Goal: Task Accomplishment & Management: Manage account settings

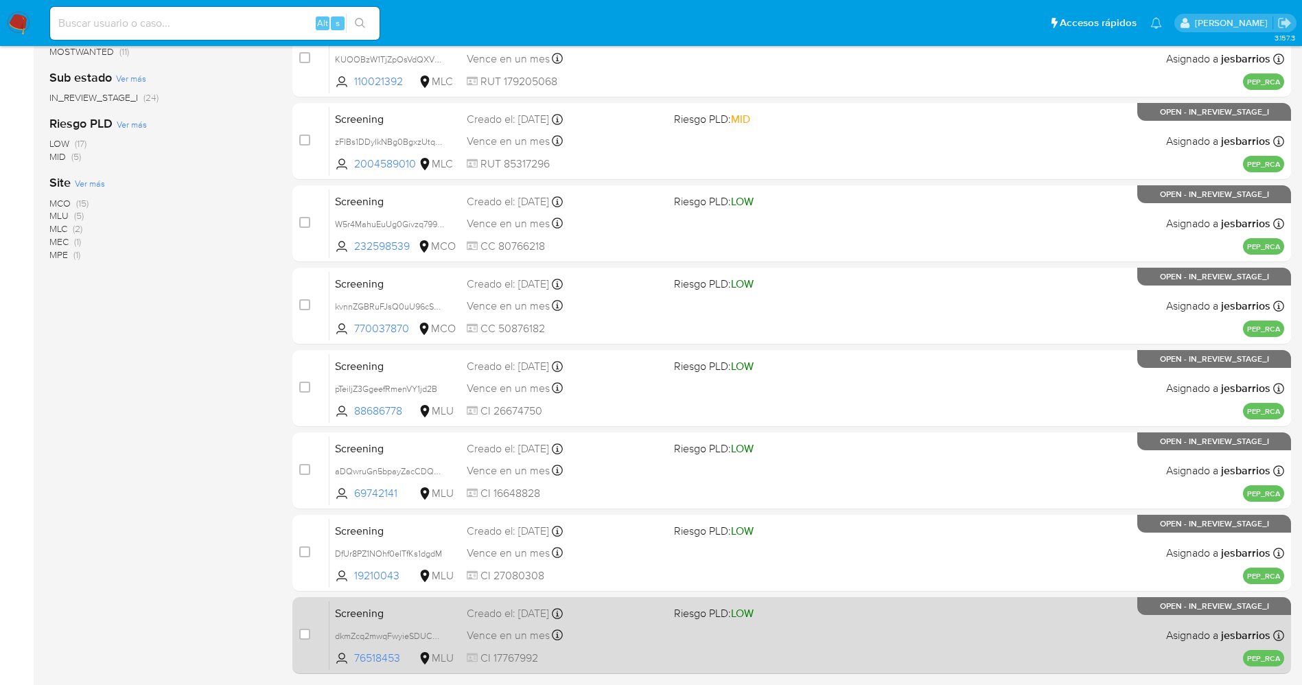
scroll to position [399, 0]
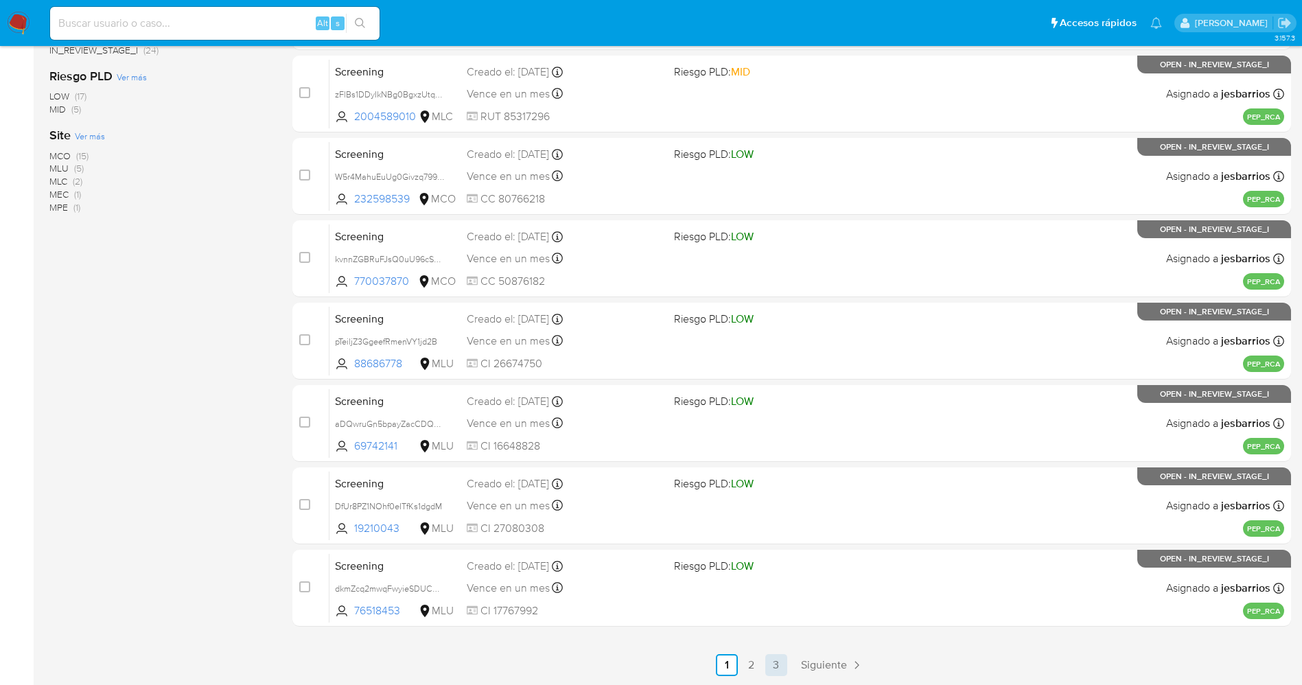
click at [774, 661] on link "3" at bounding box center [777, 665] width 22 height 22
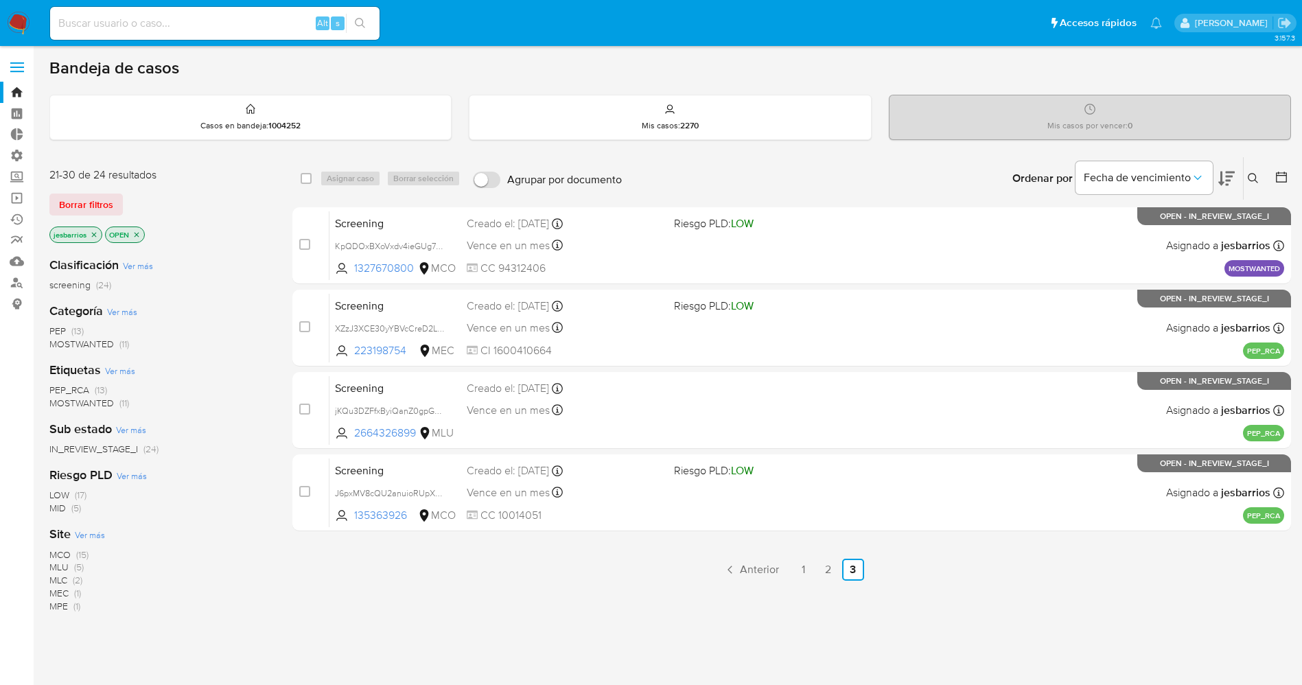
click at [93, 341] on span "MOSTWANTED" at bounding box center [81, 344] width 65 height 14
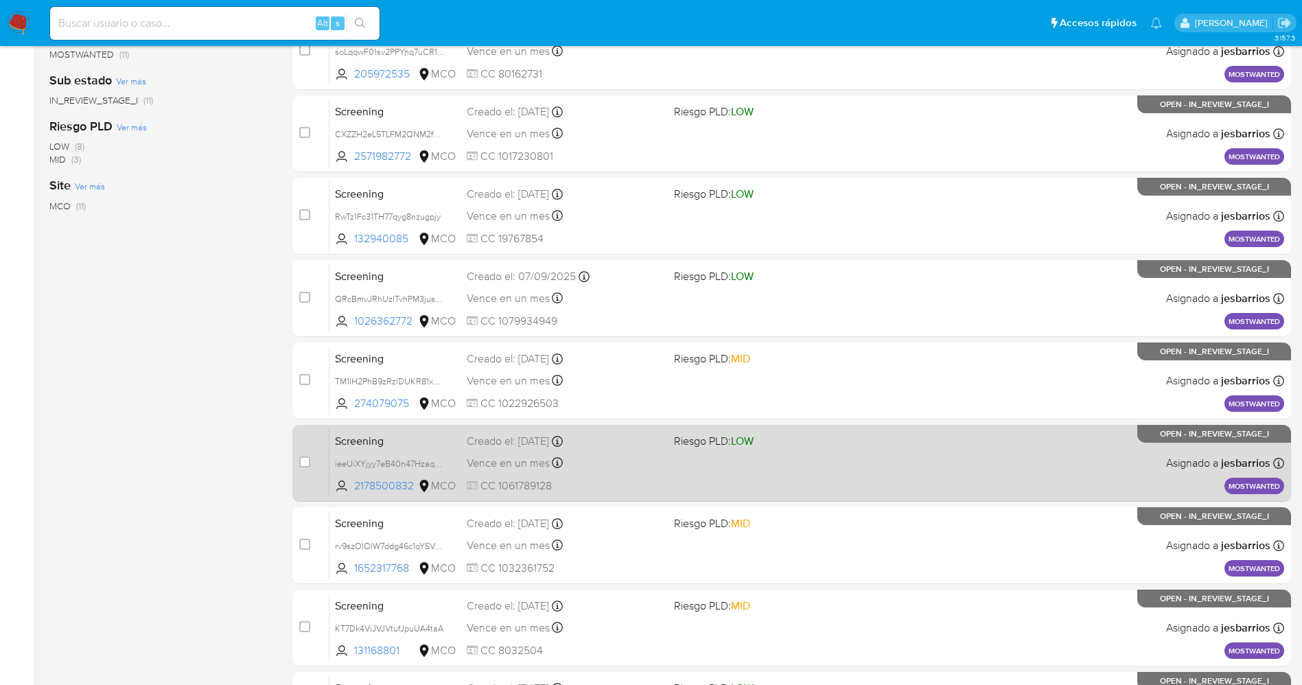
scroll to position [399, 0]
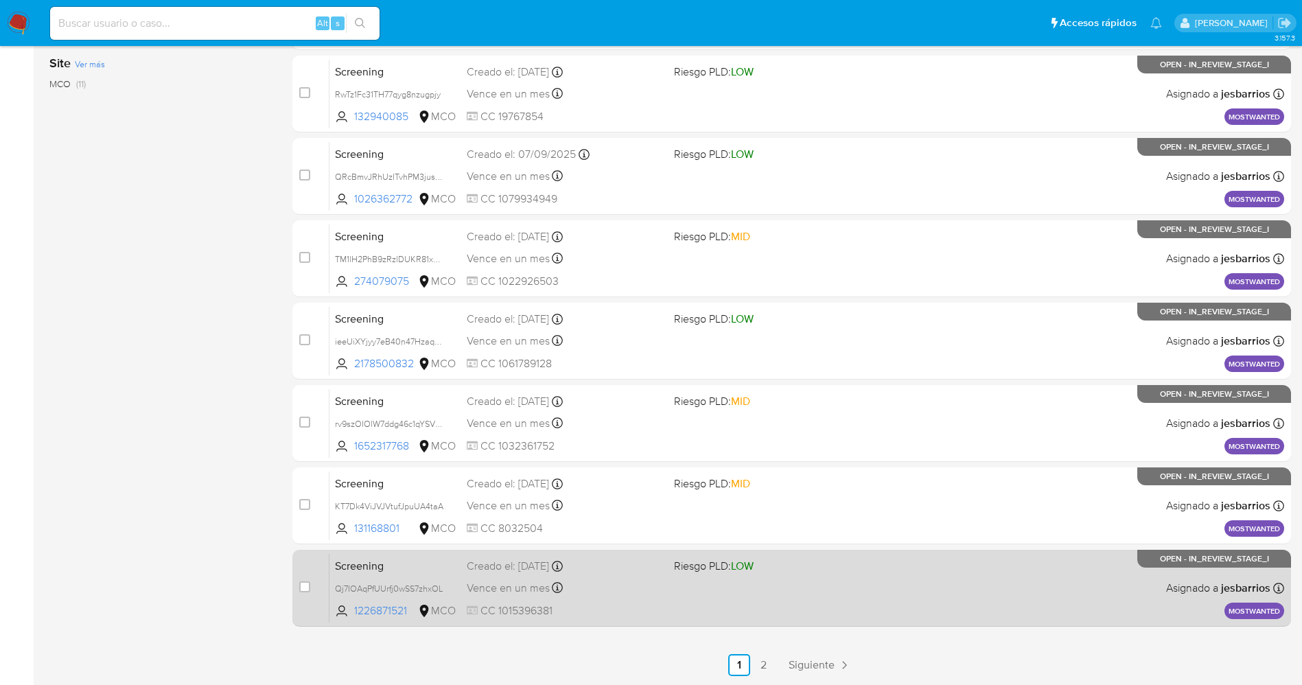
click at [814, 595] on div "Screening Qj7IOAqPfUUrfj0wSS7zhxOL 1226871521 MCO Riesgo PLD: LOW Creado el: 06…" at bounding box center [807, 587] width 955 height 69
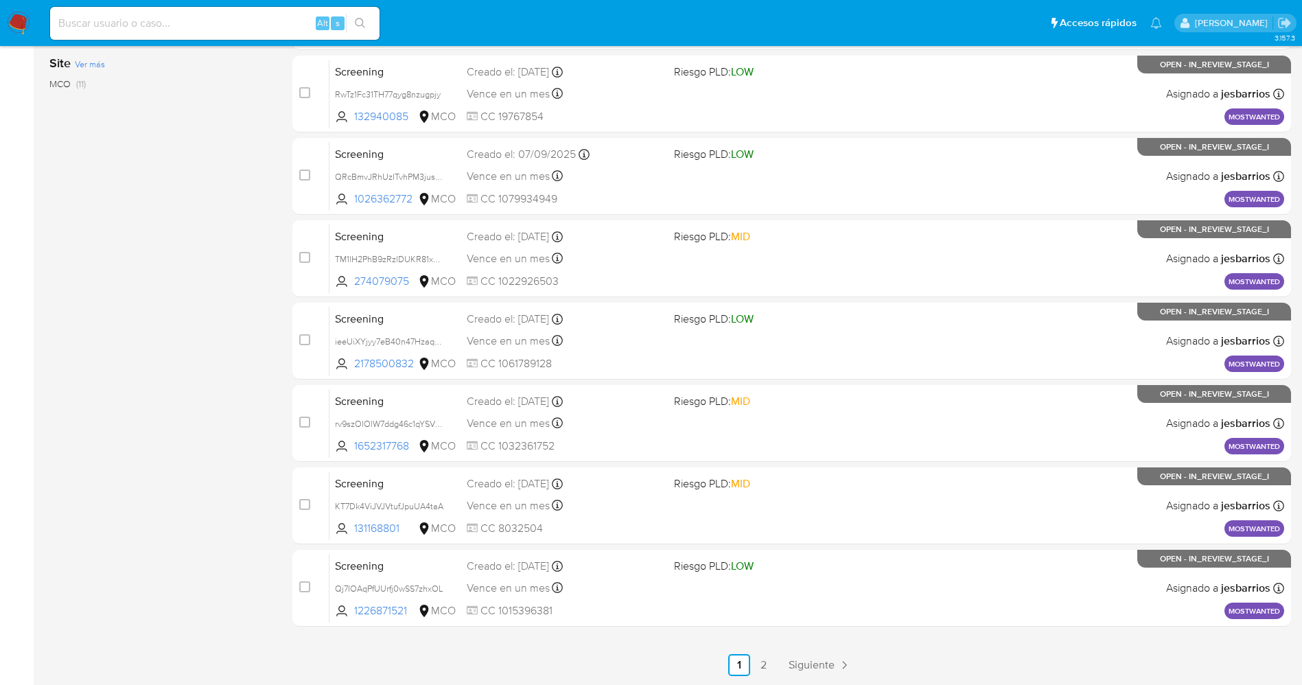
click at [22, 17] on img at bounding box center [18, 23] width 23 height 23
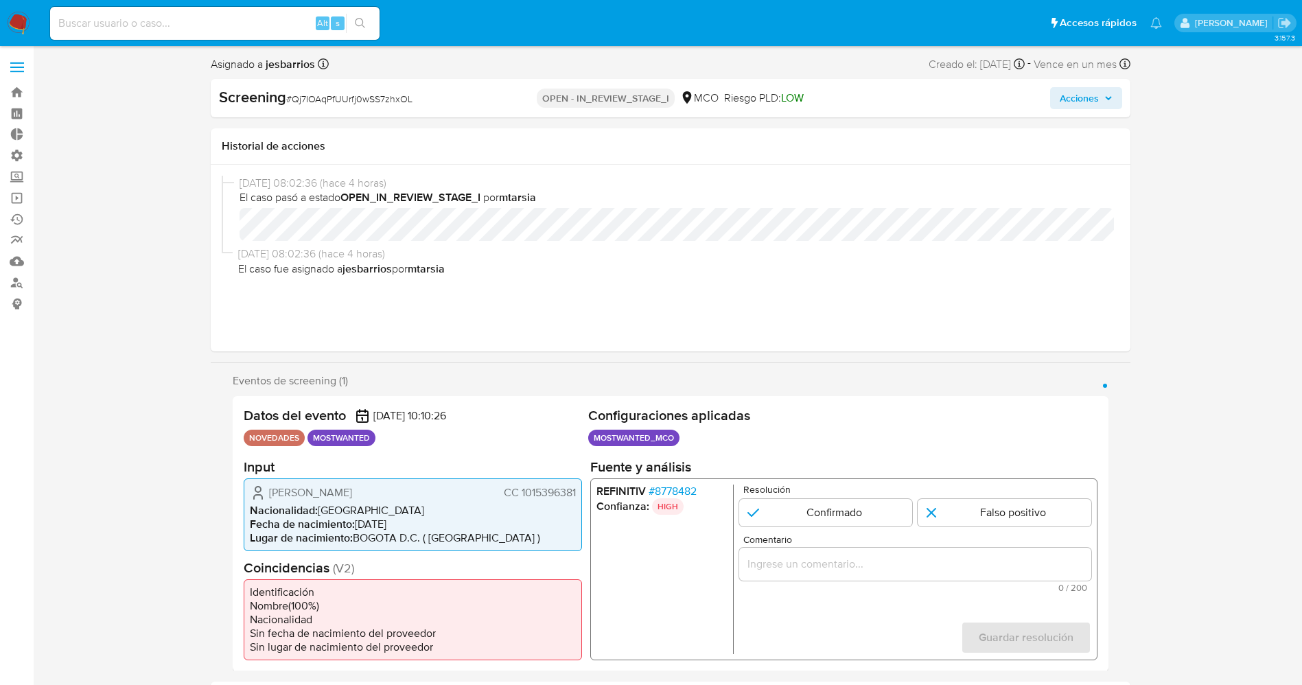
select select "10"
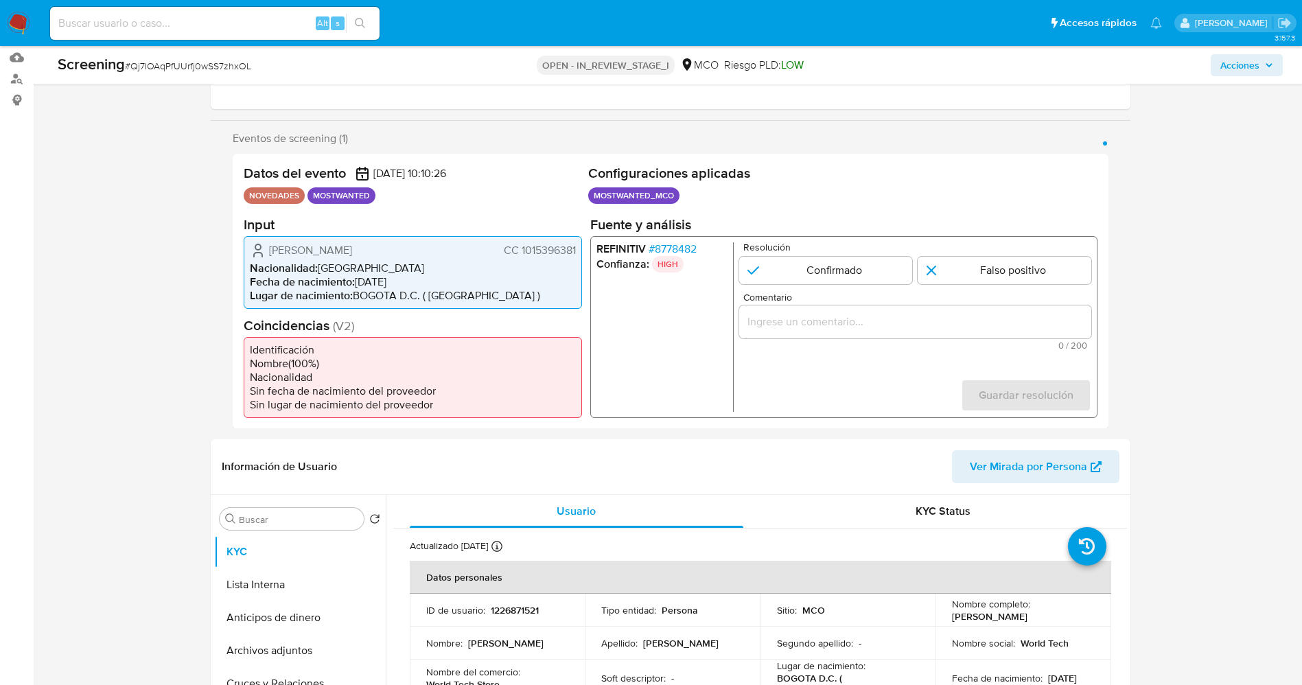
scroll to position [206, 0]
click at [673, 247] on span "# 8778482" at bounding box center [672, 247] width 48 height 14
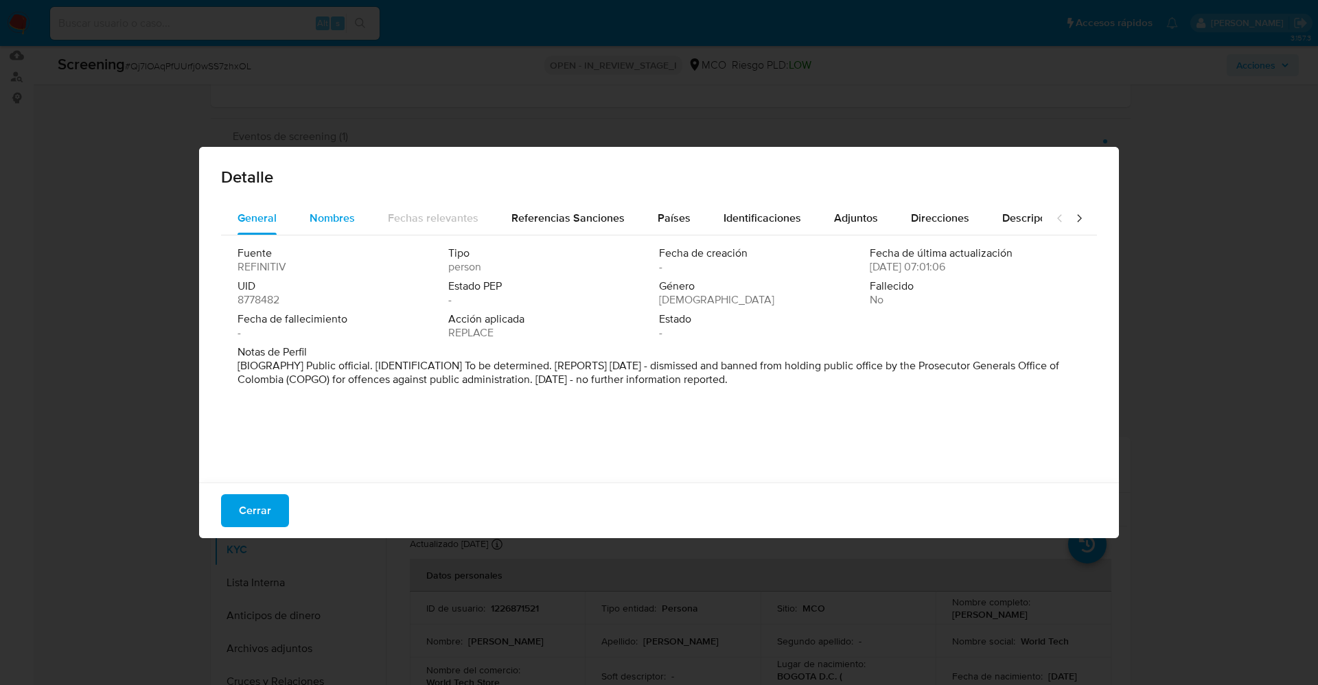
click at [330, 223] on span "Nombres" at bounding box center [332, 218] width 45 height 16
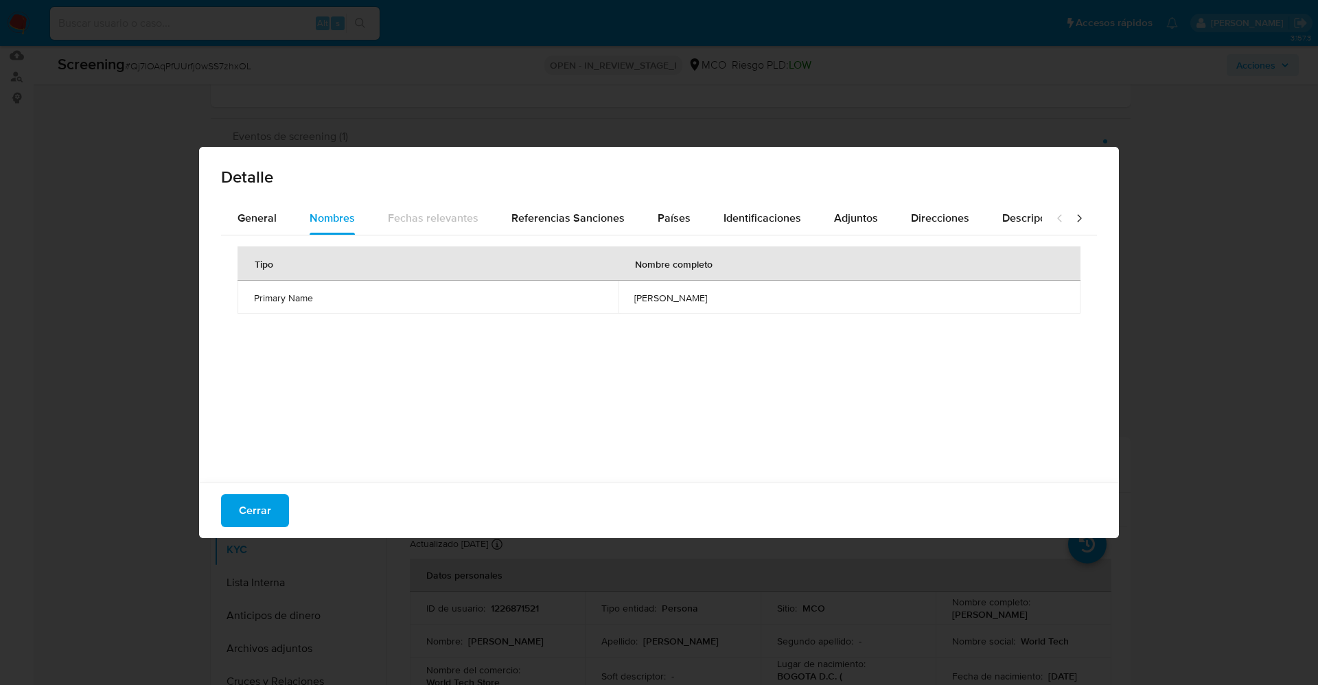
drag, startPoint x: 254, startPoint y: 220, endPoint x: 327, endPoint y: 235, distance: 74.9
click at [255, 220] on span "General" at bounding box center [257, 218] width 39 height 16
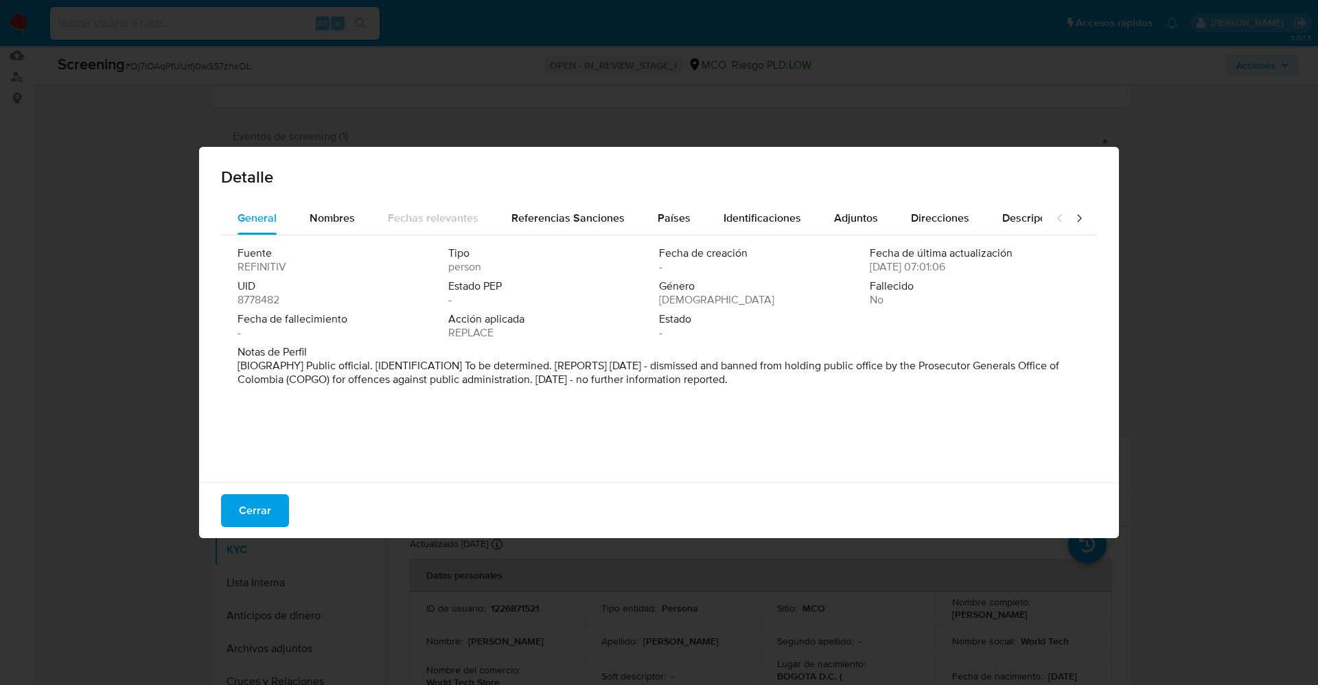
drag, startPoint x: 306, startPoint y: 363, endPoint x: 736, endPoint y: 376, distance: 430.7
click at [975, 398] on div "Fuente REFINITIV Tipo person Fecha de creación - Fecha de última actualización …" at bounding box center [659, 355] width 876 height 240
click at [354, 215] on button "Nombres" at bounding box center [332, 218] width 78 height 33
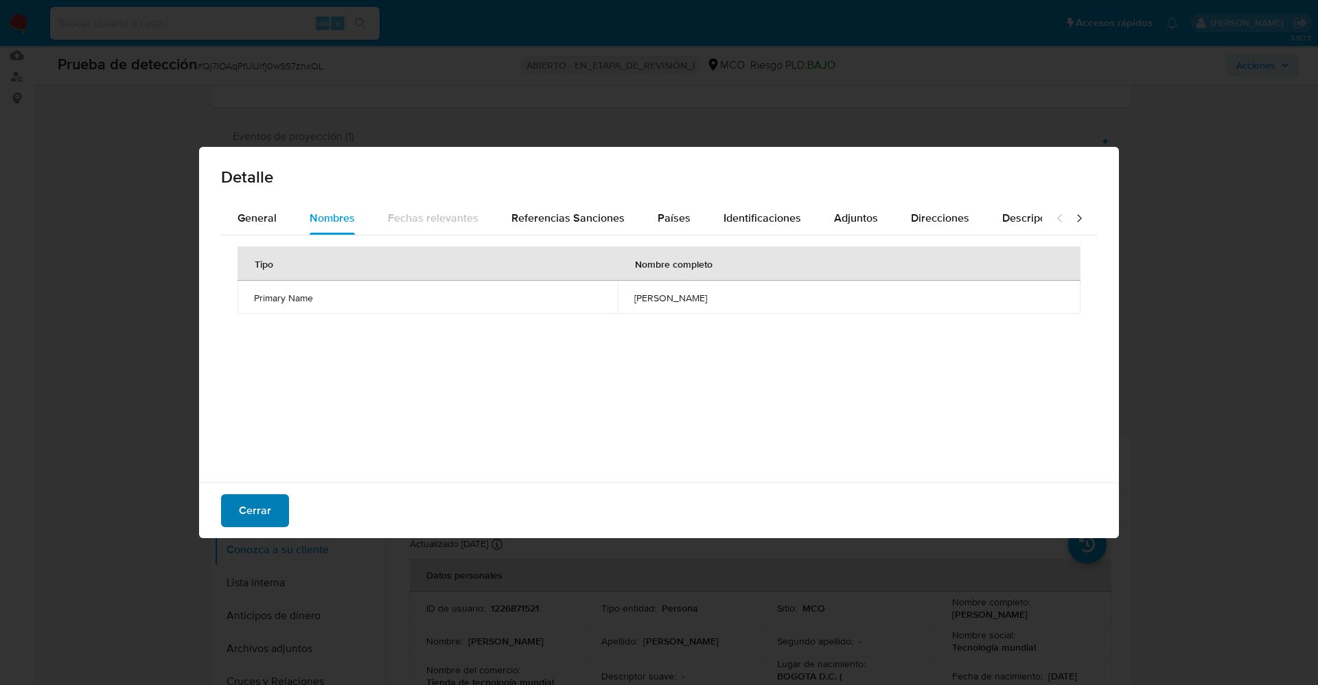
click at [271, 517] on button "Cerrar" at bounding box center [255, 510] width 68 height 33
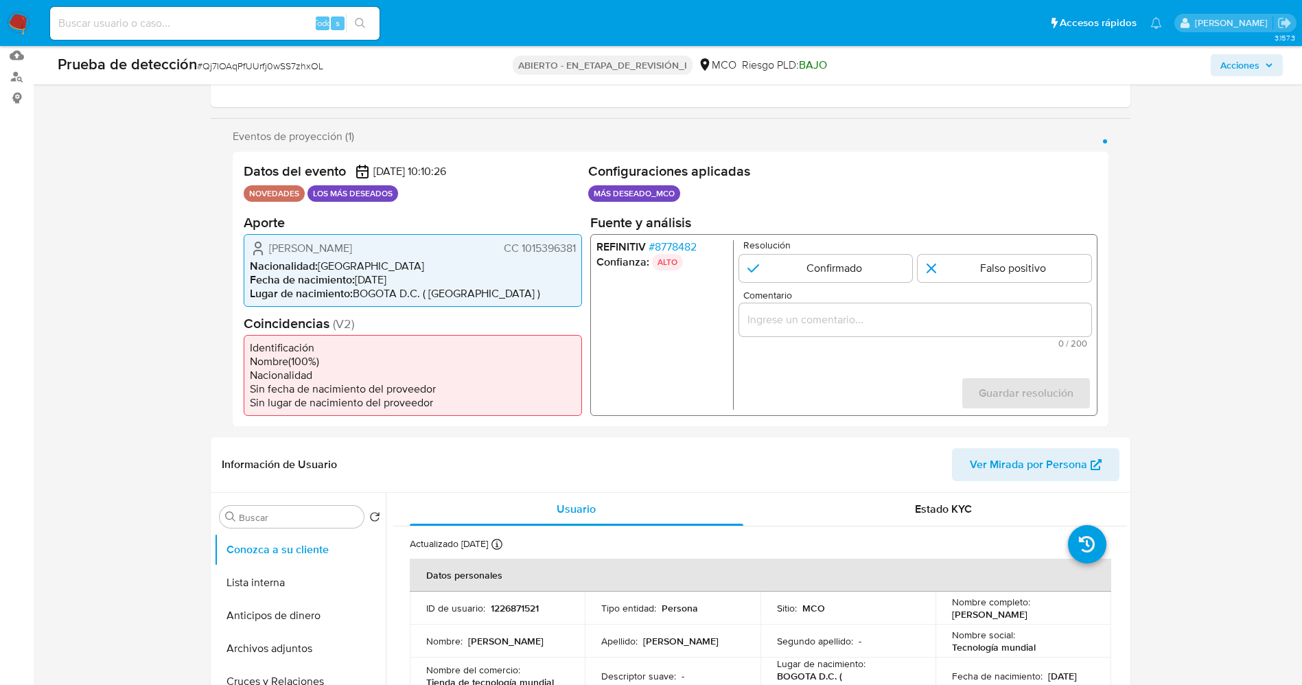
drag, startPoint x: 520, startPoint y: 244, endPoint x: 587, endPoint y: 244, distance: 67.3
click at [587, 244] on div "Datos del evento 06/09/2025 10:10:26 NOVEDADES LOS MÁS DESEADOS Configuraciones…" at bounding box center [671, 289] width 876 height 275
click at [539, 245] on font "CC 1015396381" at bounding box center [539, 248] width 72 height 16
drag, startPoint x: 520, startPoint y: 247, endPoint x: 578, endPoint y: 253, distance: 58.7
click at [578, 253] on div "Andres Camilo Castro Gomez CC 1015396381 Nacionalidad : Colombia Fecha de nacim…" at bounding box center [413, 269] width 338 height 73
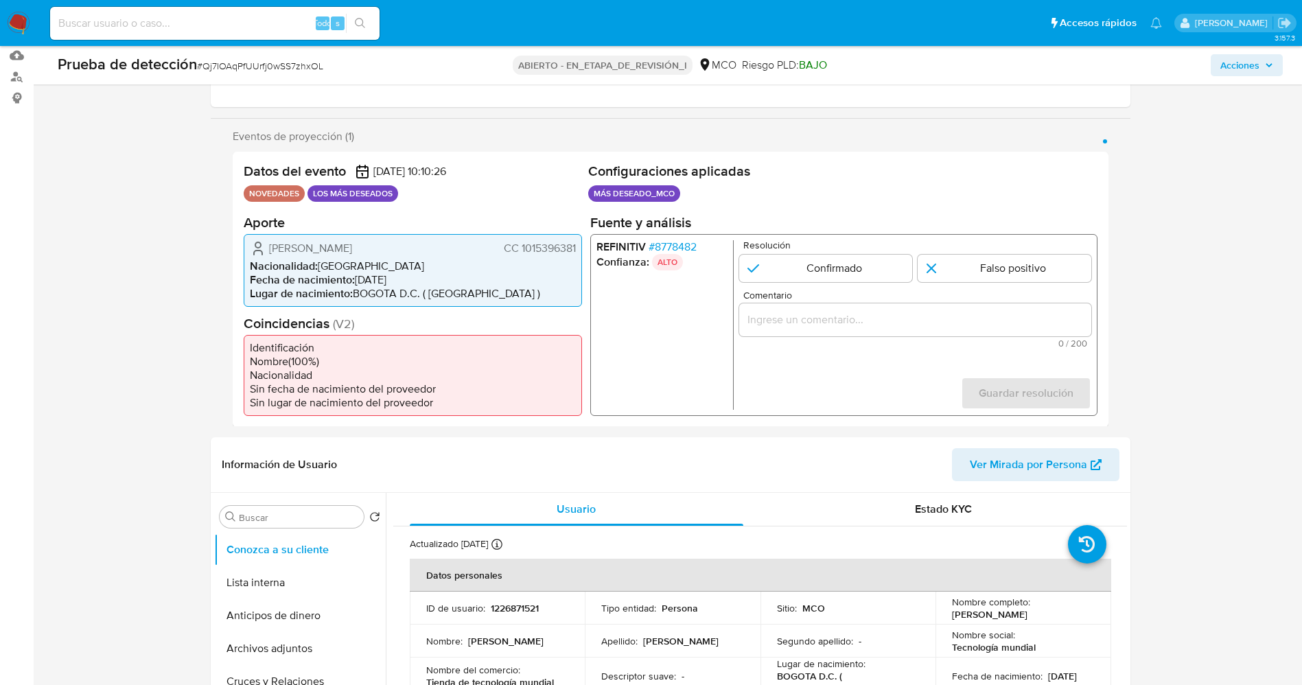
drag, startPoint x: 267, startPoint y: 253, endPoint x: 578, endPoint y: 248, distance: 311.1
click at [578, 248] on div "Andres Camilo Castro Gomez CC 1015396381 Nacionalidad : Colombia Fecha de nacim…" at bounding box center [413, 269] width 338 height 73
click at [838, 261] on input "1 de 1" at bounding box center [826, 267] width 174 height 27
radio input "true"
click at [814, 325] on input "Comentario" at bounding box center [915, 319] width 352 height 18
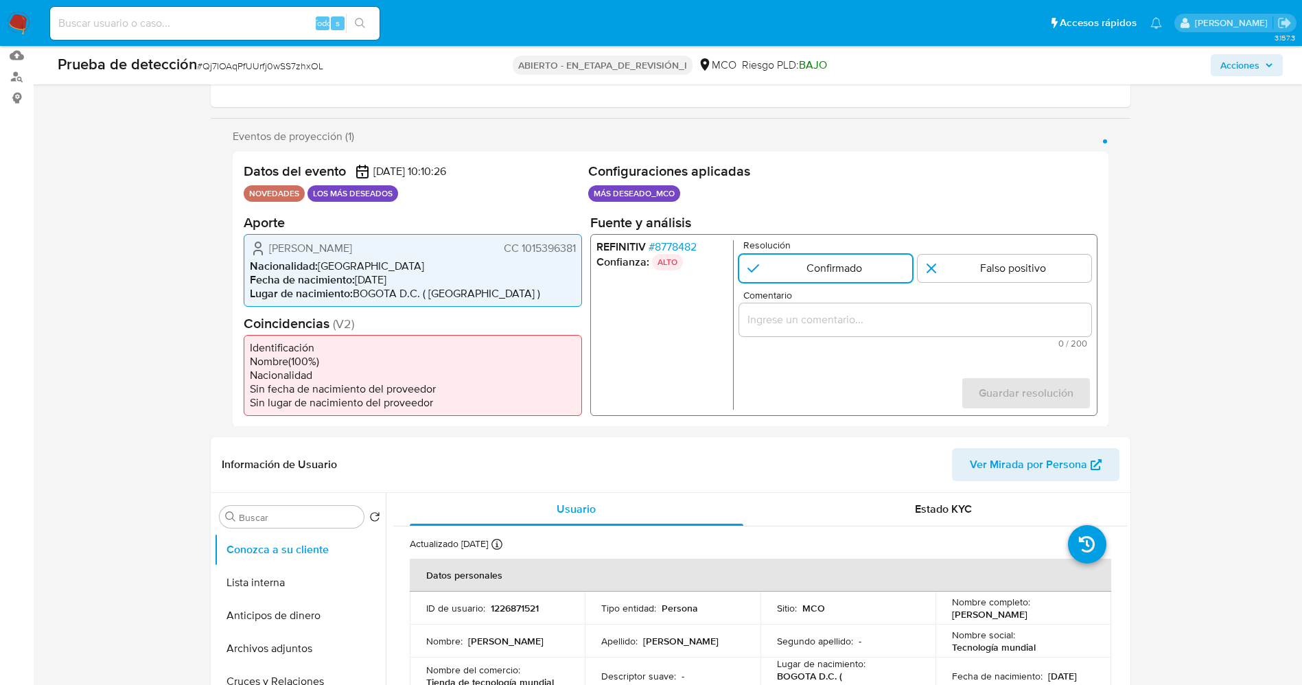
drag, startPoint x: 281, startPoint y: 247, endPoint x: 579, endPoint y: 253, distance: 298.0
click at [579, 253] on div "Andres Camilo Castro Gomez CC 1015396381 Nacionalidad : Colombia Fecha de nacim…" at bounding box center [413, 269] width 338 height 73
click at [684, 242] on font "8778482" at bounding box center [675, 246] width 42 height 16
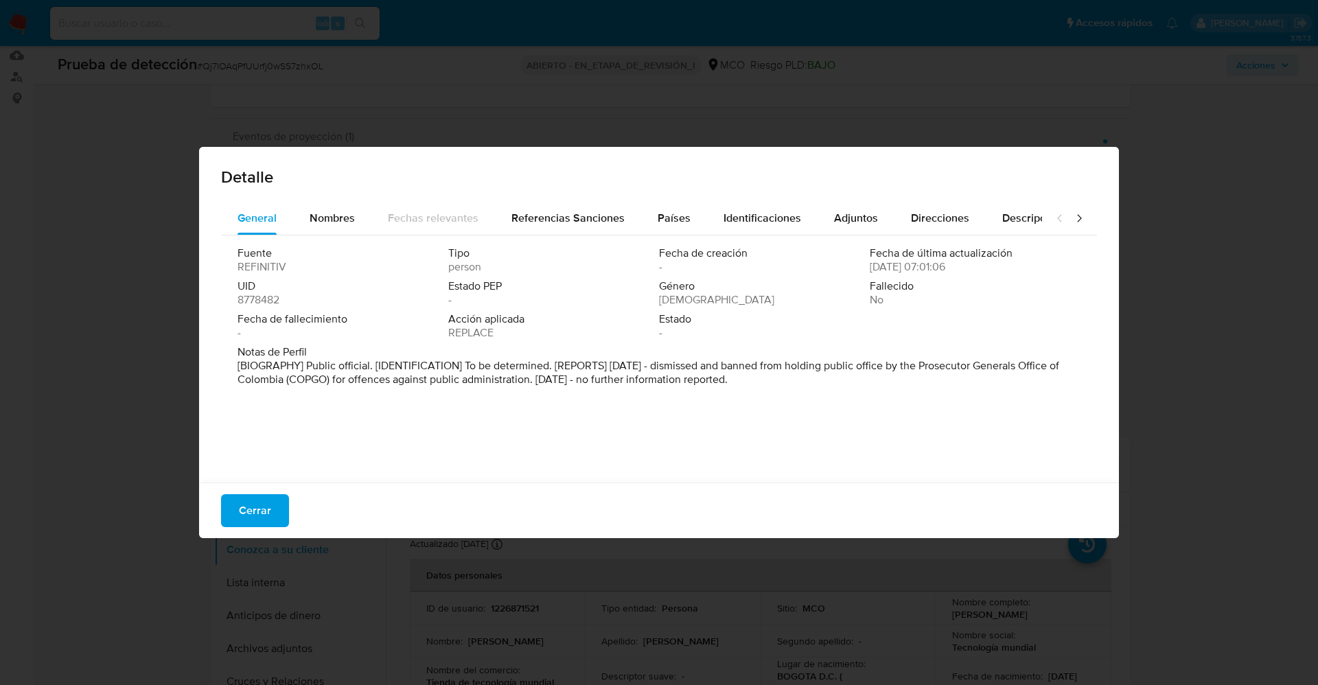
drag, startPoint x: 231, startPoint y: 363, endPoint x: 759, endPoint y: 400, distance: 529.2
click at [759, 400] on div "Fuente REFINITIV Tipo person Fecha de creación - Fecha de última actualización …" at bounding box center [659, 355] width 876 height 240
click at [765, 395] on div "Fuente REFINITIV Tipo persona Fecha de creación - Fecha de última actualización…" at bounding box center [659, 355] width 876 height 240
click at [251, 510] on font "Cerrar" at bounding box center [255, 510] width 32 height 33
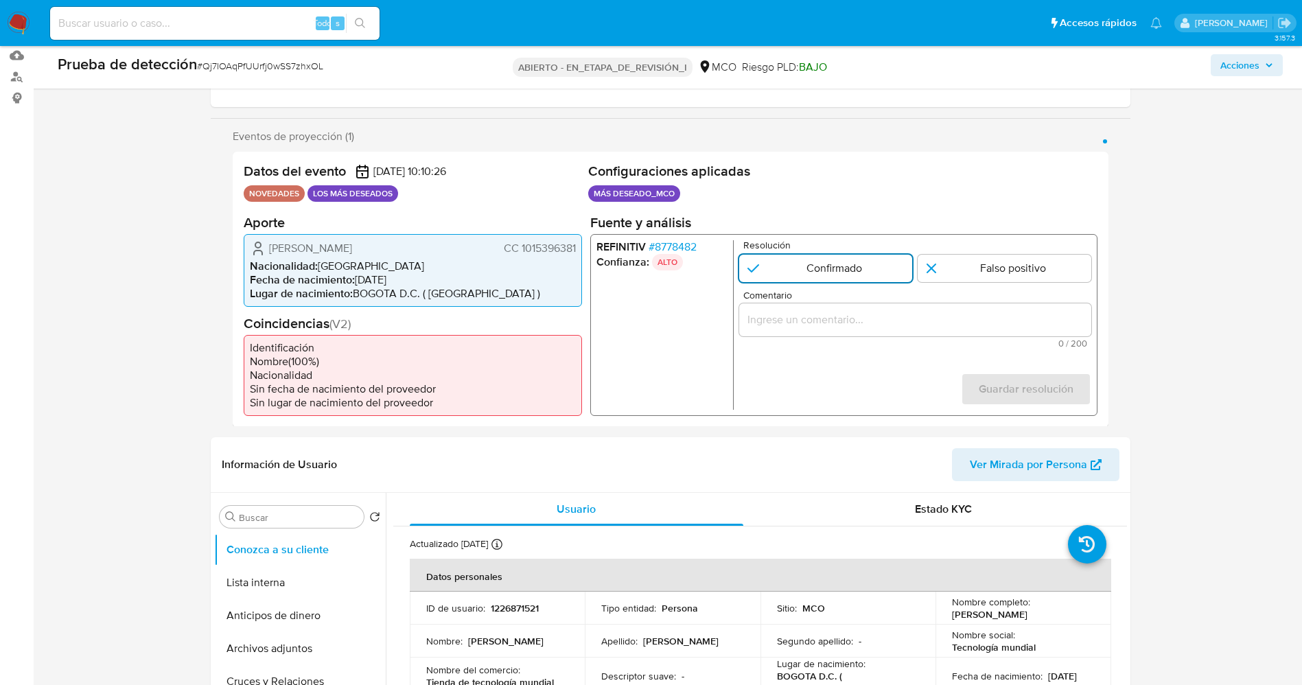
click at [808, 266] on input "1 de 1" at bounding box center [826, 267] width 174 height 27
click at [794, 330] on div "1 de 1" at bounding box center [915, 319] width 352 height 33
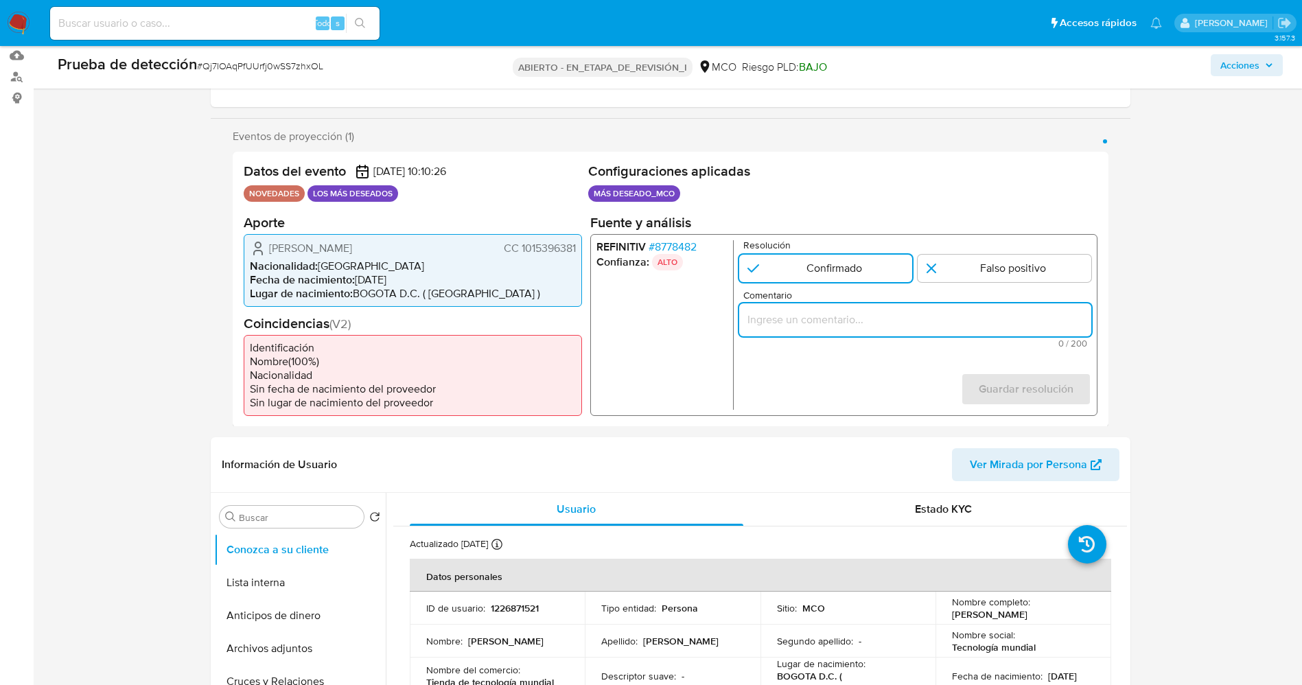
click at [816, 315] on input "Comentario" at bounding box center [915, 319] width 352 height 18
paste input "e confirma match ya que el titular de la cuenta aún se encuentra reportado por …"
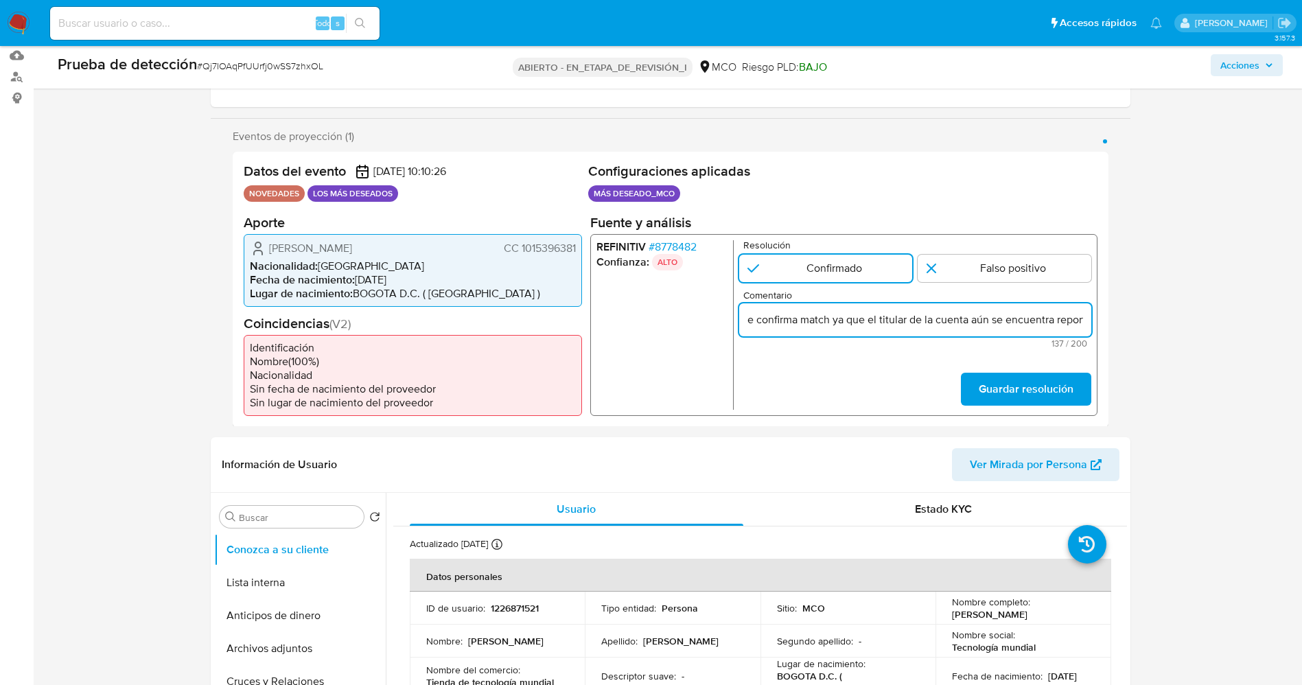
scroll to position [0, 317]
type input "e confirma match ya que el titular de la cuenta aún se encuentra reportado por …"
click at [1029, 380] on font "Guardar resolución" at bounding box center [1025, 389] width 95 height 33
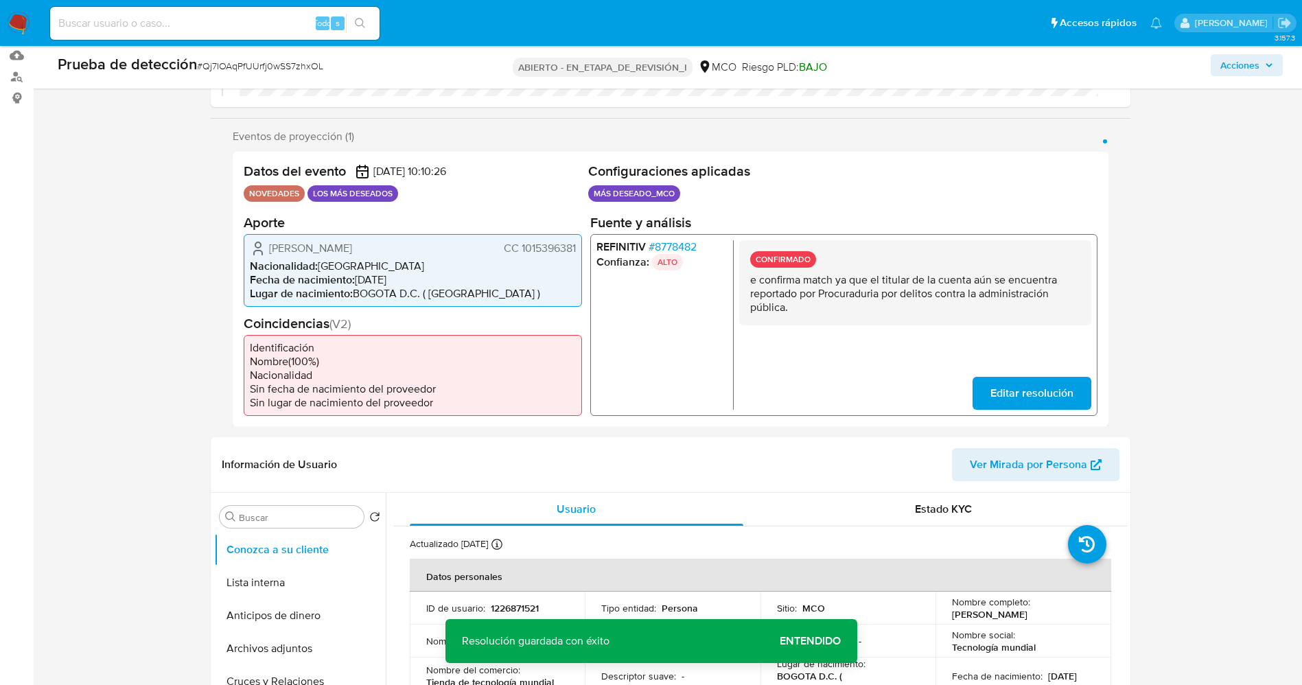
click at [1035, 390] on span "Editar resolución" at bounding box center [1031, 393] width 83 height 30
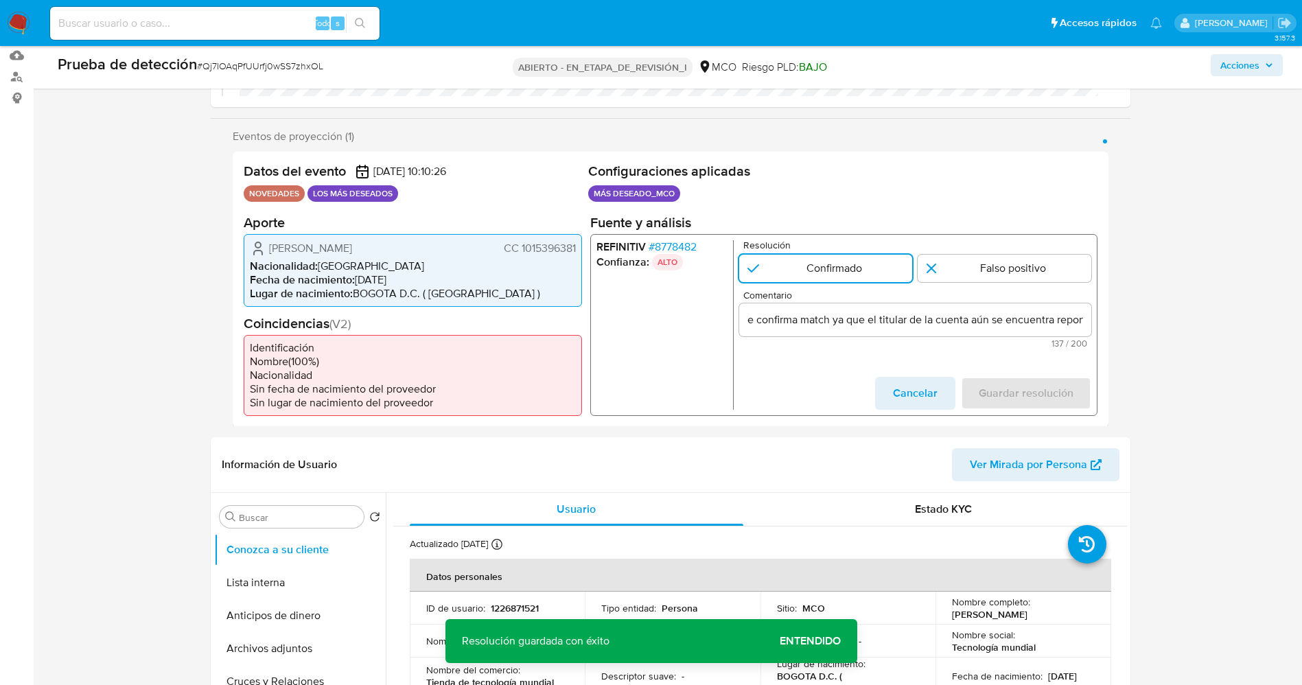
click at [746, 321] on input "e confirma match ya que el titular de la cuenta aún se encuentra reportado por …" at bounding box center [915, 319] width 352 height 18
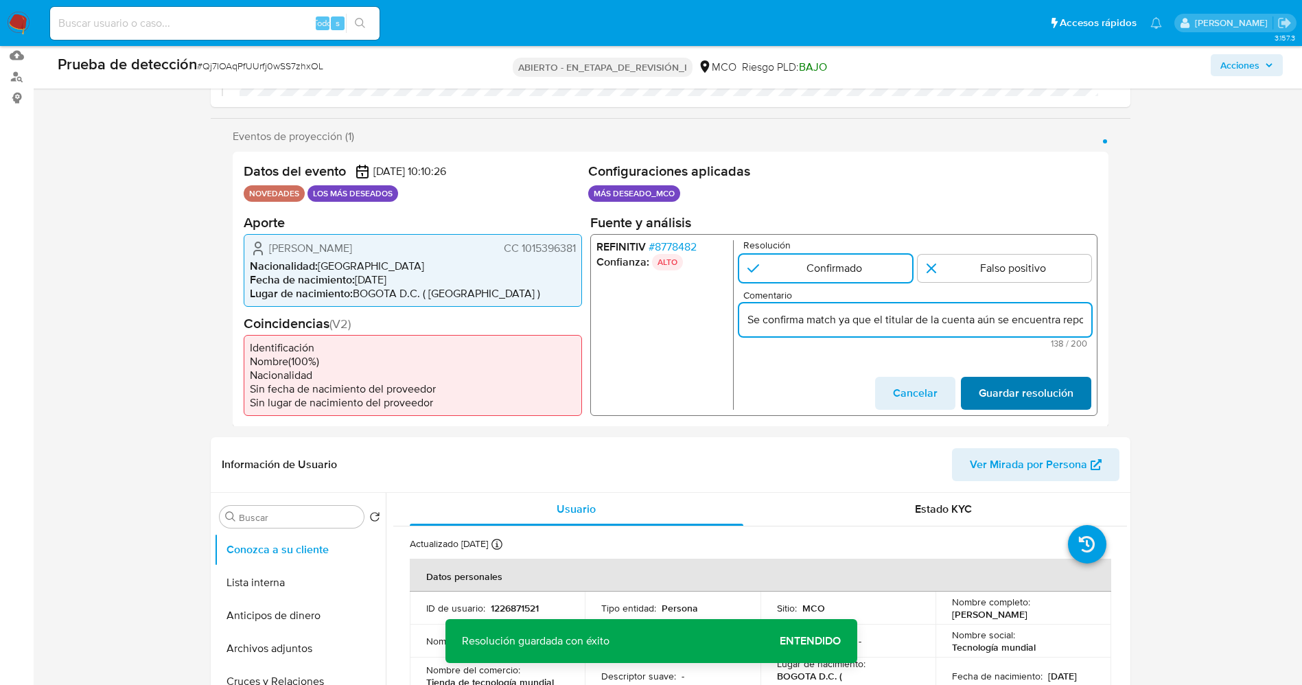
type input "Se confirma match ya que el titular de la cuenta aún se encuentra reportado por…"
click at [991, 388] on span "Guardar resolución" at bounding box center [1025, 393] width 95 height 30
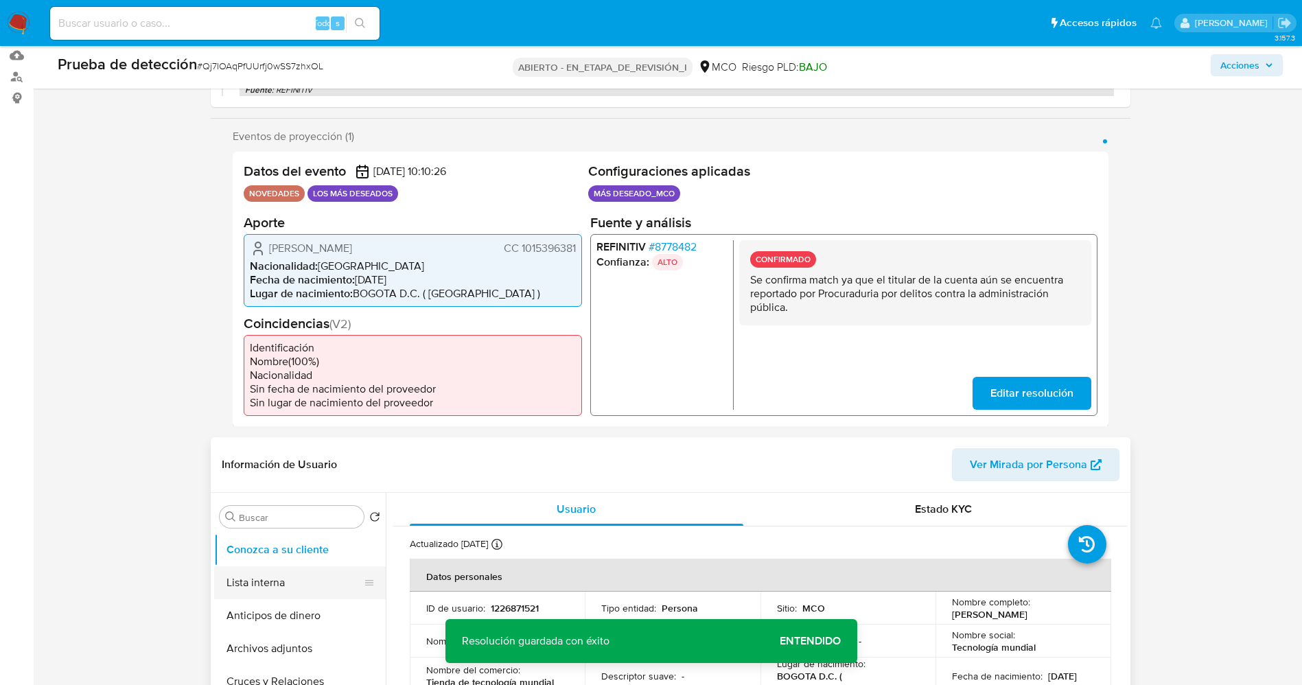
click at [292, 583] on button "Lista interna" at bounding box center [294, 582] width 161 height 33
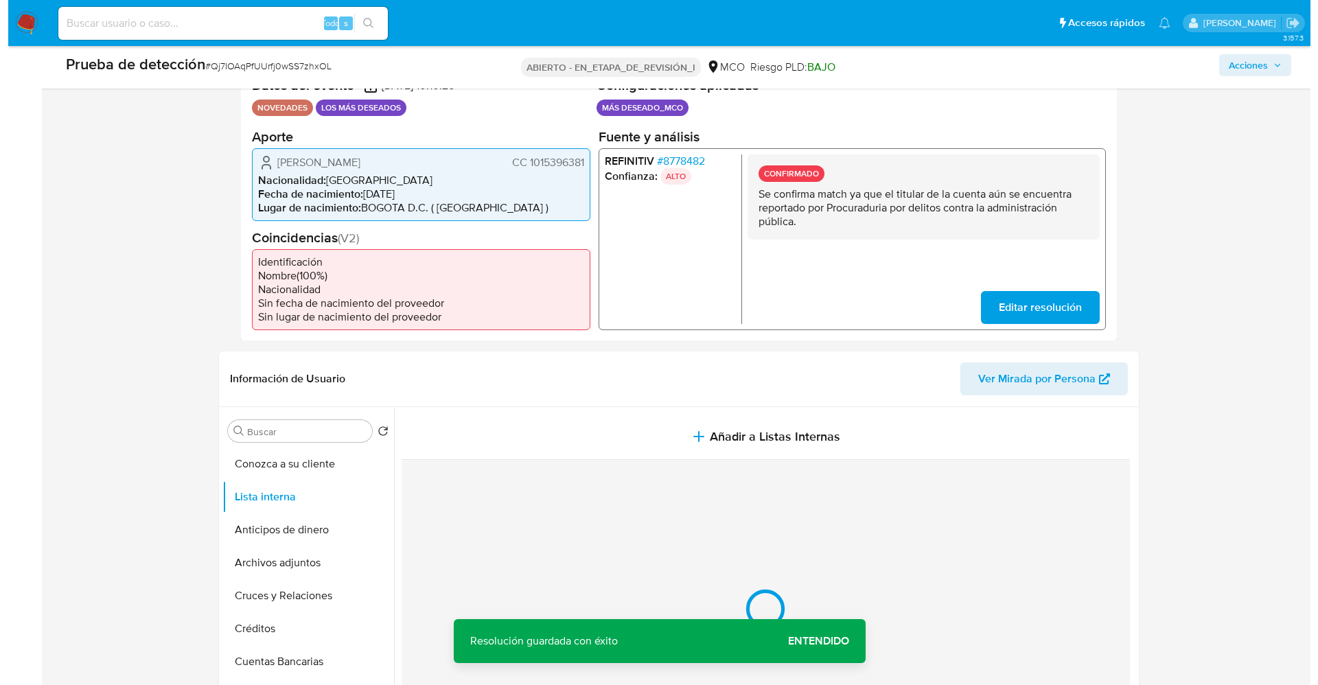
scroll to position [412, 0]
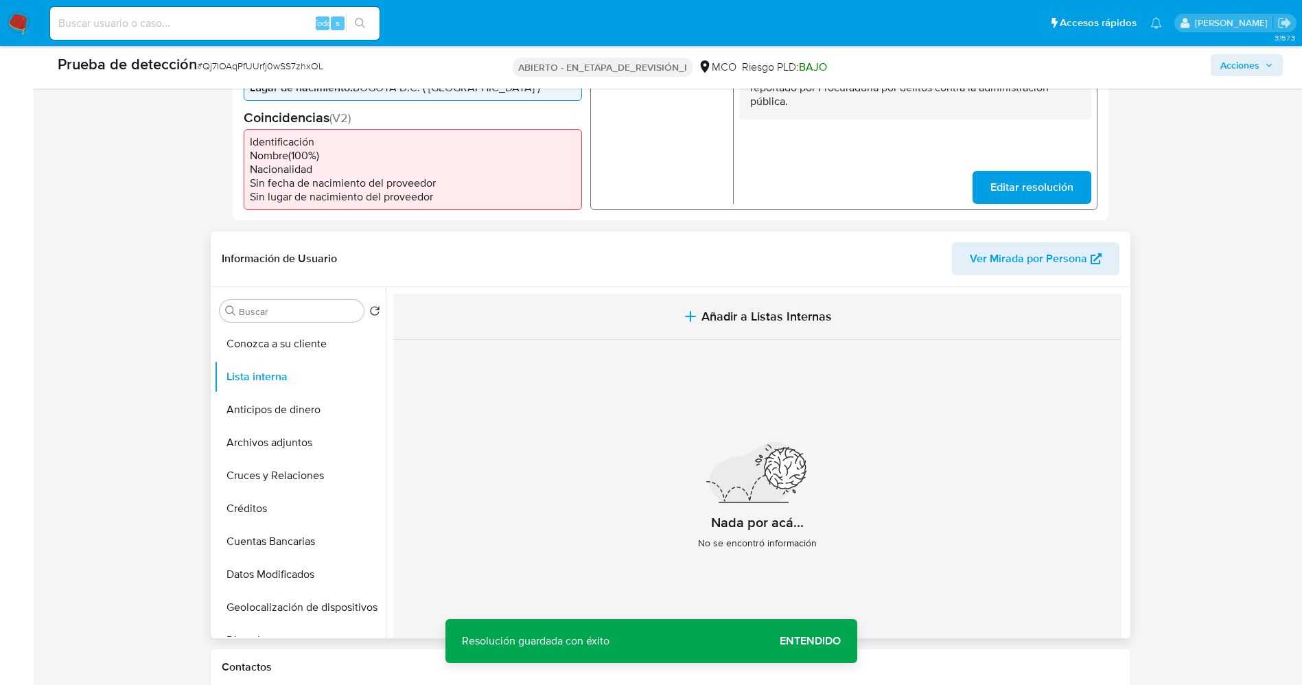
click at [780, 318] on span "Añadir a Listas Internas" at bounding box center [767, 316] width 130 height 15
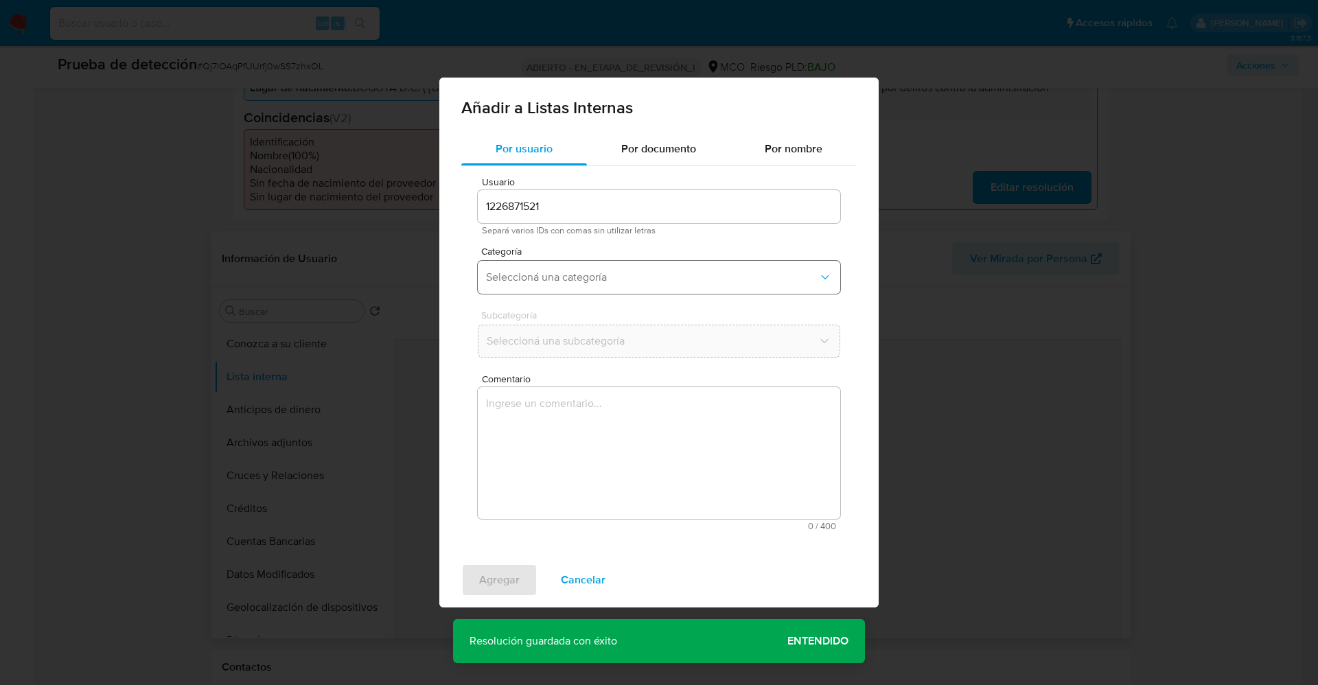
click at [626, 288] on button "Seleccioná una categoría" at bounding box center [659, 277] width 363 height 33
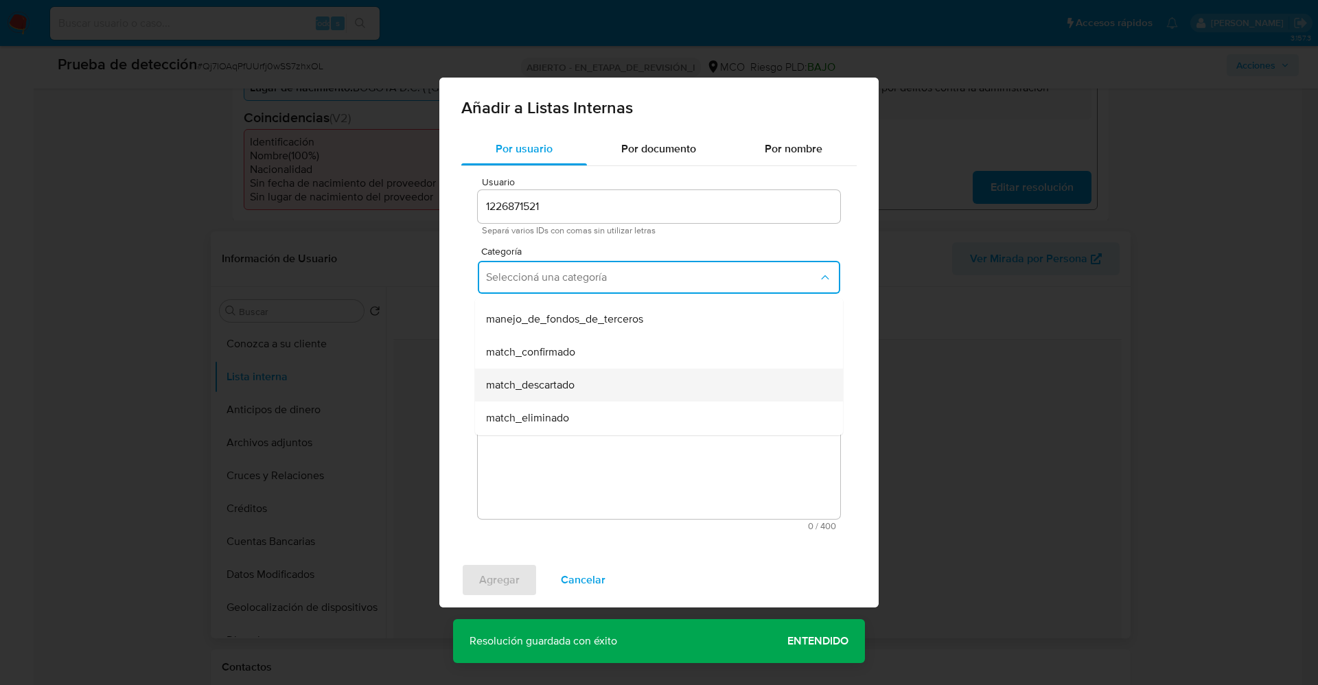
scroll to position [103, 0]
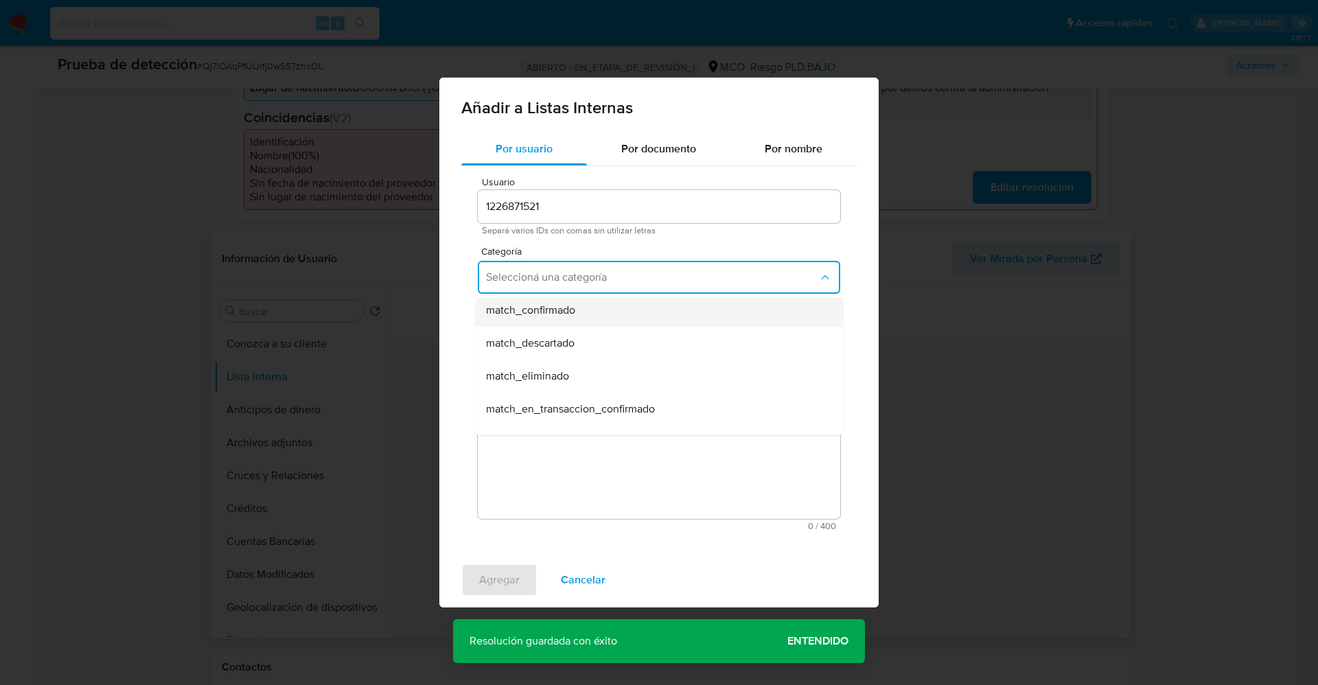
click at [582, 318] on div "match_confirmado" at bounding box center [655, 310] width 338 height 33
click at [582, 354] on button "Seleccioná una subcategoría" at bounding box center [659, 341] width 363 height 33
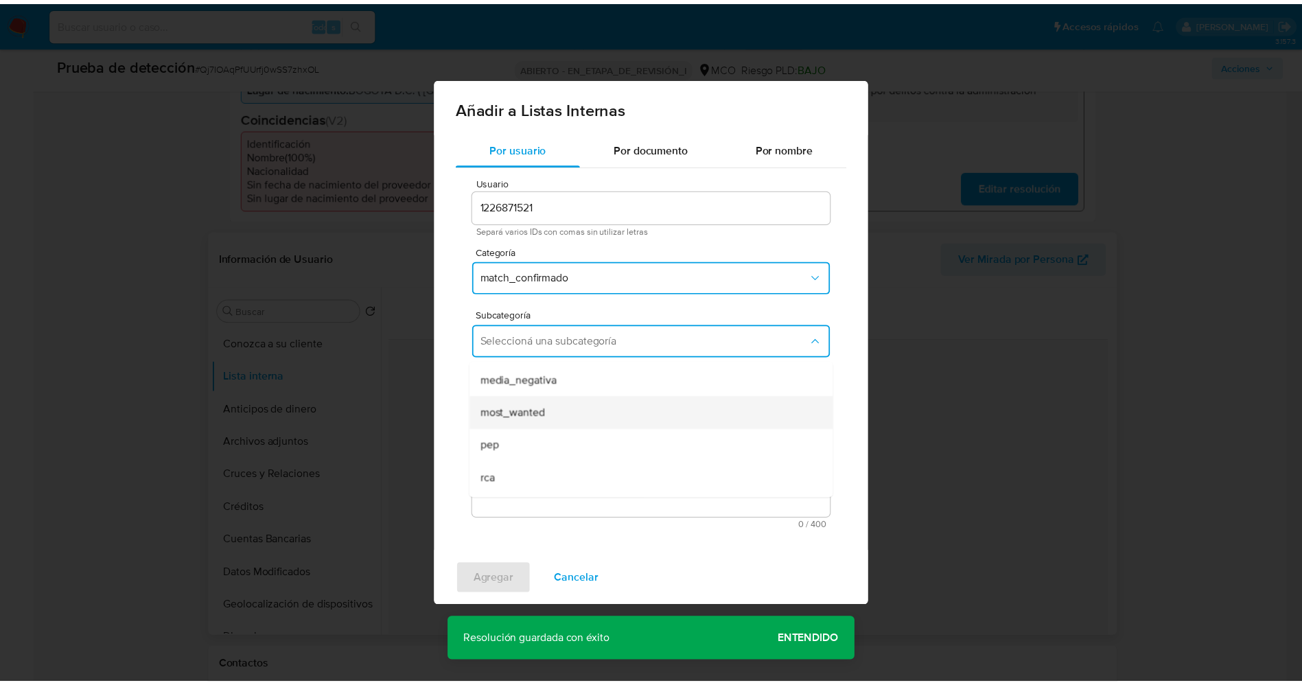
scroll to position [93, 0]
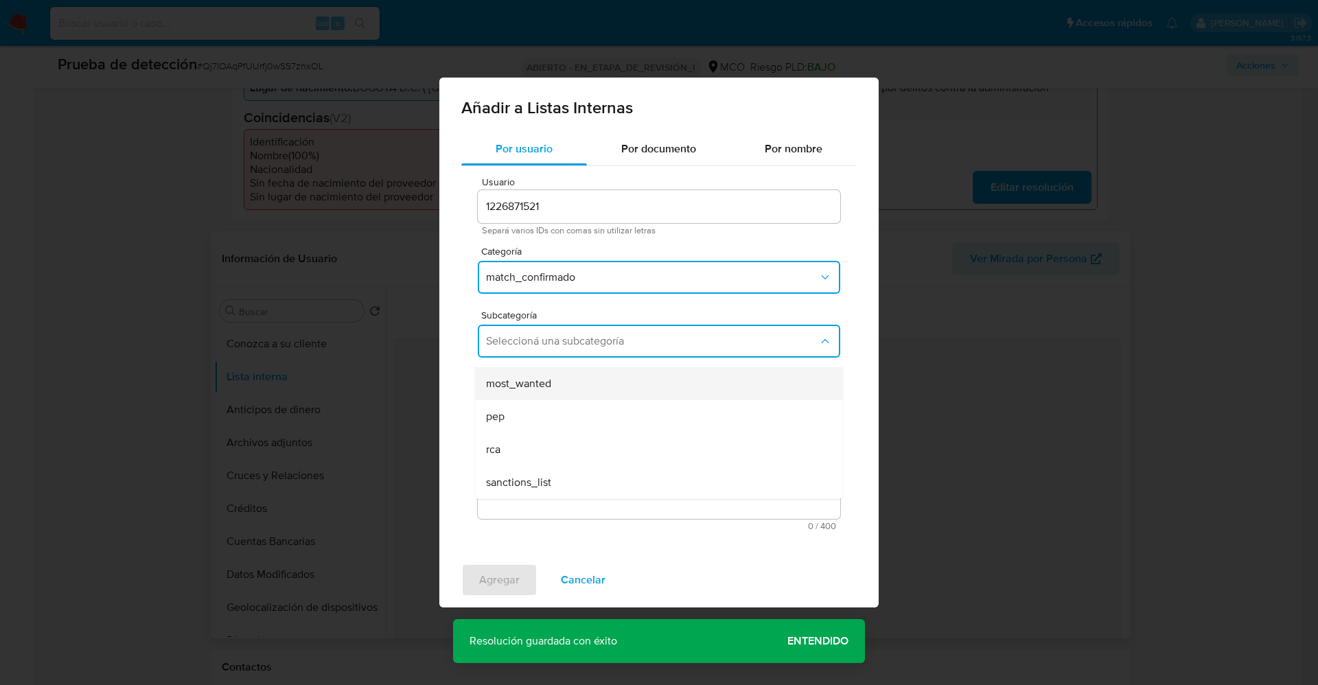
click at [552, 389] on div "most_wanted" at bounding box center [655, 383] width 338 height 33
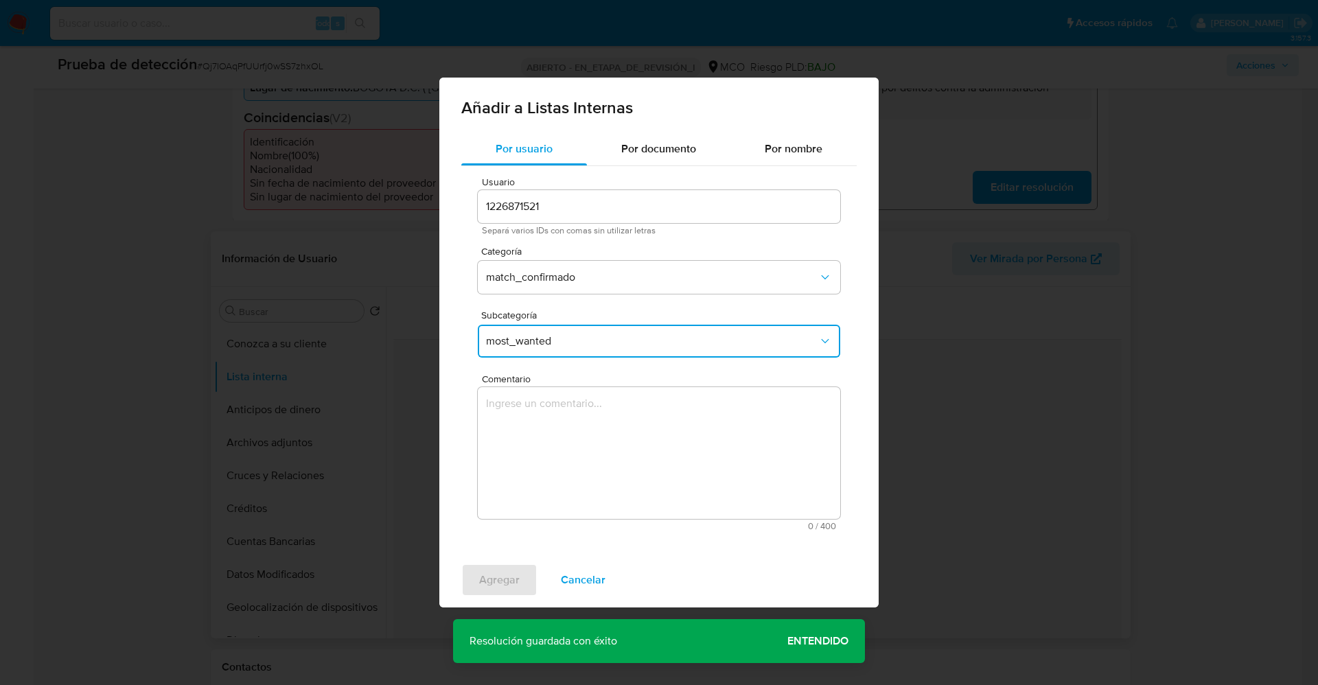
click at [545, 415] on textarea "Comentario" at bounding box center [659, 453] width 363 height 132
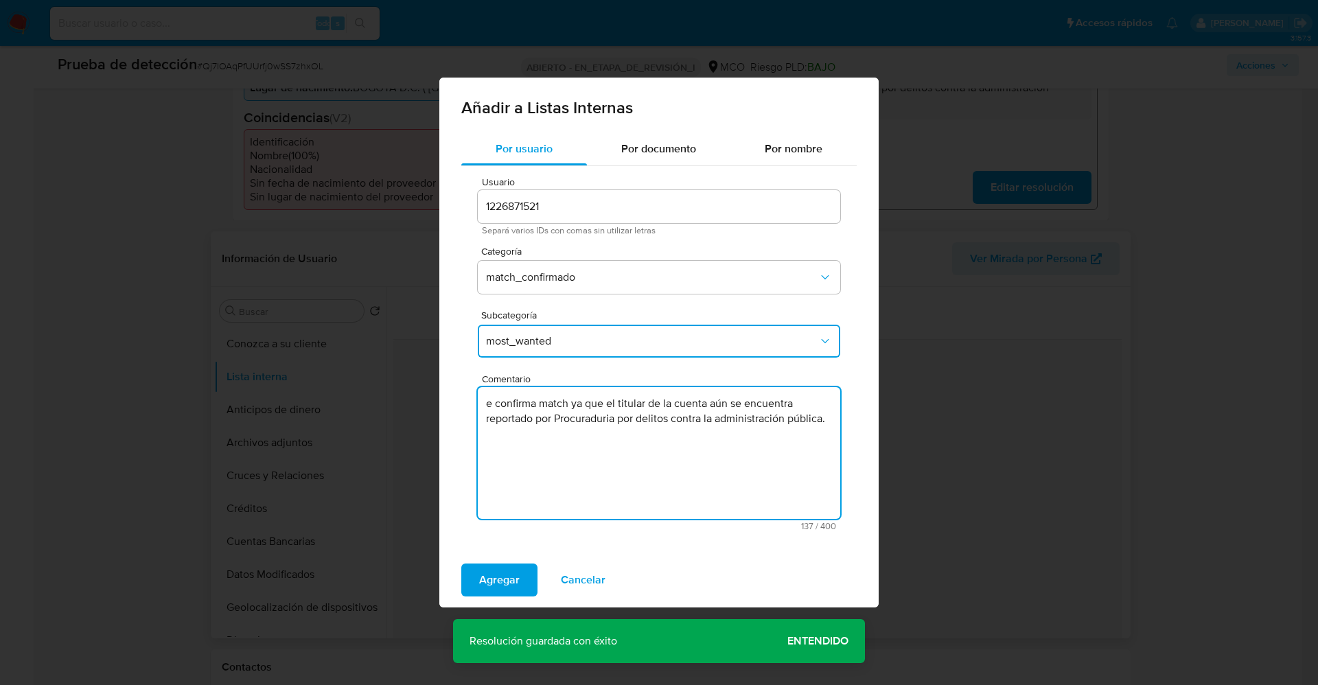
click at [490, 406] on textarea "e confirma match ya que el titular de la cuenta aún se encuentra reportado por …" at bounding box center [659, 453] width 363 height 132
type textarea "Se confirma match ya que el titular de la cuenta aún se encuentra reportado por…"
click at [492, 576] on span "Agregar" at bounding box center [499, 580] width 41 height 30
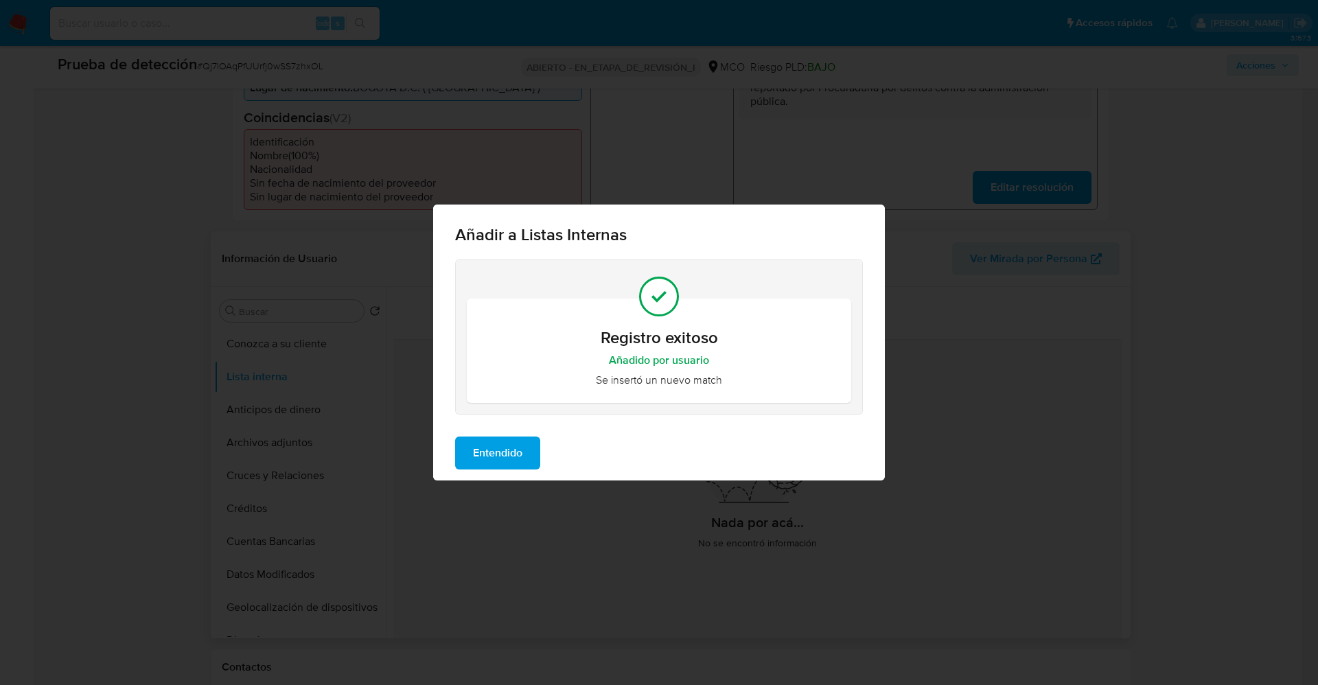
click at [527, 453] on button "Entendido" at bounding box center [497, 453] width 85 height 33
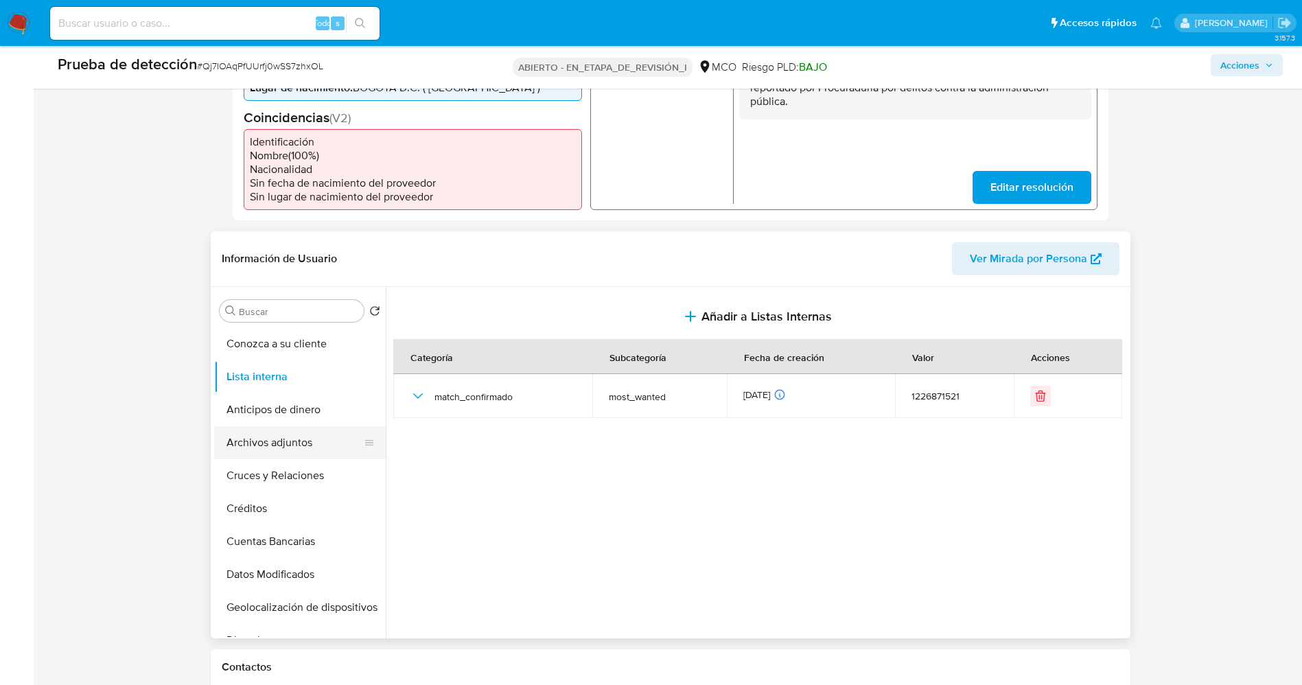
click at [301, 438] on button "Archivos adjuntos" at bounding box center [294, 442] width 161 height 33
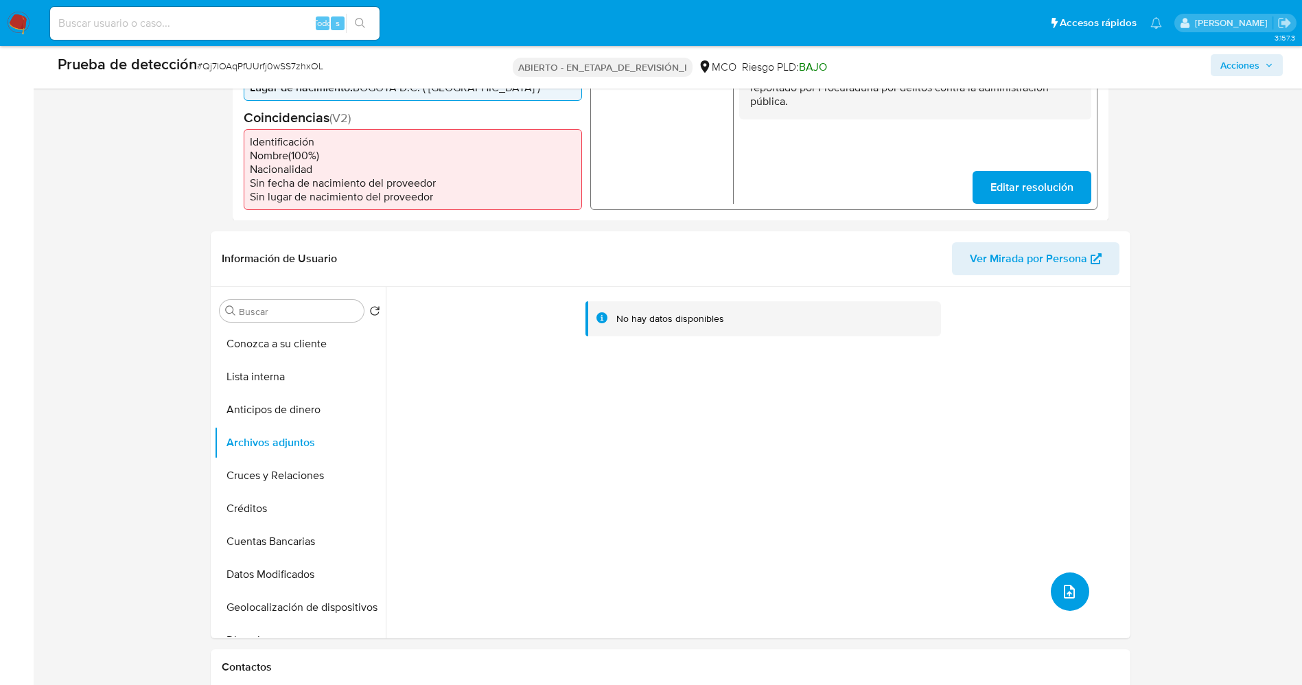
click at [1072, 602] on button "subir archivo" at bounding box center [1070, 592] width 38 height 38
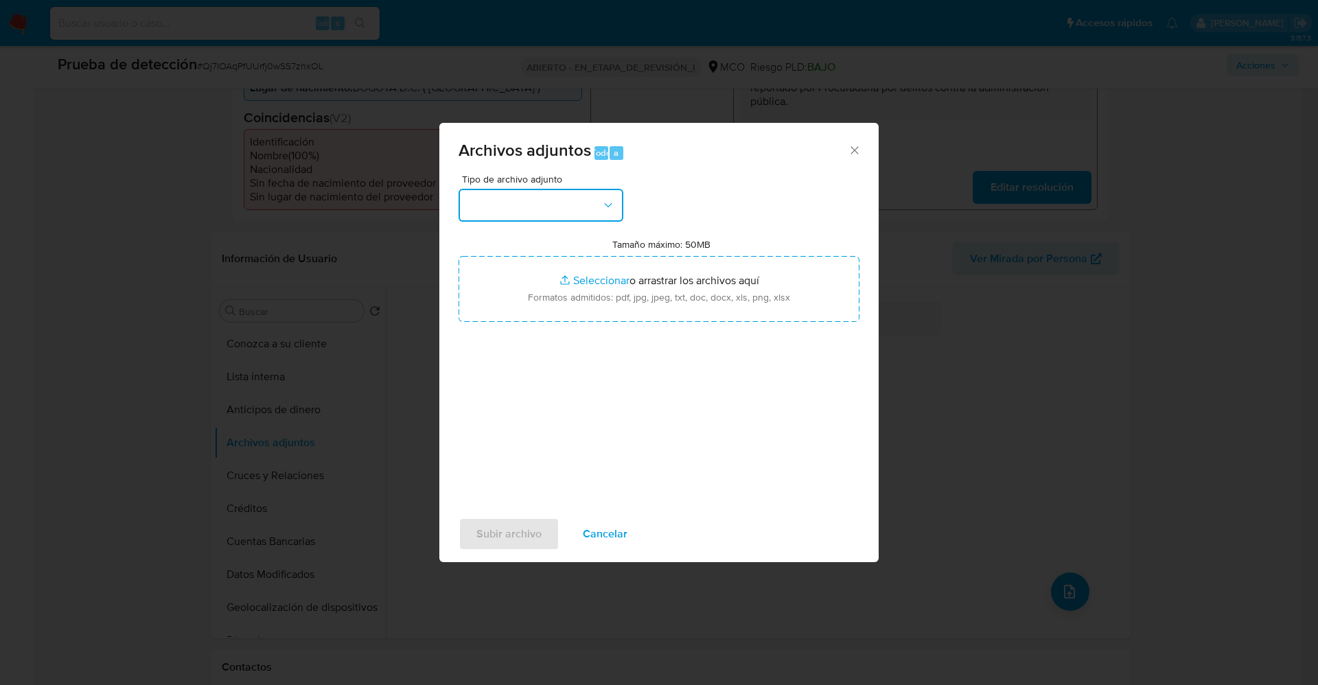
click at [588, 203] on button "button" at bounding box center [541, 205] width 165 height 33
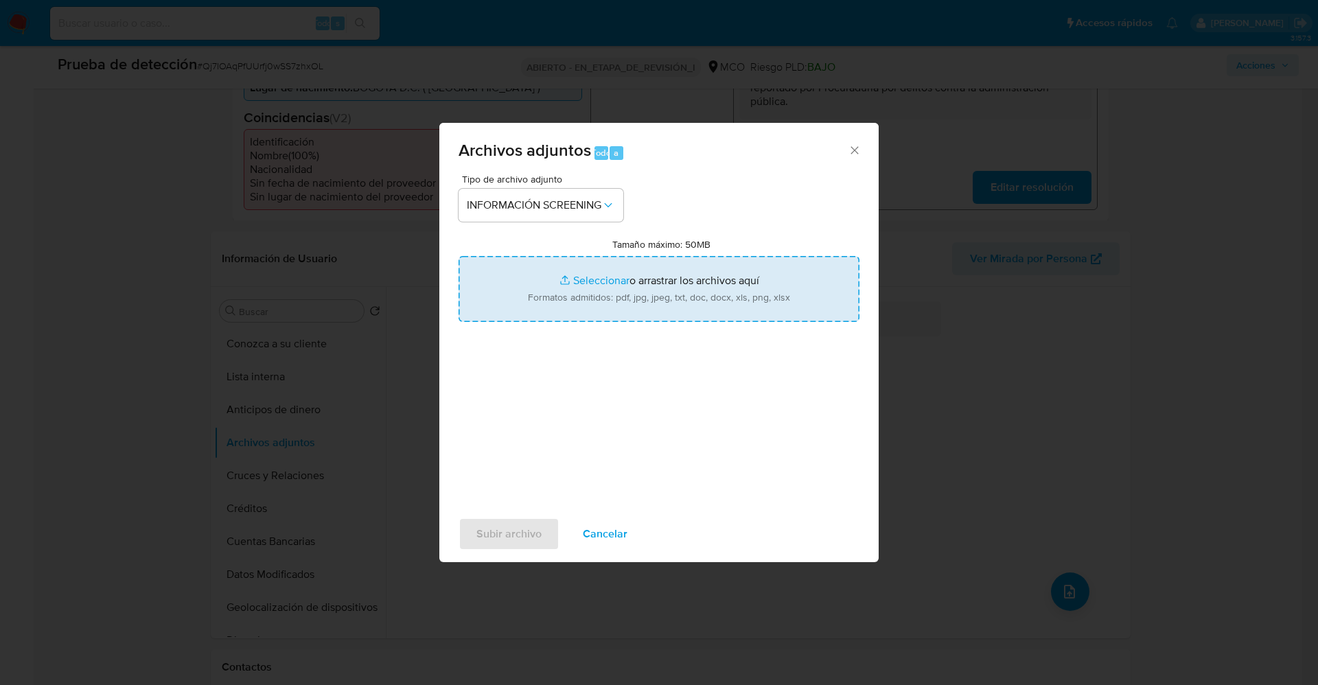
type input "C:\fakepath\_Andres Camilo Castro Gomez_ lavado de dinero - Buscar con Google.p…"
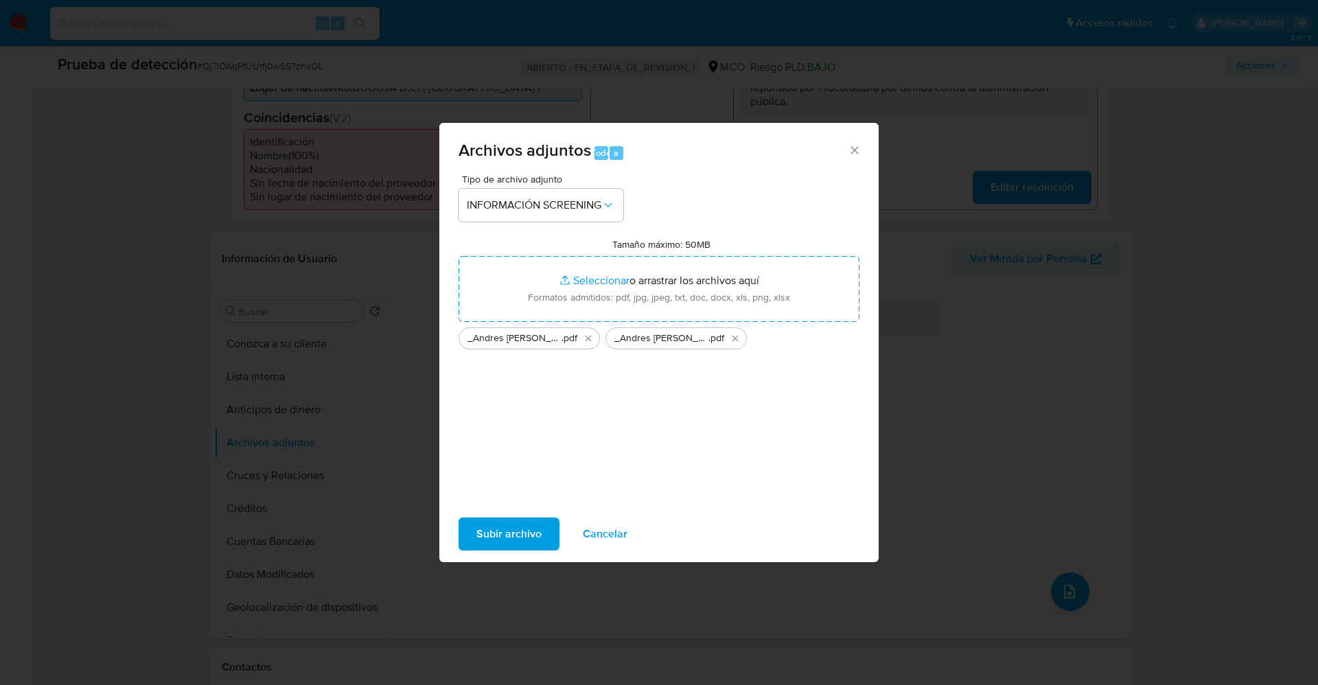
click at [509, 533] on span "Subir archivo" at bounding box center [508, 534] width 65 height 30
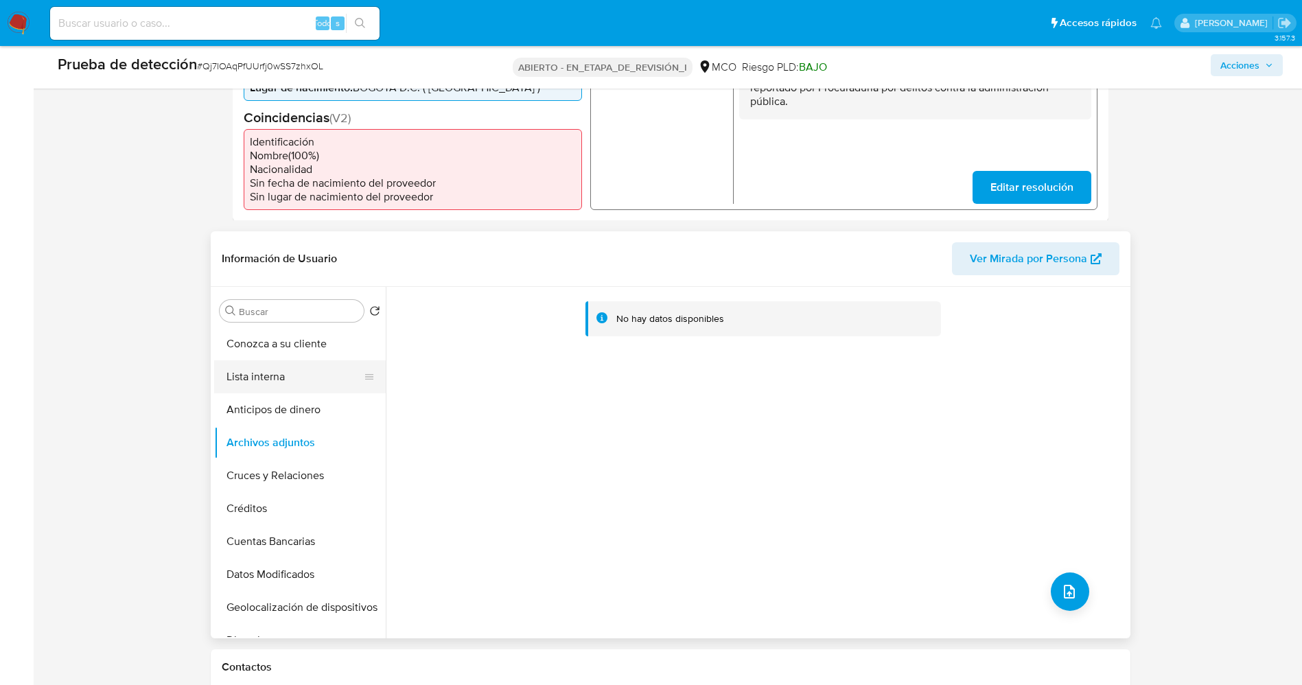
click at [249, 373] on button "Lista interna" at bounding box center [294, 376] width 161 height 33
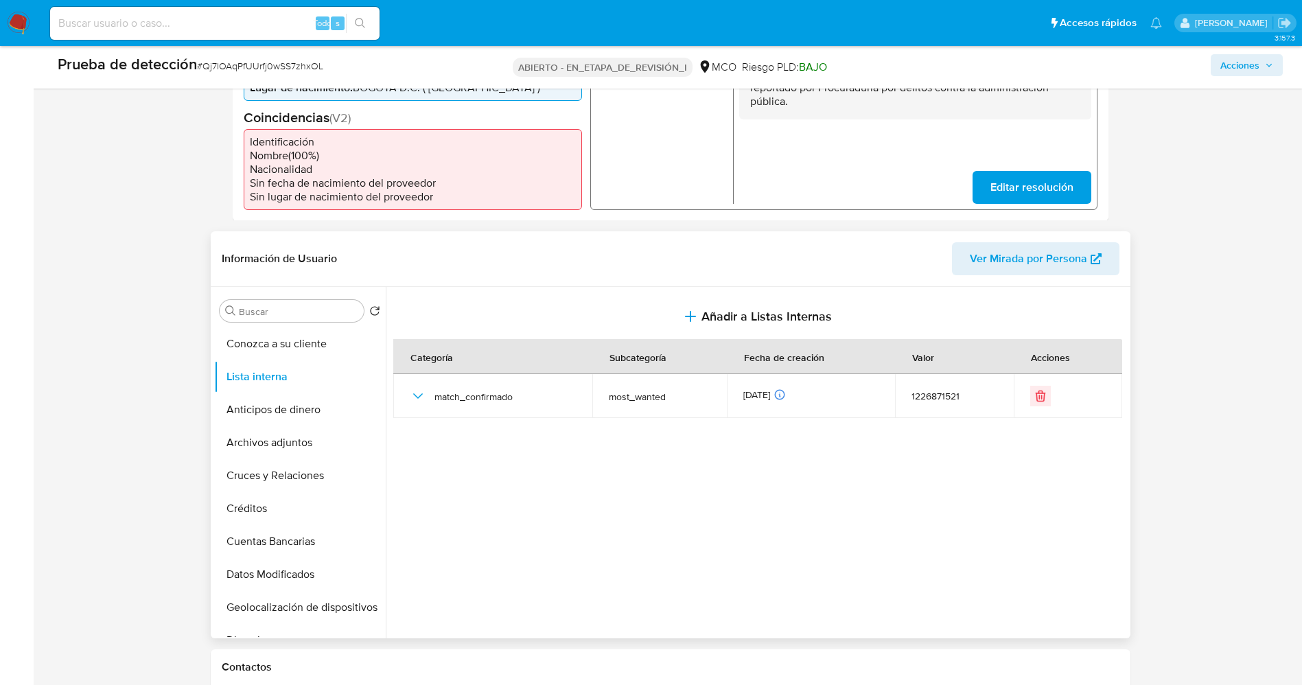
scroll to position [0, 0]
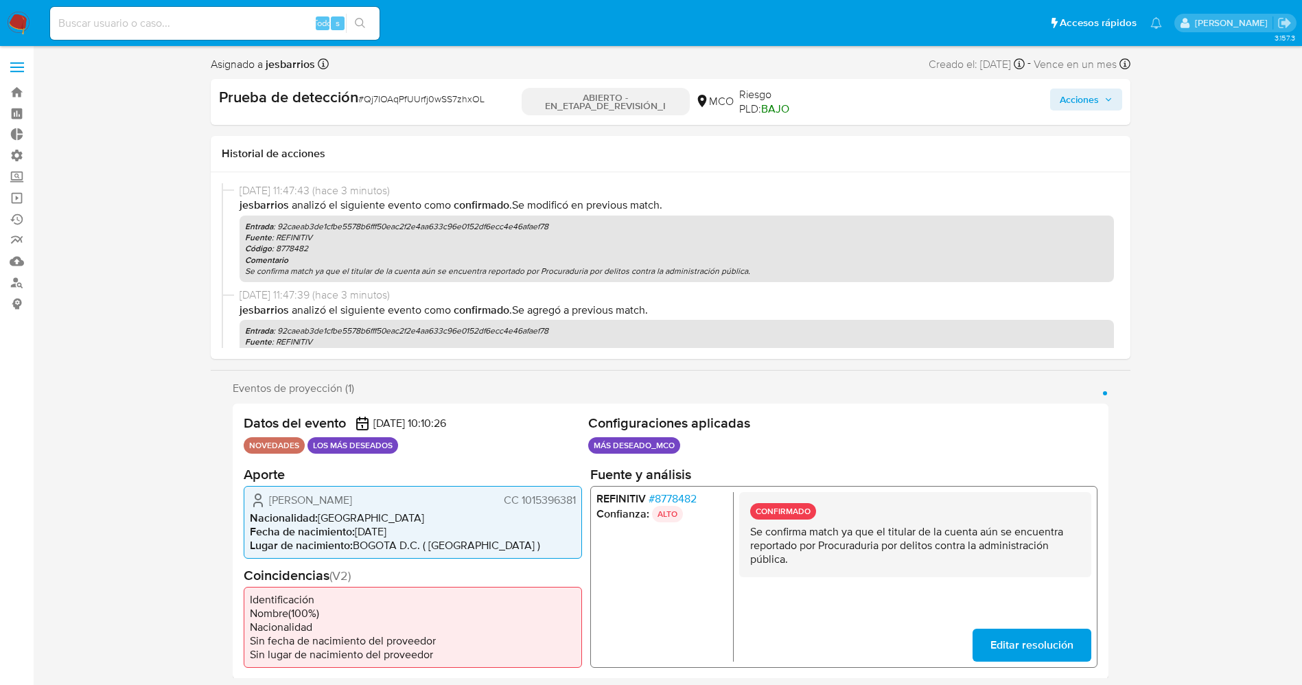
click at [1082, 100] on font "Acciones" at bounding box center [1079, 100] width 39 height 22
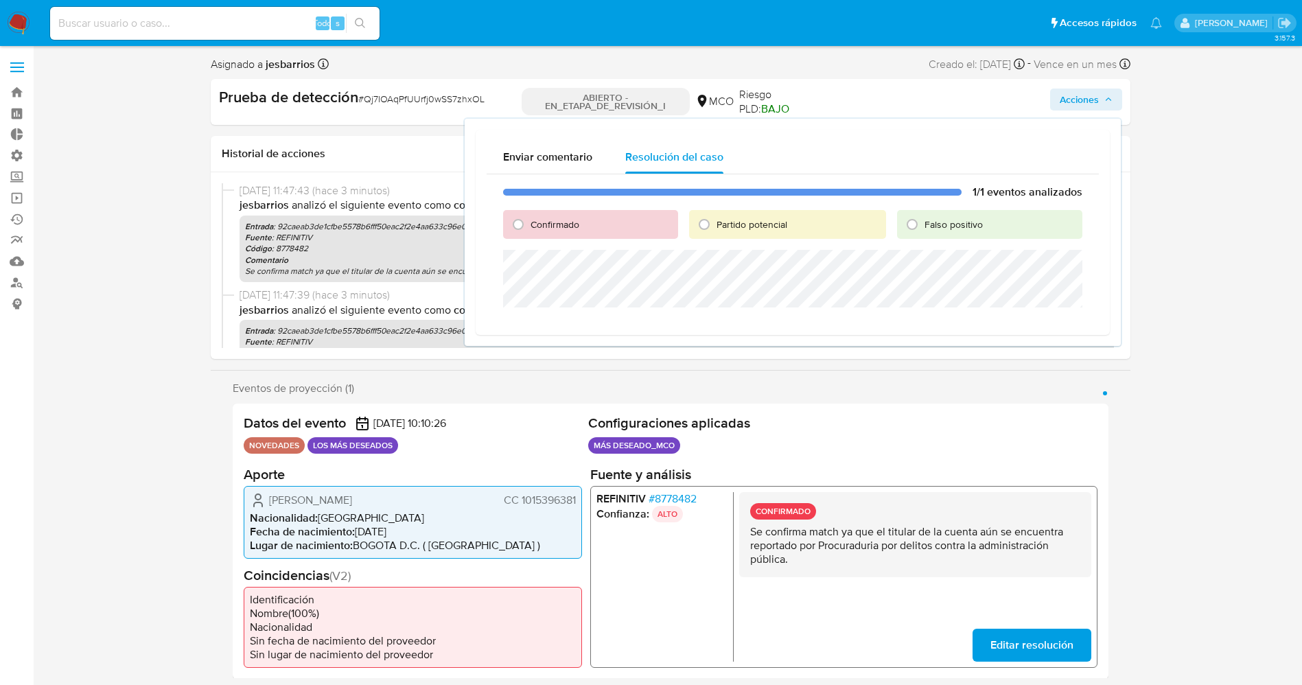
drag, startPoint x: 562, startPoint y: 216, endPoint x: 566, endPoint y: 242, distance: 25.7
click at [560, 222] on font "Confirmado" at bounding box center [555, 225] width 49 height 14
click at [529, 222] on input "Confirmado" at bounding box center [518, 225] width 22 height 22
radio input "true"
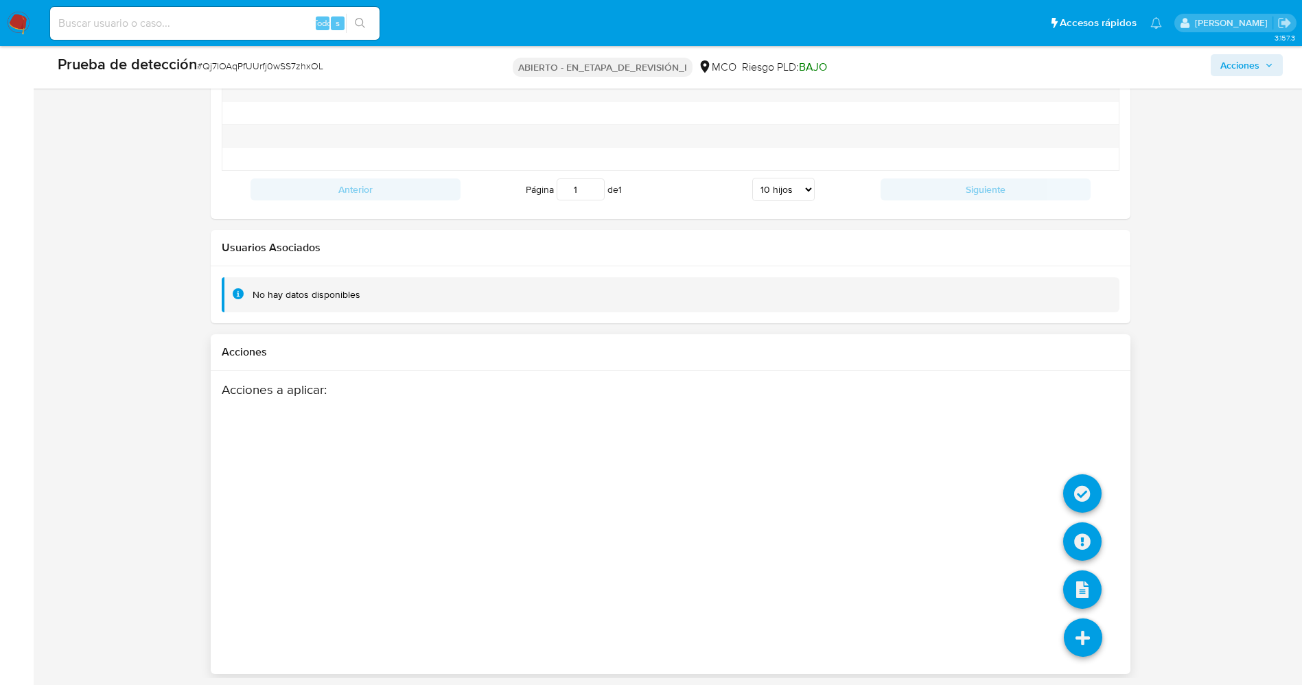
scroll to position [2171, 0]
click at [1080, 538] on icon at bounding box center [1083, 539] width 38 height 38
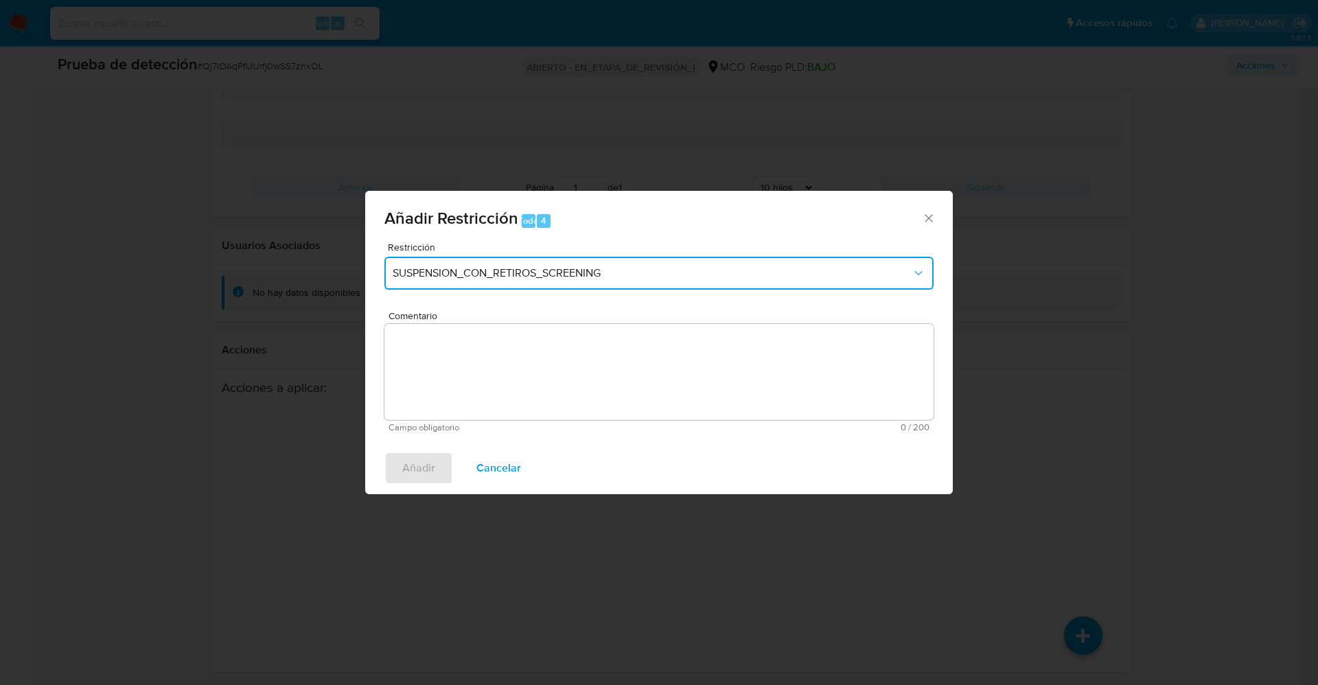
click at [602, 278] on span "SUSPENSION_CON_RETIROS_SCREENING" at bounding box center [652, 273] width 519 height 14
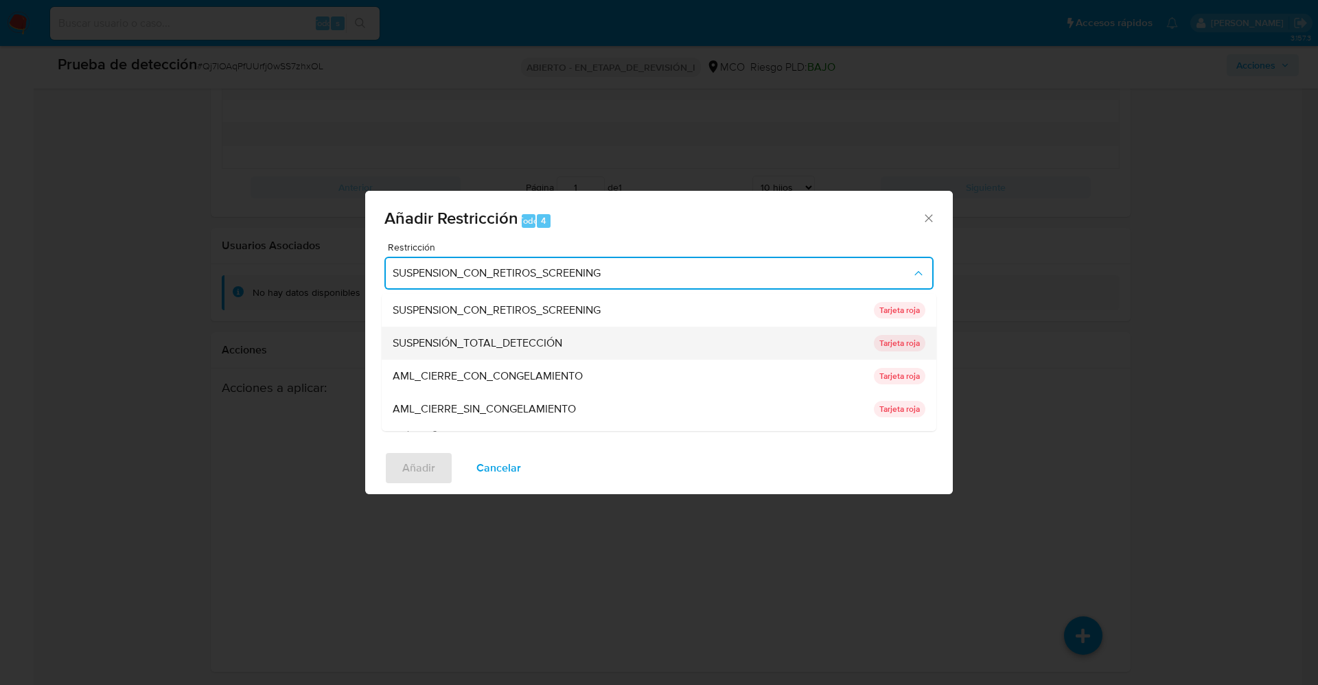
click at [535, 335] on font "SUSPENSIÓN_TOTAL_DETECCIÓN" at bounding box center [478, 343] width 170 height 16
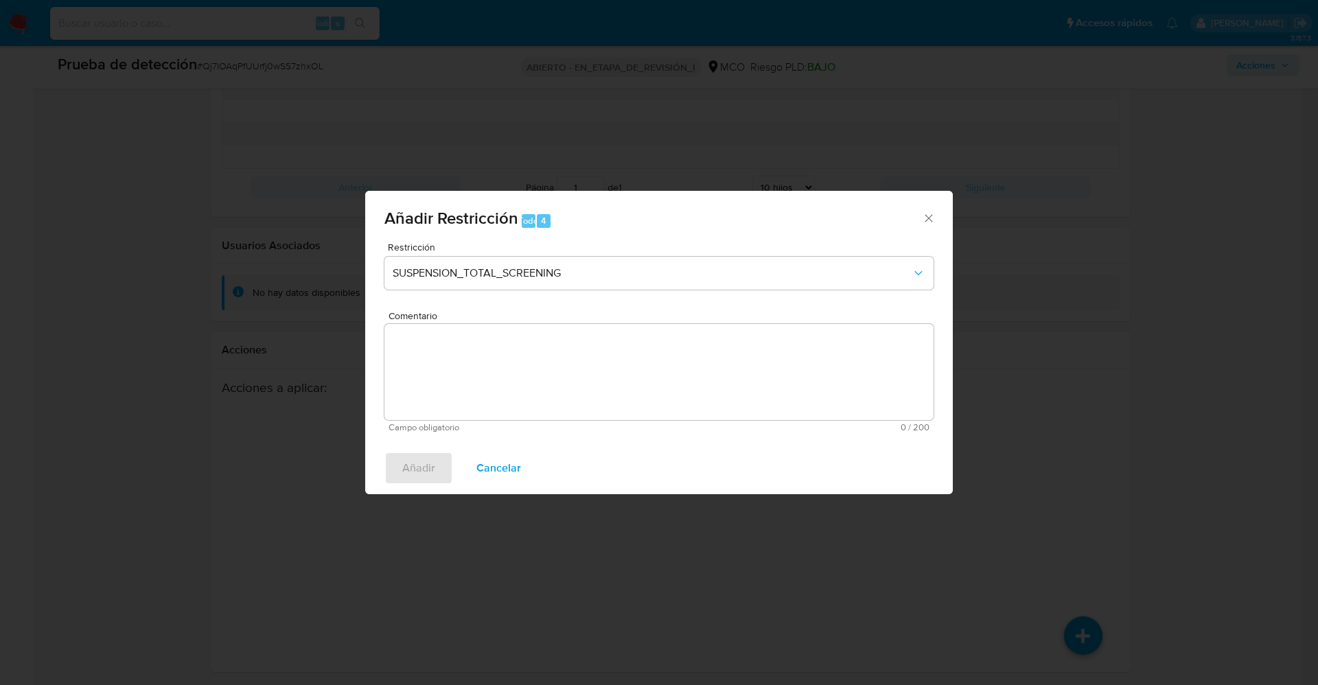
click at [524, 369] on textarea "Comentario" at bounding box center [658, 372] width 549 height 96
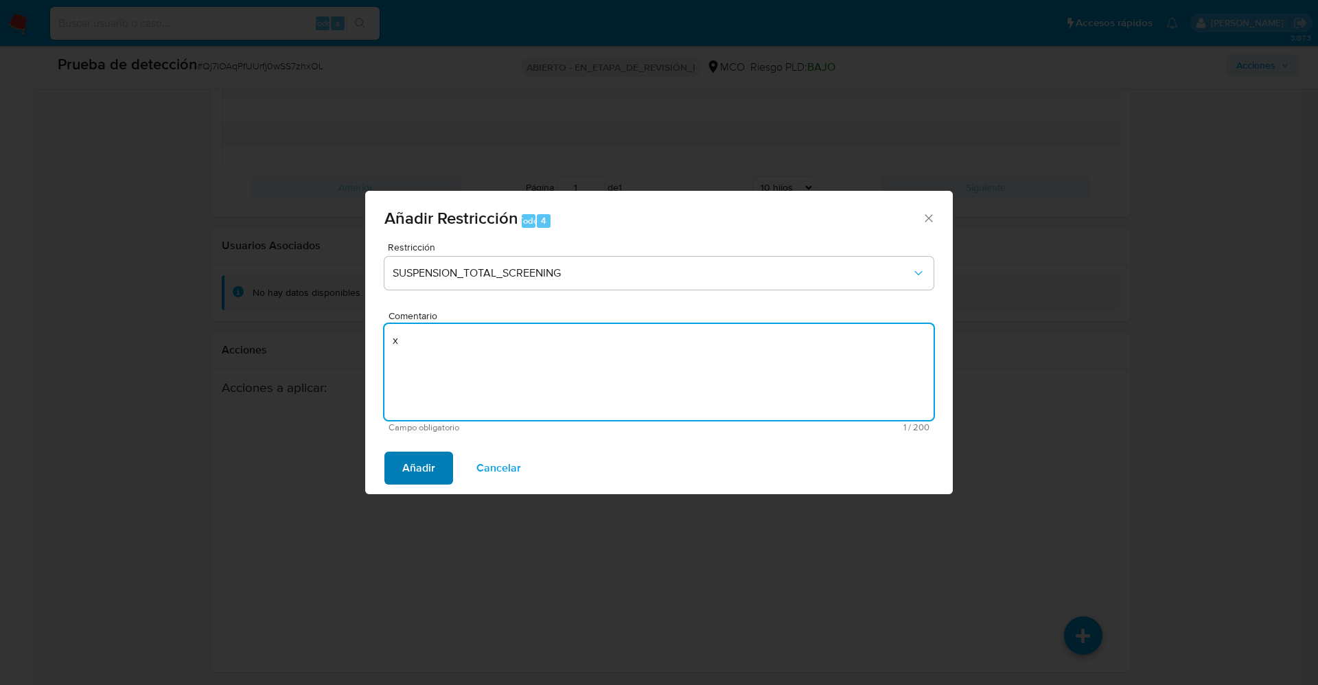
type textarea "x"
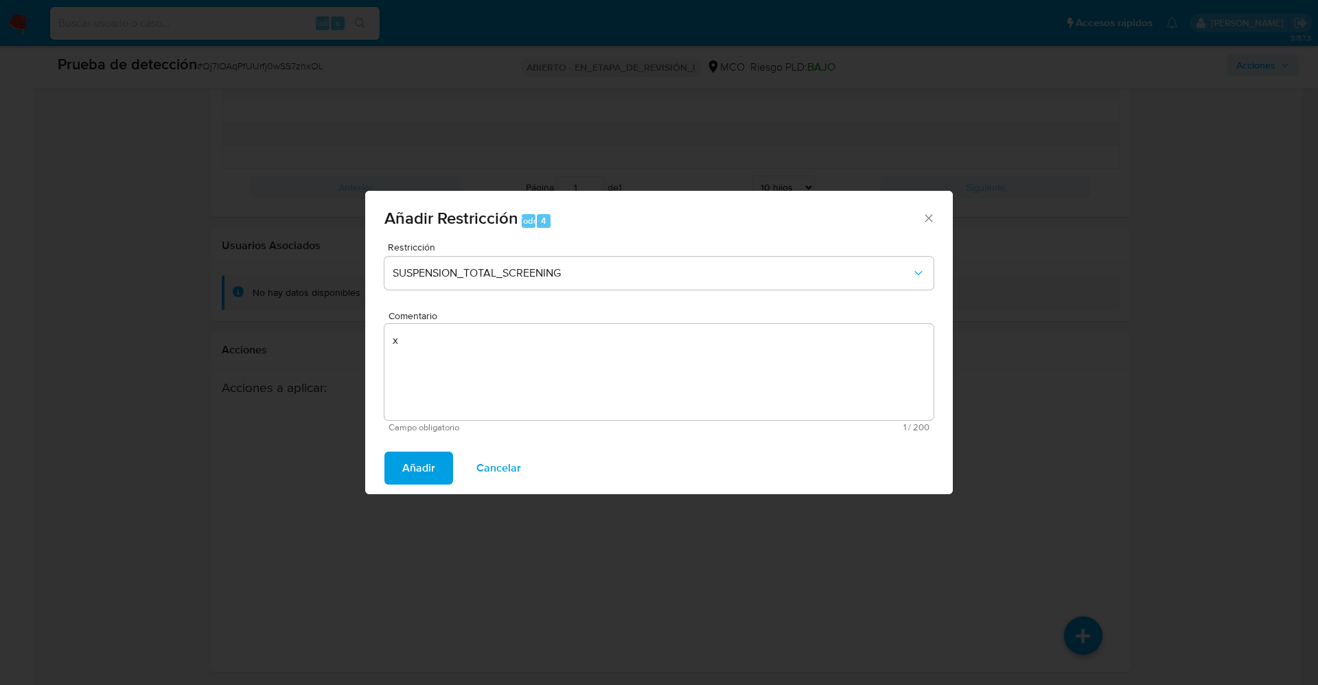
click at [426, 462] on span "Añadir" at bounding box center [418, 468] width 33 height 30
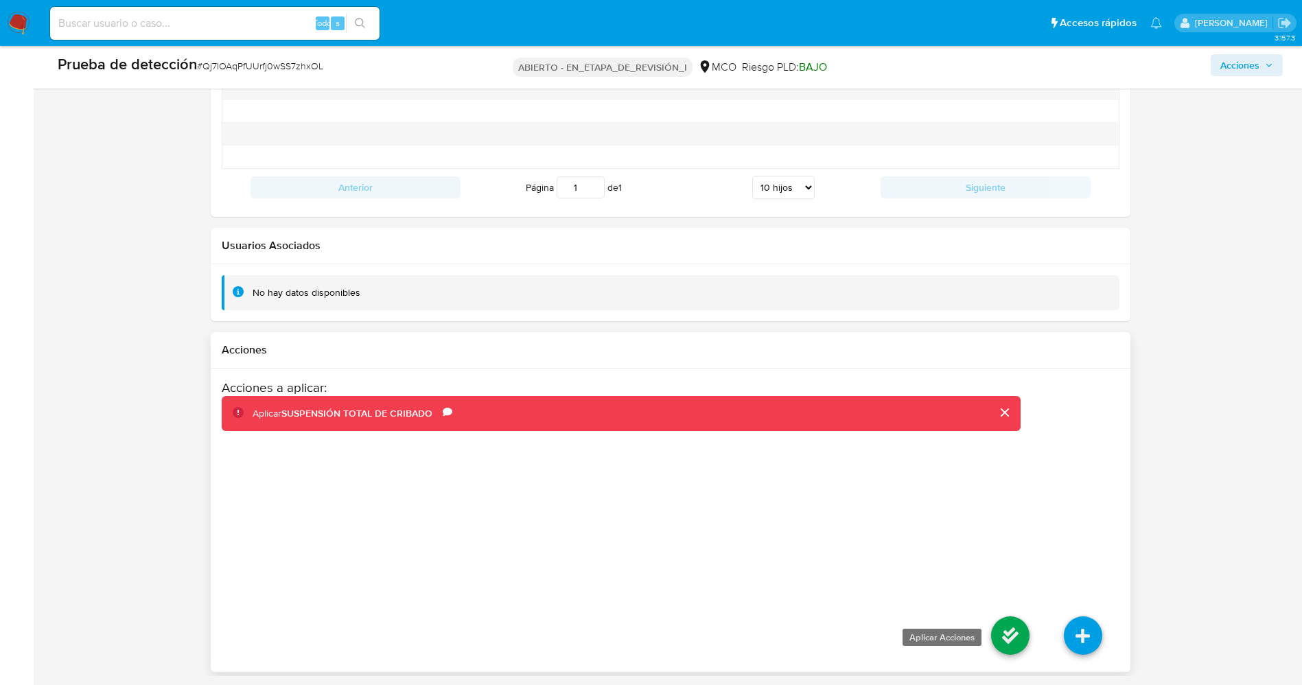
click at [1009, 643] on icon at bounding box center [1010, 636] width 38 height 38
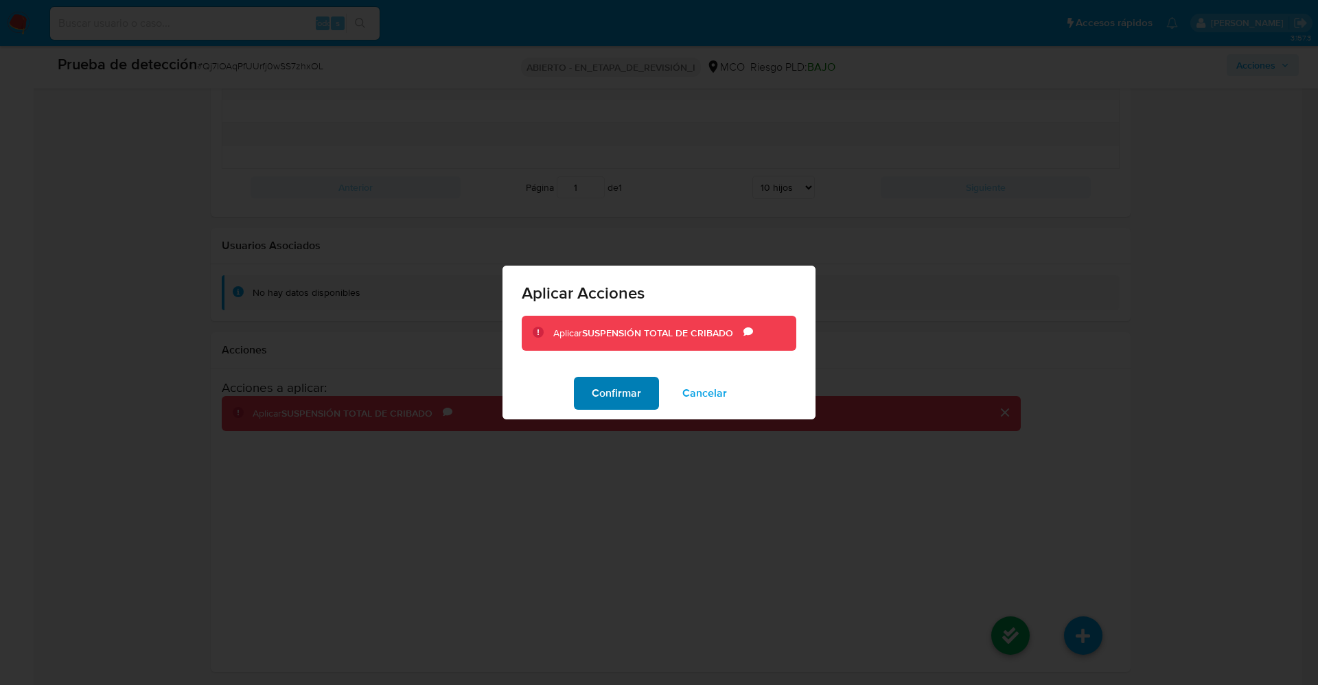
click at [608, 396] on font "Confirmar" at bounding box center [616, 393] width 49 height 33
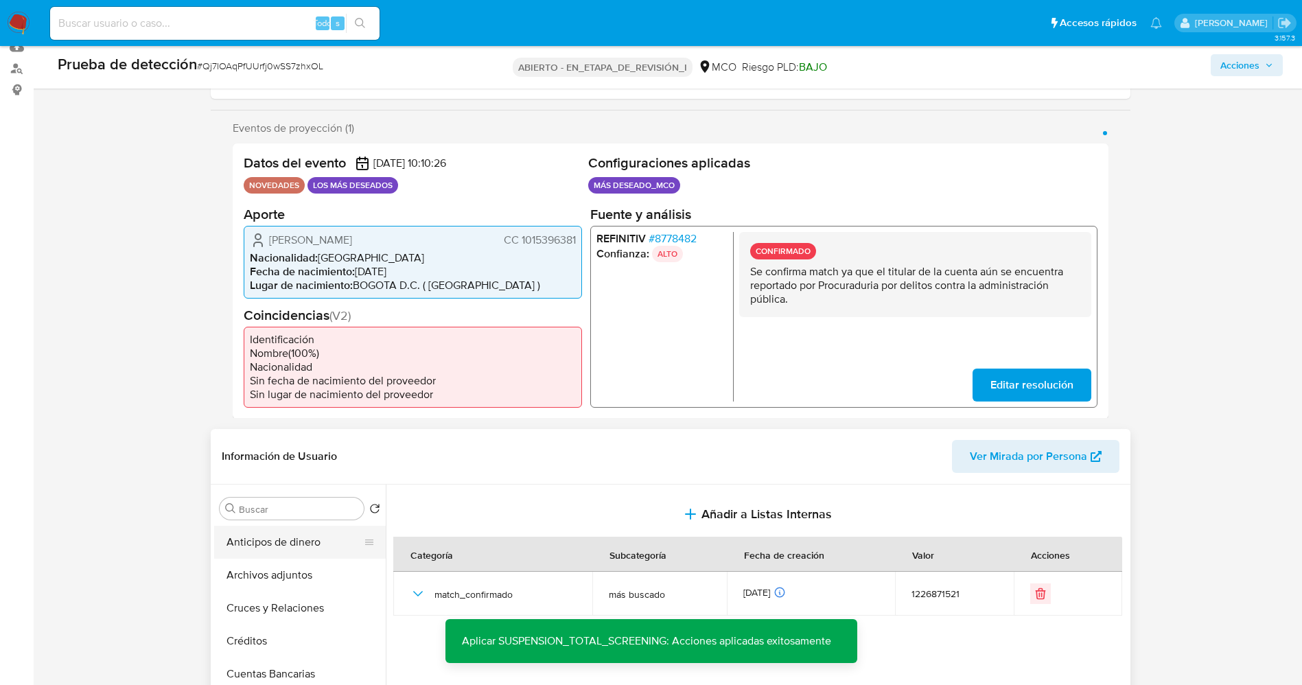
scroll to position [0, 0]
click at [275, 582] on button "Lista interna" at bounding box center [294, 574] width 161 height 33
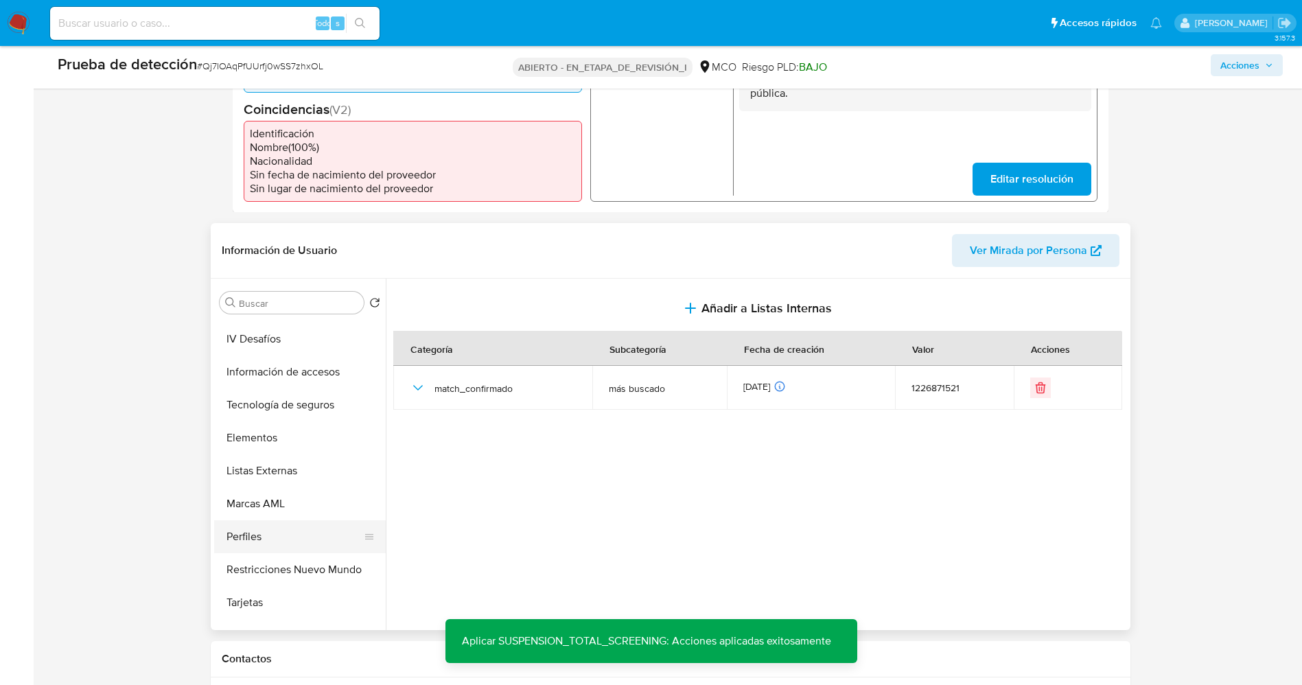
scroll to position [580, 0]
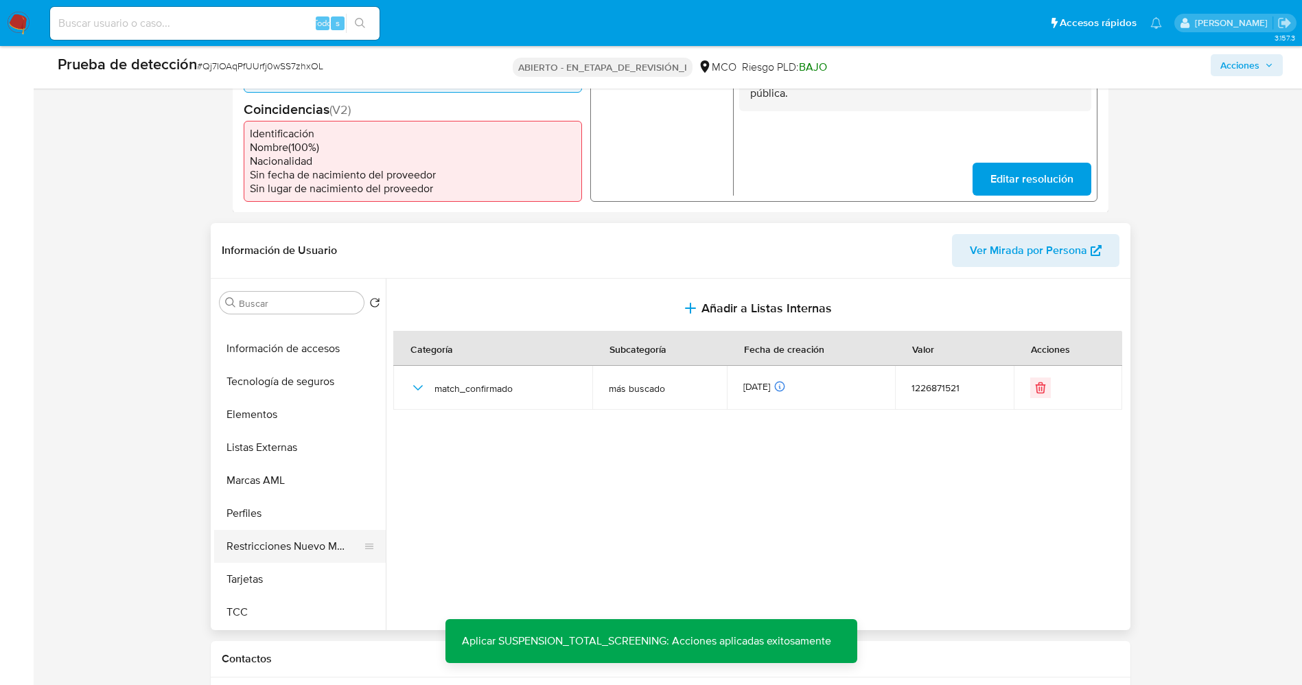
click at [282, 542] on button "Restricciones Nuevo Mundo" at bounding box center [294, 546] width 161 height 33
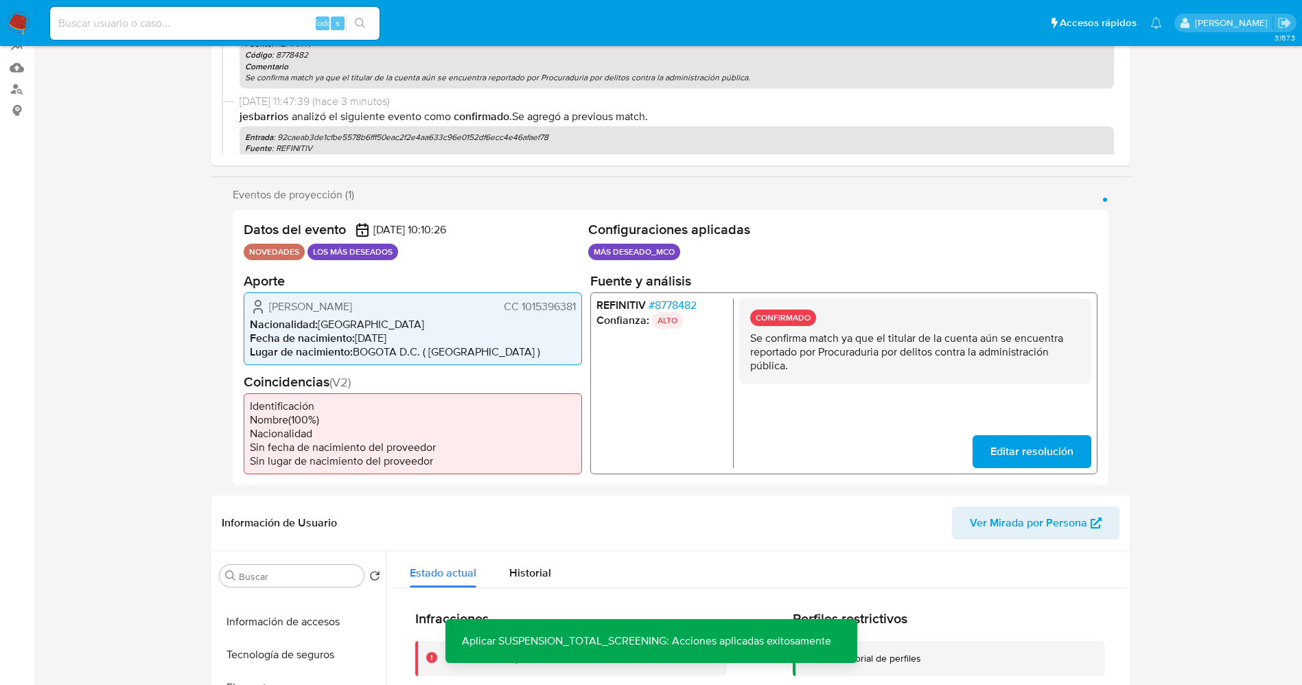
scroll to position [0, 0]
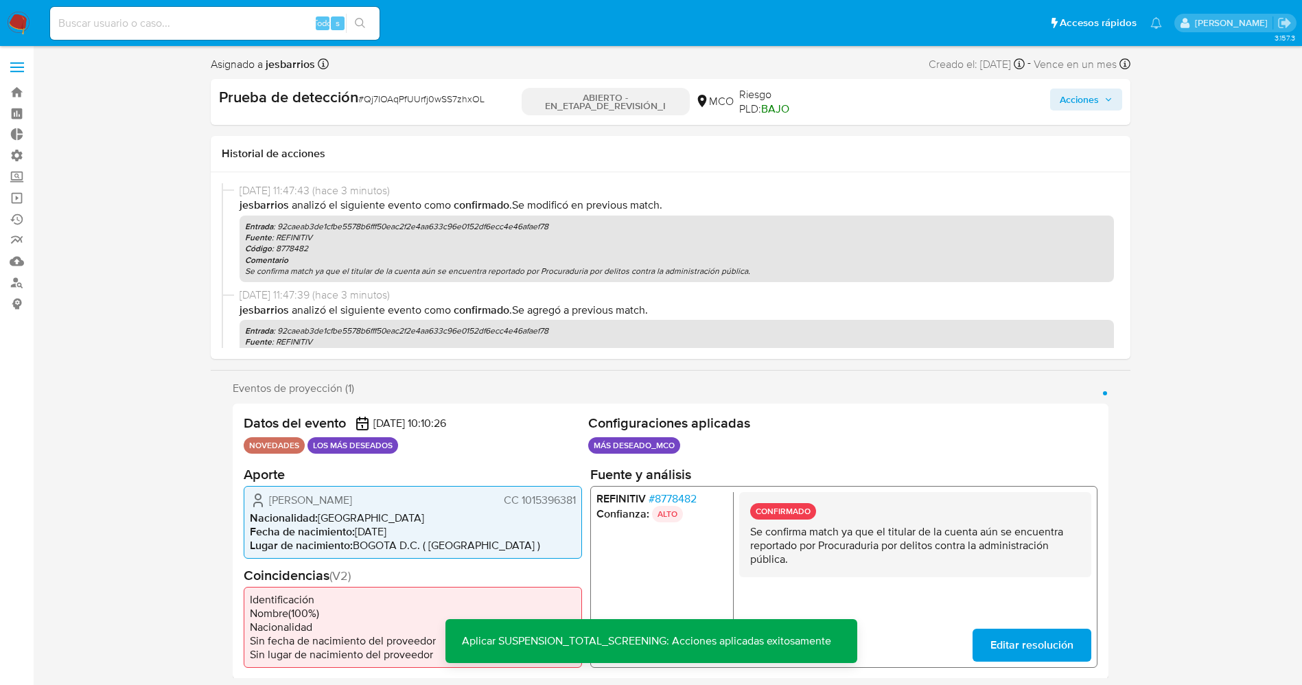
click at [1116, 105] on button "Acciones" at bounding box center [1086, 100] width 72 height 22
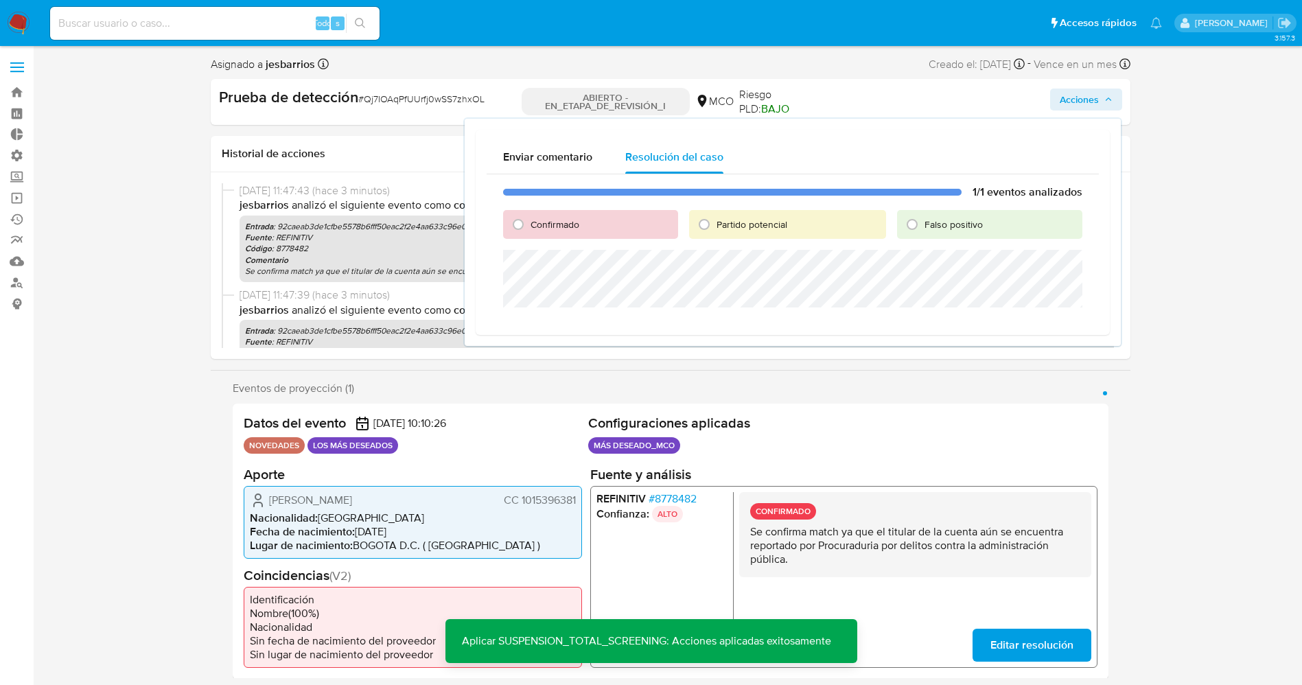
click at [754, 205] on div "1/1 eventos analizados Confirmado Partido potencial Falso positivo" at bounding box center [793, 249] width 612 height 150
click at [749, 222] on font "Partido potencial" at bounding box center [752, 225] width 71 height 14
click at [715, 222] on input "Partido potencial" at bounding box center [704, 225] width 22 height 22
radio input "true"
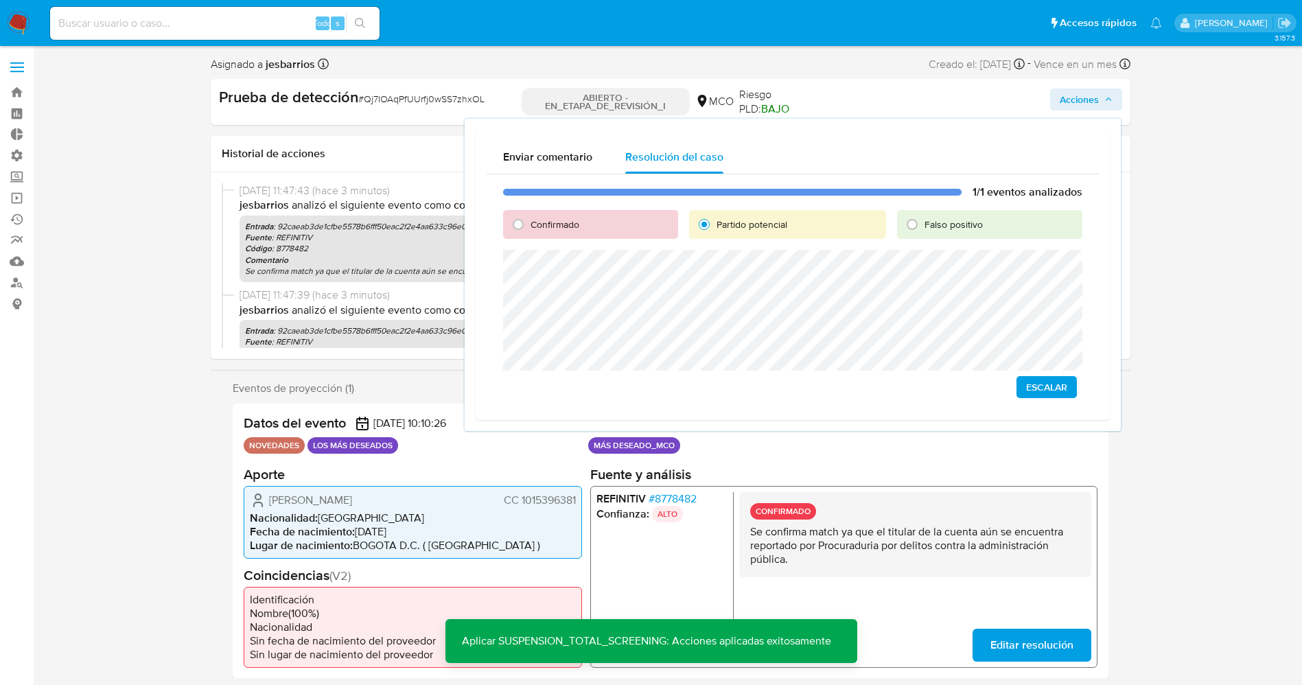
click at [1050, 385] on span "Escalar" at bounding box center [1046, 387] width 41 height 19
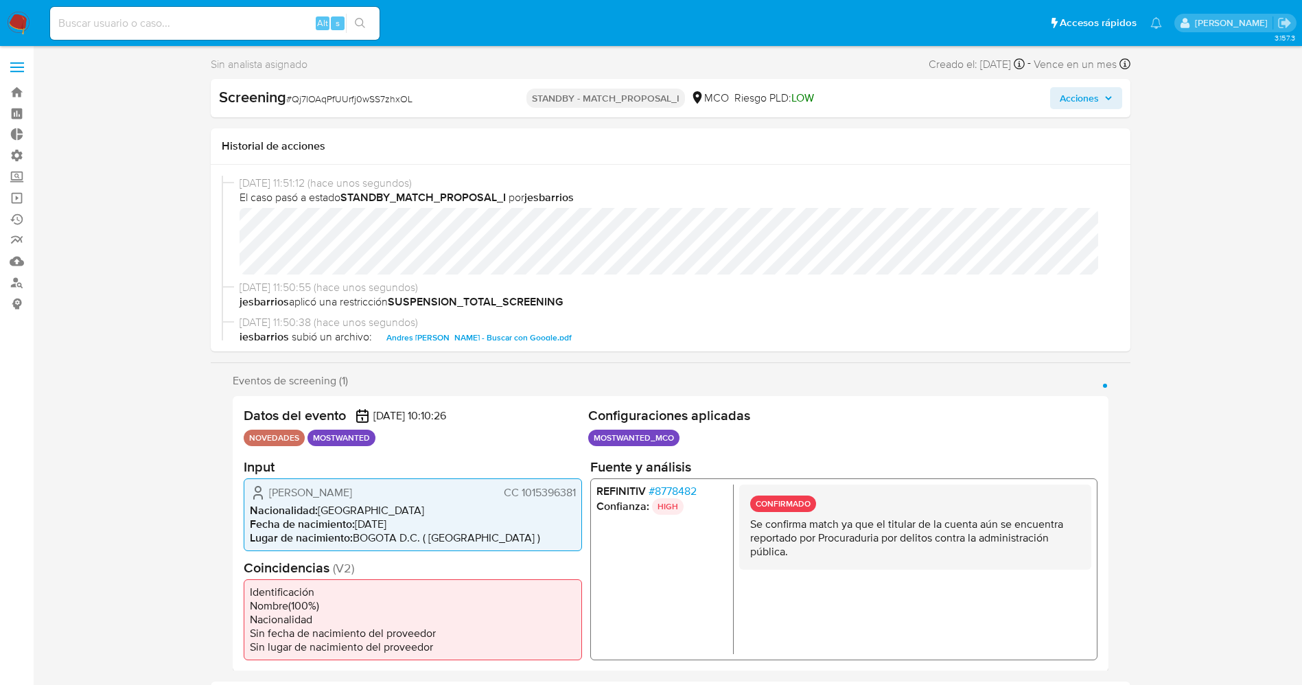
select select "10"
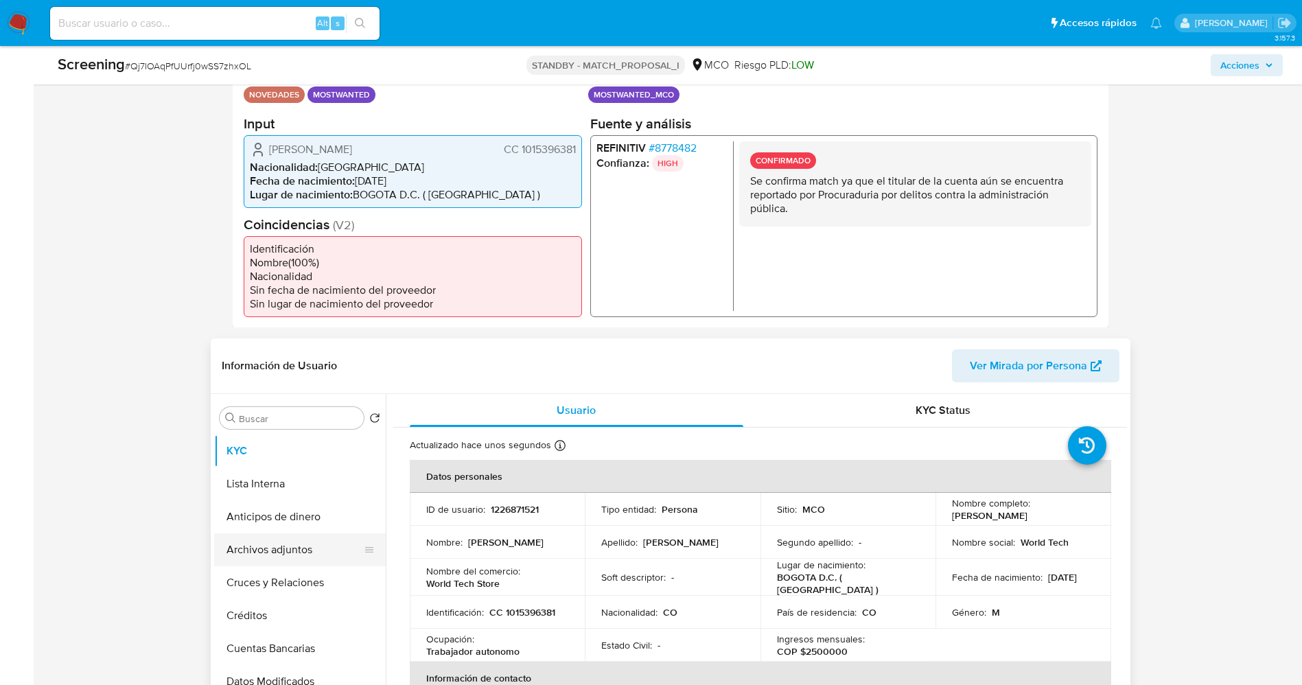
scroll to position [309, 0]
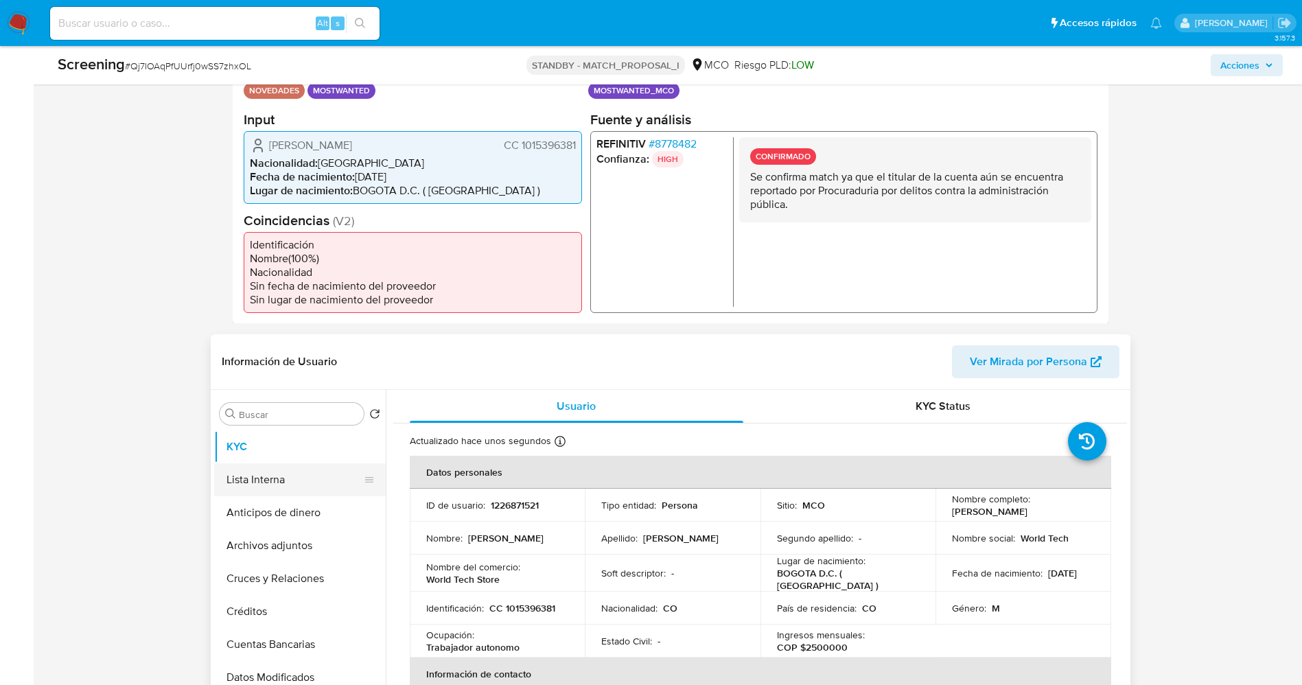
click at [290, 475] on button "Lista Interna" at bounding box center [294, 479] width 161 height 33
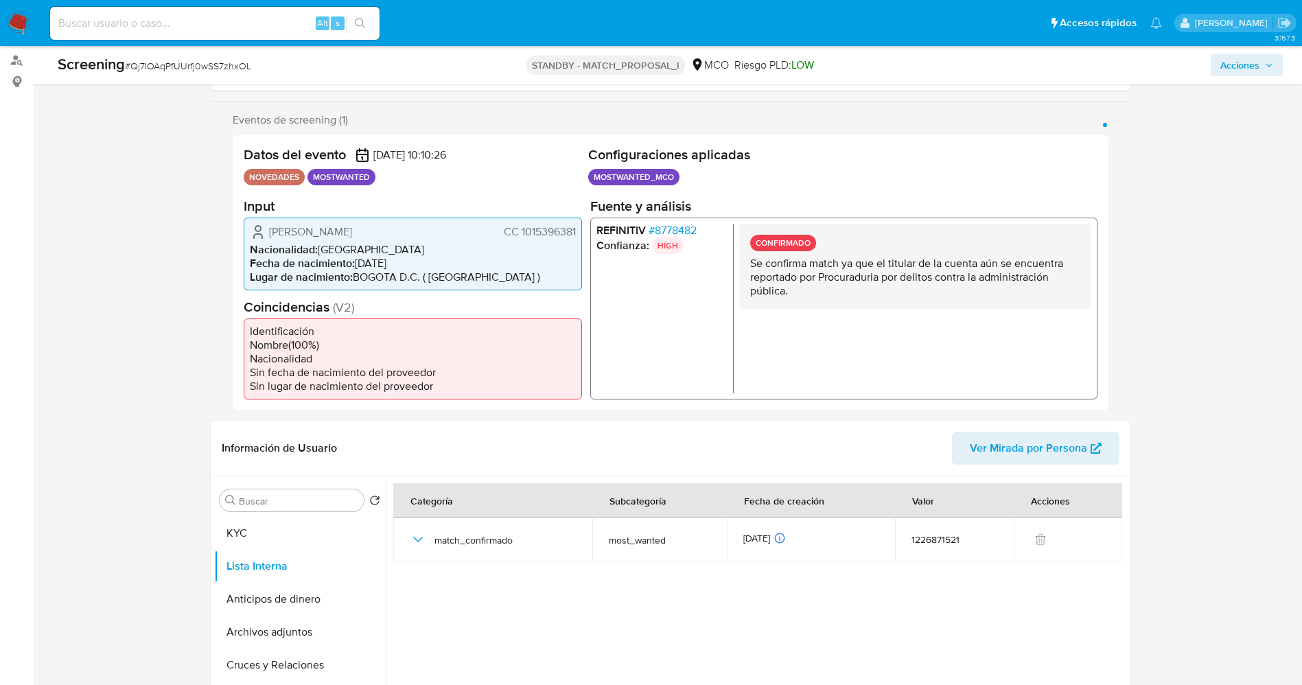
scroll to position [0, 0]
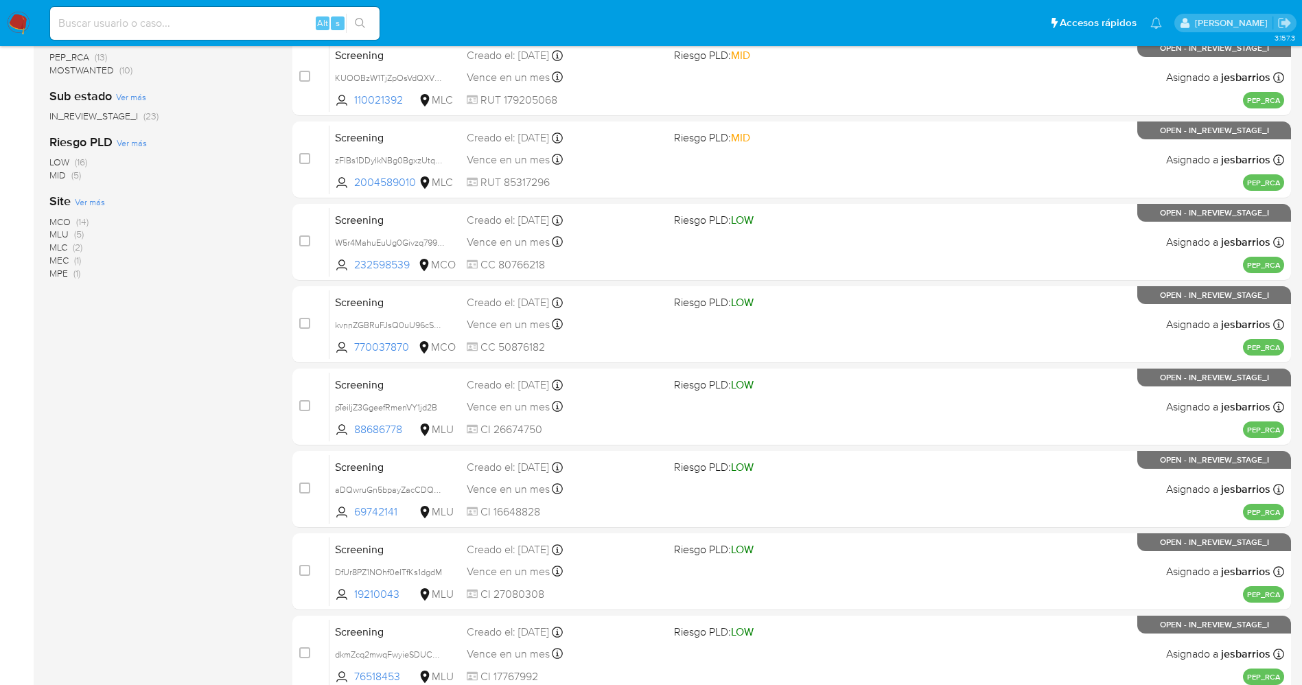
scroll to position [90, 0]
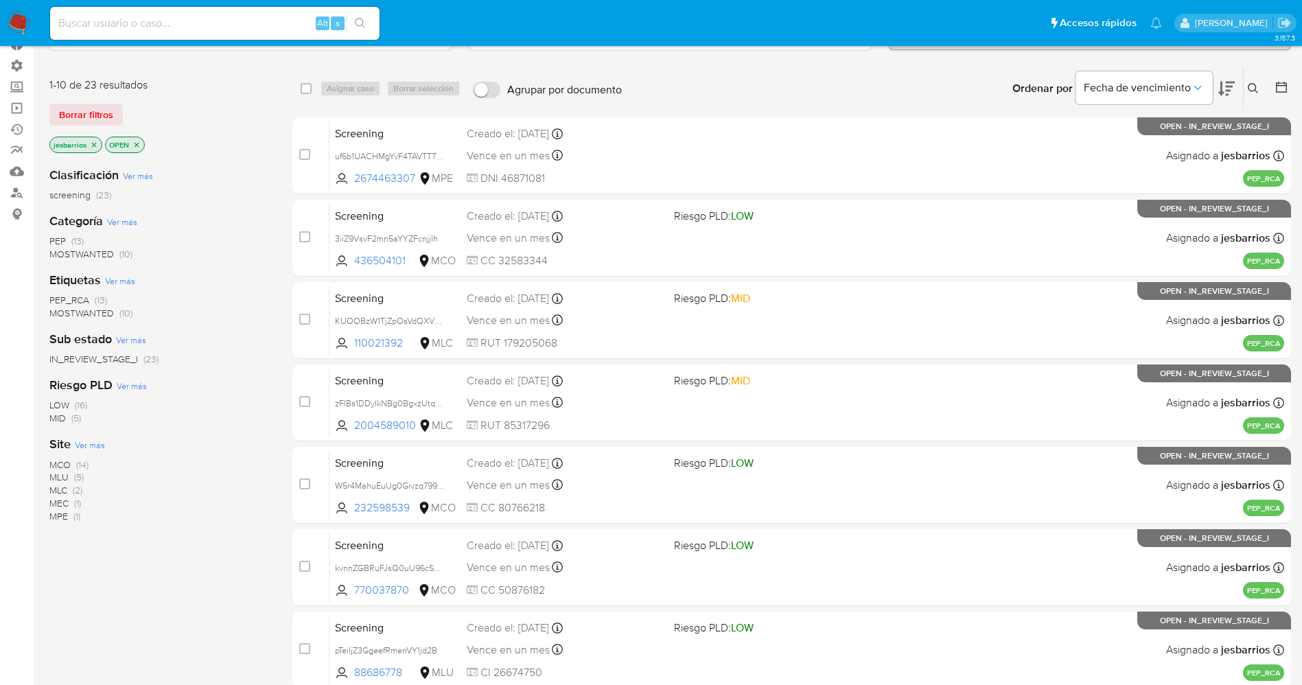
click at [96, 257] on span "MOSTWANTED" at bounding box center [81, 254] width 65 height 14
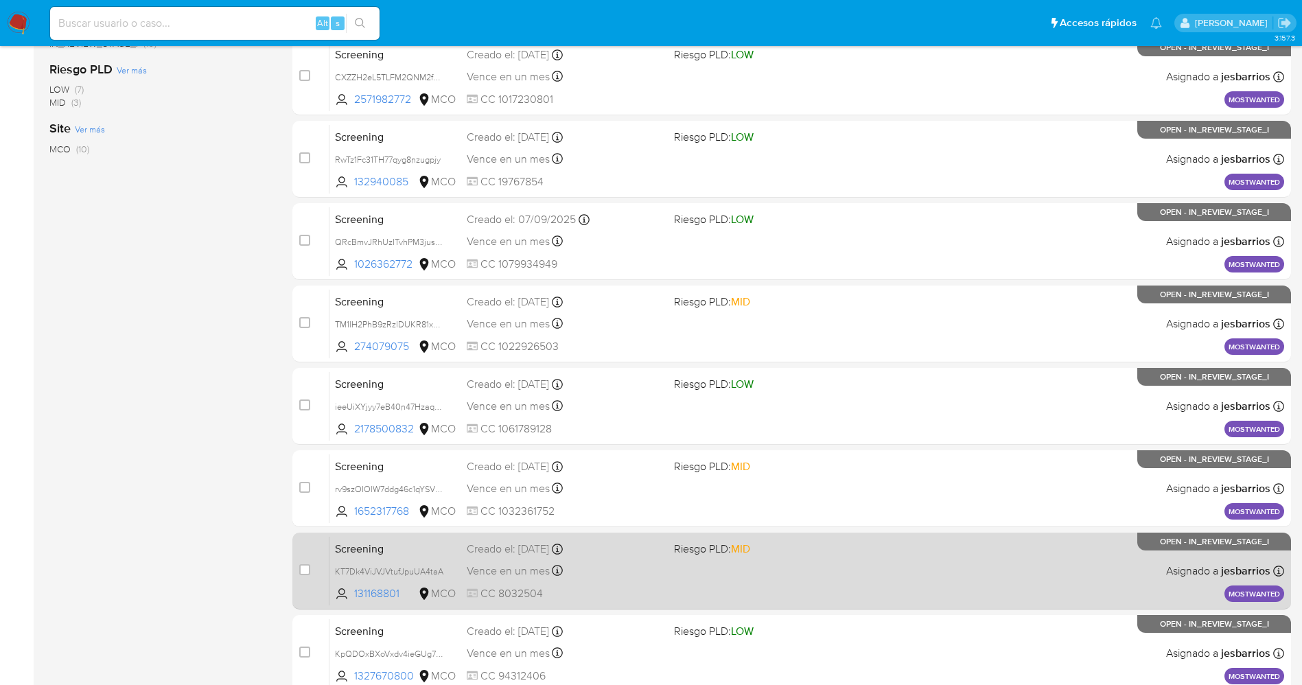
scroll to position [399, 0]
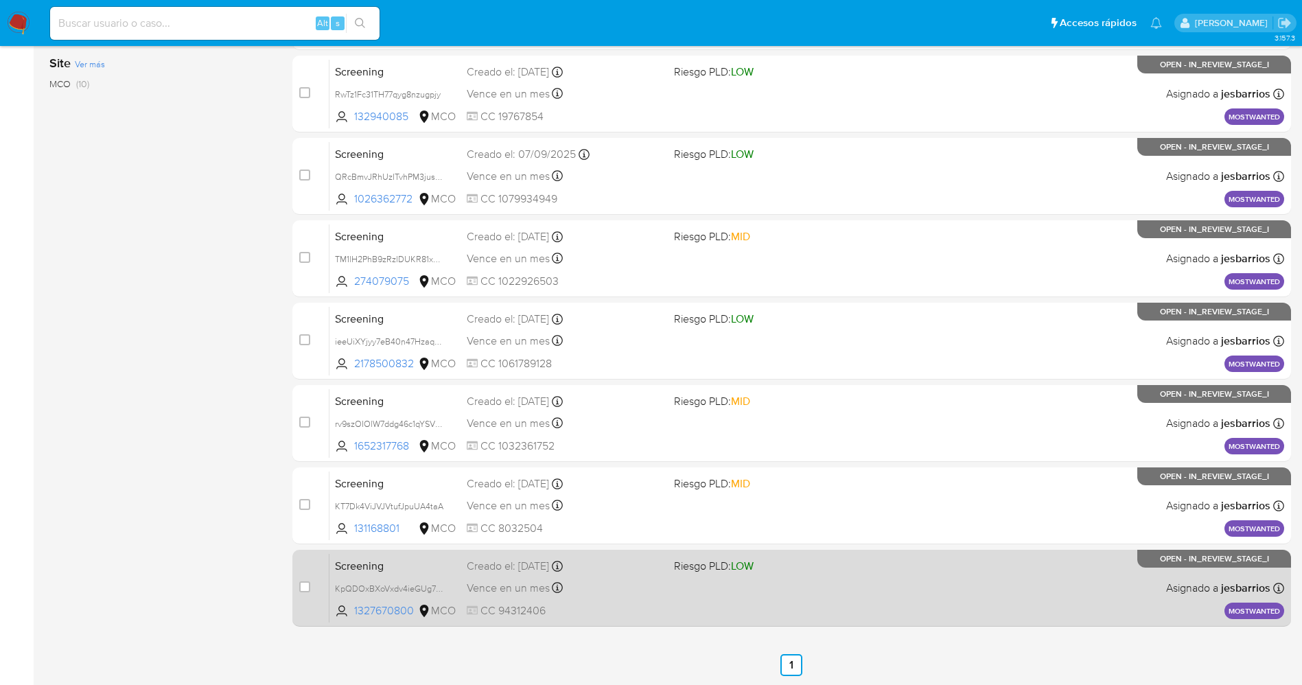
click at [826, 588] on div "Screening KpQDOxBXoVxdv4ieGUg7CvsU 1327670800 MCO Riesgo PLD: LOW Creado el: 06…" at bounding box center [807, 587] width 955 height 69
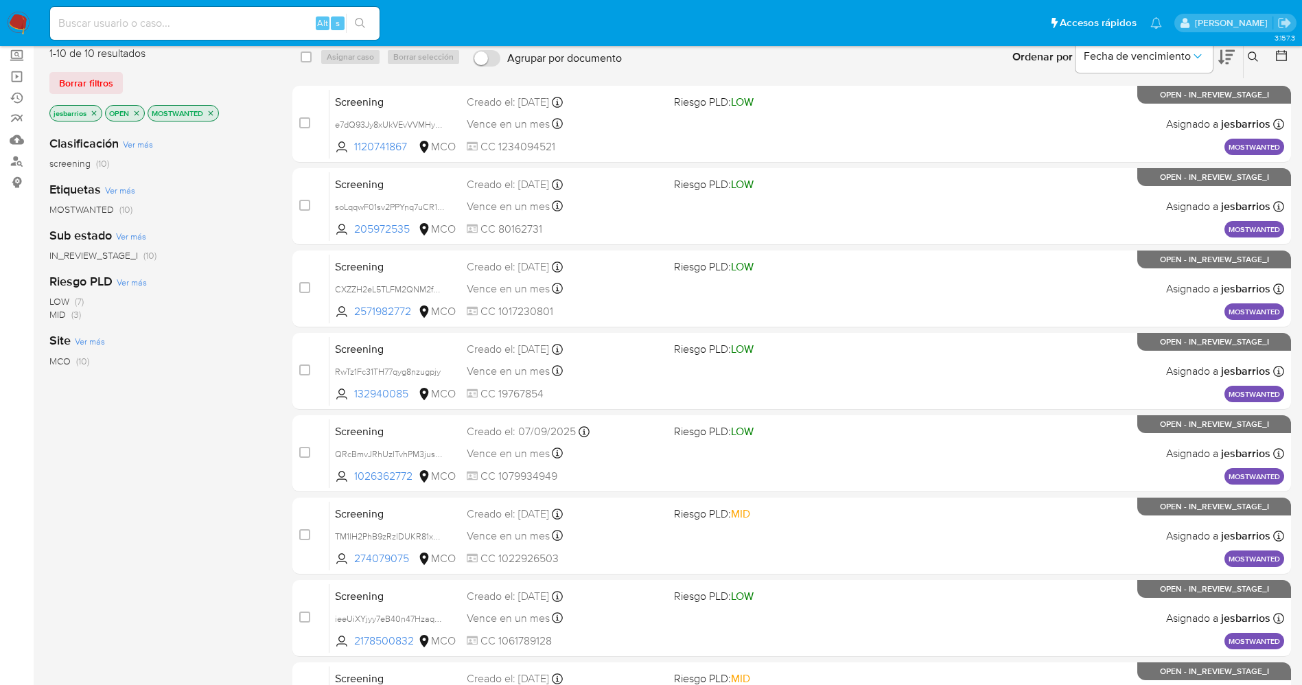
scroll to position [0, 0]
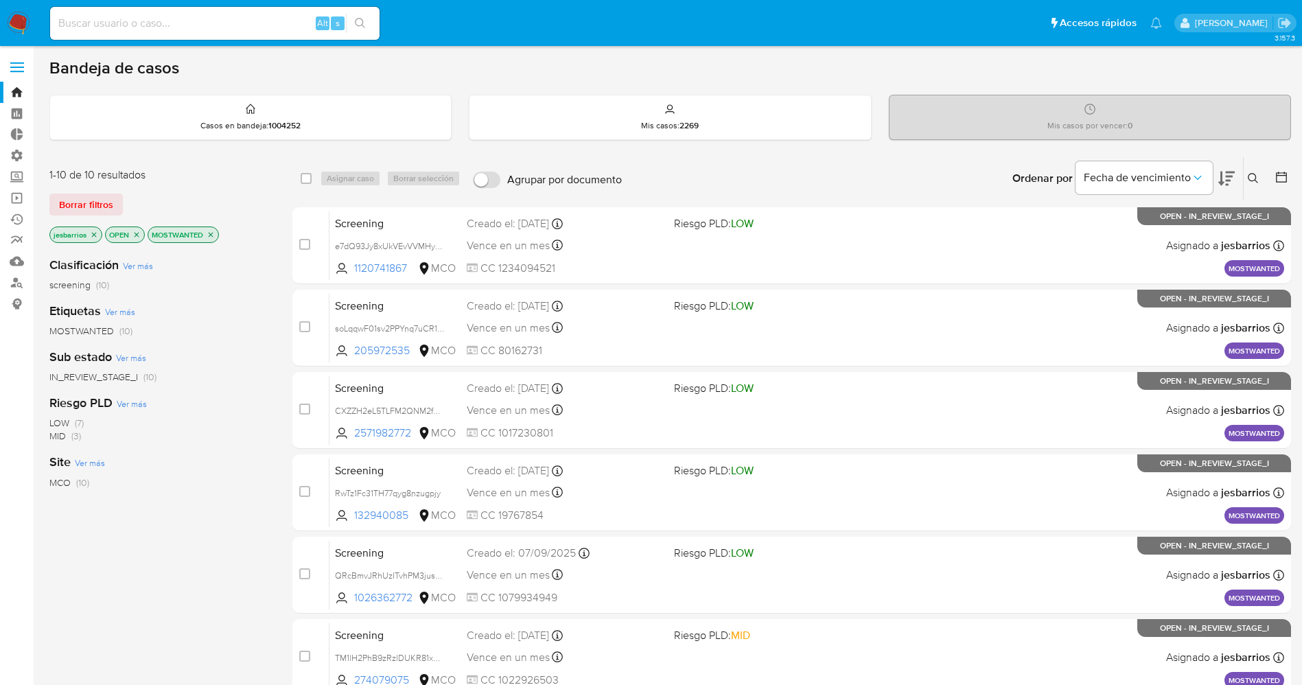
click at [135, 233] on icon "close-filter" at bounding box center [137, 235] width 8 height 8
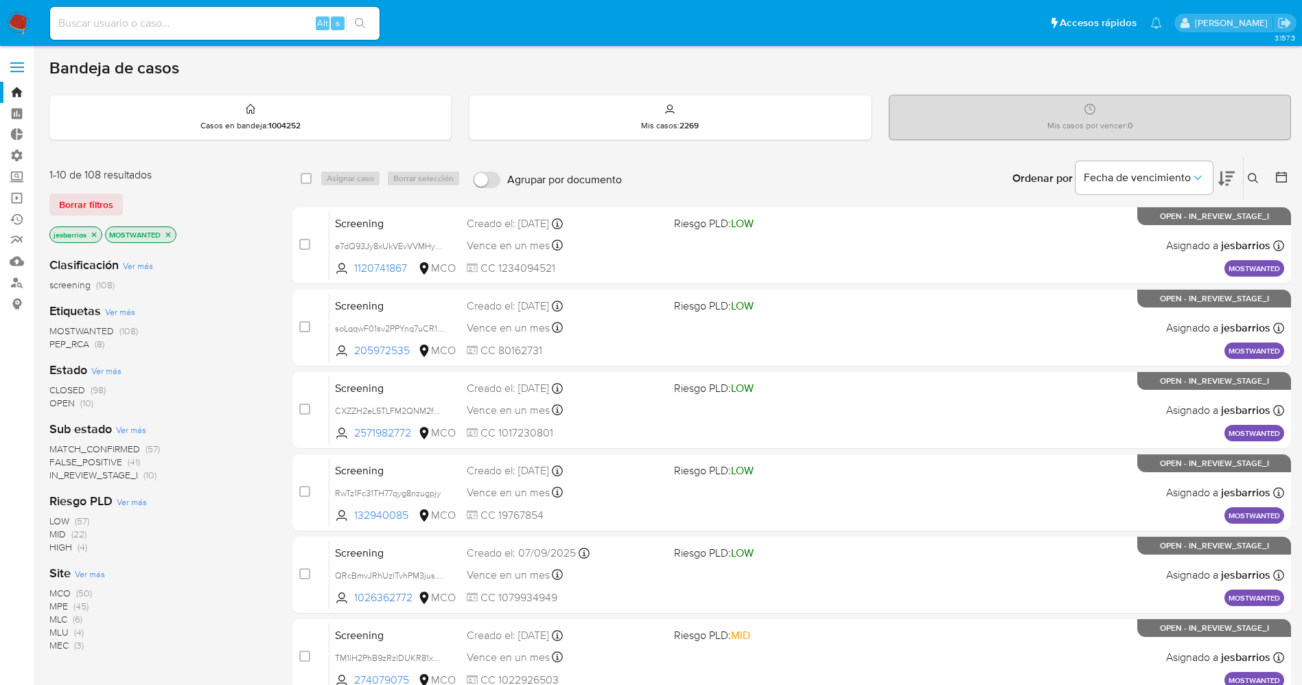
click at [169, 234] on icon "close-filter" at bounding box center [168, 234] width 5 height 5
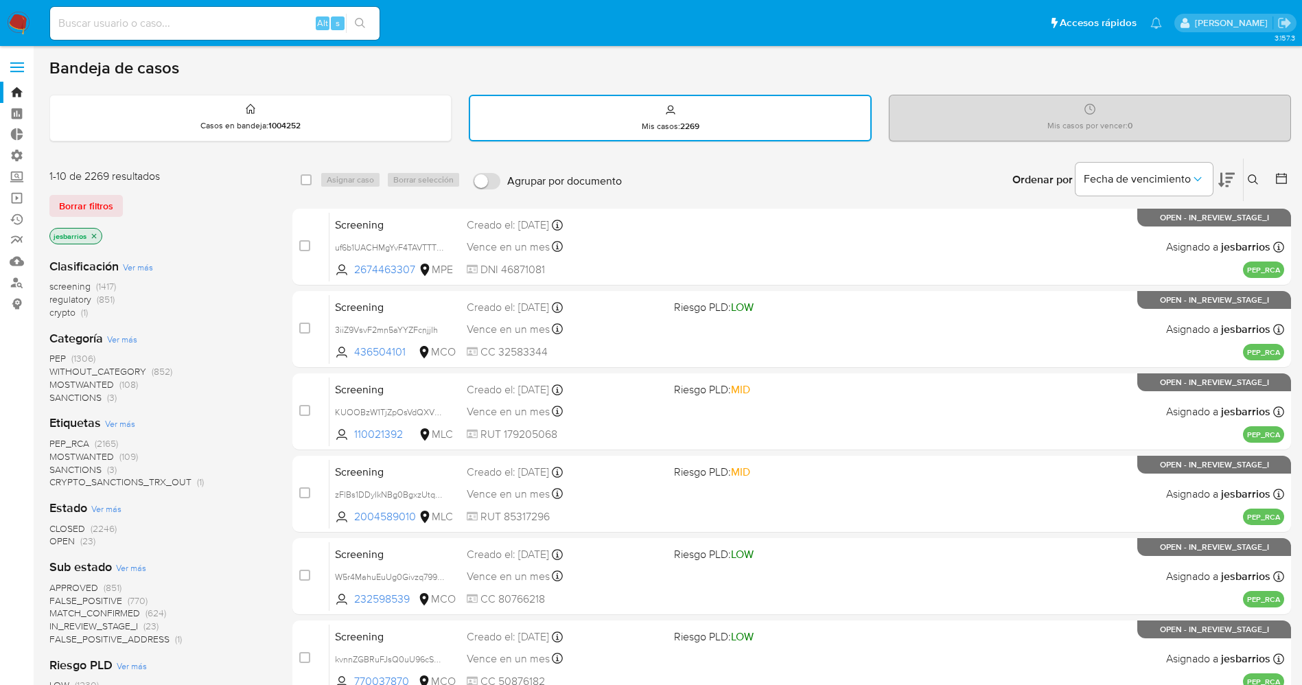
click at [1283, 177] on icon at bounding box center [1282, 179] width 14 height 14
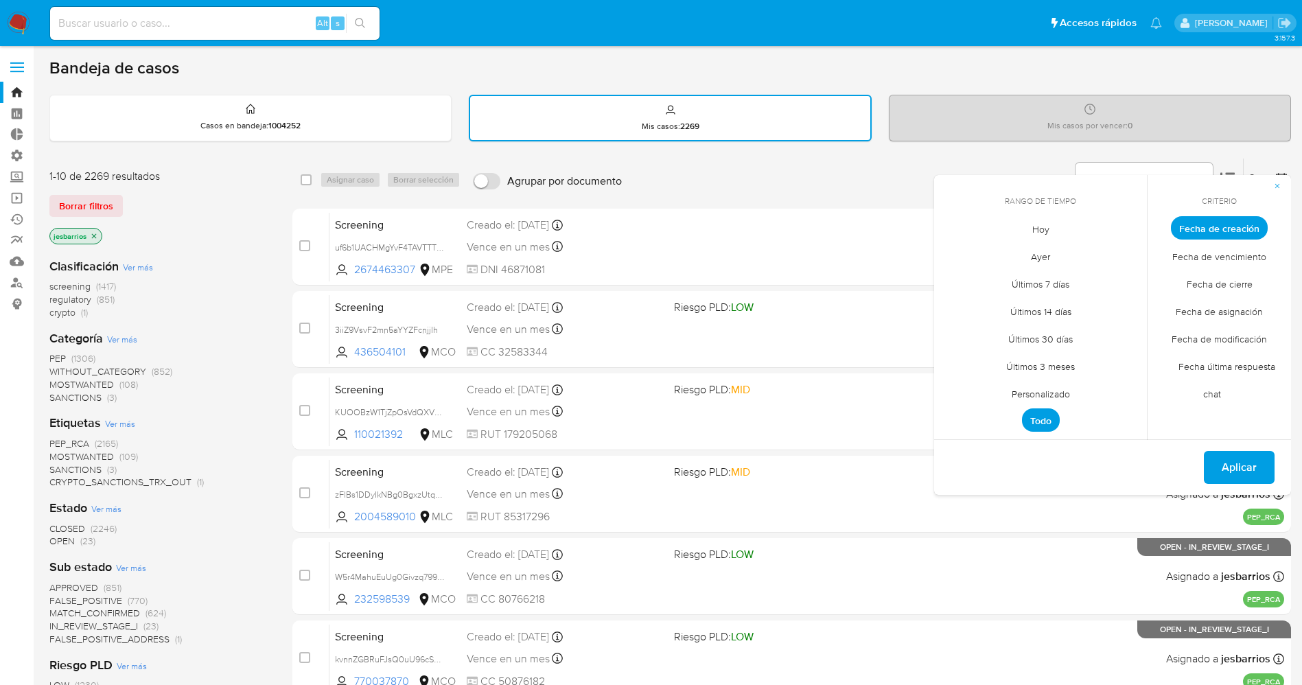
click at [1044, 220] on span "Hoy" at bounding box center [1041, 229] width 46 height 28
click at [1208, 281] on span "Fecha de cierre" at bounding box center [1220, 284] width 95 height 28
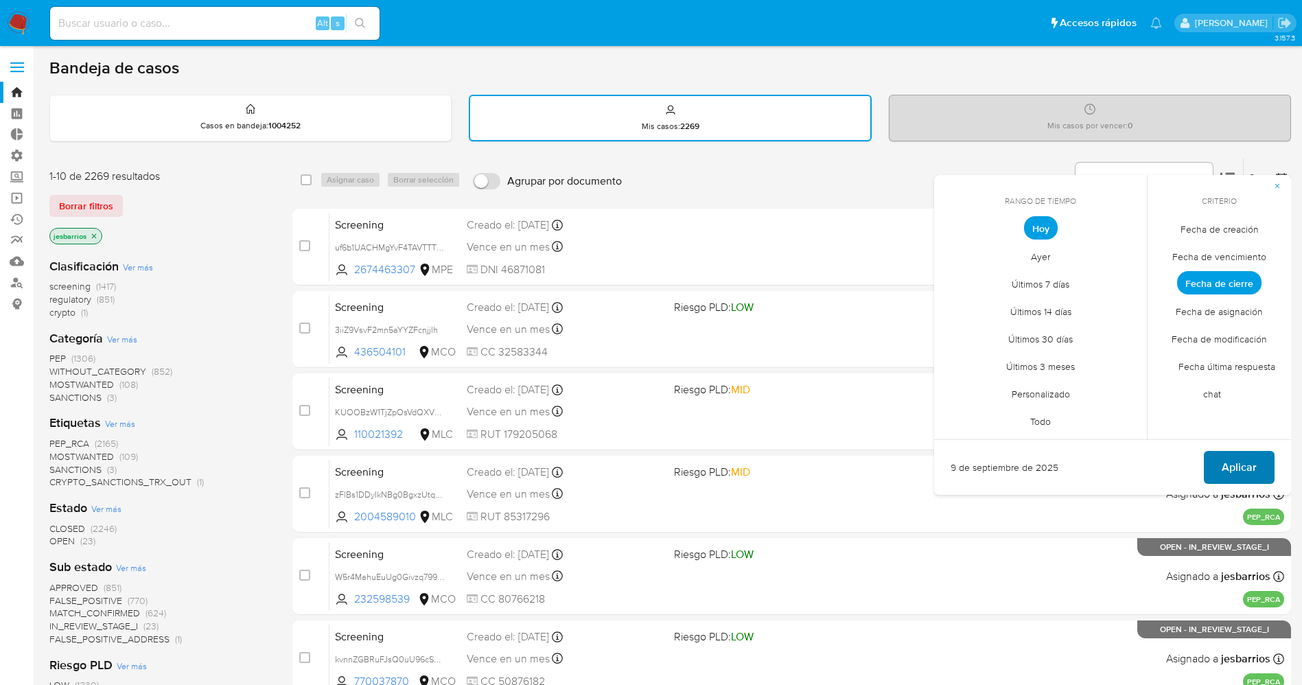
click at [1242, 471] on span "Aplicar" at bounding box center [1239, 467] width 35 height 30
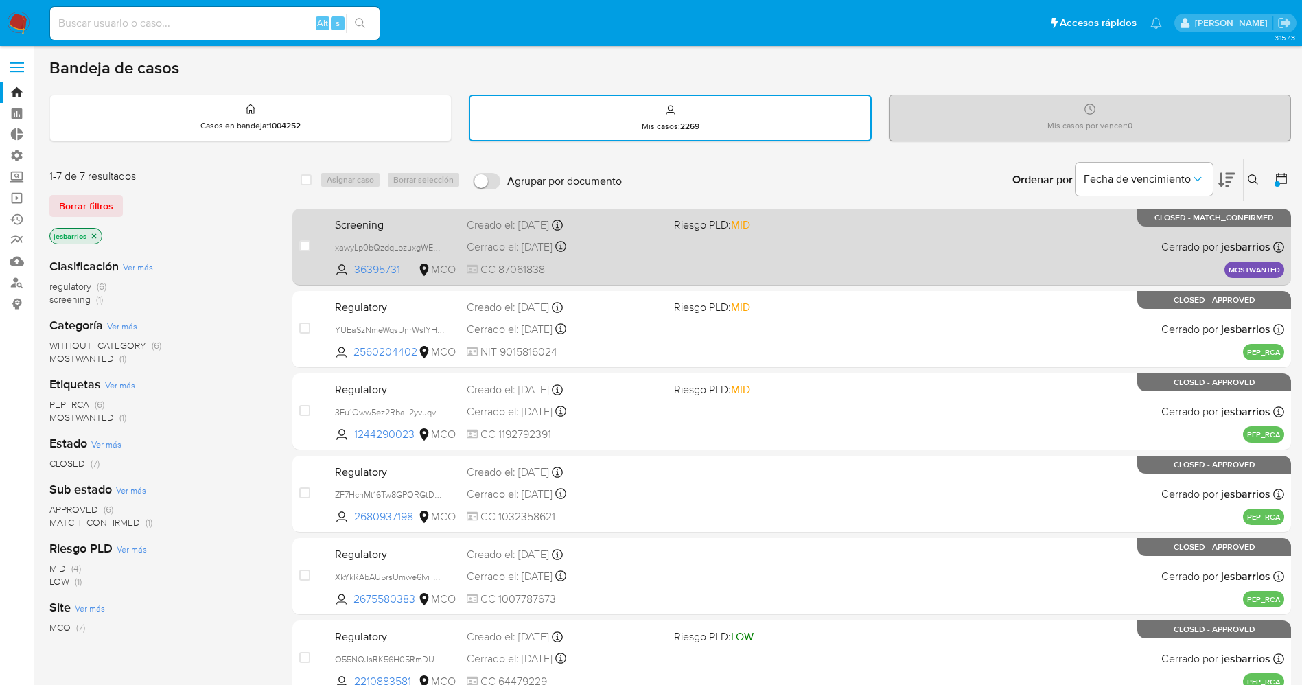
click at [619, 267] on span "CC 87061838" at bounding box center [565, 269] width 196 height 15
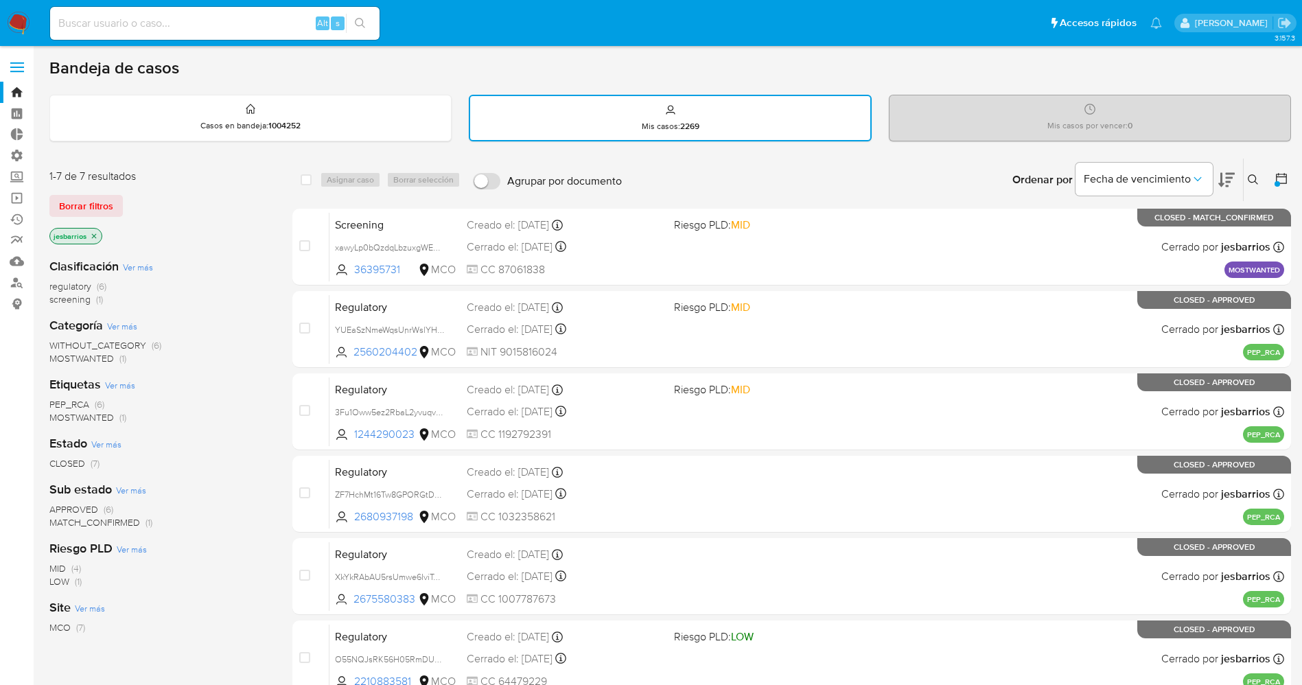
drag, startPoint x: 19, startPoint y: 21, endPoint x: 25, endPoint y: 20, distance: 6.9
click at [19, 21] on img at bounding box center [18, 23] width 23 height 23
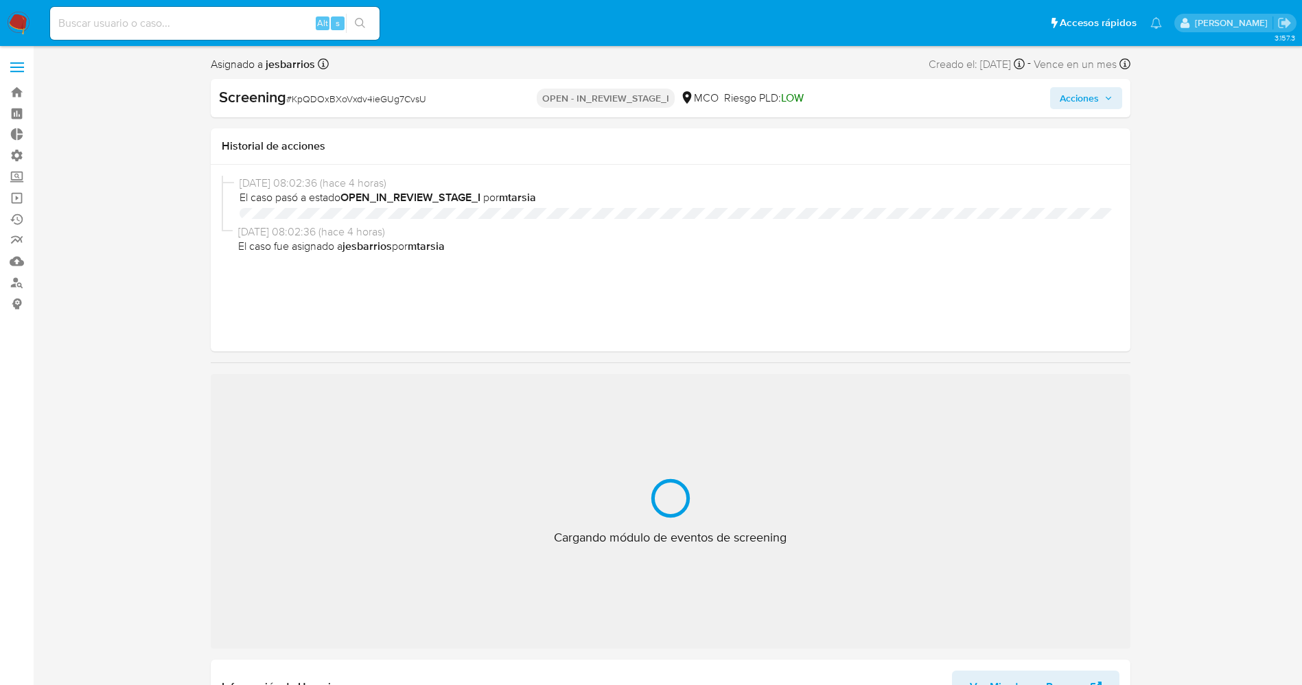
select select "10"
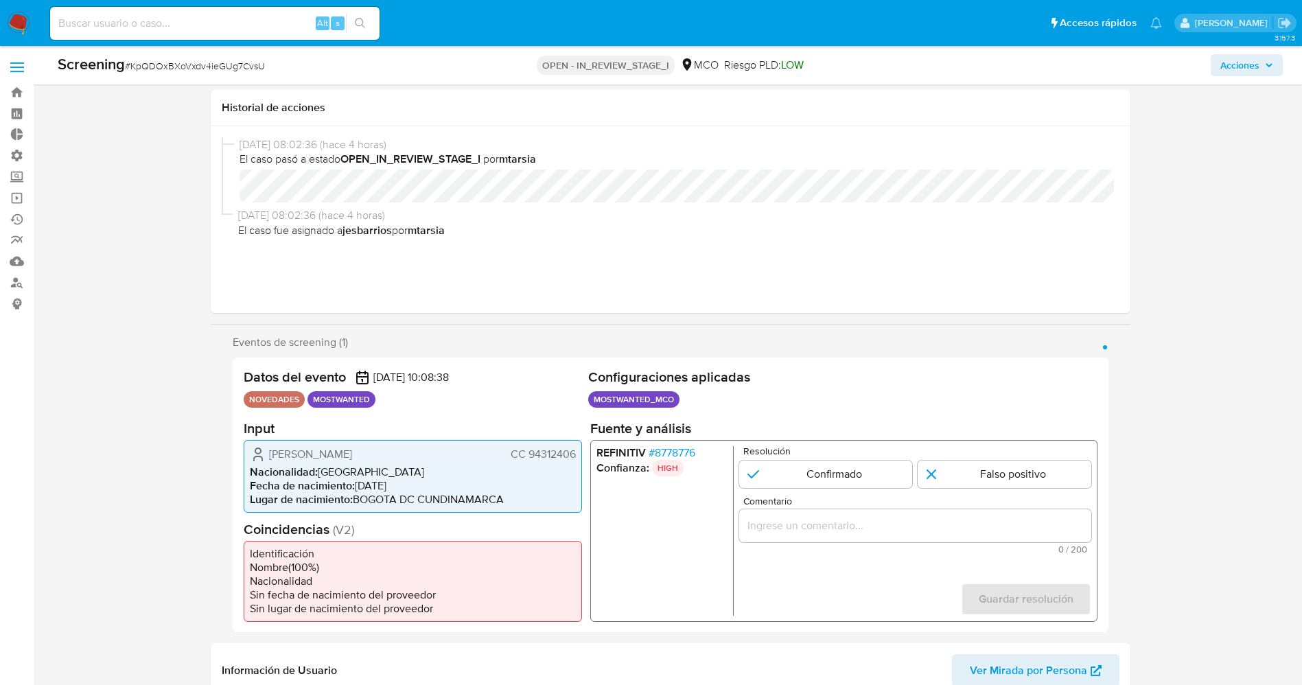
scroll to position [103, 0]
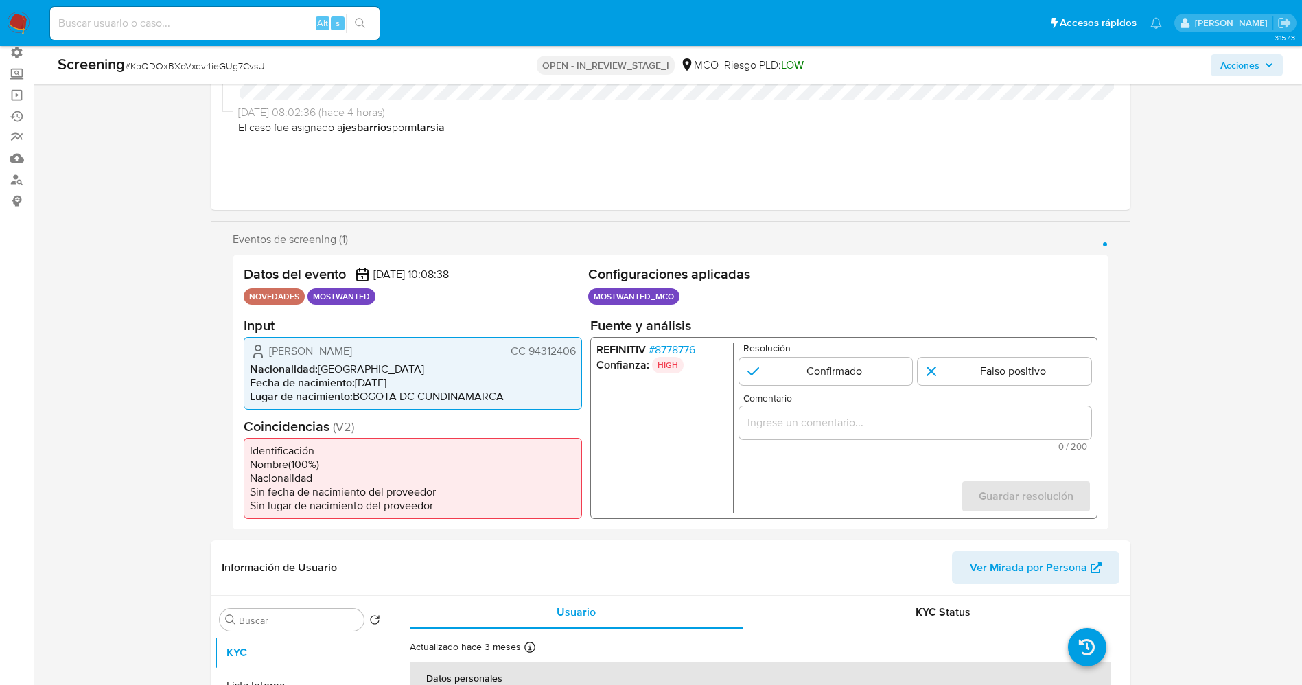
click at [678, 341] on div "REFINITIV # 8778776 Confianza: HIGH Resolución Confirmado Falso positivo Coment…" at bounding box center [843, 427] width 507 height 182
click at [679, 344] on span "# 8778776" at bounding box center [671, 350] width 47 height 14
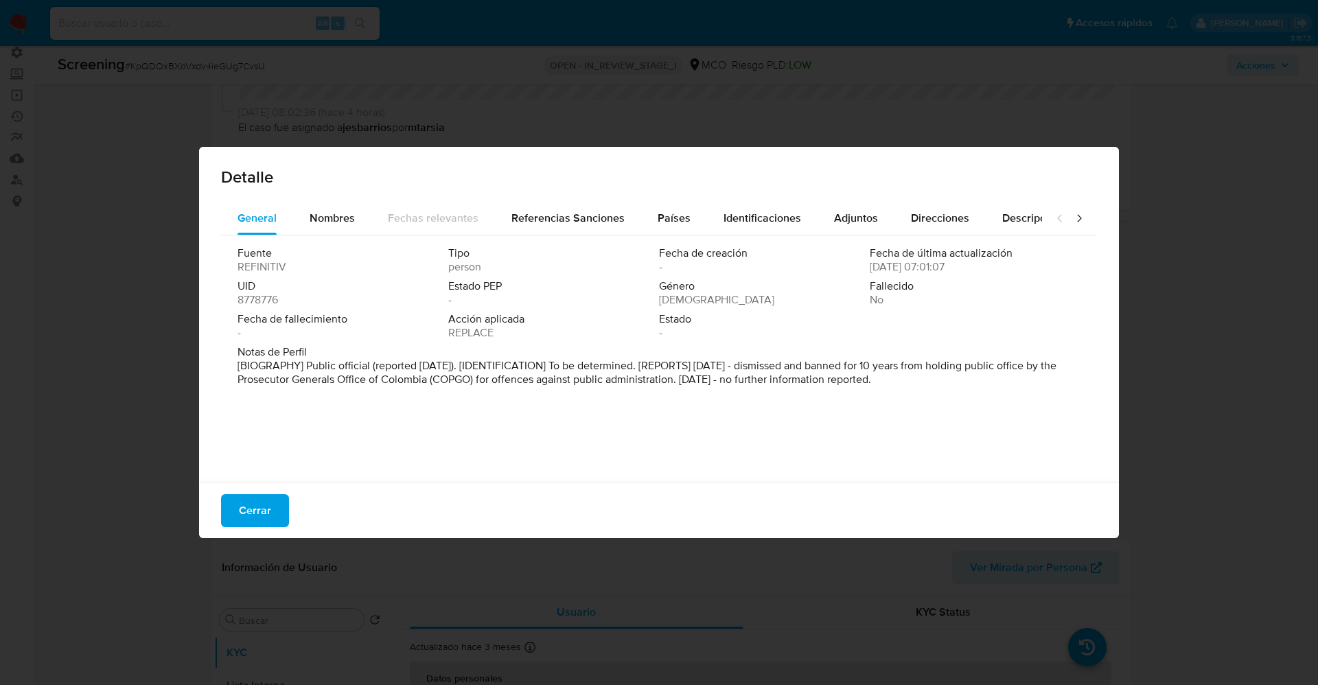
drag, startPoint x: 884, startPoint y: 392, endPoint x: 1067, endPoint y: 417, distance: 184.3
click at [1067, 417] on div "Fuente REFINITIV Tipo person Fecha de creación - Fecha de última actualización …" at bounding box center [659, 355] width 876 height 240
click at [347, 235] on div "Fuente REFINITIV Tipo persona Fecha de creación - Fecha de última actualización…" at bounding box center [659, 355] width 876 height 240
click at [341, 227] on div "Nombres" at bounding box center [332, 218] width 45 height 33
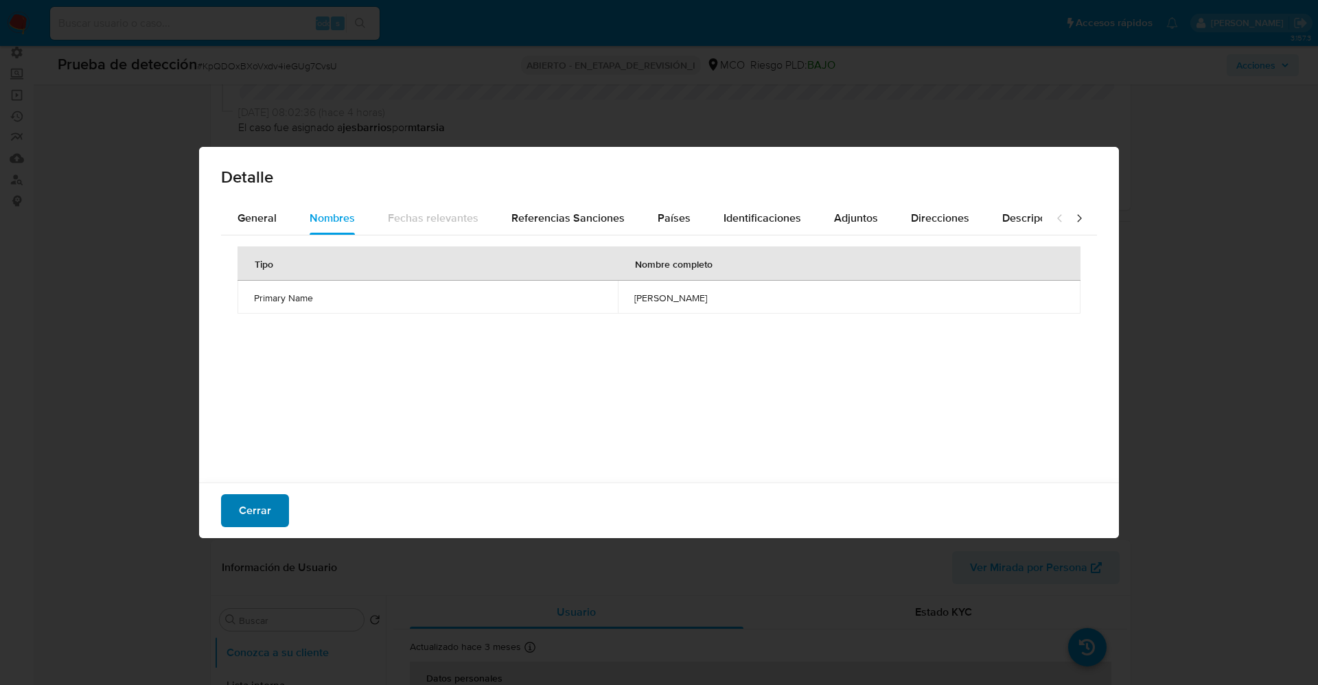
click at [260, 523] on span "Cerrar" at bounding box center [255, 511] width 32 height 30
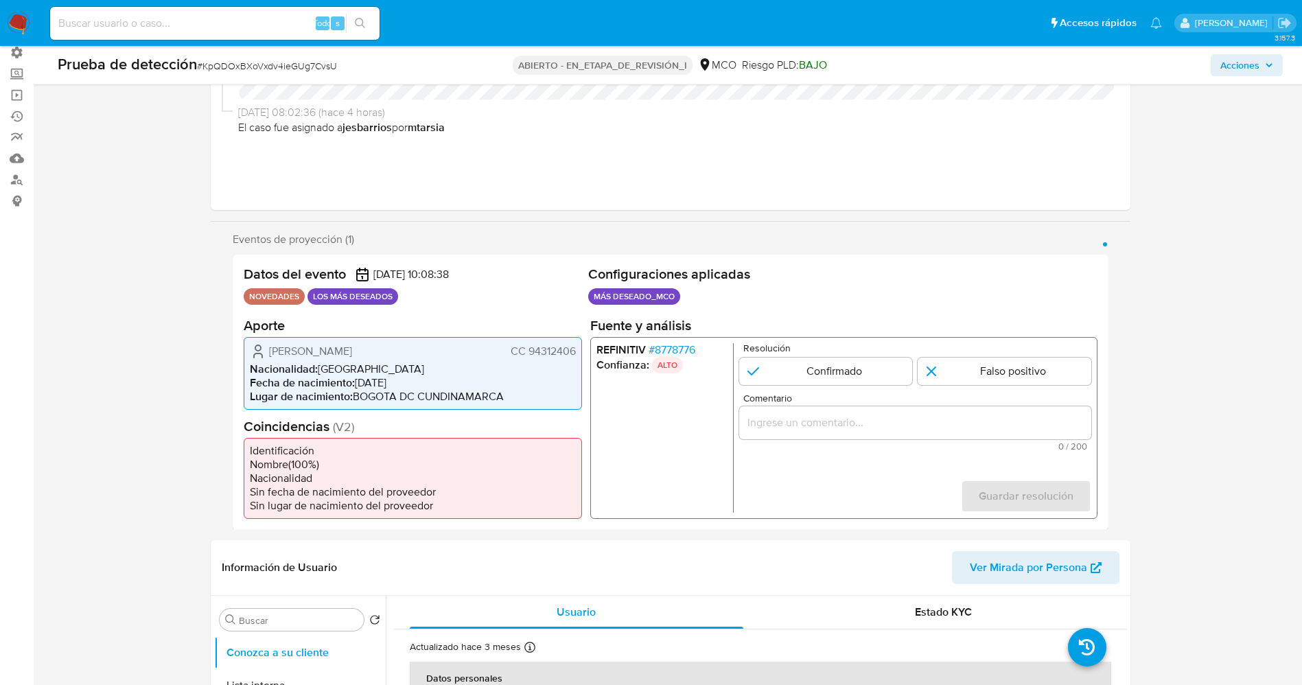
click at [682, 345] on font "8778776" at bounding box center [674, 349] width 41 height 16
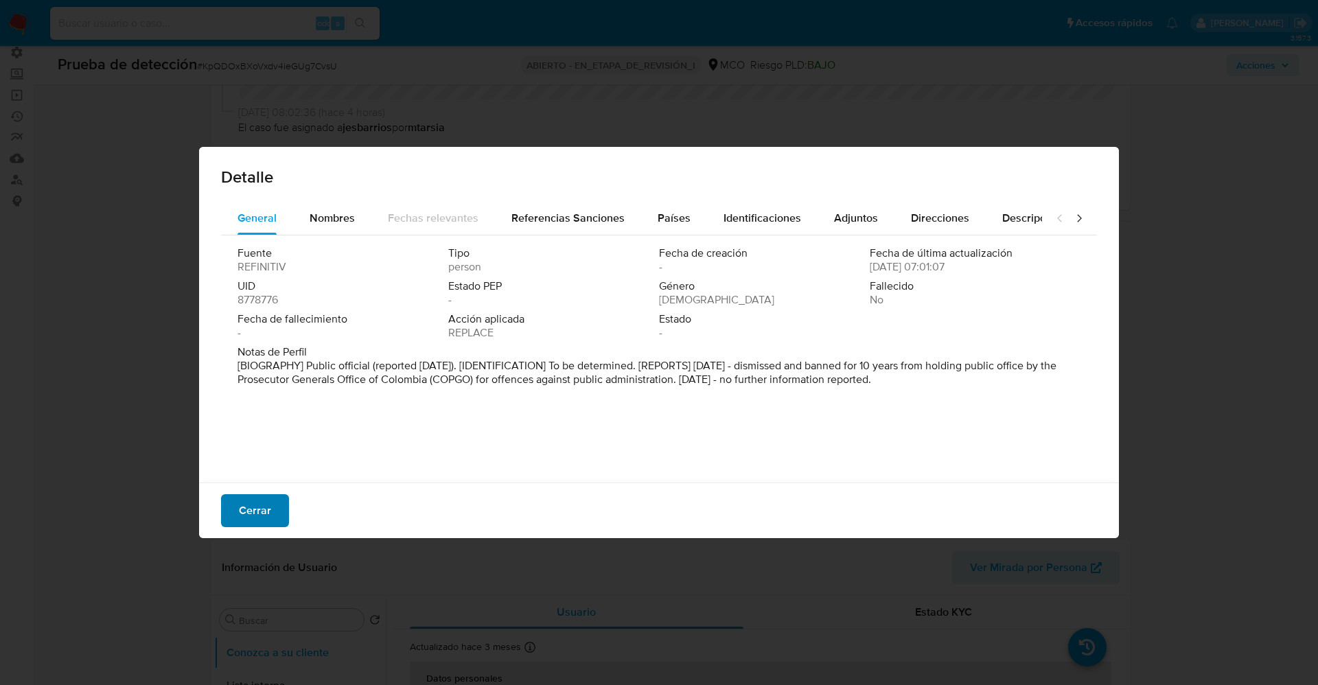
click at [266, 505] on font "Cerrar" at bounding box center [255, 510] width 32 height 33
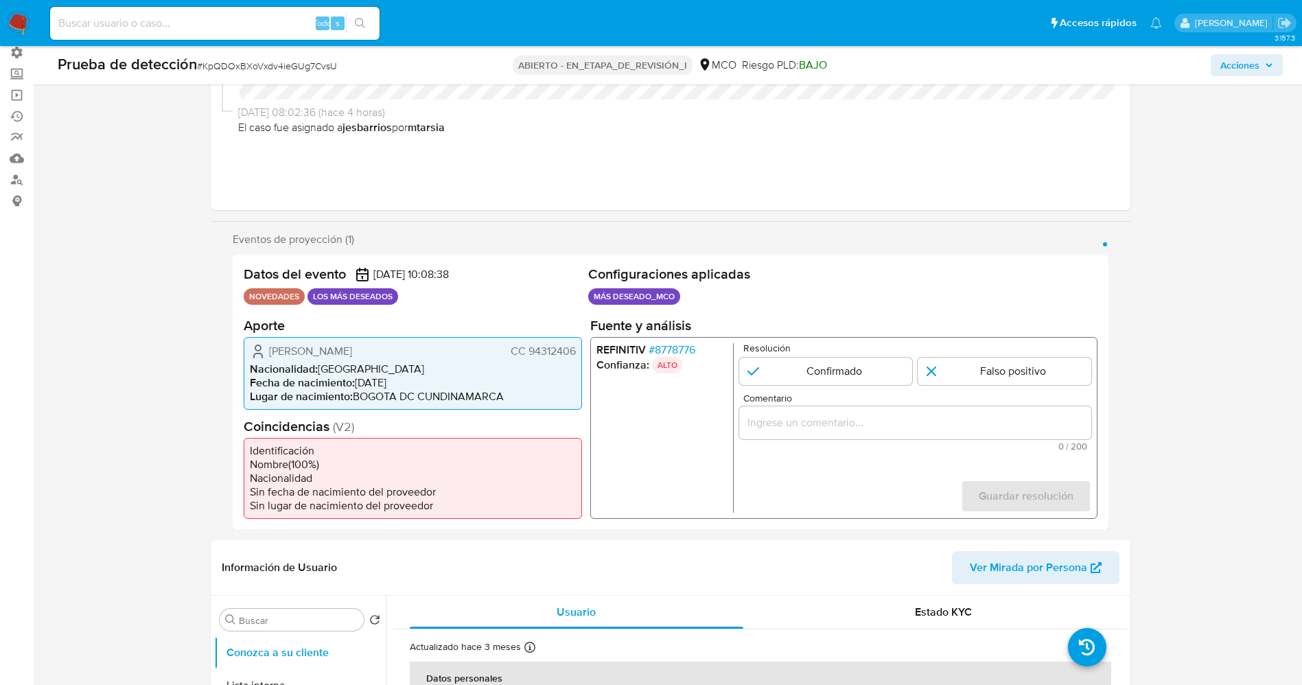
drag, startPoint x: 530, startPoint y: 348, endPoint x: 579, endPoint y: 348, distance: 49.4
click at [579, 348] on div "Juan Carlos Correa Corrales CC 94312406 Nacionalidad : Colombia Fecha de nacimi…" at bounding box center [413, 372] width 338 height 73
click at [279, 344] on span "Juan Carlos Correa Corrales" at bounding box center [310, 351] width 83 height 14
drag, startPoint x: 264, startPoint y: 346, endPoint x: 372, endPoint y: 355, distance: 108.2
click at [416, 355] on div "Juan Carlos Correa Corrales CC 94312406" at bounding box center [413, 351] width 326 height 16
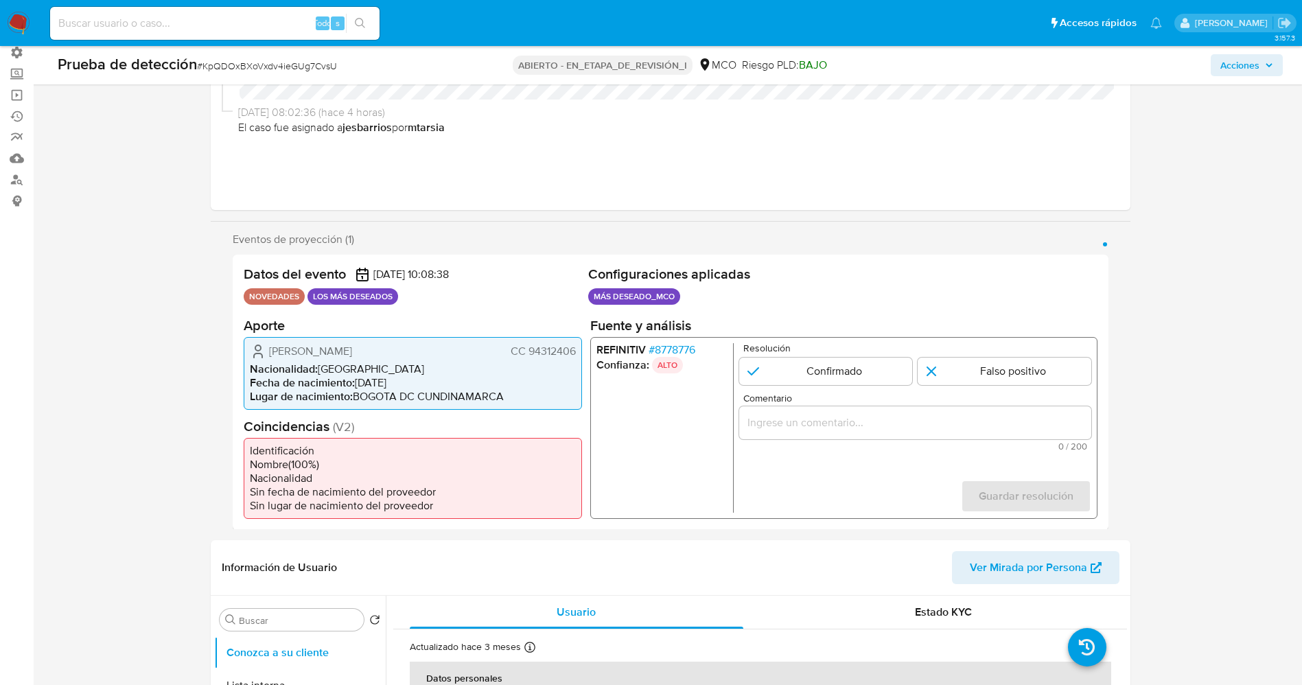
drag, startPoint x: 527, startPoint y: 352, endPoint x: 562, endPoint y: 352, distance: 35.7
click at [579, 352] on div "Juan Carlos Correa Corrales CC 94312406 Nacionalidad : Colombia Fecha de nacimi…" at bounding box center [413, 372] width 338 height 73
drag, startPoint x: 269, startPoint y: 346, endPoint x: 289, endPoint y: 349, distance: 20.2
click at [289, 349] on span "Juan Carlos Correa Corrales" at bounding box center [310, 351] width 83 height 14
drag, startPoint x: 527, startPoint y: 354, endPoint x: 579, endPoint y: 352, distance: 52.2
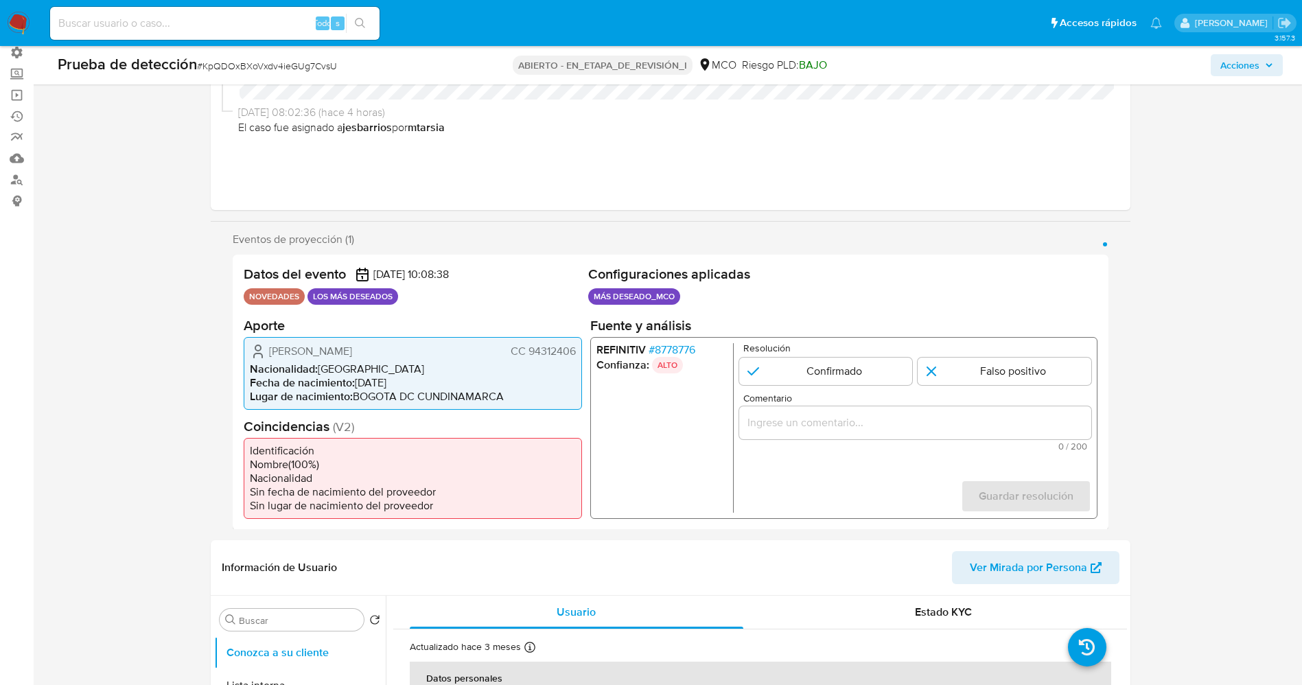
click at [584, 352] on div "Datos del evento 06/09/2025 10:08:38 NOVEDADES LOS MÁS DESEADOS Configuraciones…" at bounding box center [671, 392] width 876 height 275
click at [271, 344] on div "Juan Carlos Correa Corrales CC 94312406 Nacionalidad : Colombia Fecha de nacimi…" at bounding box center [413, 372] width 338 height 73
drag, startPoint x: 306, startPoint y: 351, endPoint x: 571, endPoint y: 352, distance: 265.0
click at [580, 352] on div "Juan Carlos Correa Corrales CC 94312406 Nacionalidad : Colombia Fecha de nacimi…" at bounding box center [413, 372] width 338 height 73
click at [687, 350] on font "8778776" at bounding box center [674, 349] width 41 height 16
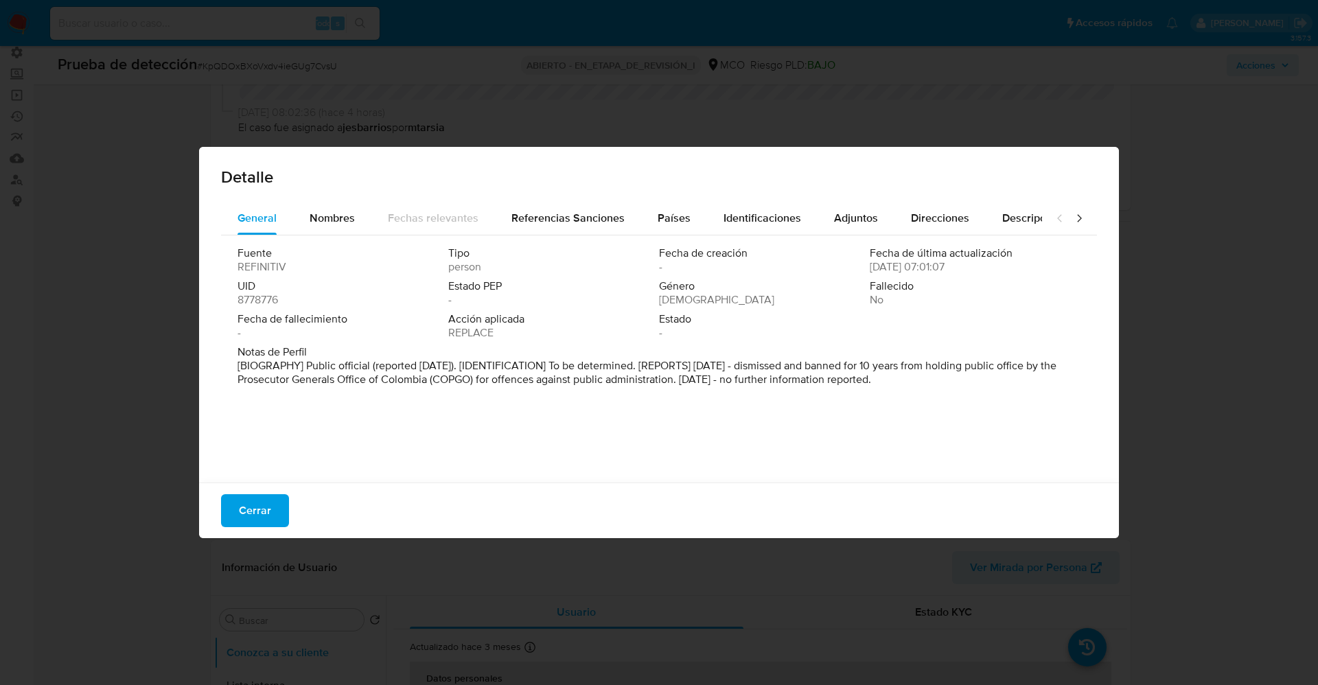
click at [271, 498] on button "Cerrar" at bounding box center [255, 510] width 68 height 33
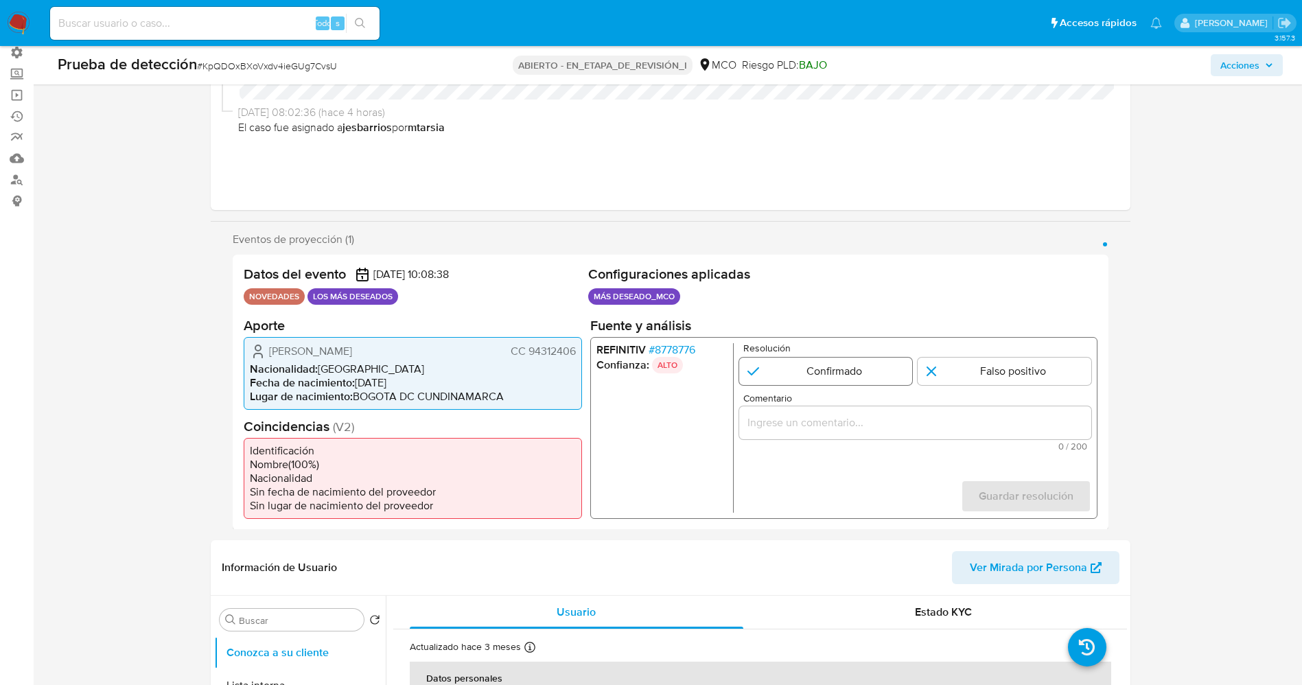
click at [787, 365] on input "1 de 1" at bounding box center [826, 370] width 174 height 27
radio input "true"
click at [809, 423] on input "Comentario" at bounding box center [915, 422] width 352 height 18
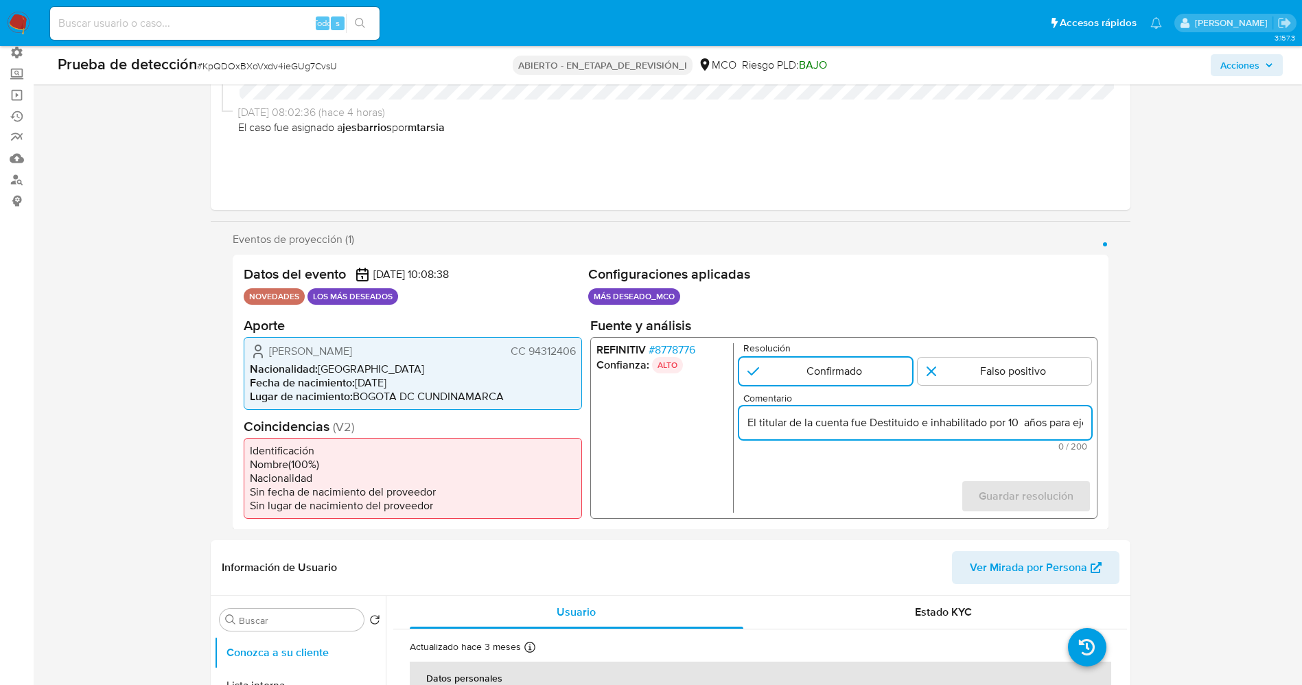
scroll to position [0, 606]
drag, startPoint x: 1018, startPoint y: 428, endPoint x: 1176, endPoint y: 433, distance: 158.7
type input "El titular de la cuenta fue Destituido e inhabilitado por 10 años para ejercer …"
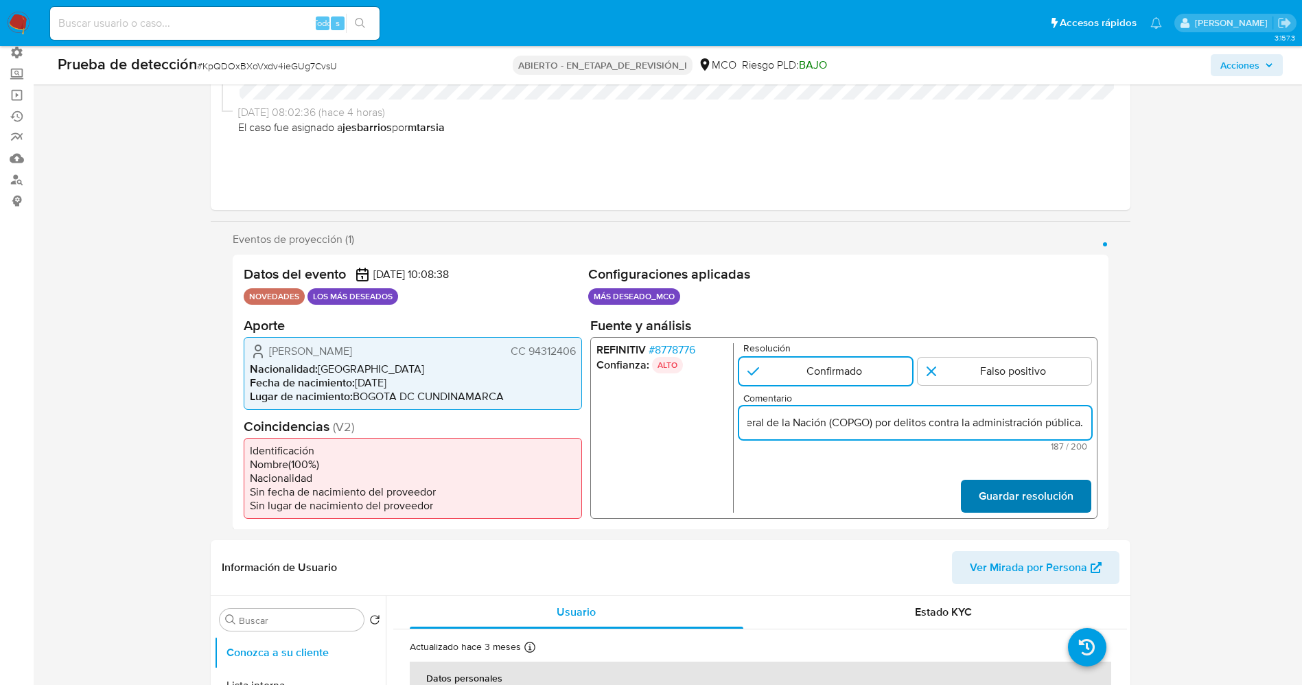
click at [1037, 492] on span "Guardar resolución" at bounding box center [1025, 496] width 95 height 30
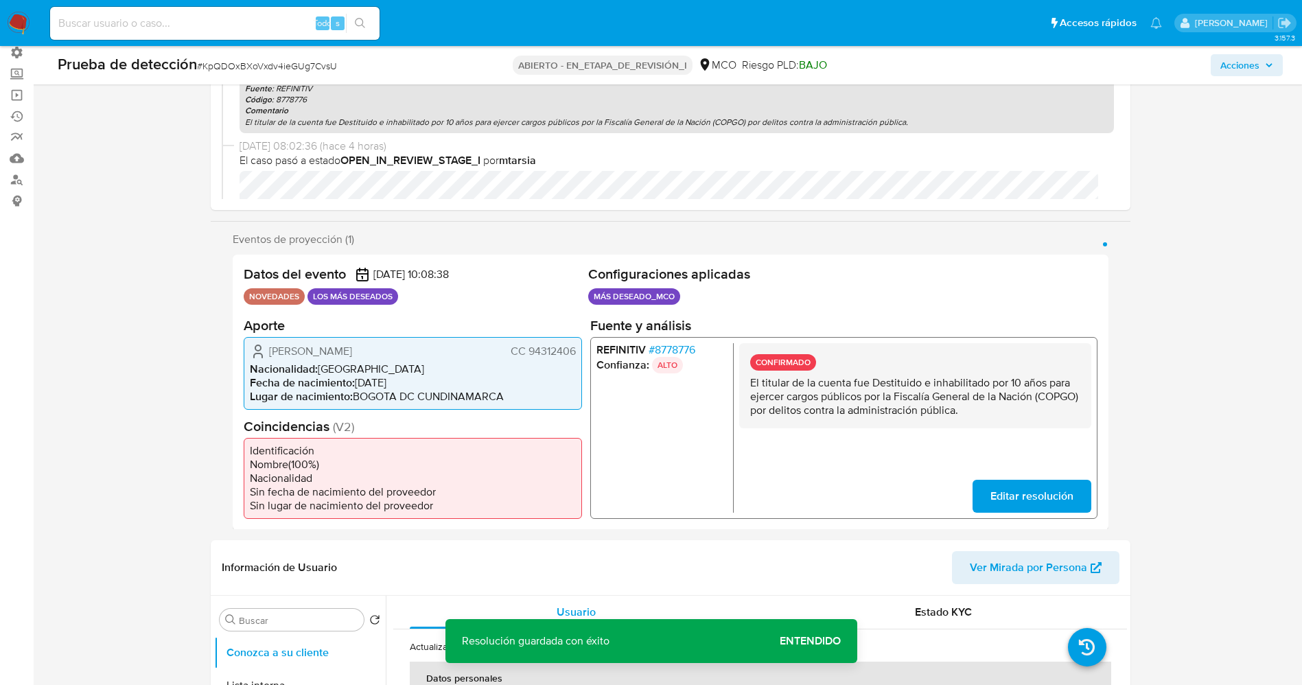
drag, startPoint x: 849, startPoint y: 391, endPoint x: 1087, endPoint y: 426, distance: 240.9
click at [1087, 426] on div "CONFIRMADO El titular de la cuenta fue Destituido e inhabilitado por 10 años pa…" at bounding box center [915, 385] width 352 height 85
click at [752, 384] on p "El titular de la cuenta fue Destituido e inhabilitado por 10 años para ejercer …" at bounding box center [915, 396] width 330 height 41
drag, startPoint x: 749, startPoint y: 383, endPoint x: 946, endPoint y: 404, distance: 198.1
click at [1055, 425] on div "CONFIRMADO El titular de la cuenta fue Destituido e inhabilitado por 10 años pa…" at bounding box center [915, 385] width 352 height 85
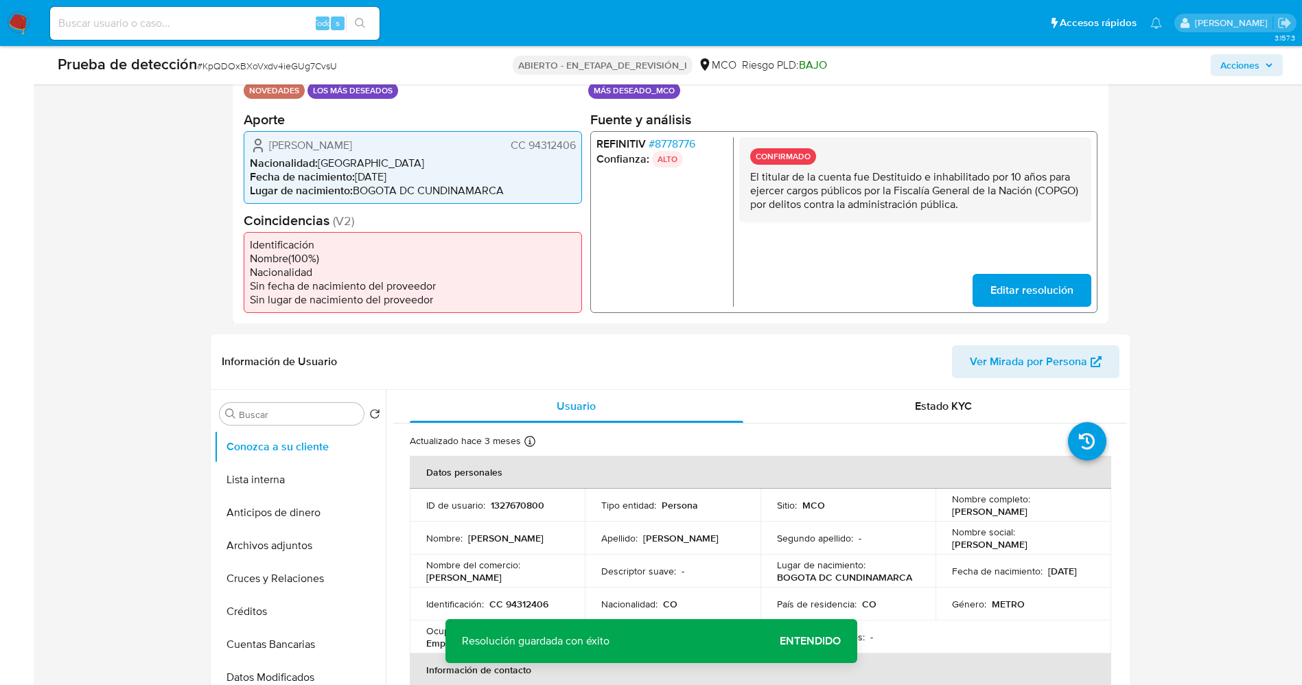
drag, startPoint x: 283, startPoint y: 485, endPoint x: 170, endPoint y: 454, distance: 116.8
click at [282, 483] on button "Lista interna" at bounding box center [300, 479] width 172 height 33
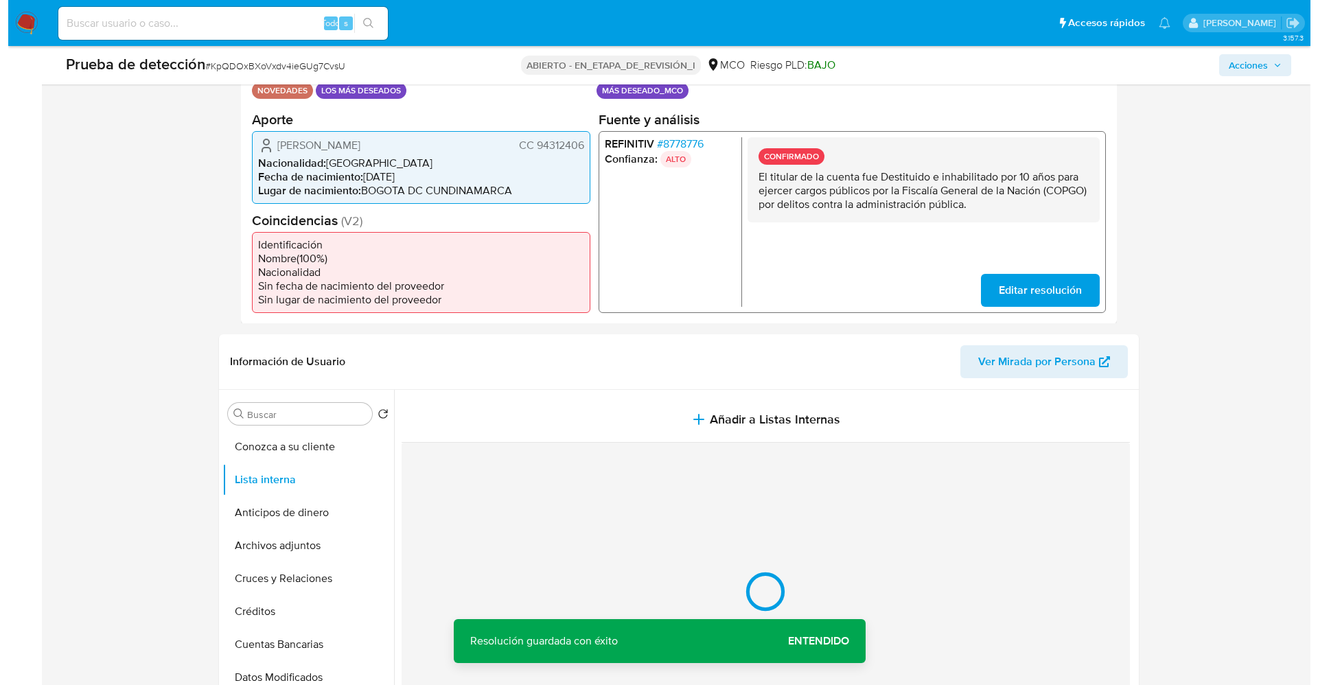
scroll to position [412, 0]
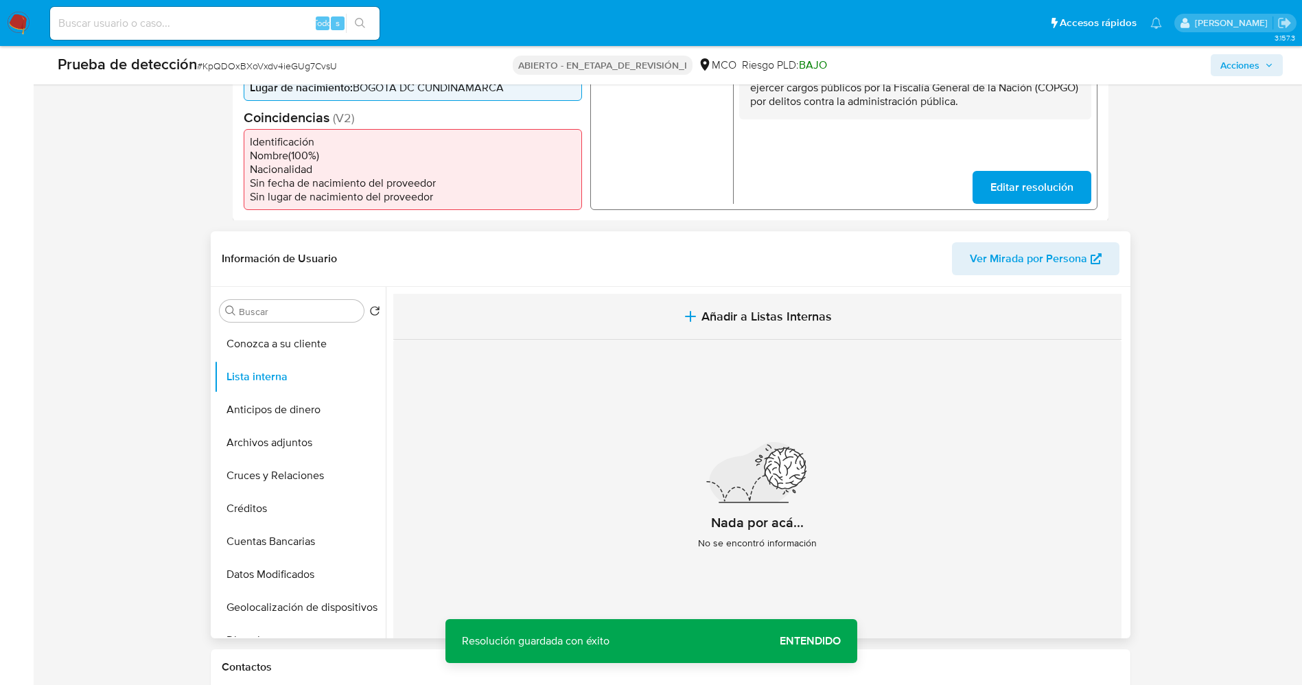
click at [711, 328] on button "Añadir a Listas Internas" at bounding box center [757, 317] width 728 height 46
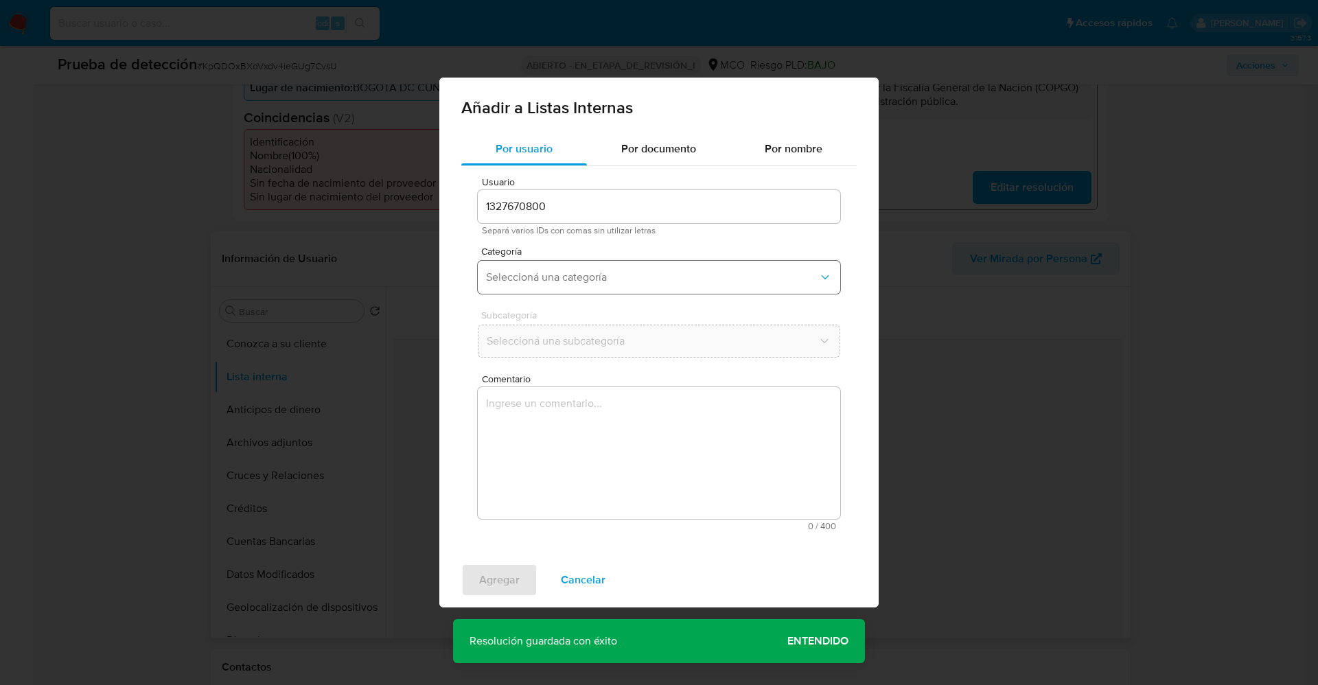
click at [601, 282] on span "Seleccioná una categoría" at bounding box center [652, 278] width 332 height 14
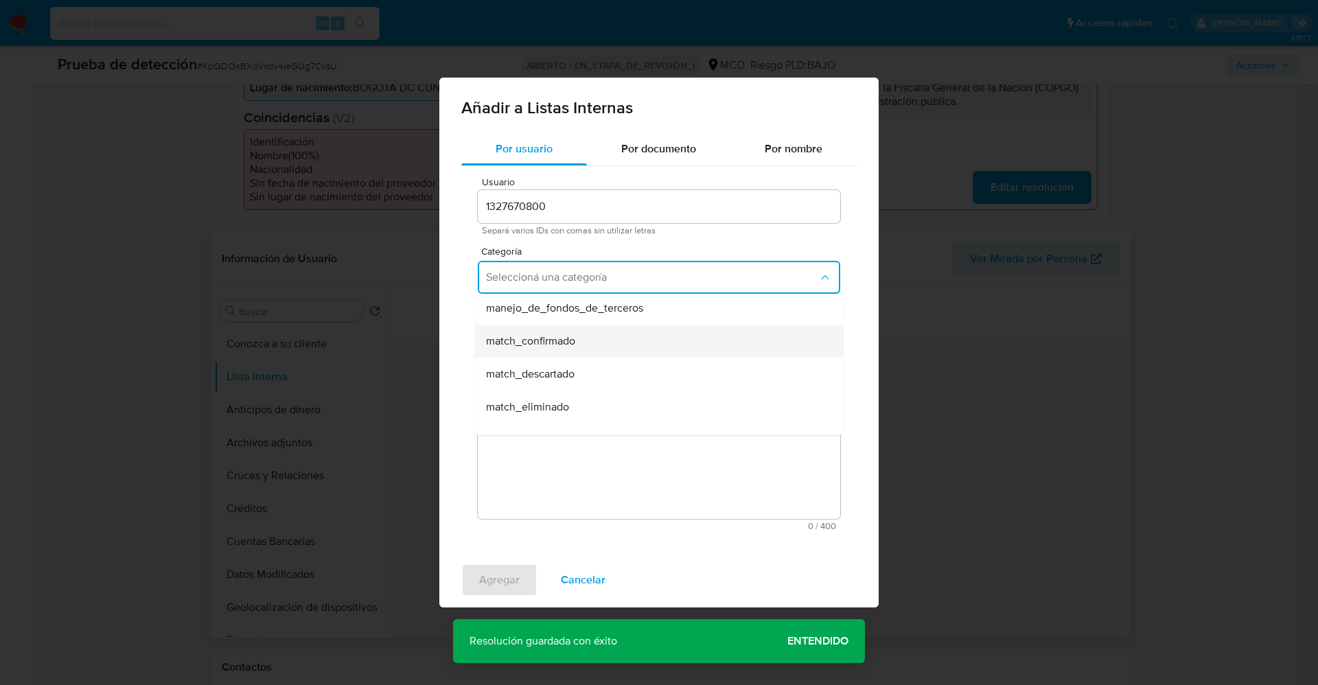
scroll to position [103, 0]
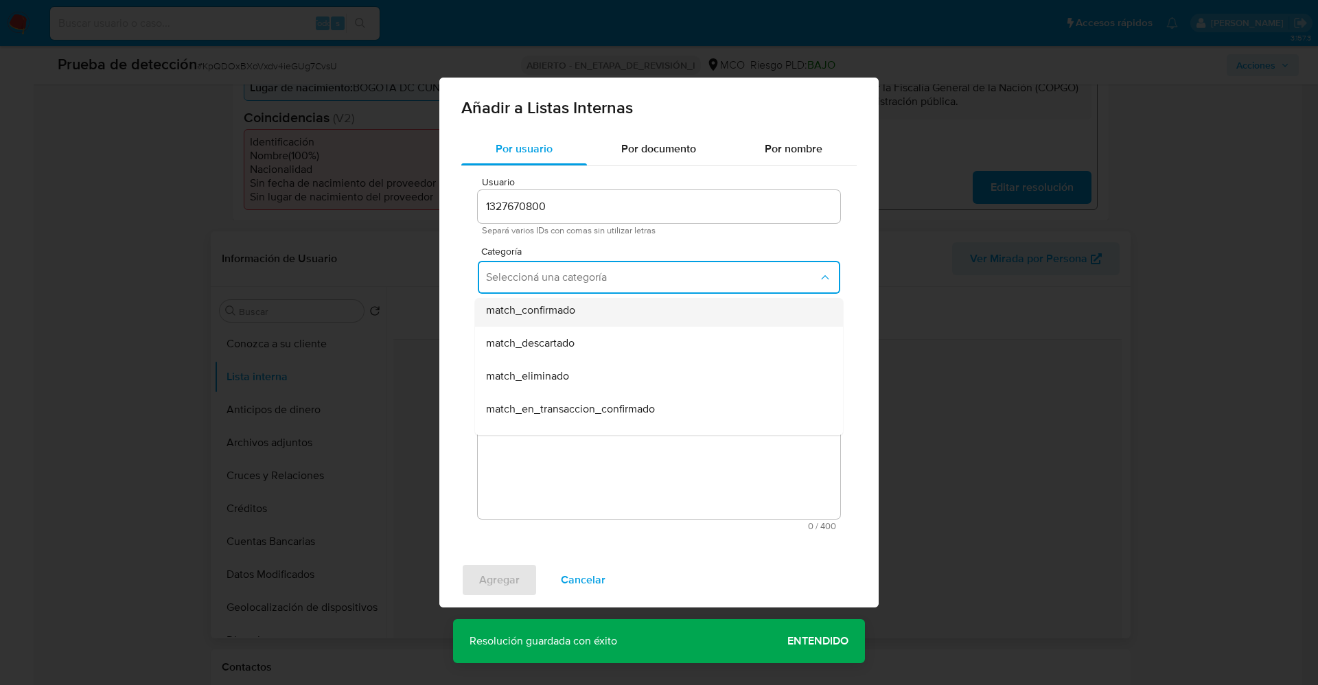
click at [592, 312] on div "match_confirmado" at bounding box center [655, 310] width 338 height 33
click at [577, 332] on button "Seleccioná una subcategoría" at bounding box center [659, 341] width 363 height 33
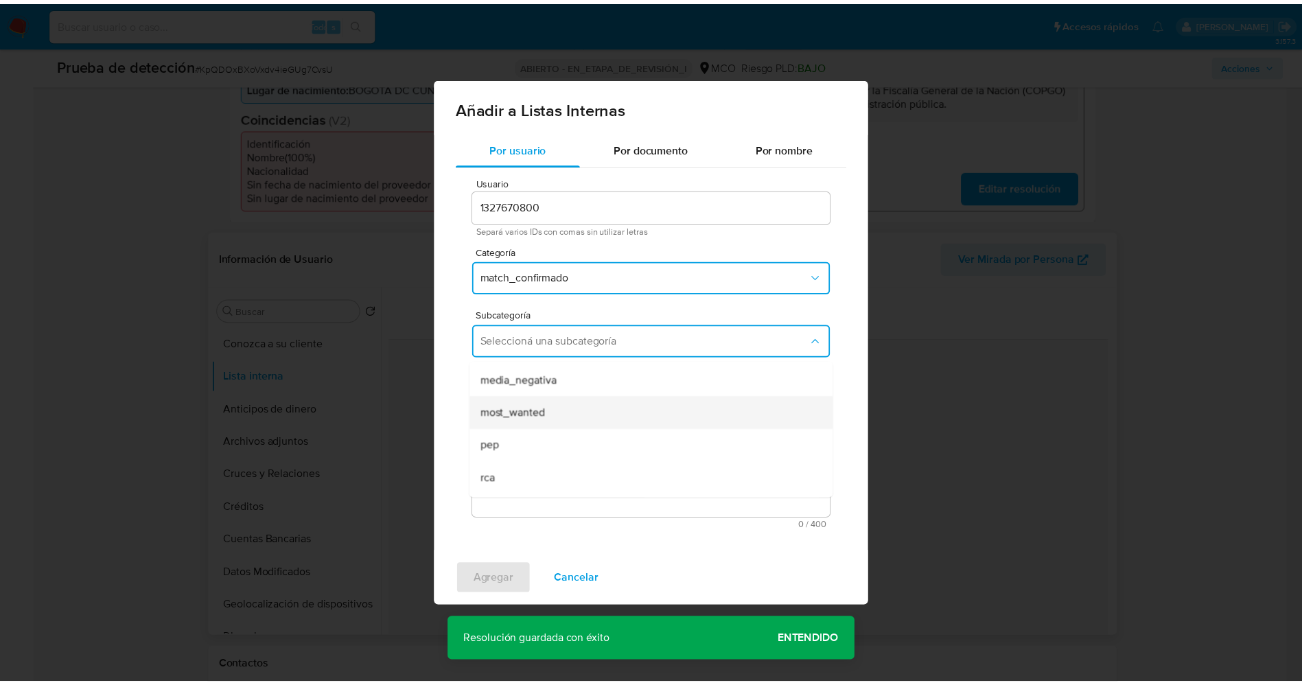
scroll to position [93, 0]
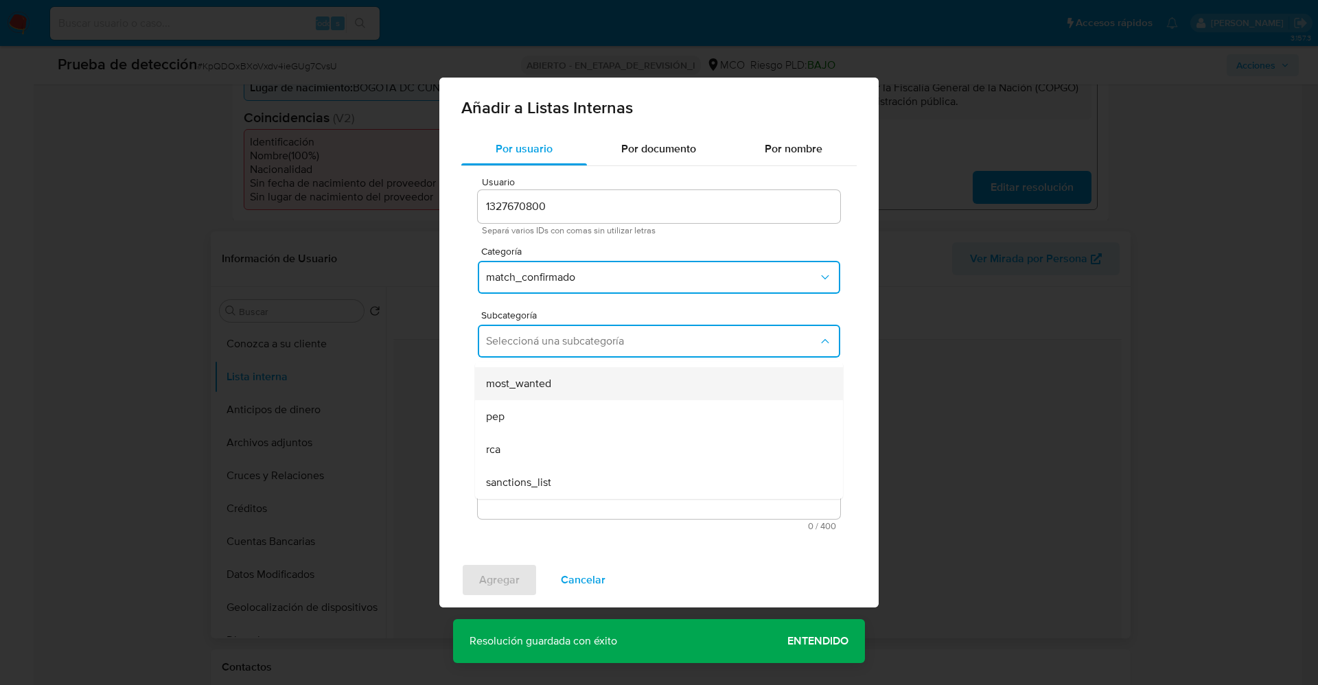
click at [562, 382] on div "most_wanted" at bounding box center [655, 383] width 338 height 33
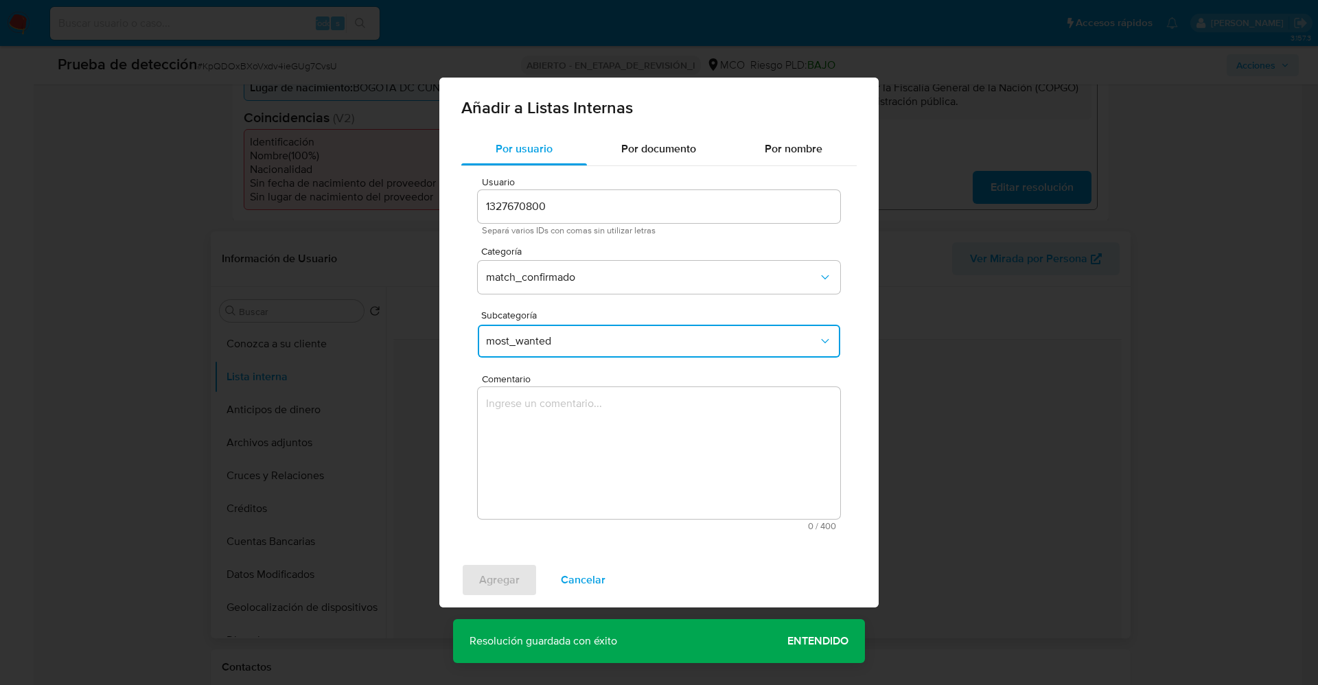
click at [551, 412] on textarea "Comentario" at bounding box center [659, 453] width 363 height 132
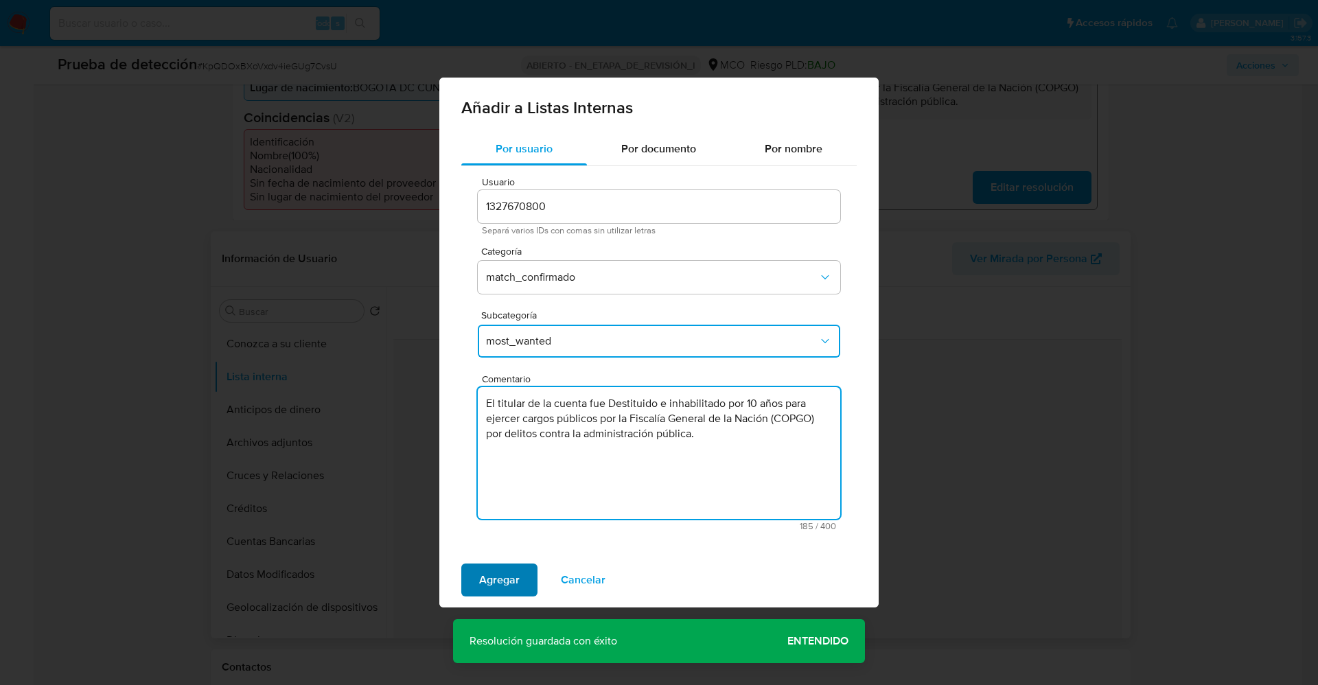
type textarea "El titular de la cuenta fue Destituido e inhabilitado por 10 años para ejercer …"
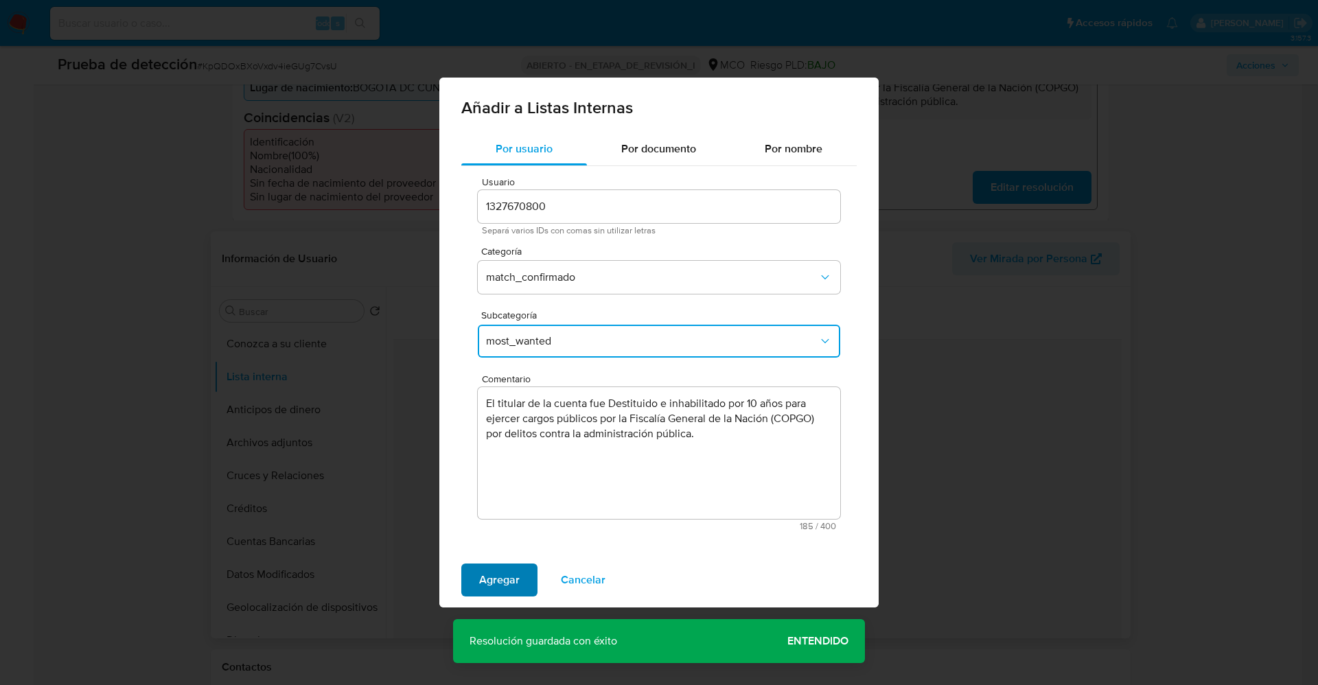
click at [516, 571] on span "Agregar" at bounding box center [499, 580] width 41 height 30
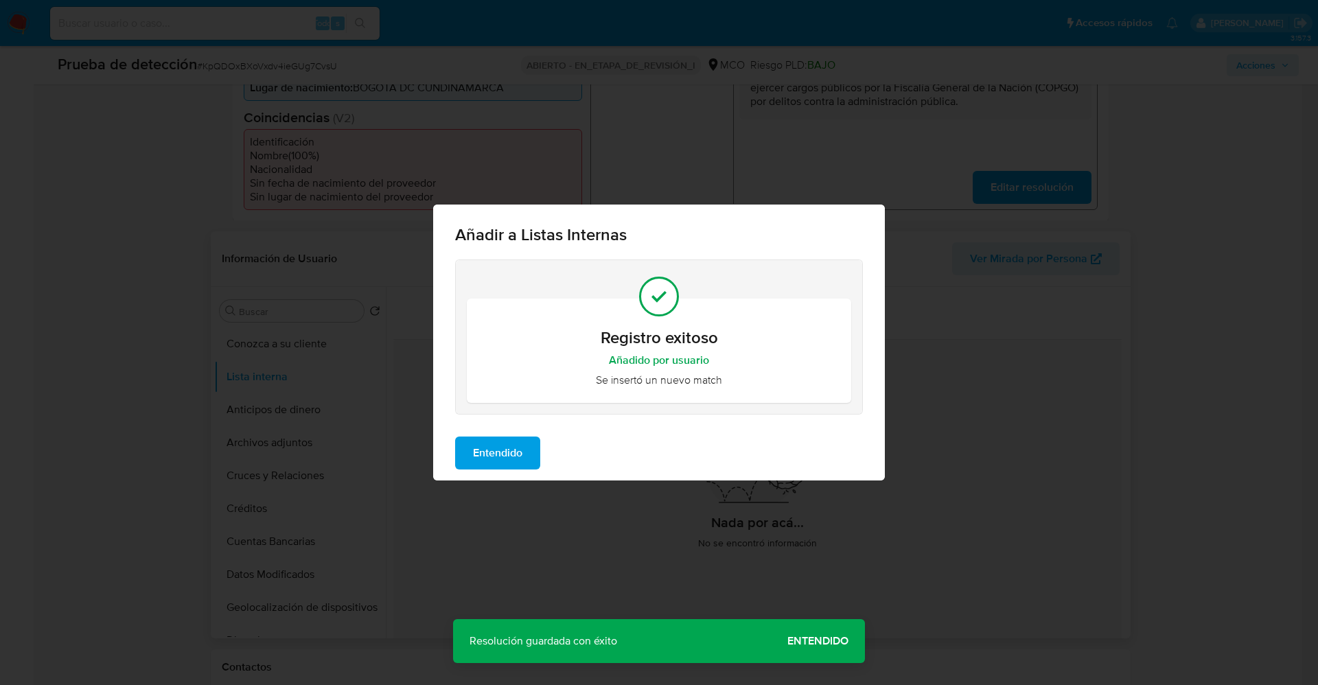
drag, startPoint x: 497, startPoint y: 457, endPoint x: 472, endPoint y: 455, distance: 24.8
click at [496, 455] on span "Entendido" at bounding box center [497, 453] width 49 height 30
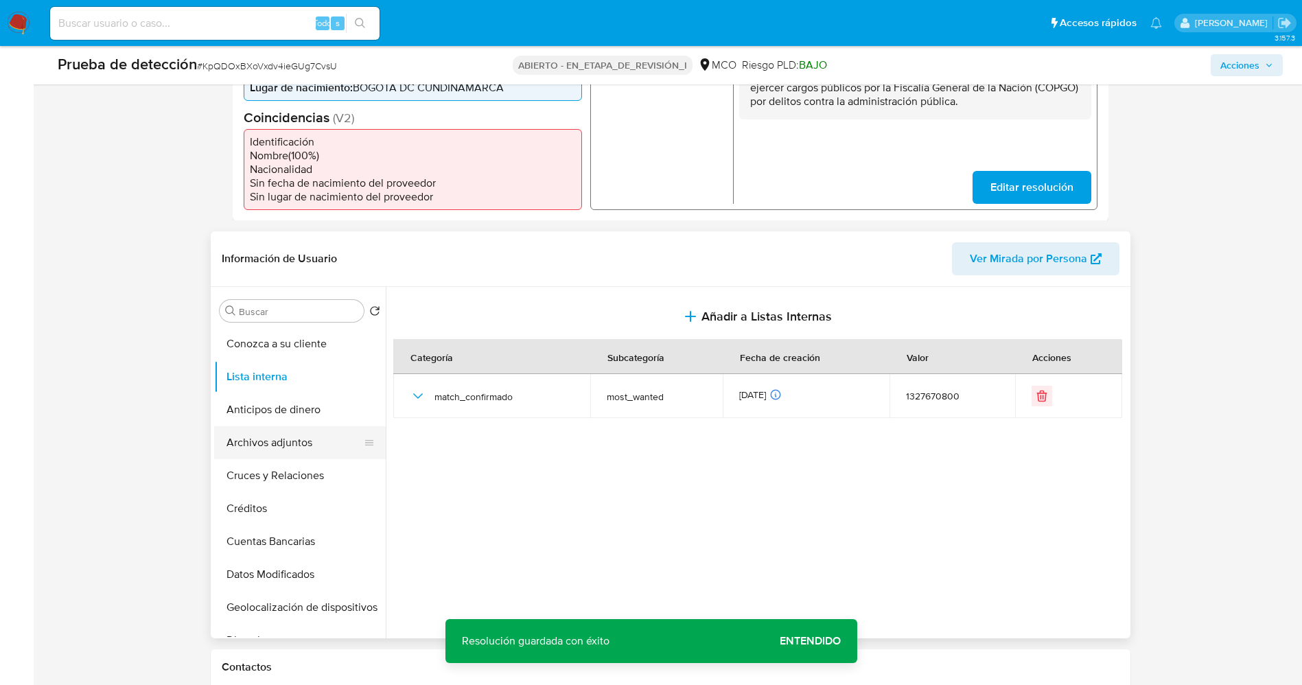
click at [279, 433] on button "Archivos adjuntos" at bounding box center [294, 442] width 161 height 33
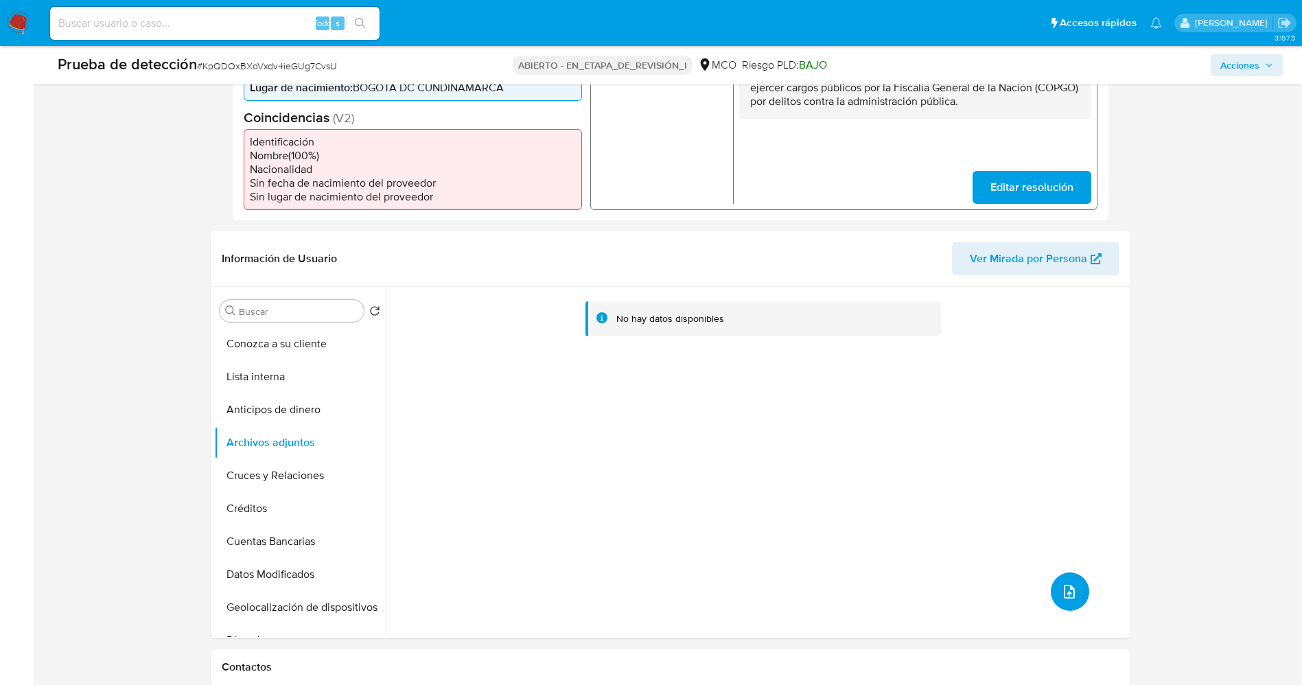
click at [1062, 577] on button "subir archivo" at bounding box center [1070, 592] width 38 height 38
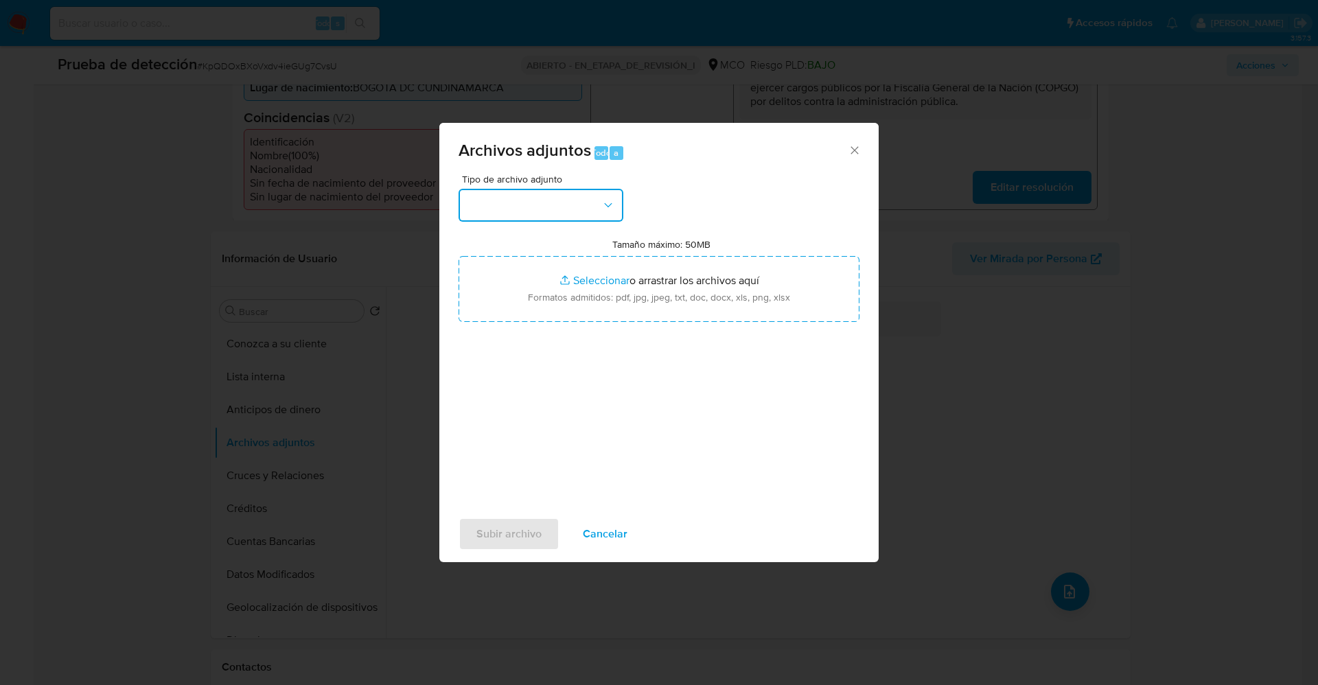
click at [597, 220] on button "button" at bounding box center [541, 205] width 165 height 33
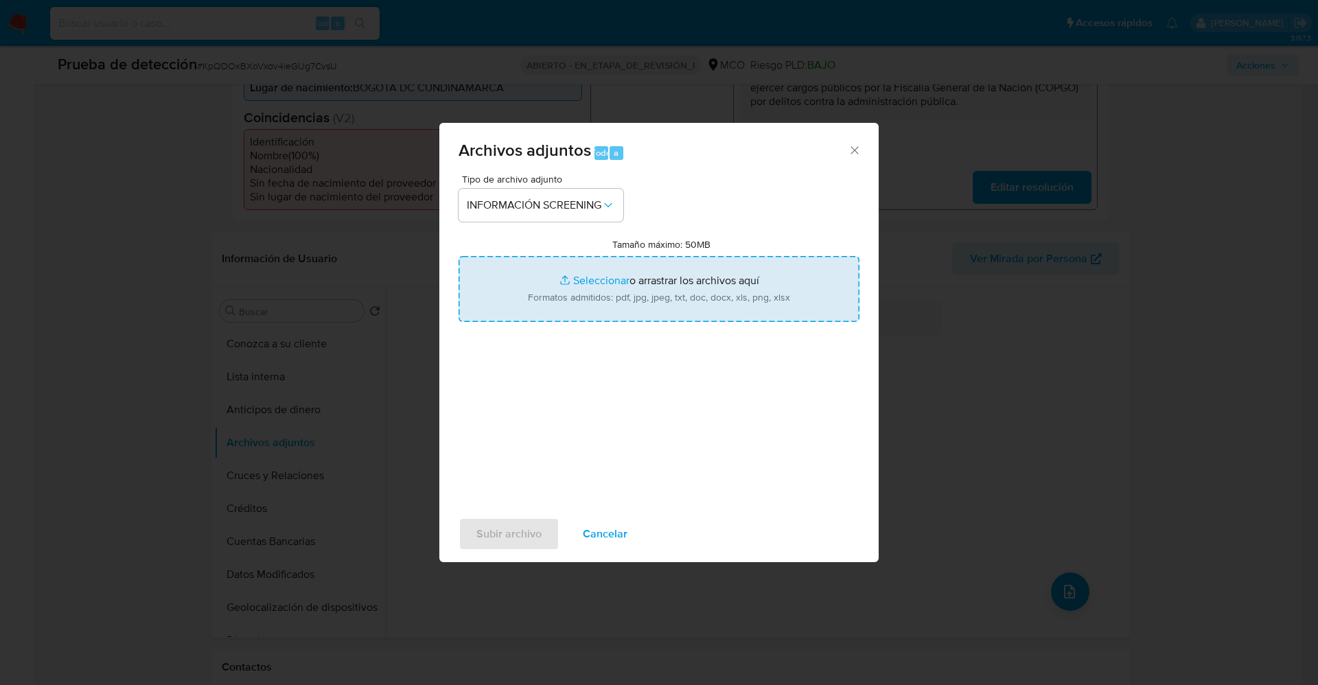
type input "C:\fakepath\Consulta de Antecedentes.pdf"
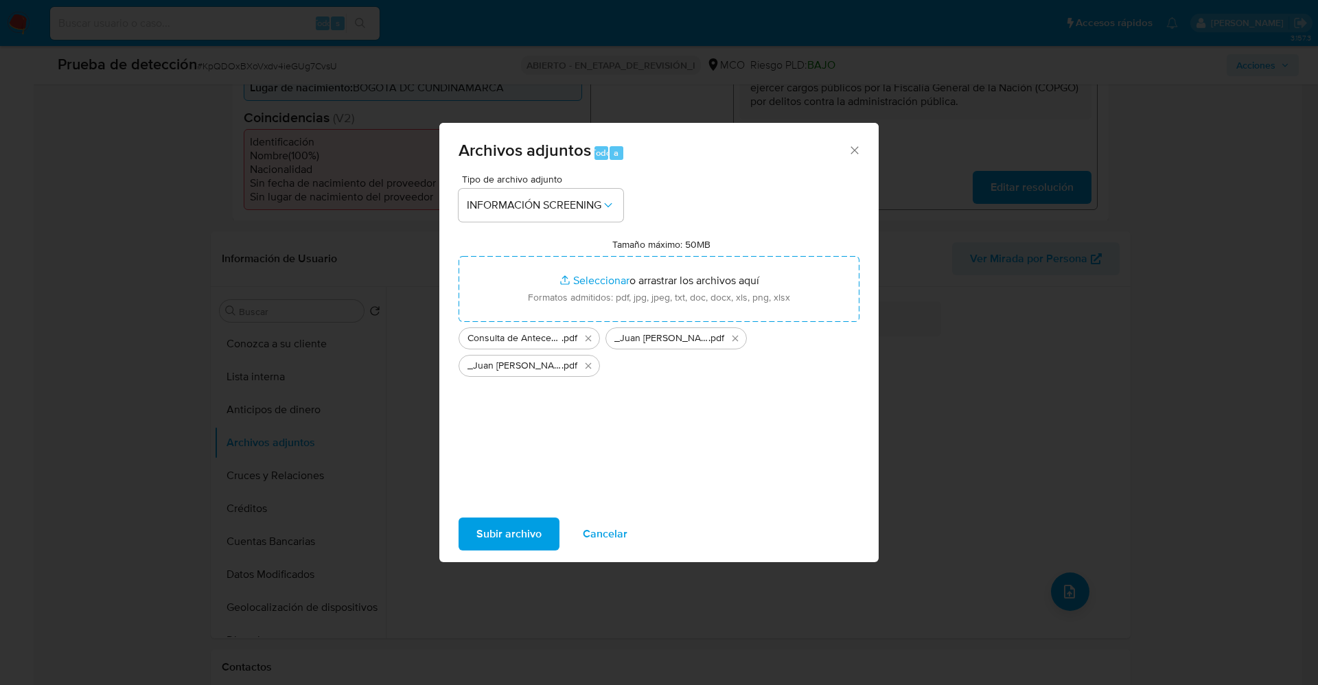
click at [515, 540] on span "Subir archivo" at bounding box center [508, 534] width 65 height 30
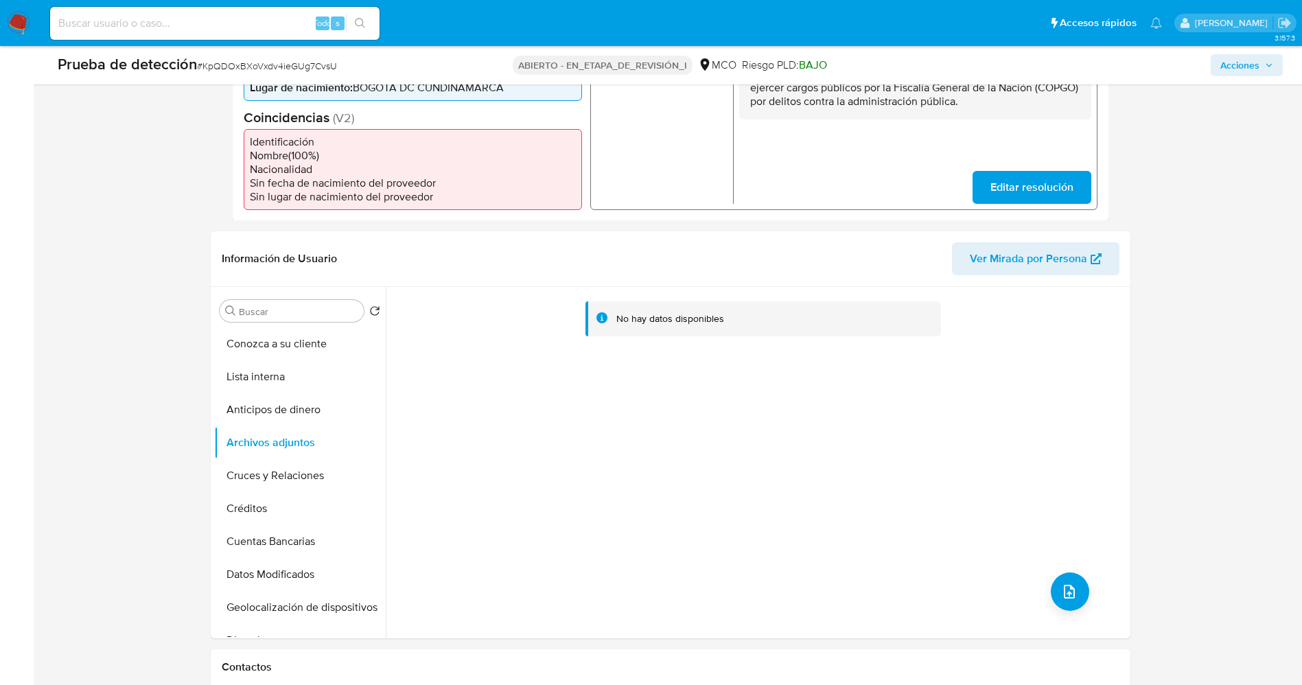
click at [251, 376] on button "Lista interna" at bounding box center [300, 376] width 172 height 33
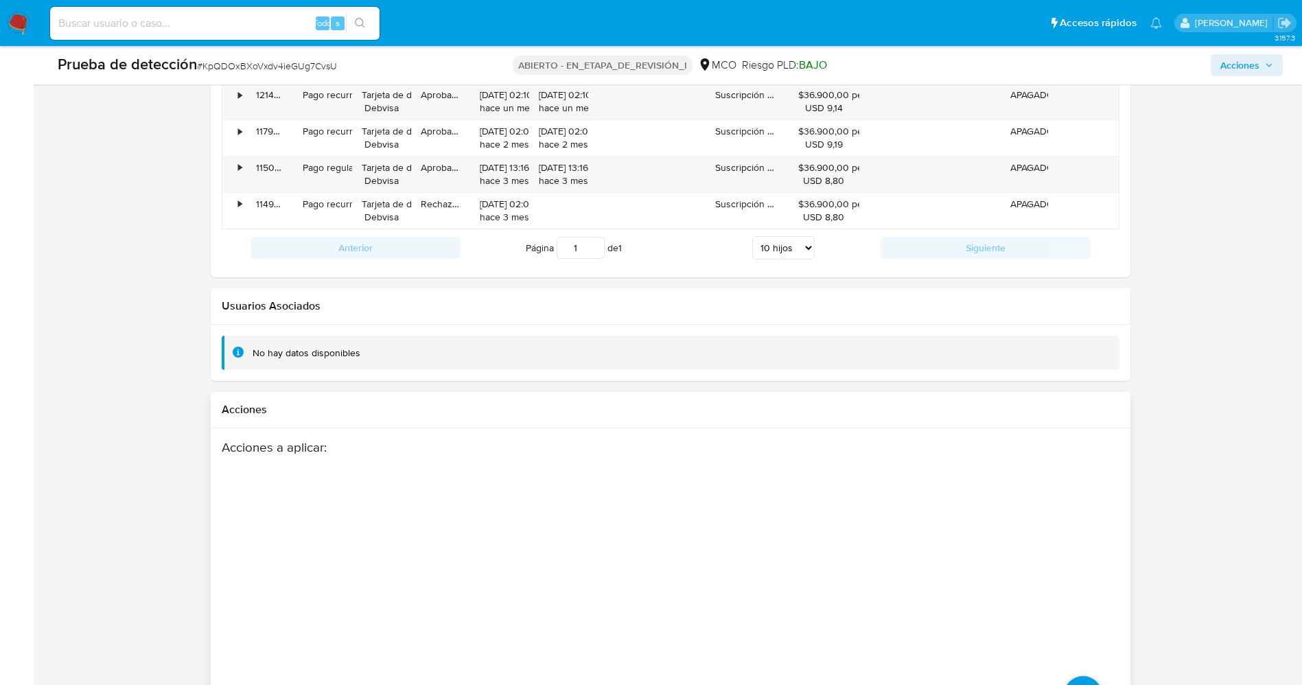
scroll to position [2083, 0]
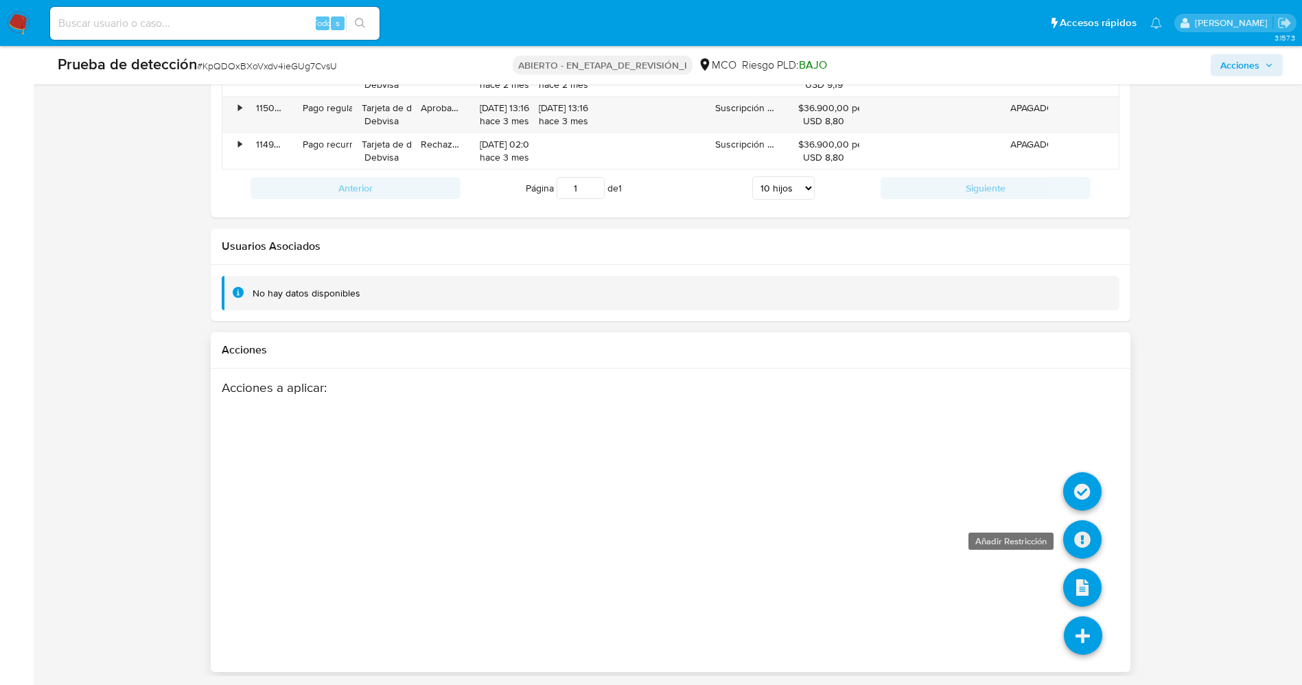
click at [1085, 541] on icon at bounding box center [1083, 539] width 38 height 38
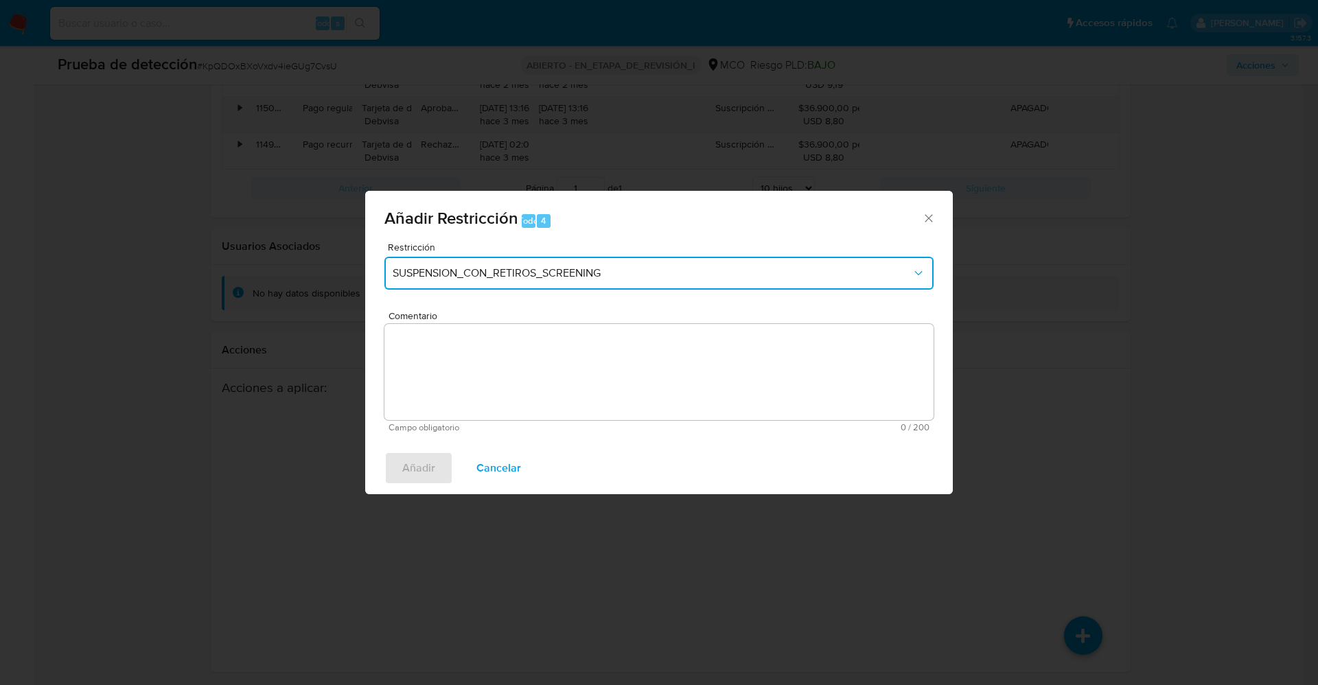
click at [617, 278] on span "SUSPENSION_CON_RETIROS_SCREENING" at bounding box center [652, 273] width 519 height 14
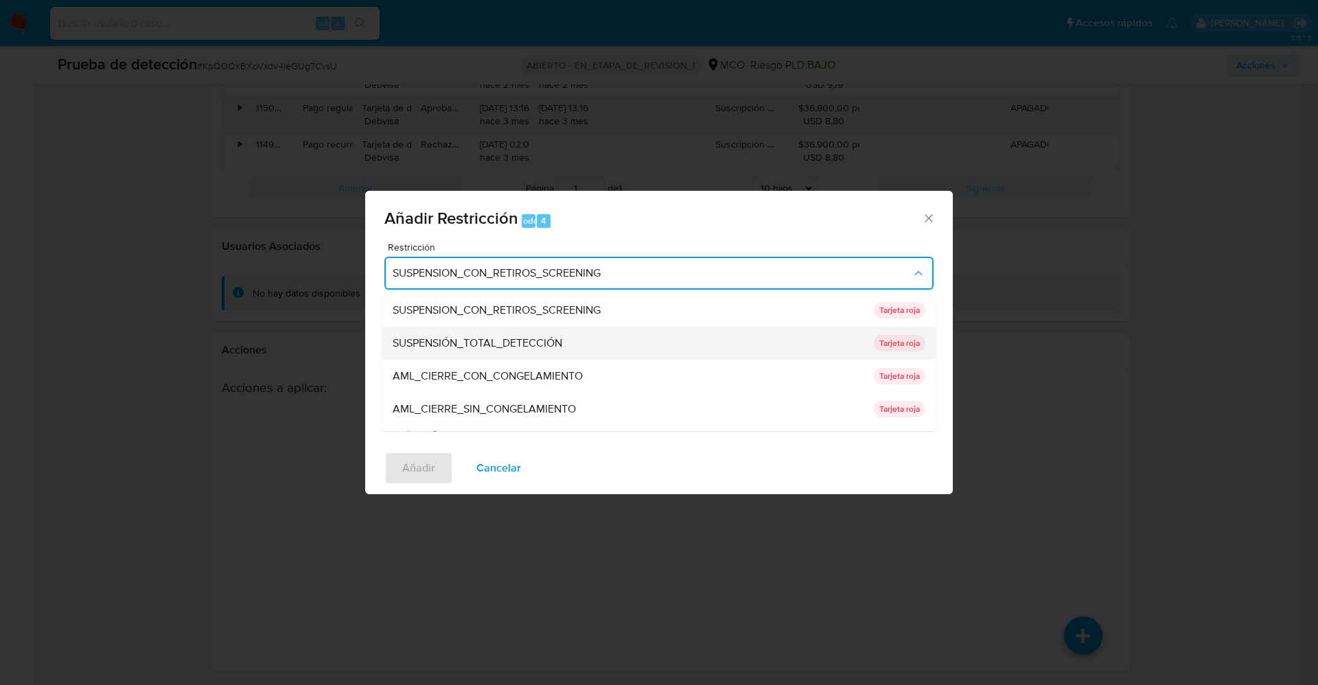
click at [551, 339] on font "SUSPENSIÓN_TOTAL_DETECCIÓN" at bounding box center [478, 343] width 170 height 16
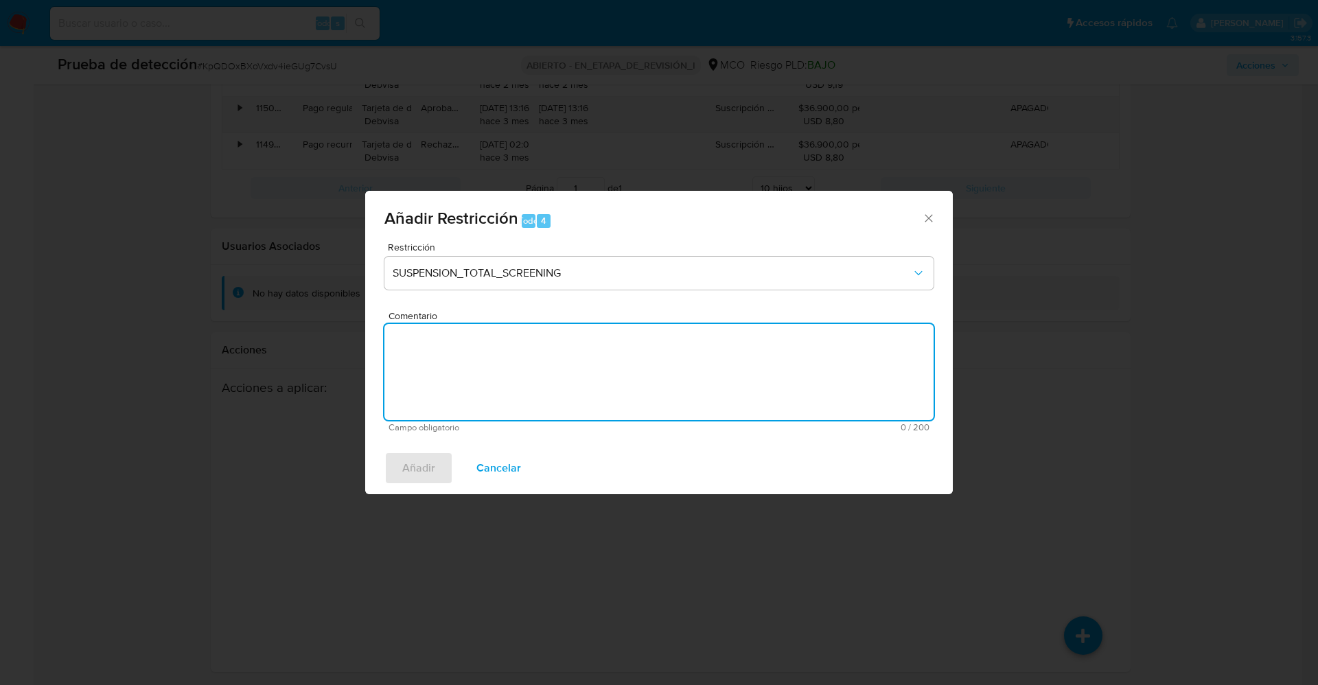
click at [550, 359] on textarea "Comentario" at bounding box center [658, 372] width 549 height 96
type textarea "z"
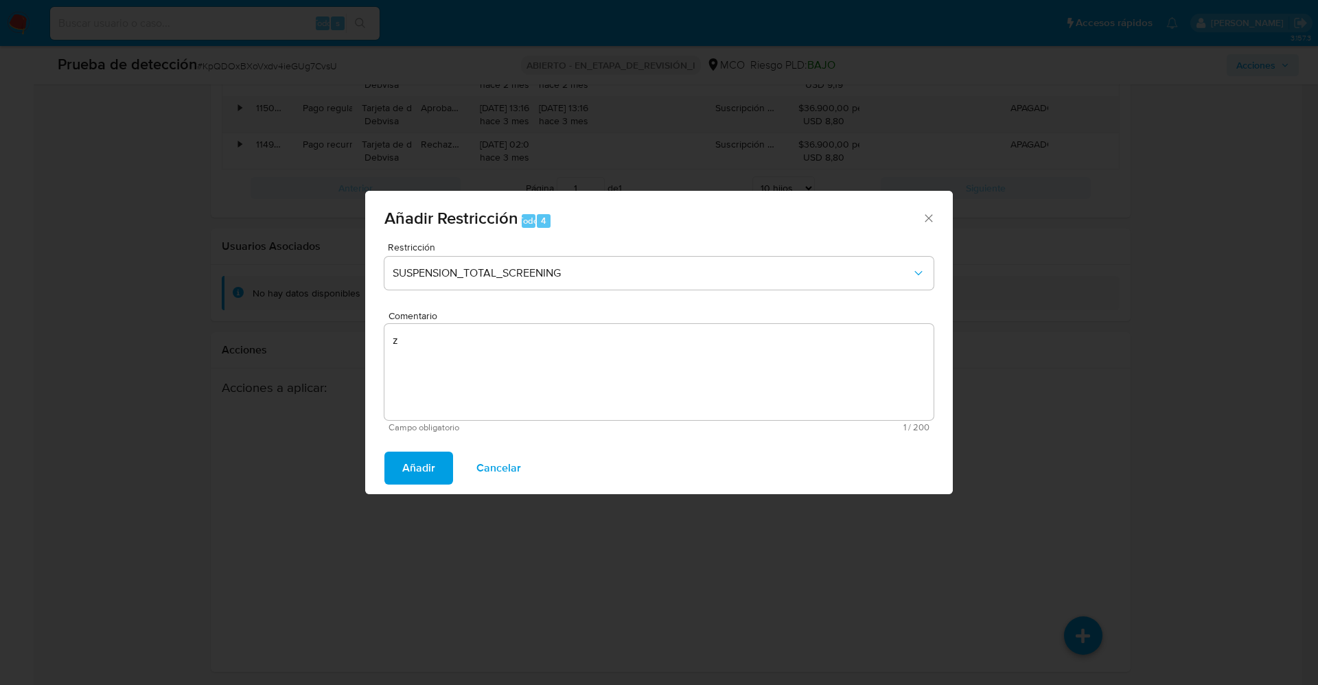
click at [432, 463] on span "Añadir" at bounding box center [418, 468] width 33 height 30
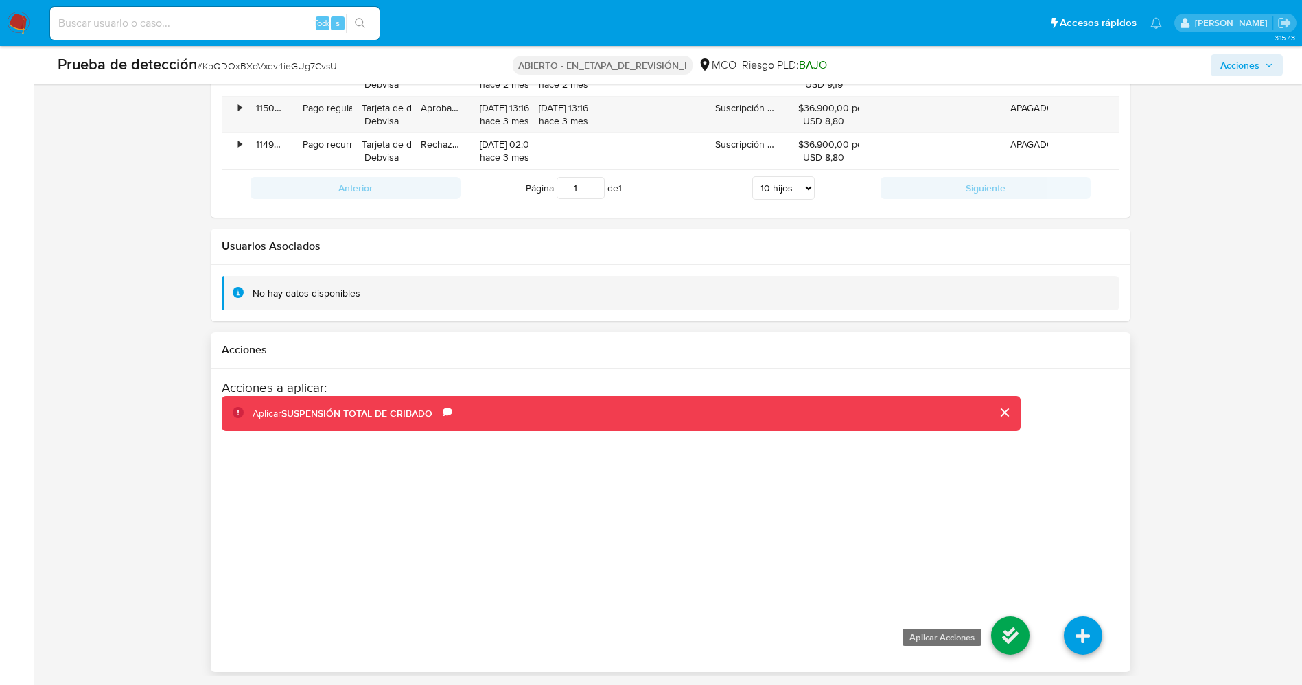
click at [1018, 636] on icon at bounding box center [1010, 636] width 38 height 38
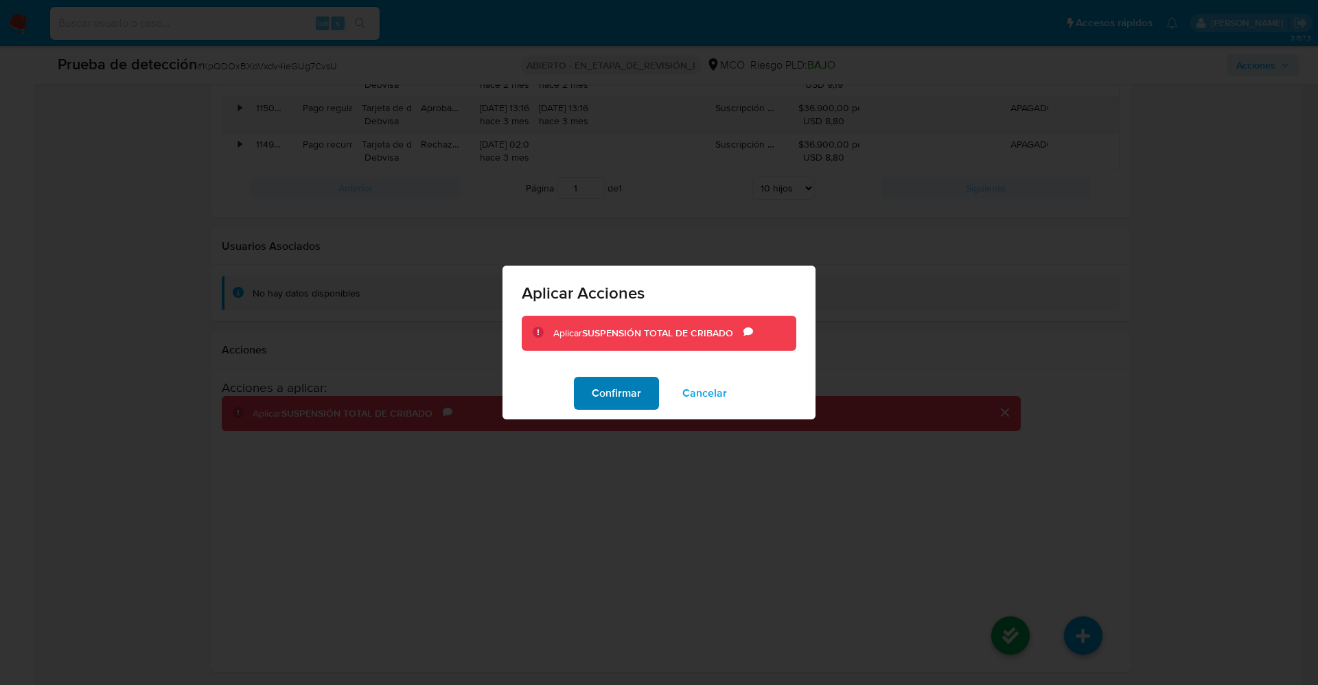
click at [632, 409] on font "Confirmar" at bounding box center [616, 393] width 49 height 33
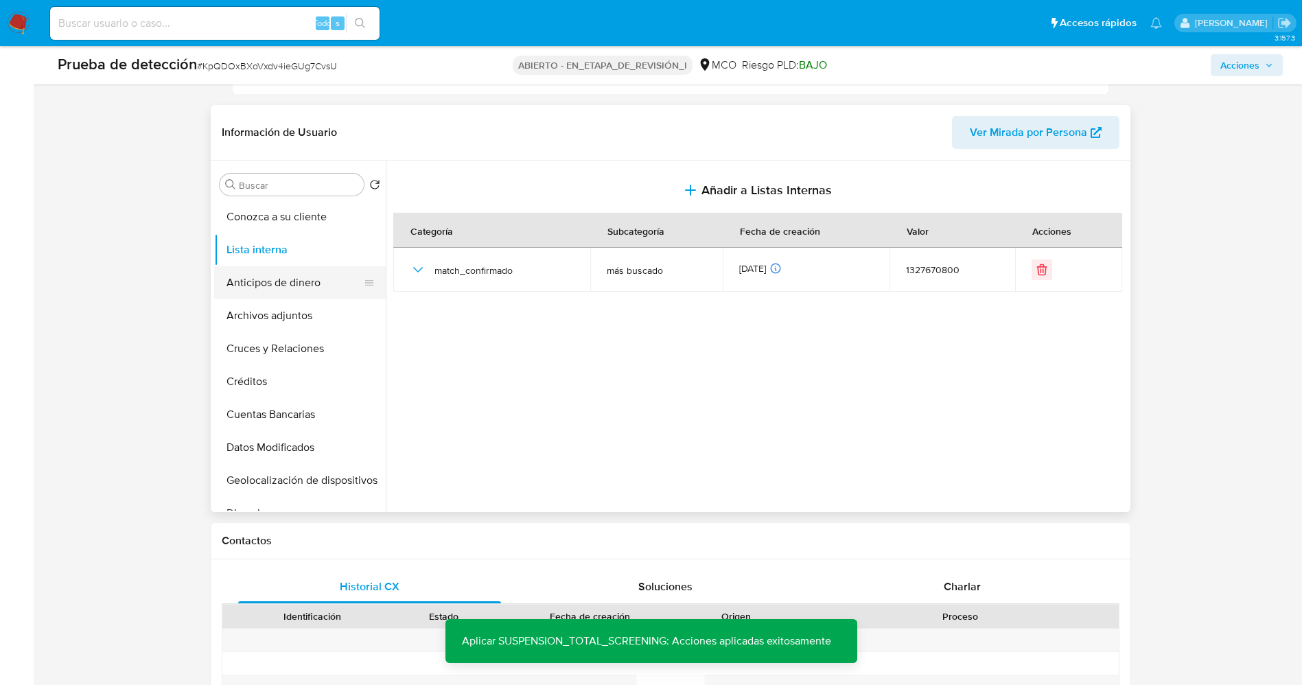
scroll to position [0, 0]
click at [263, 255] on button "Lista interna" at bounding box center [294, 250] width 161 height 33
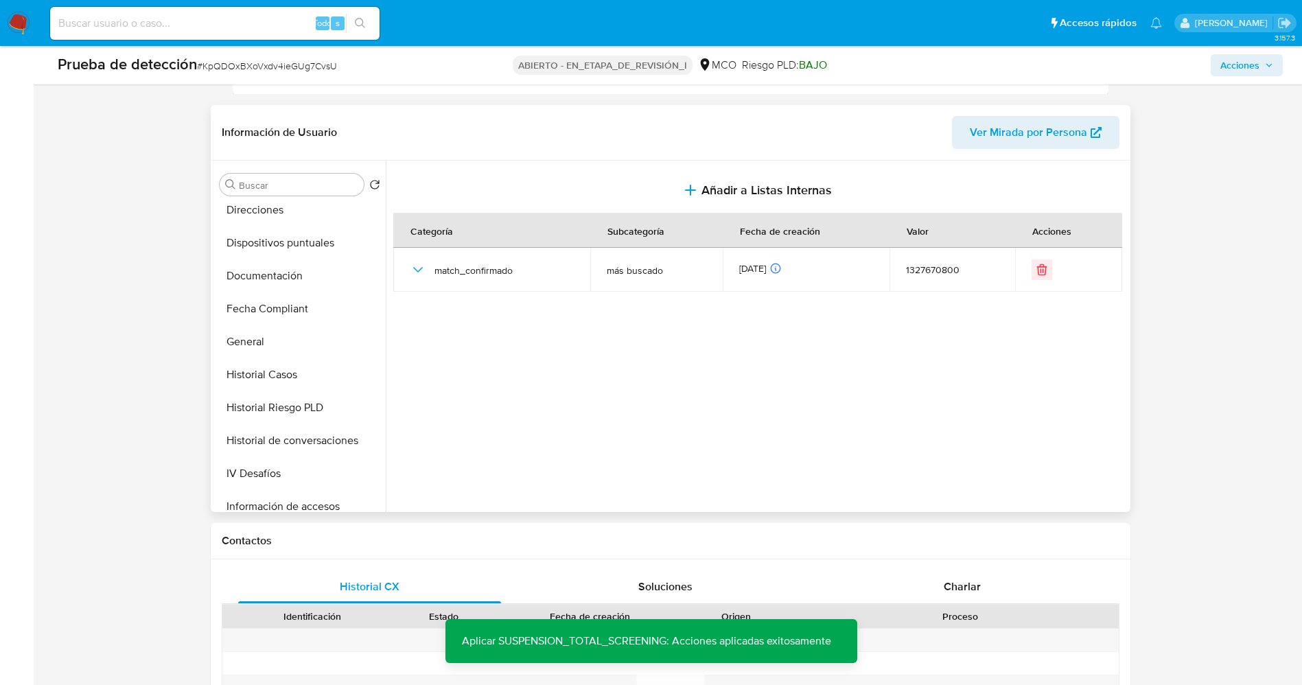
scroll to position [515, 0]
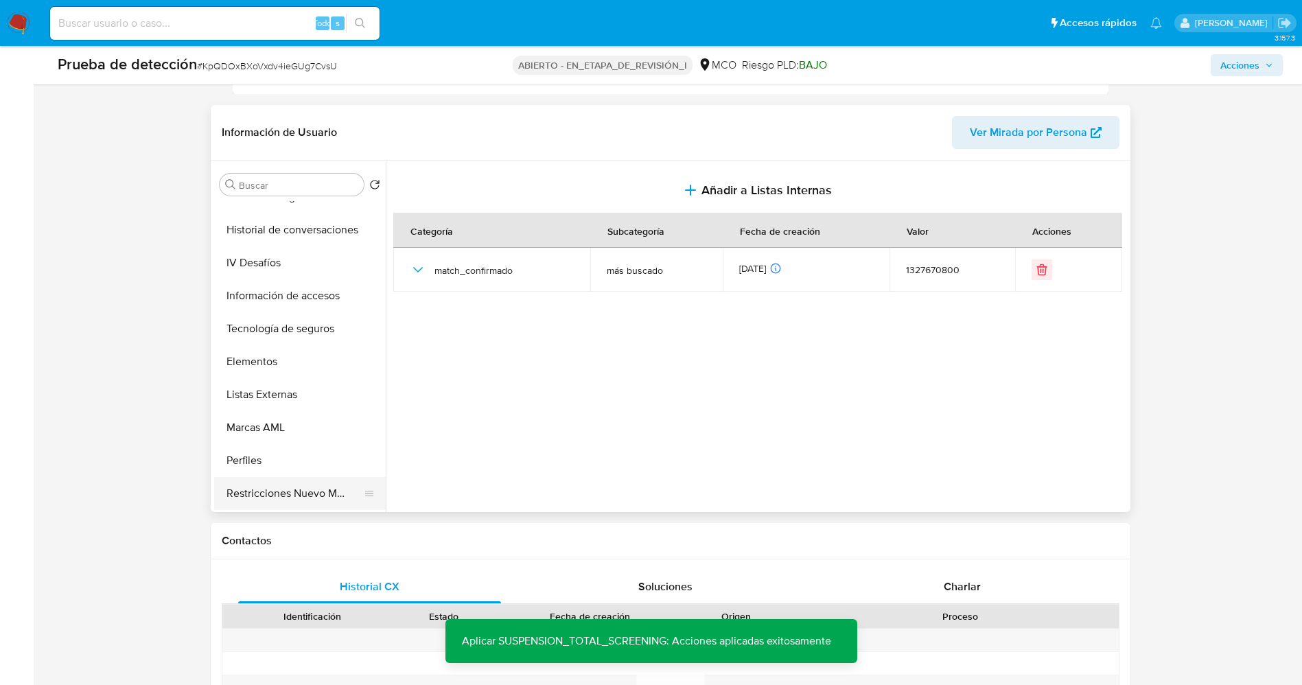
click at [315, 483] on button "Restricciones Nuevo Mundo" at bounding box center [294, 493] width 161 height 33
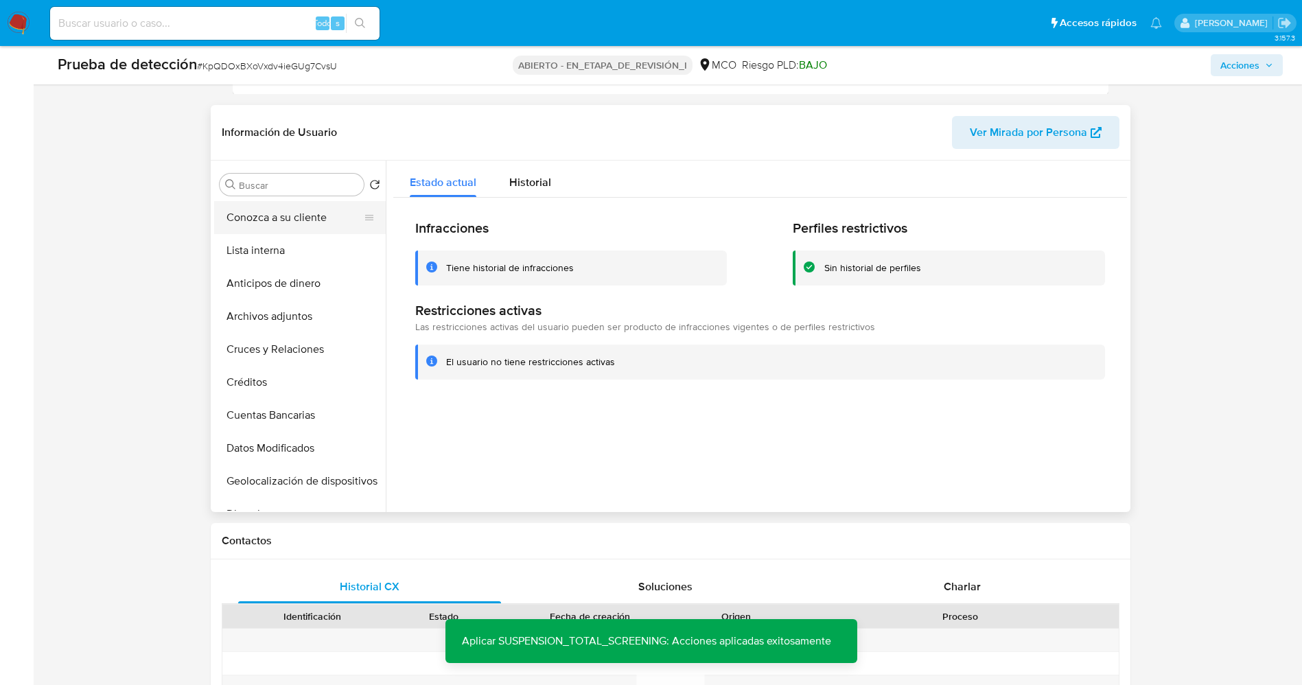
scroll to position [126, 0]
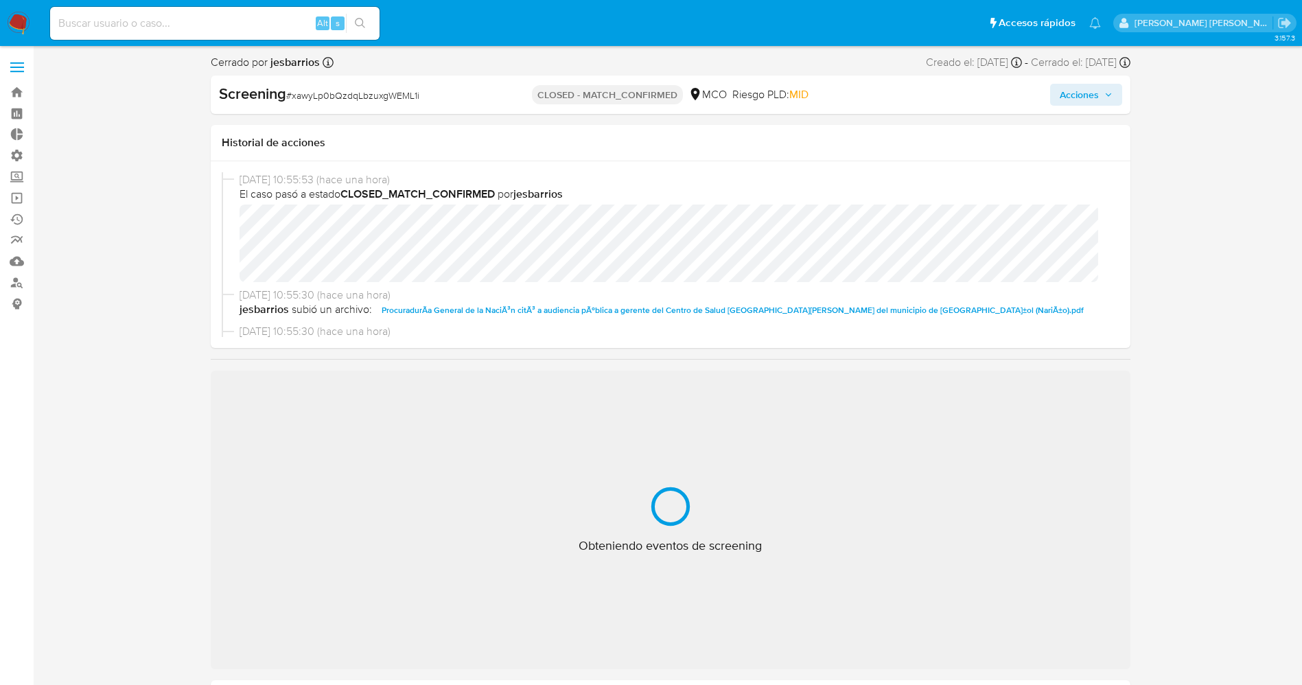
select select "10"
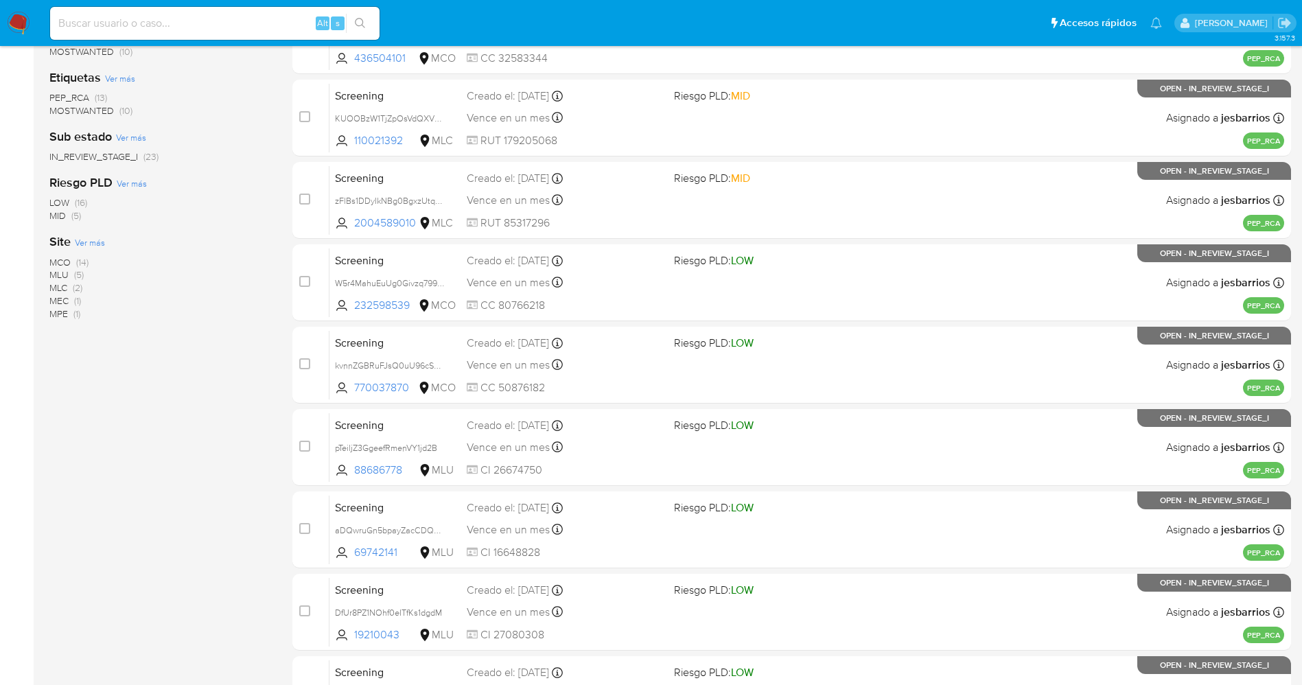
scroll to position [193, 0]
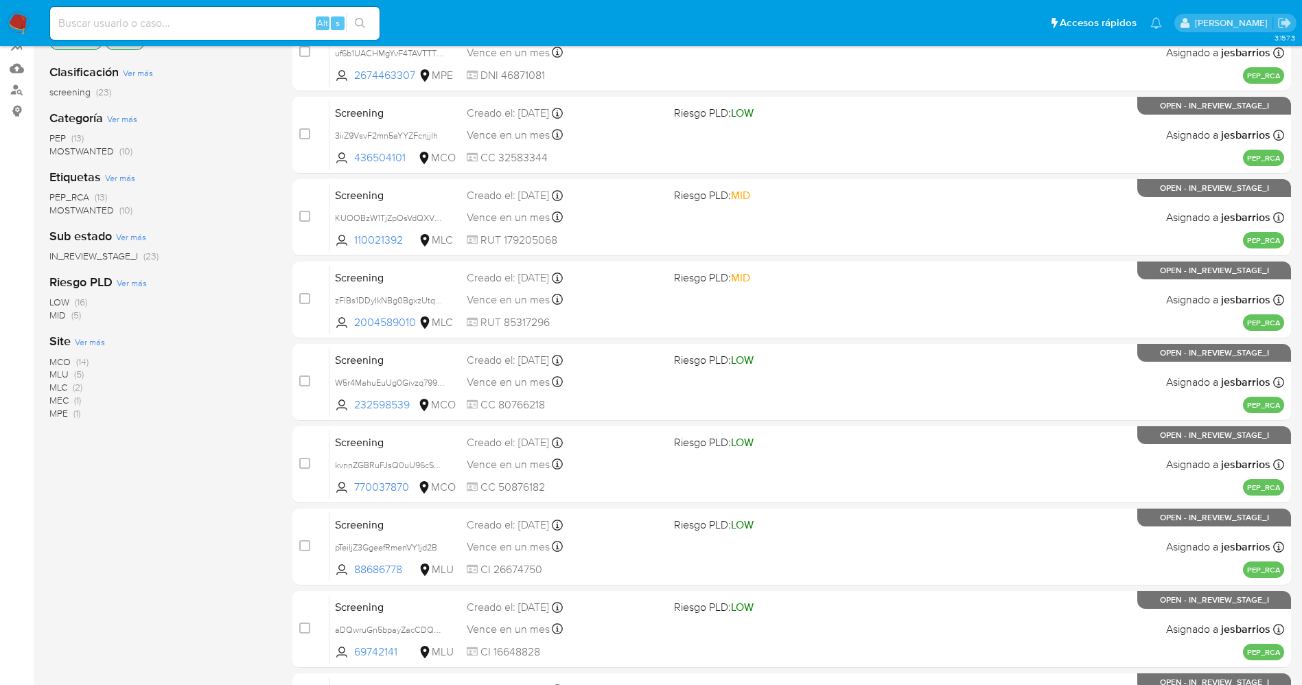
click at [102, 215] on span "MOSTWANTED" at bounding box center [81, 210] width 65 height 14
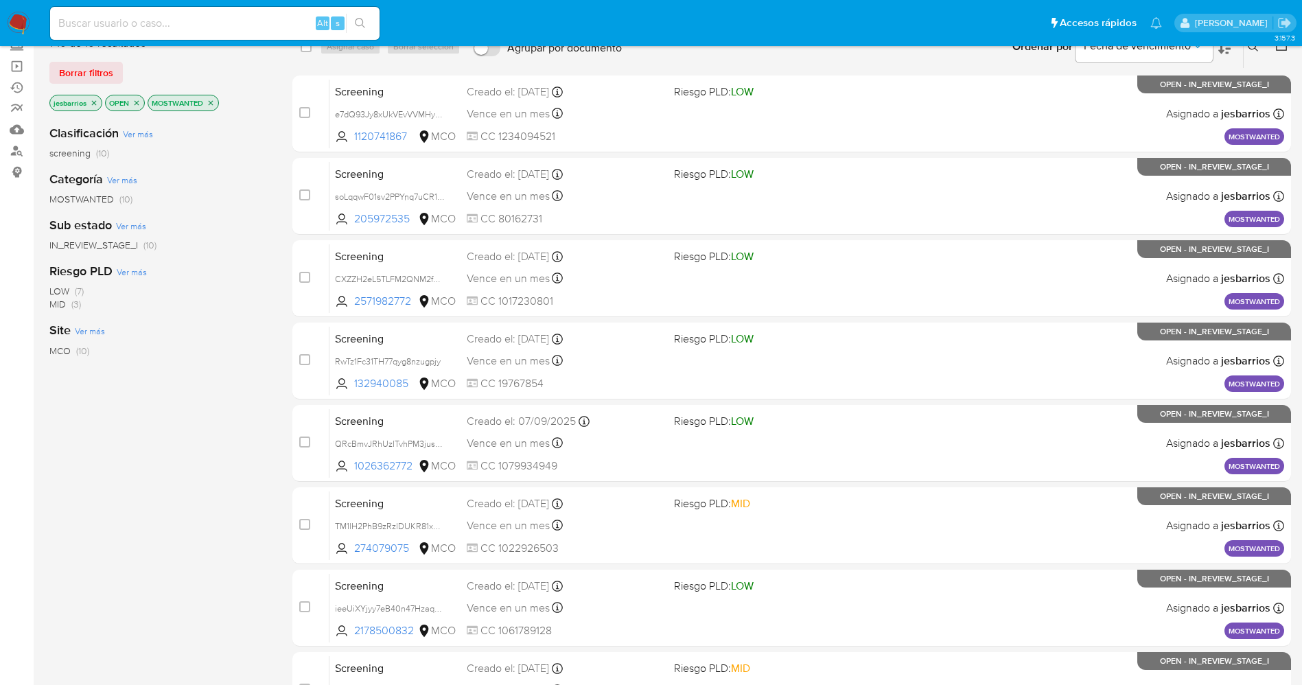
scroll to position [399, 0]
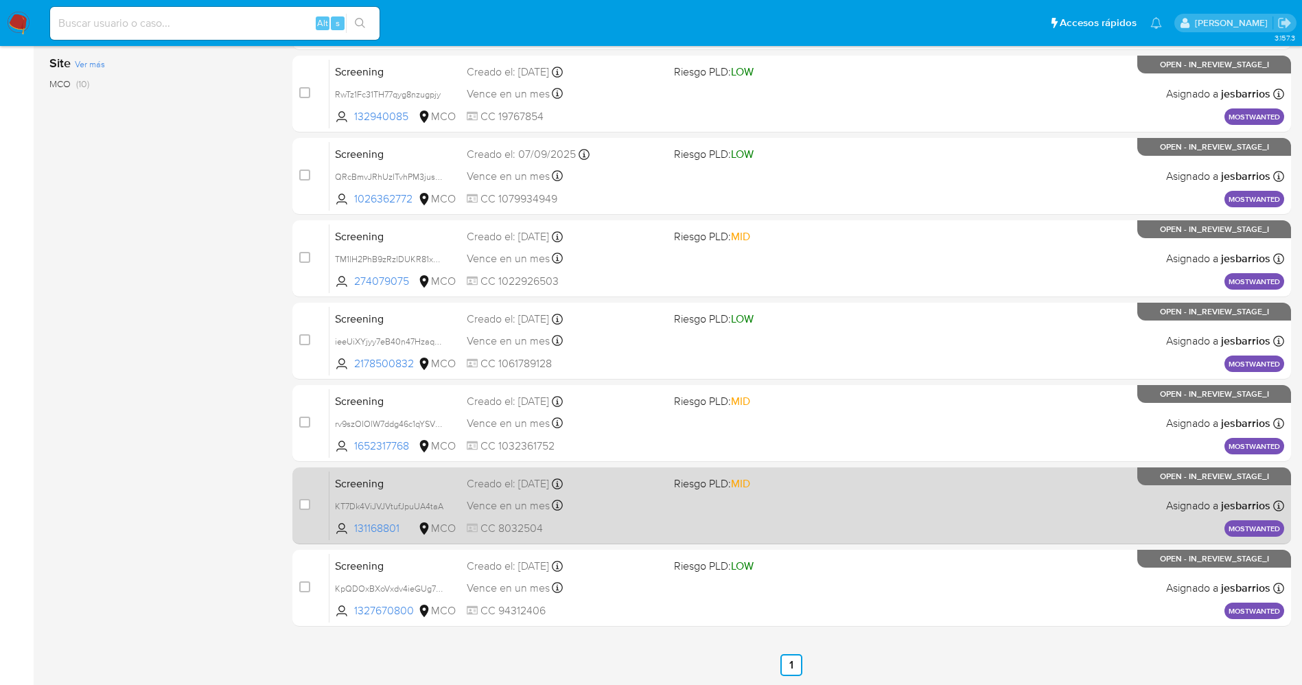
click at [702, 520] on div "Screening KT7Dk4ViJVJVtufJpuUA4taA 131168801 MCO Riesgo PLD: MID Creado el: [DA…" at bounding box center [807, 505] width 955 height 69
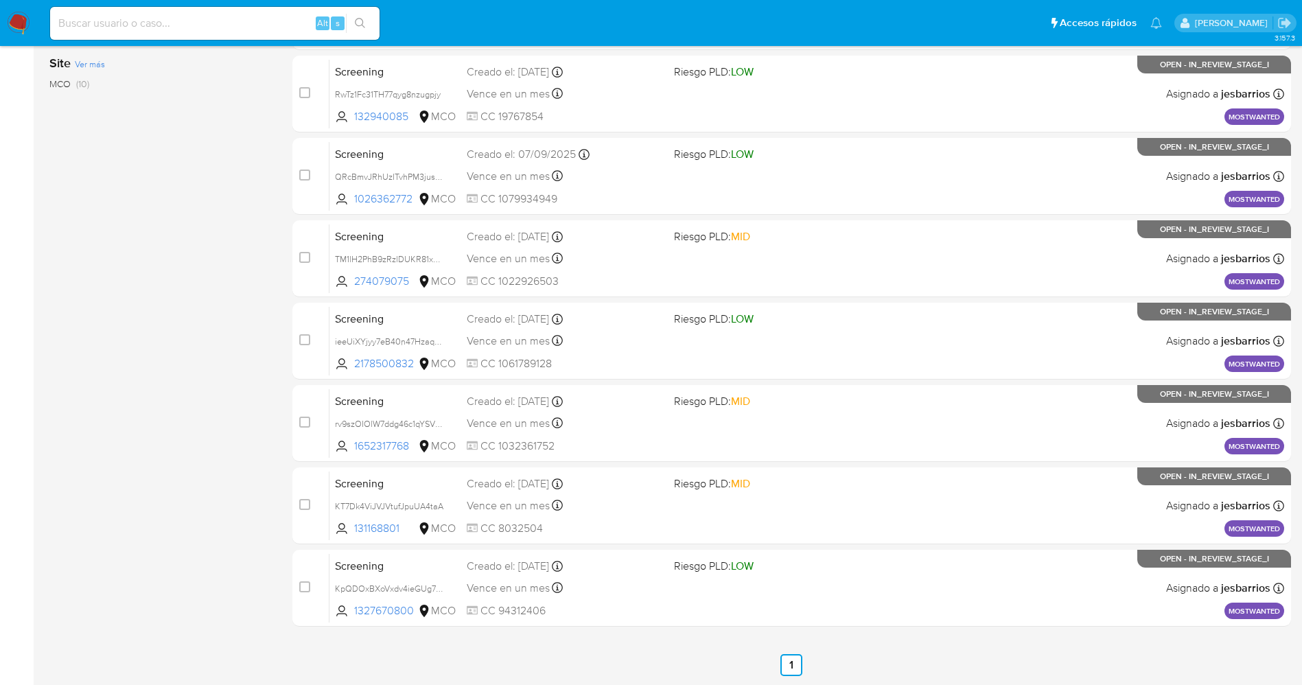
click at [14, 25] on img at bounding box center [18, 23] width 23 height 23
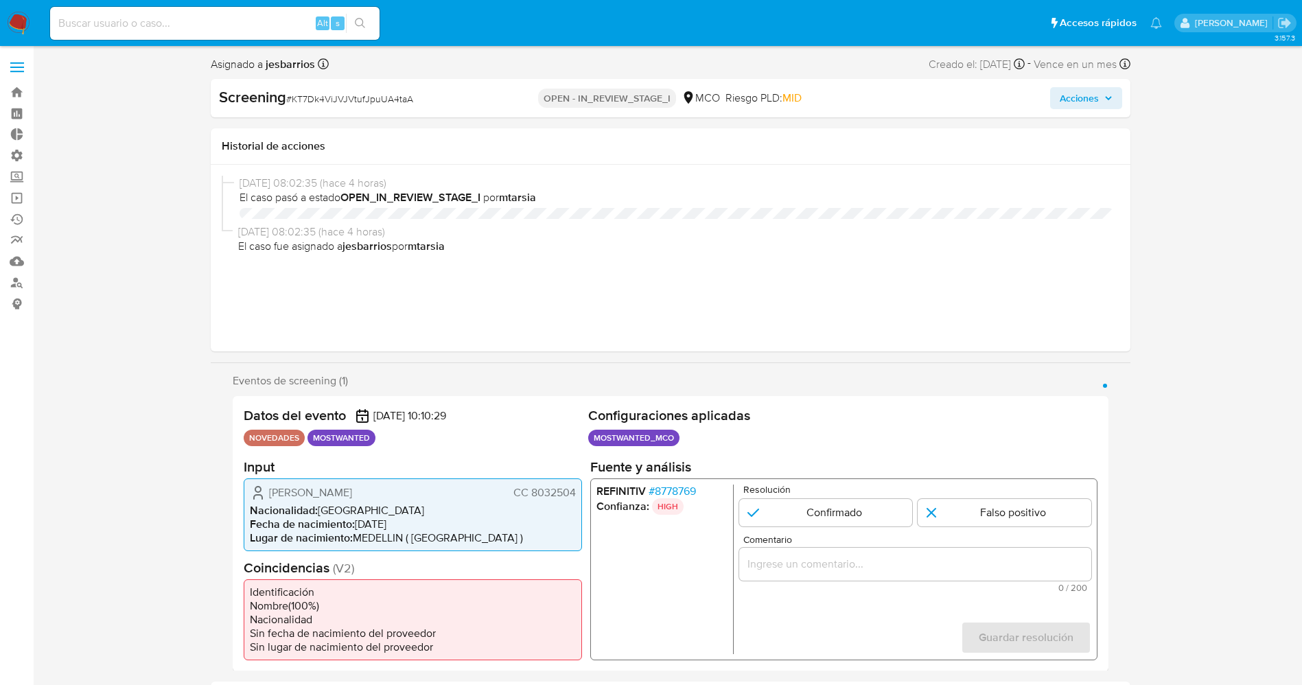
select select "10"
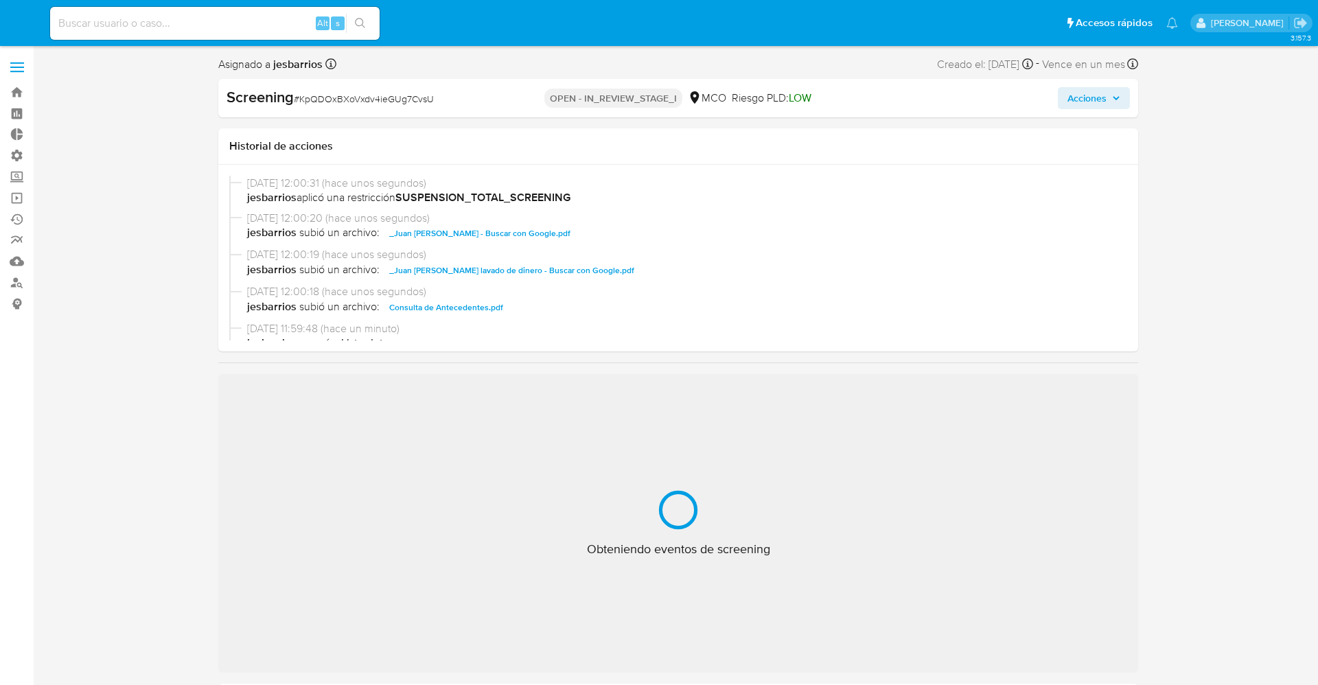
select select "10"
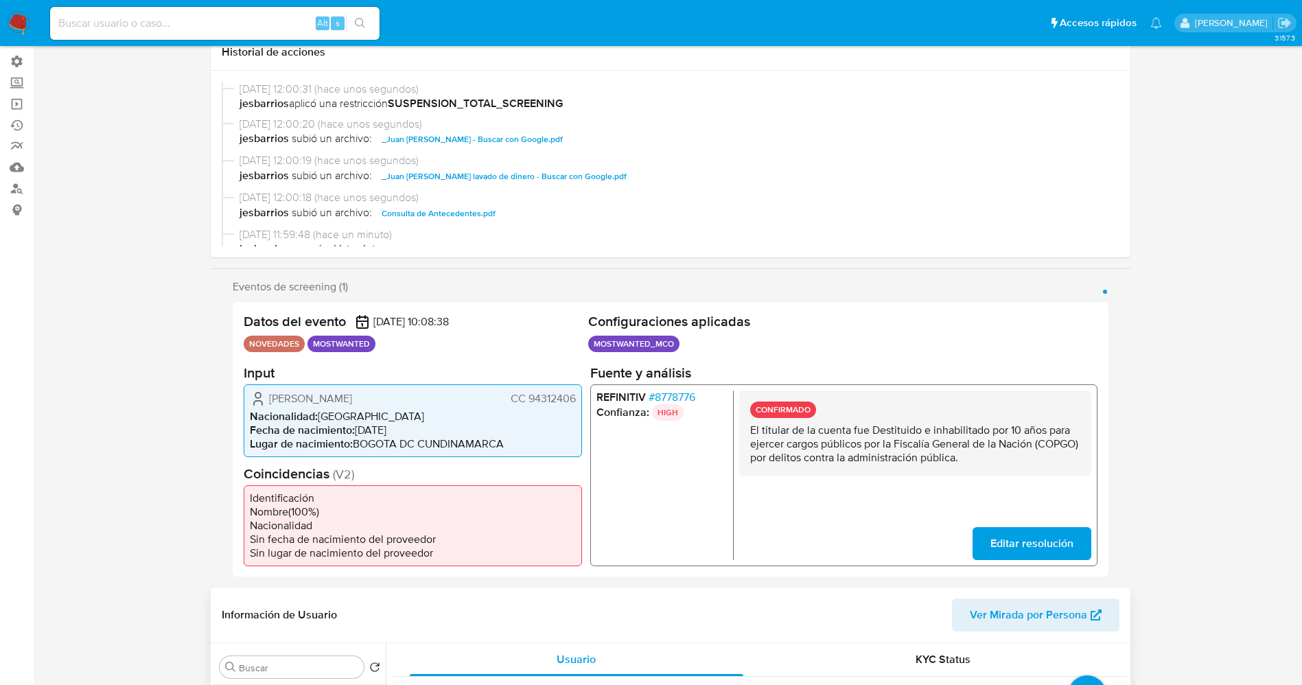
scroll to position [309, 0]
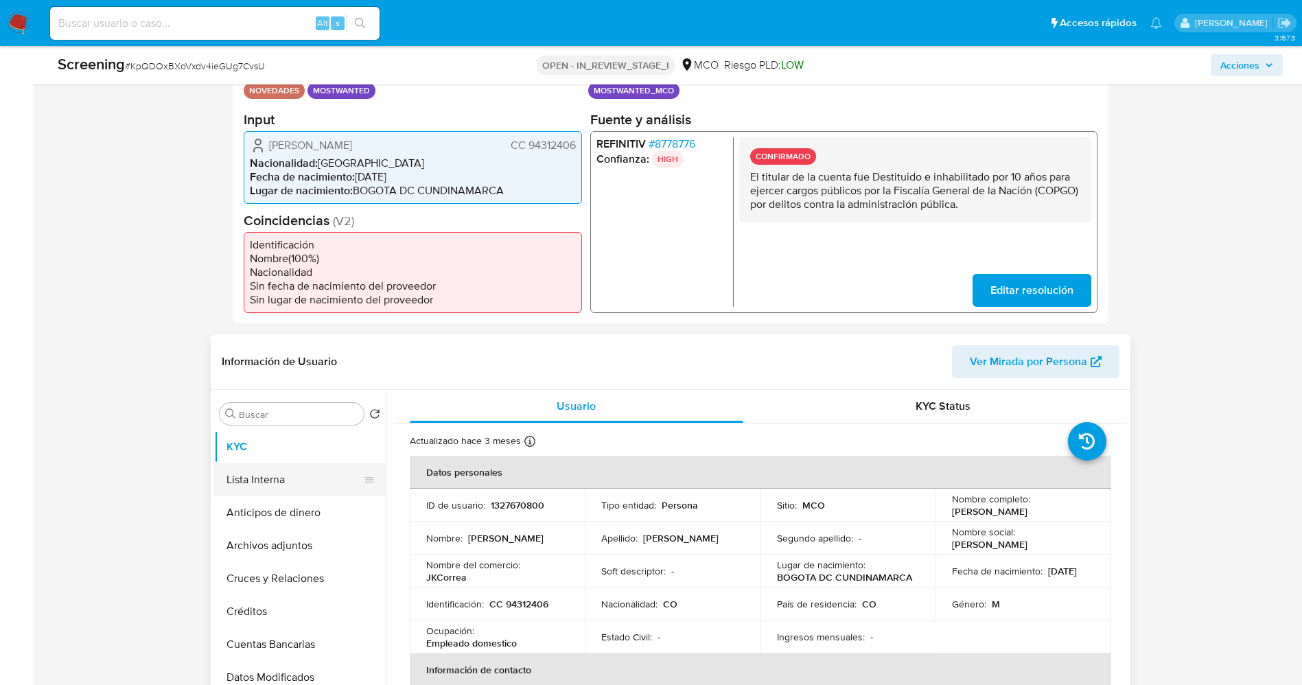
click at [277, 469] on button "Lista Interna" at bounding box center [294, 479] width 161 height 33
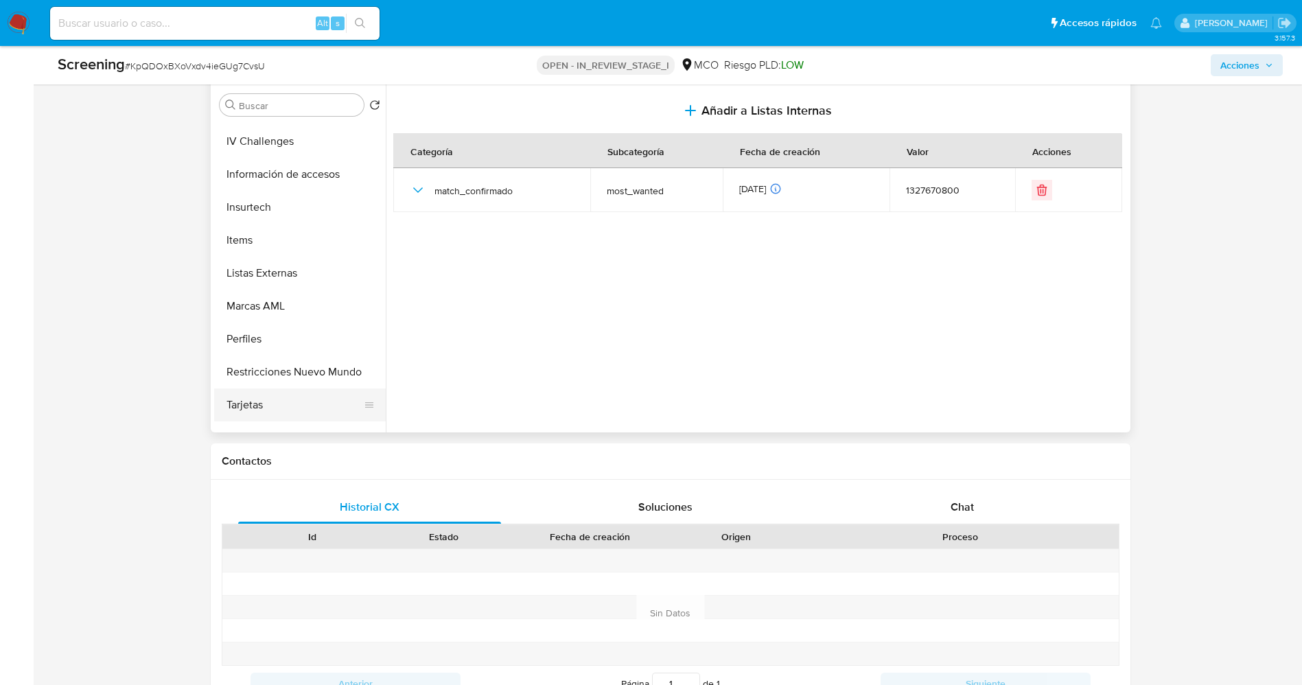
scroll to position [580, 0]
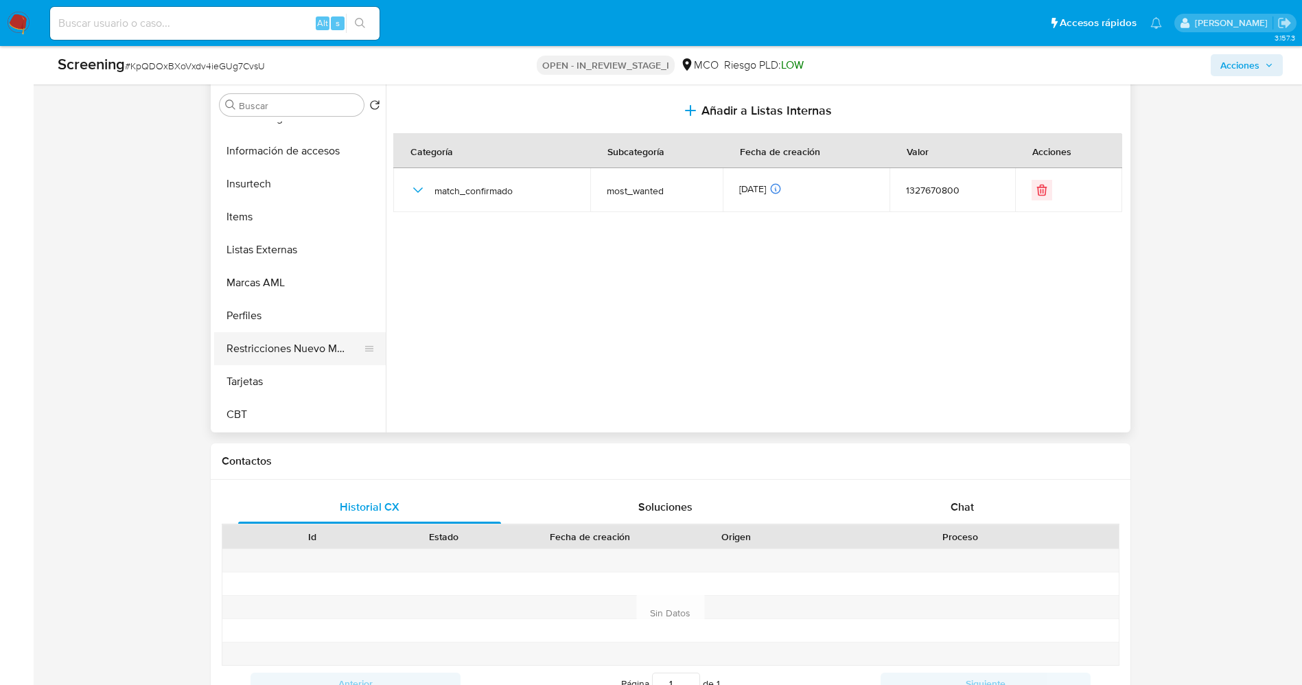
click at [273, 347] on button "Restricciones Nuevo Mundo" at bounding box center [294, 348] width 161 height 33
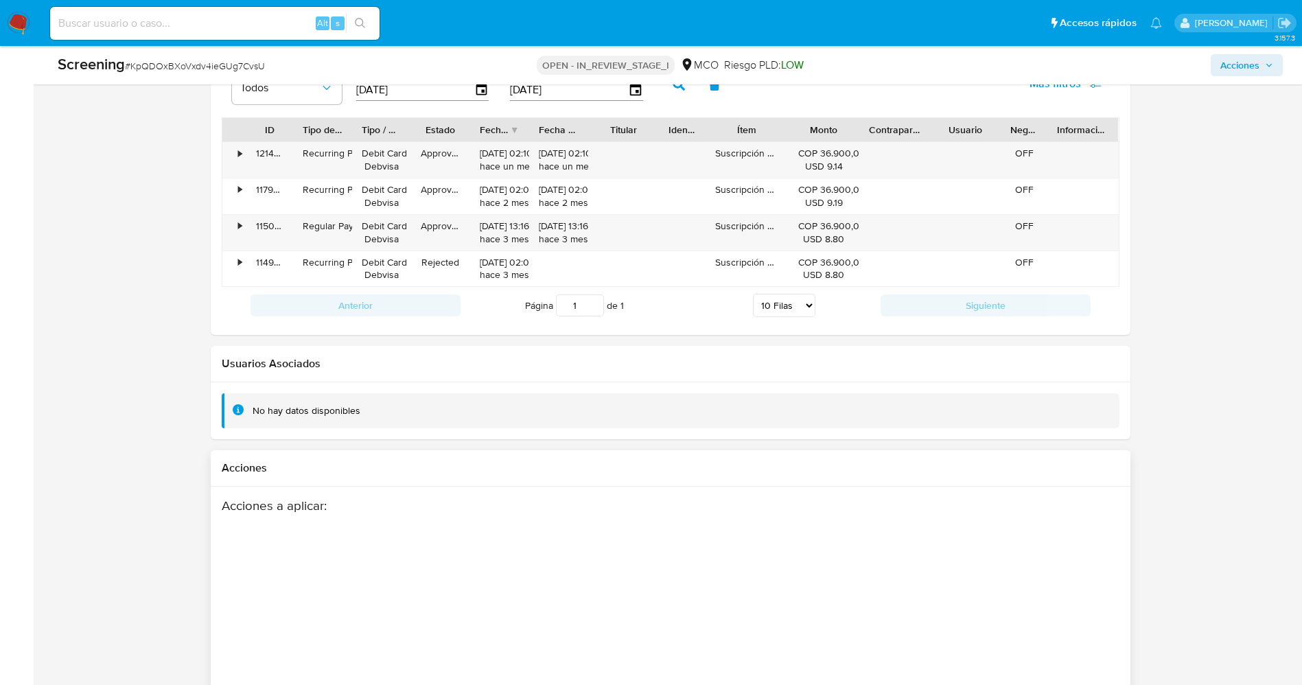
scroll to position [2078, 0]
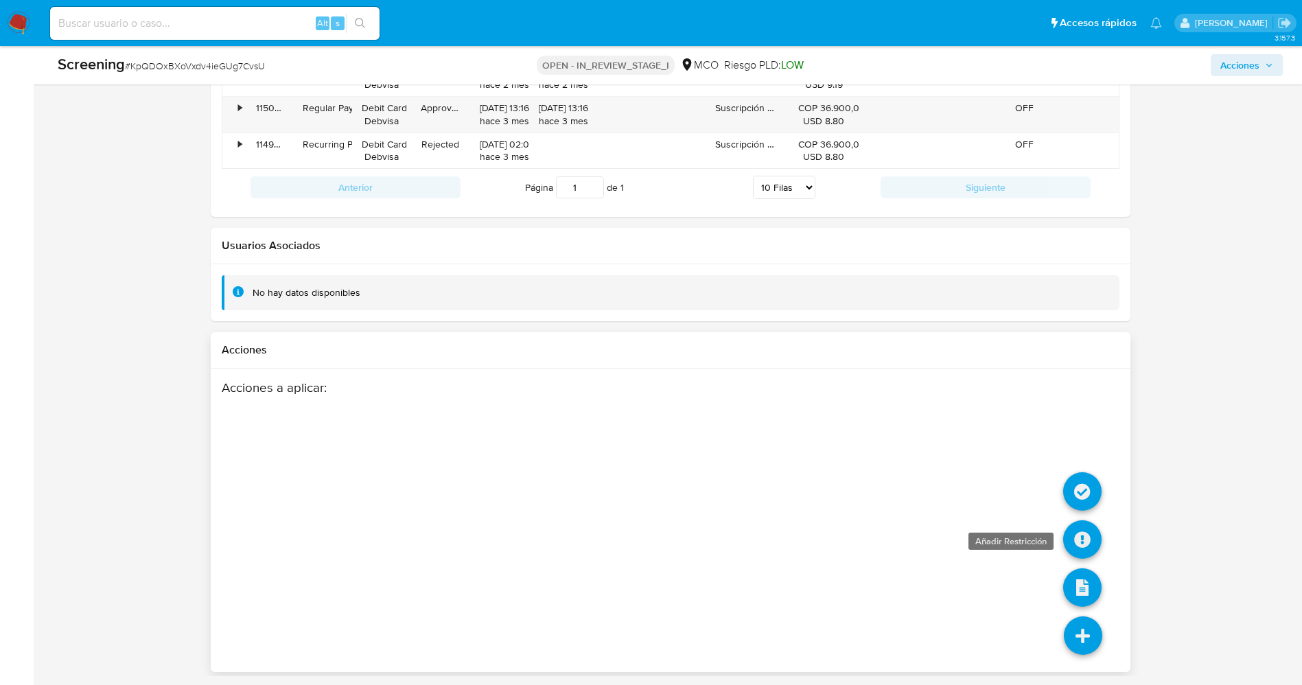
click at [1088, 547] on icon at bounding box center [1083, 539] width 38 height 38
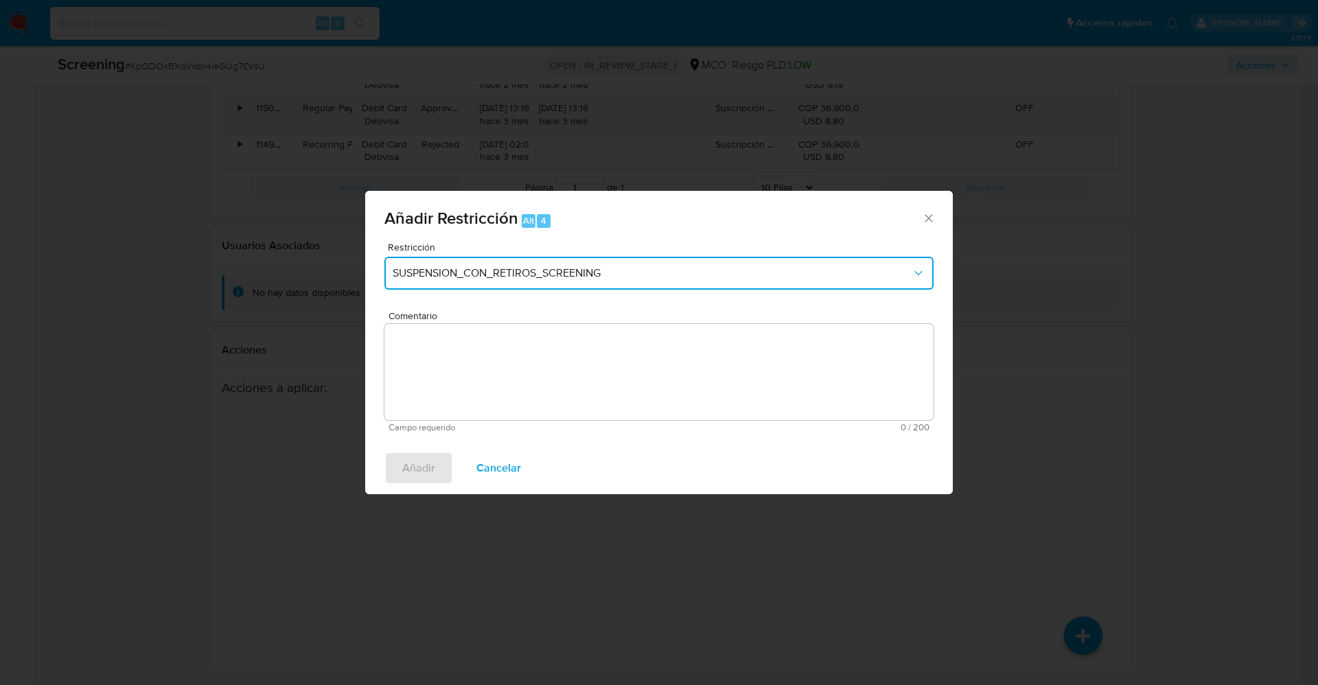
click at [687, 279] on span "SUSPENSION_CON_RETIROS_SCREENING" at bounding box center [652, 273] width 519 height 14
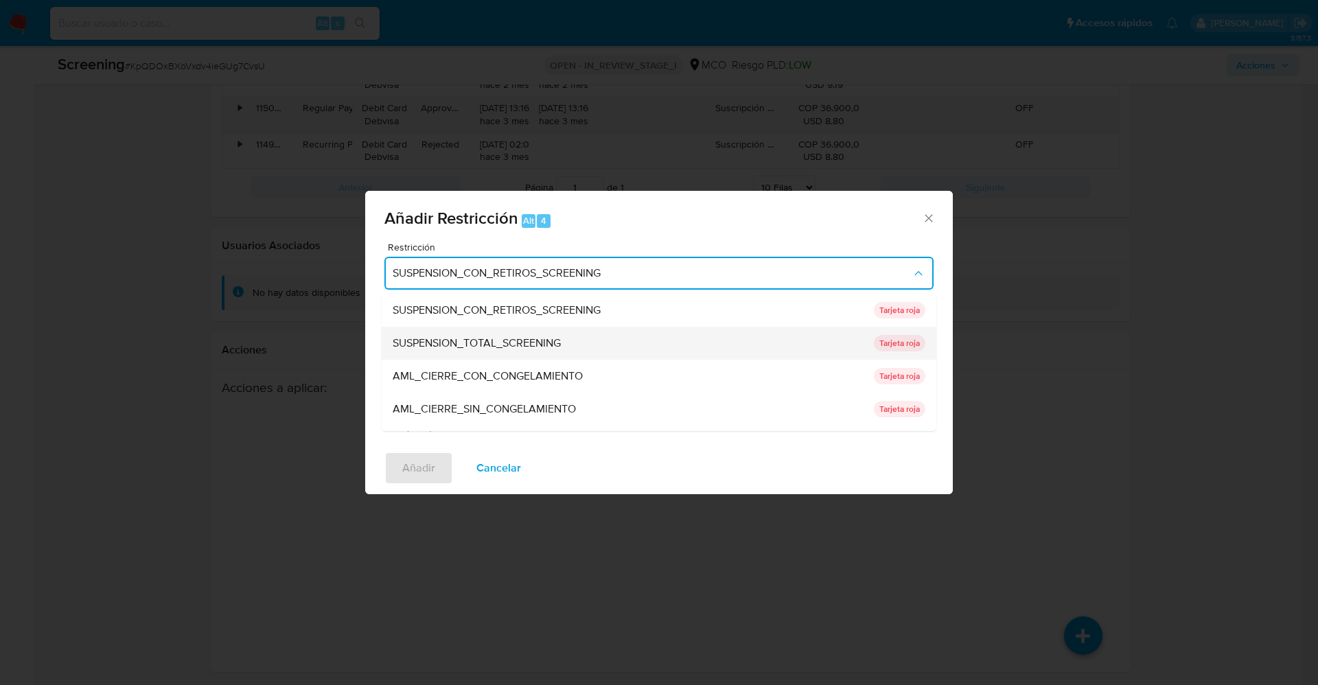
click at [584, 344] on div "SUSPENSION_TOTAL_SCREENING" at bounding box center [629, 343] width 473 height 33
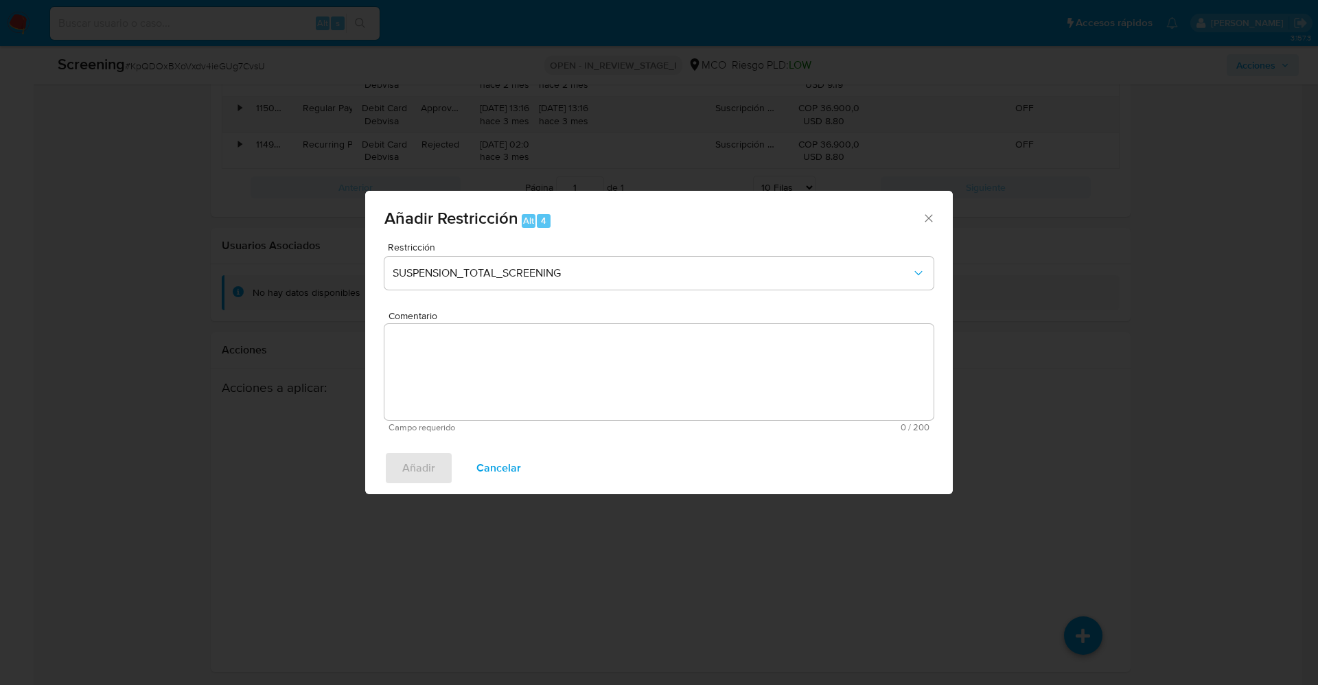
click at [571, 364] on textarea "Comentario" at bounding box center [658, 372] width 549 height 96
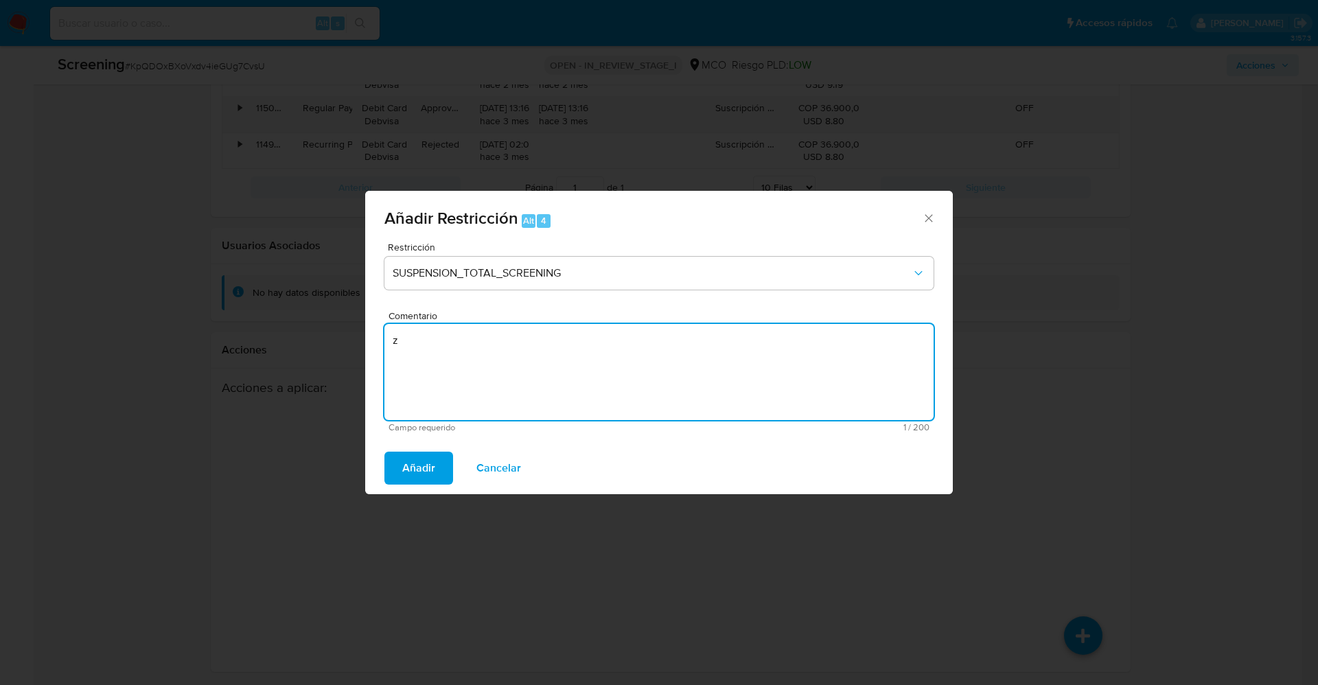
type textarea "z"
click at [439, 450] on div "Añadir Cancelar" at bounding box center [659, 468] width 588 height 52
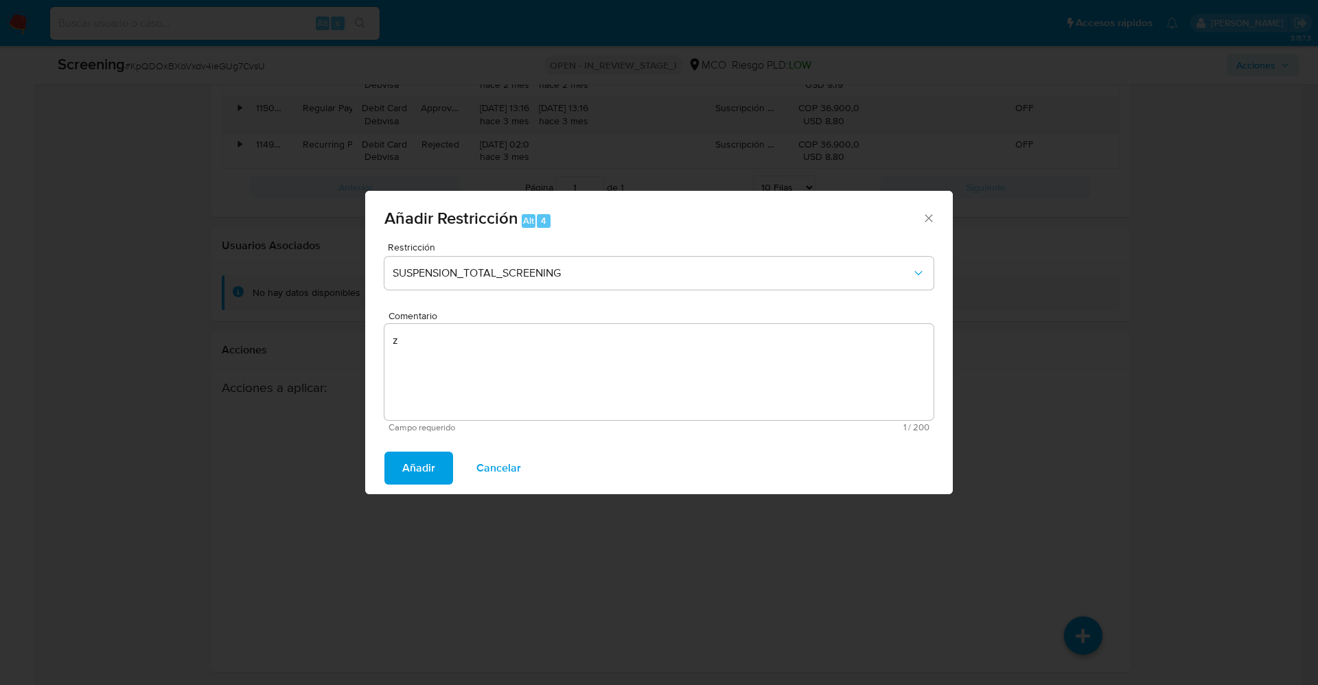
click at [428, 462] on span "Añadir" at bounding box center [418, 468] width 33 height 30
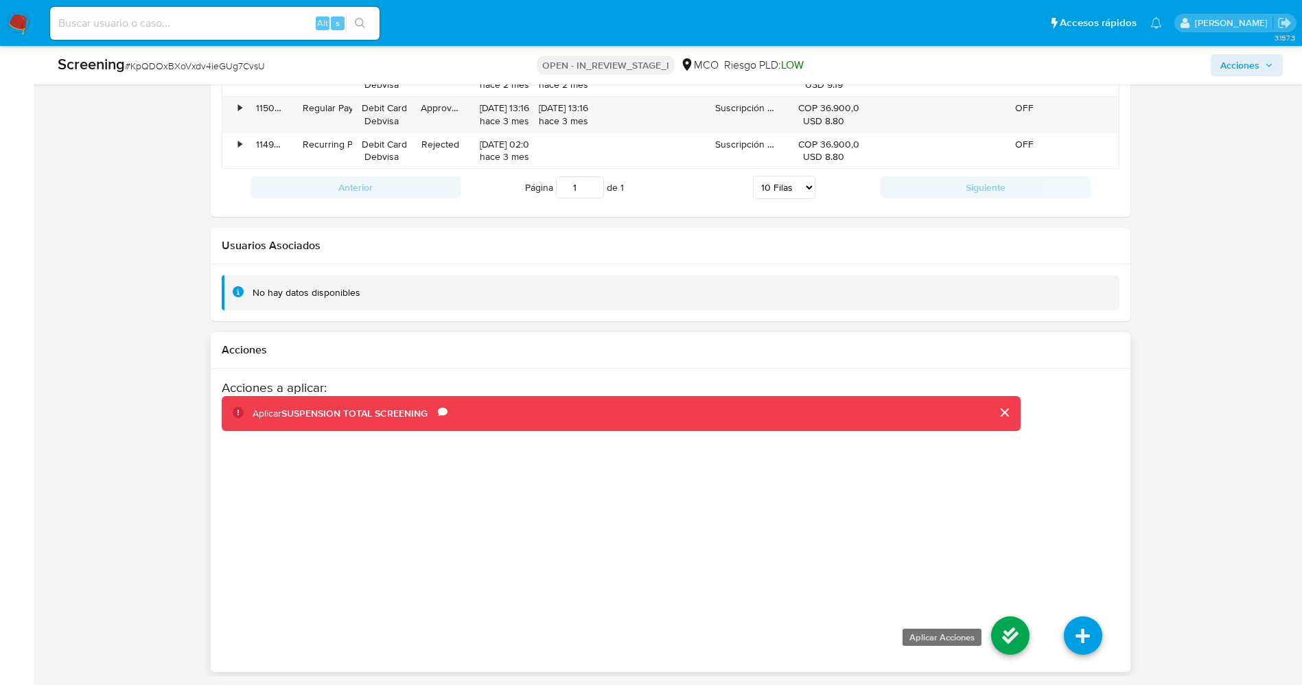
click at [1013, 617] on icon at bounding box center [1010, 636] width 38 height 38
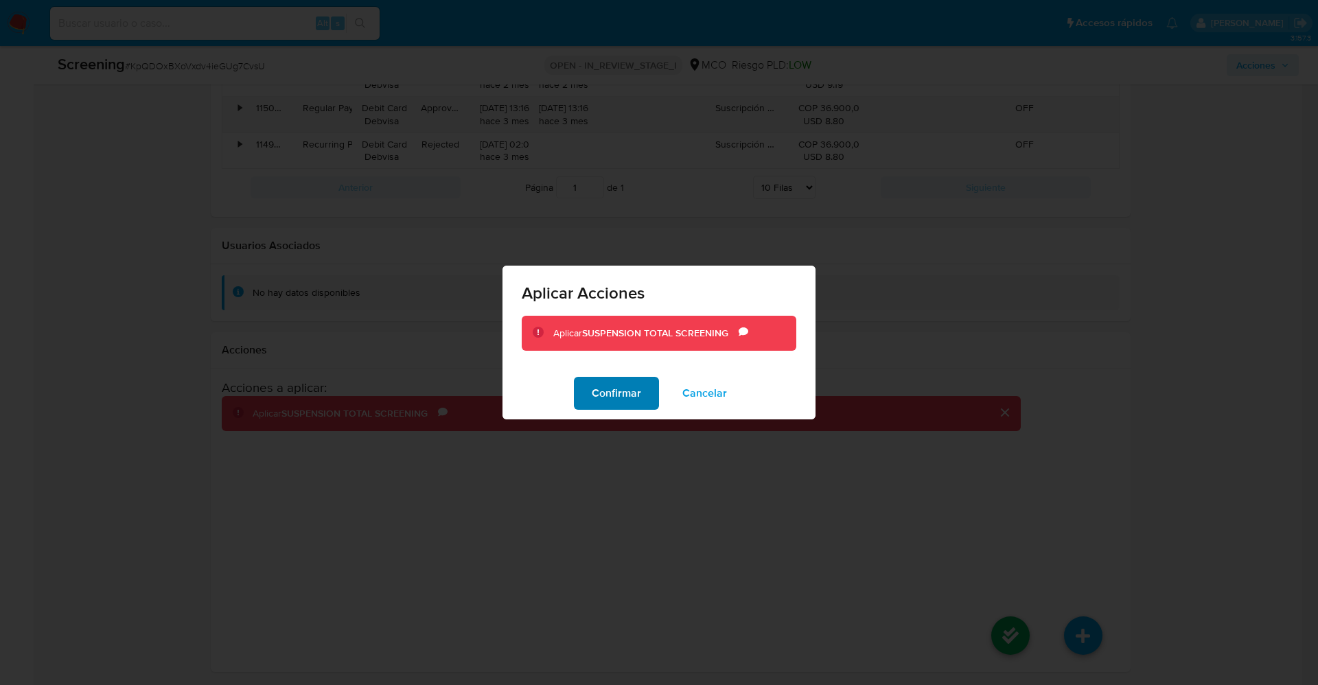
click at [638, 397] on span "Confirmar" at bounding box center [616, 393] width 49 height 30
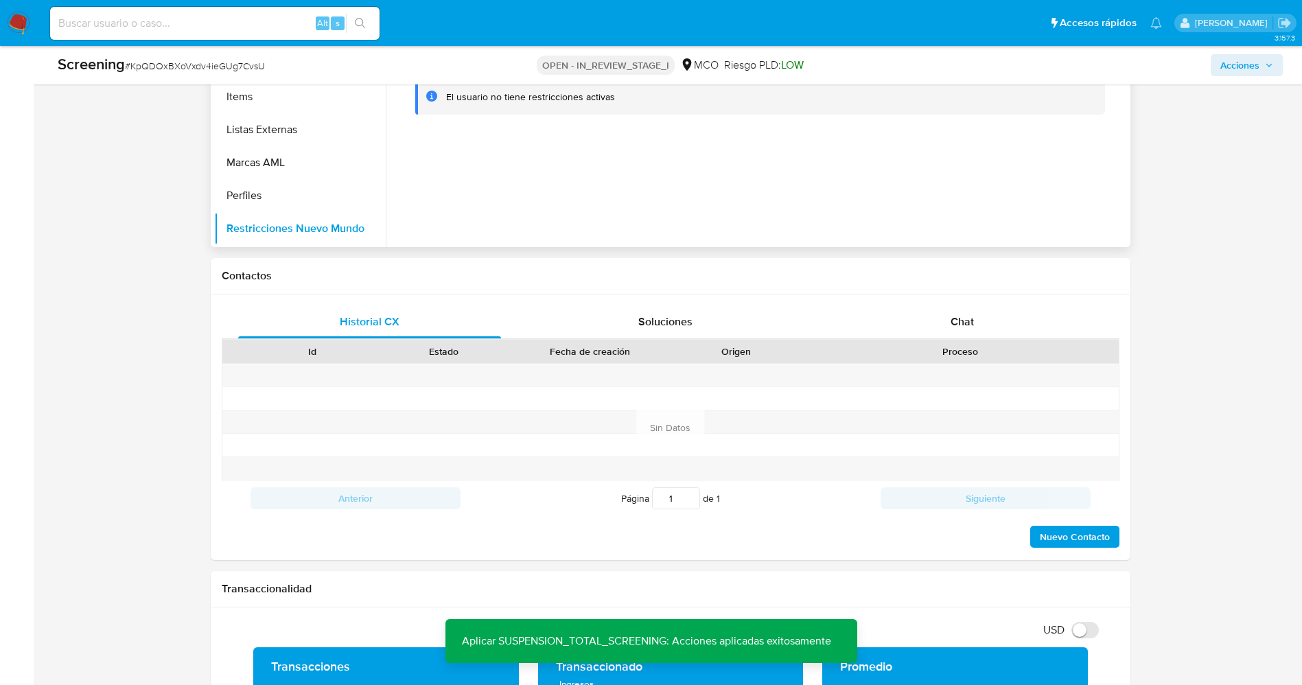
scroll to position [636, 0]
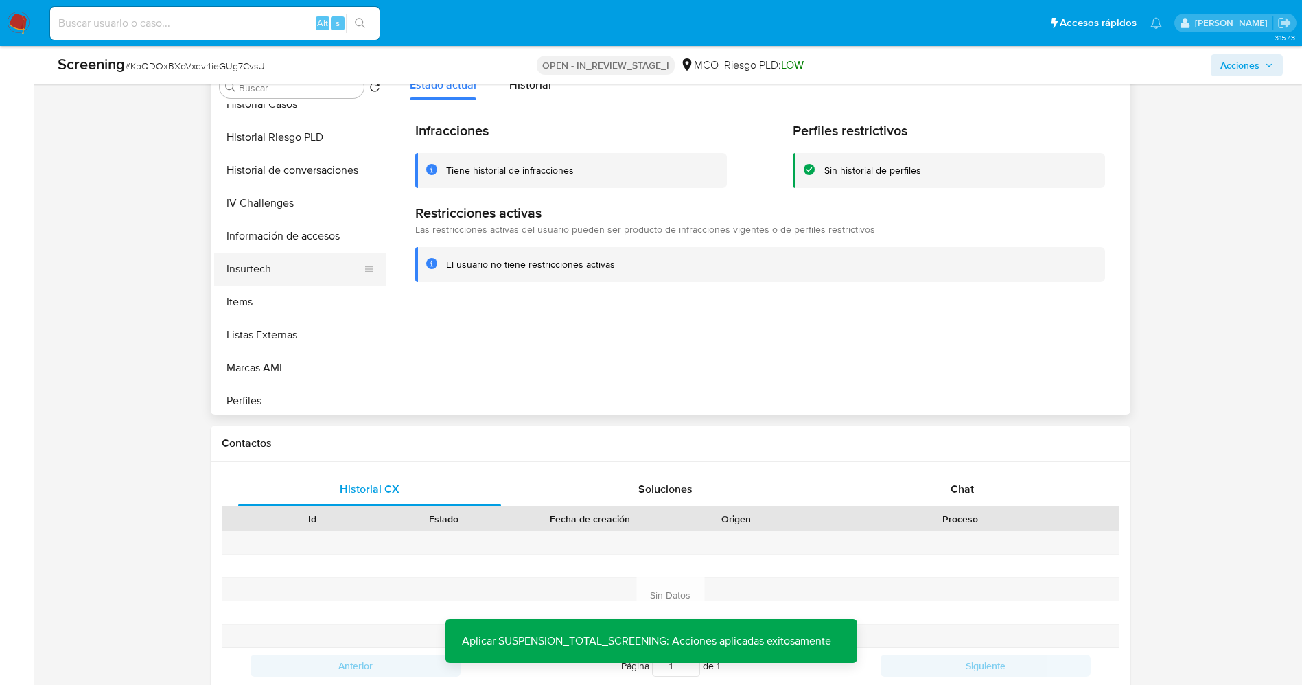
click at [295, 273] on button "Insurtech" at bounding box center [294, 269] width 161 height 33
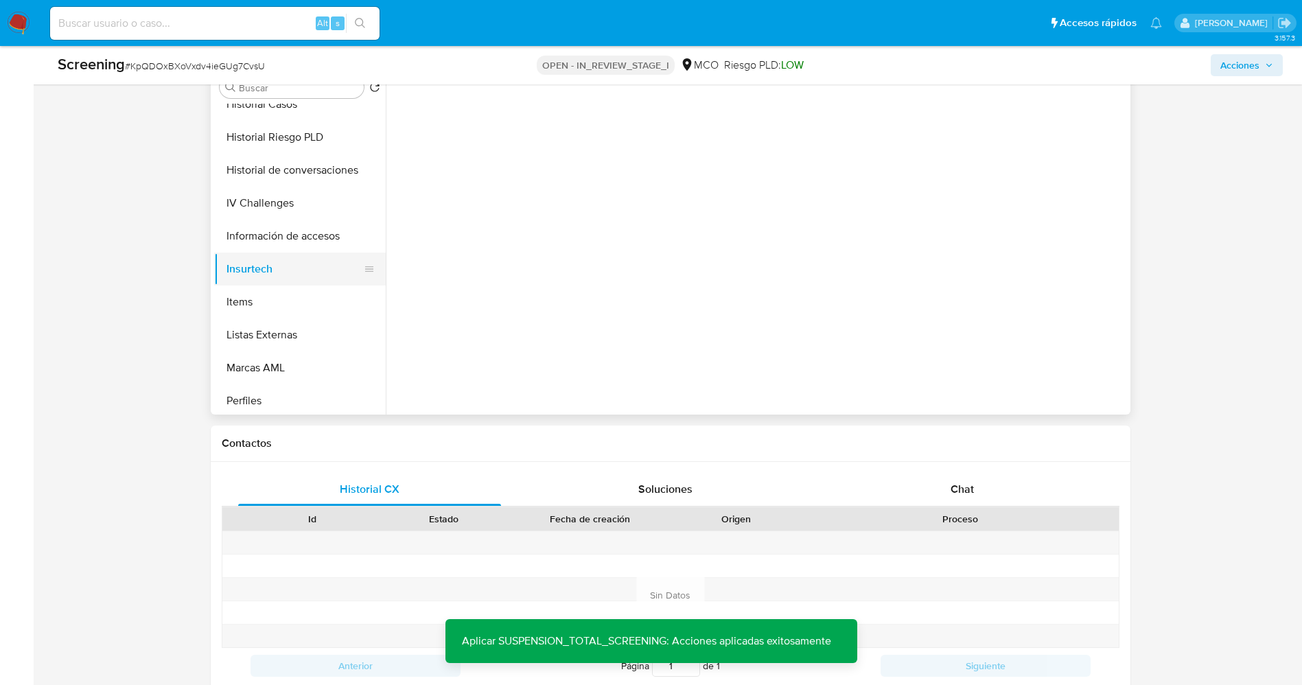
scroll to position [580, 0]
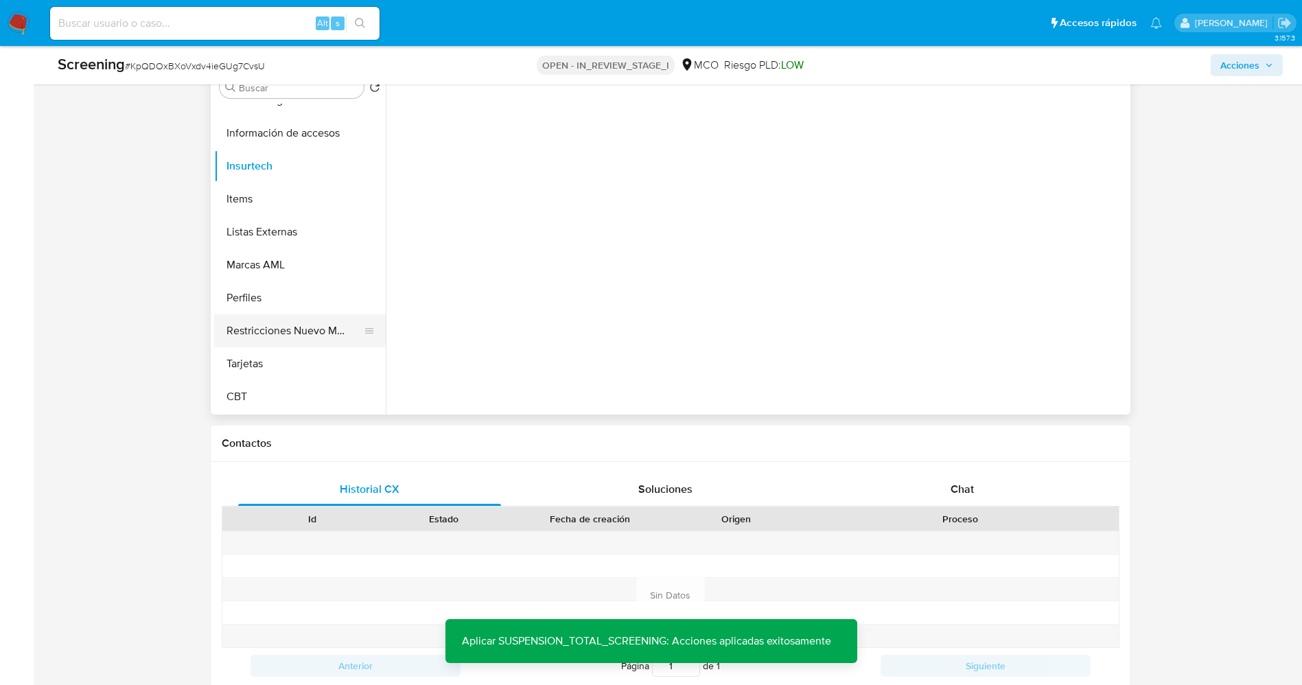
click at [283, 341] on button "Restricciones Nuevo Mundo" at bounding box center [294, 330] width 161 height 33
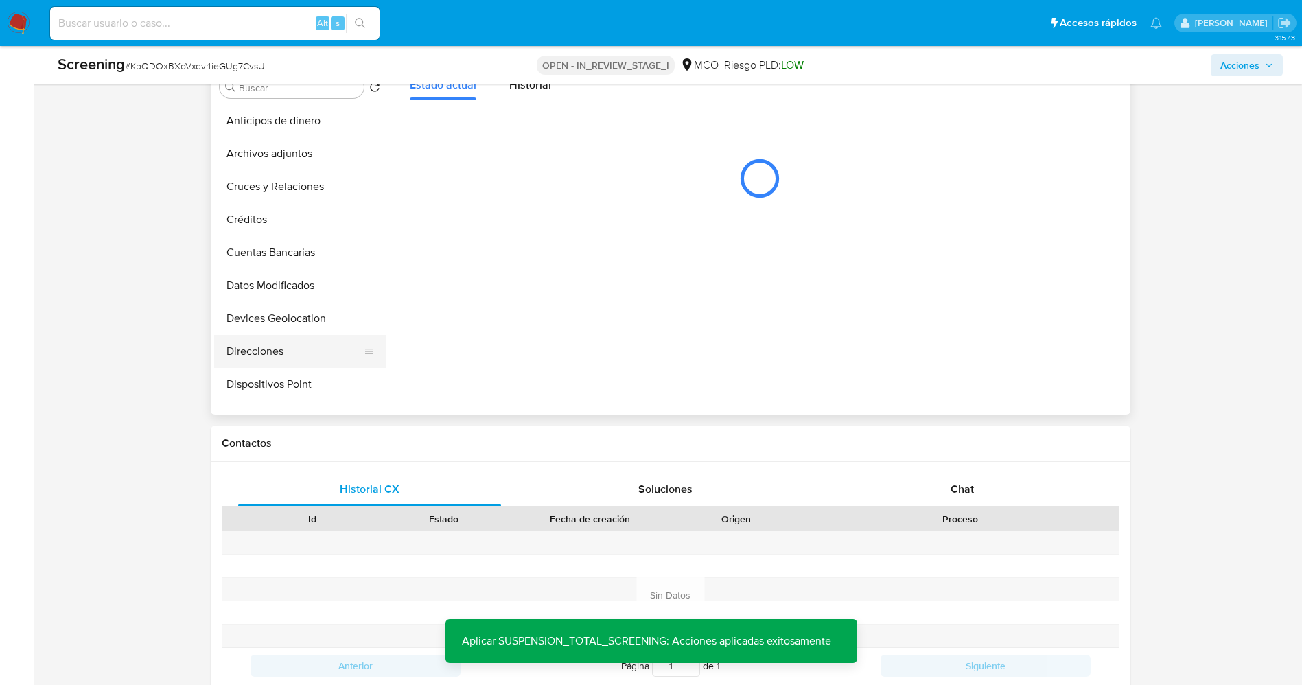
scroll to position [0, 0]
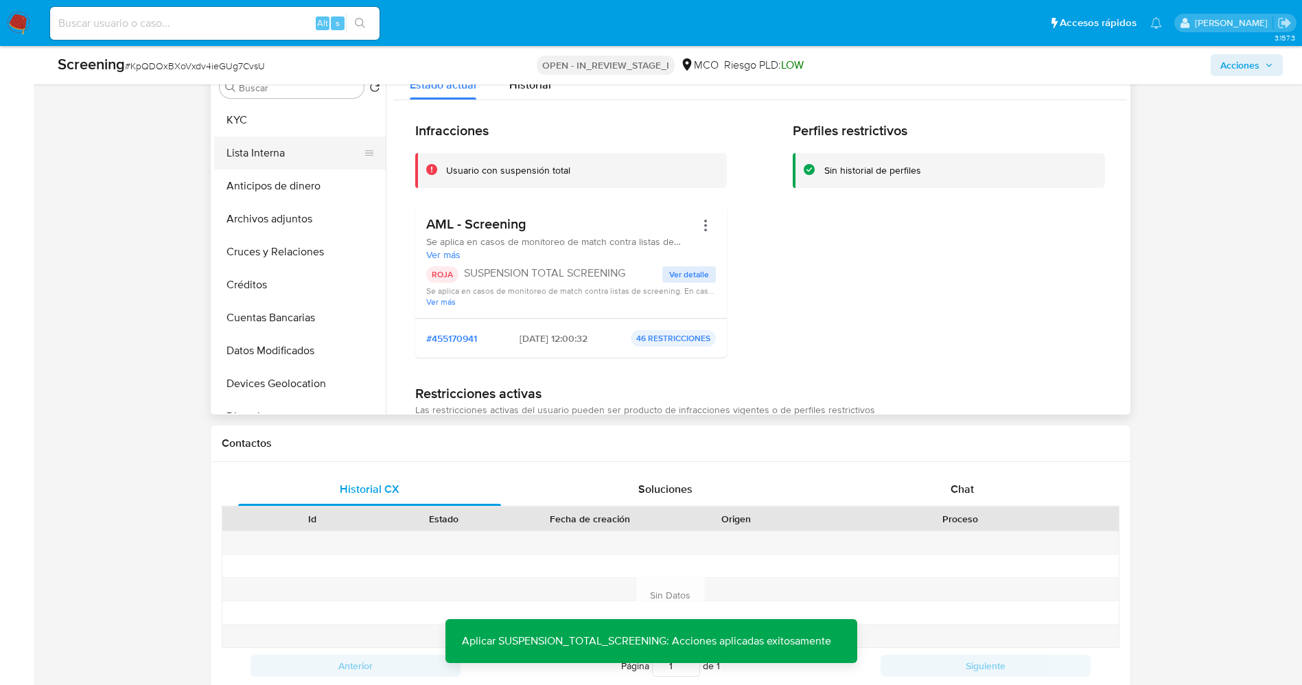
click at [260, 155] on button "Lista Interna" at bounding box center [294, 153] width 161 height 33
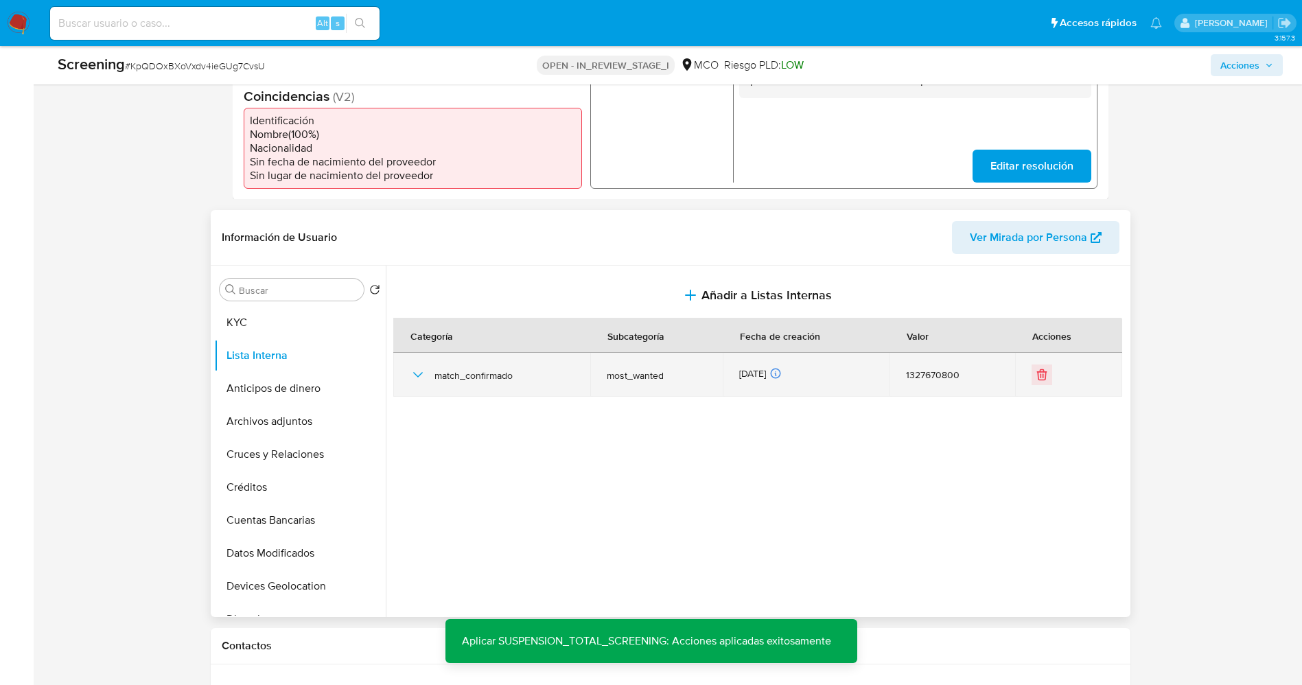
scroll to position [430, 0]
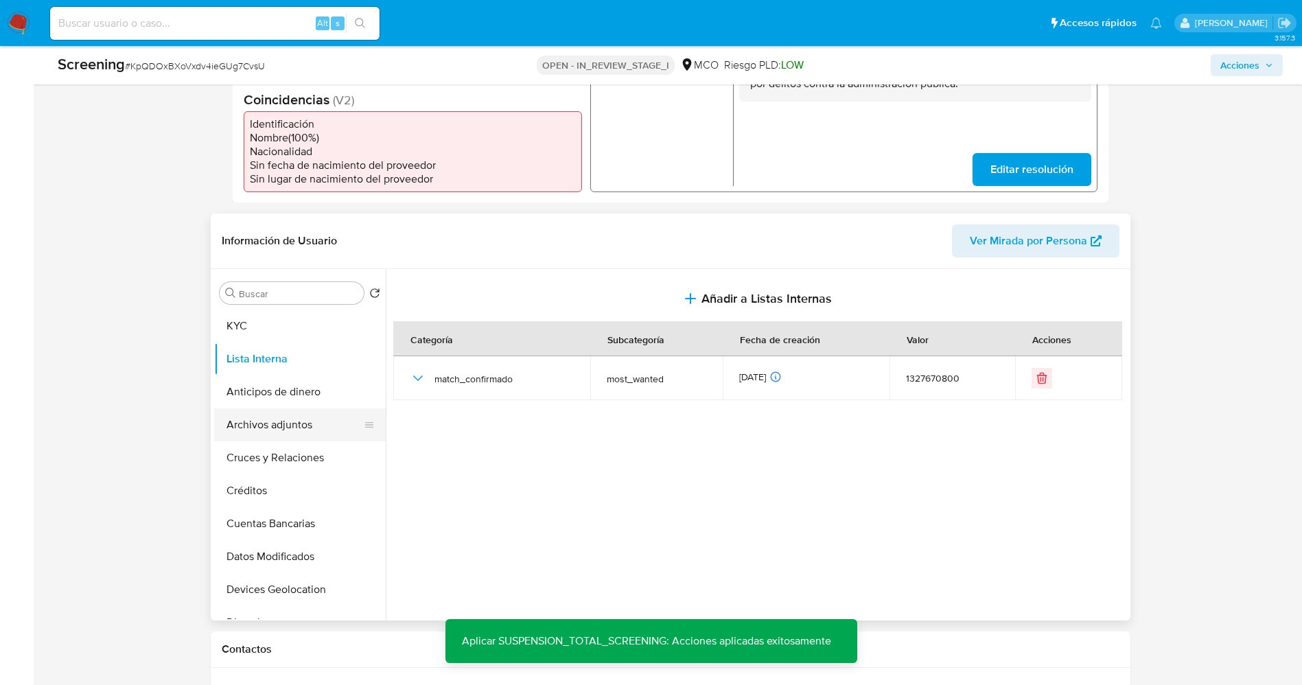
click at [278, 430] on button "Archivos adjuntos" at bounding box center [294, 425] width 161 height 33
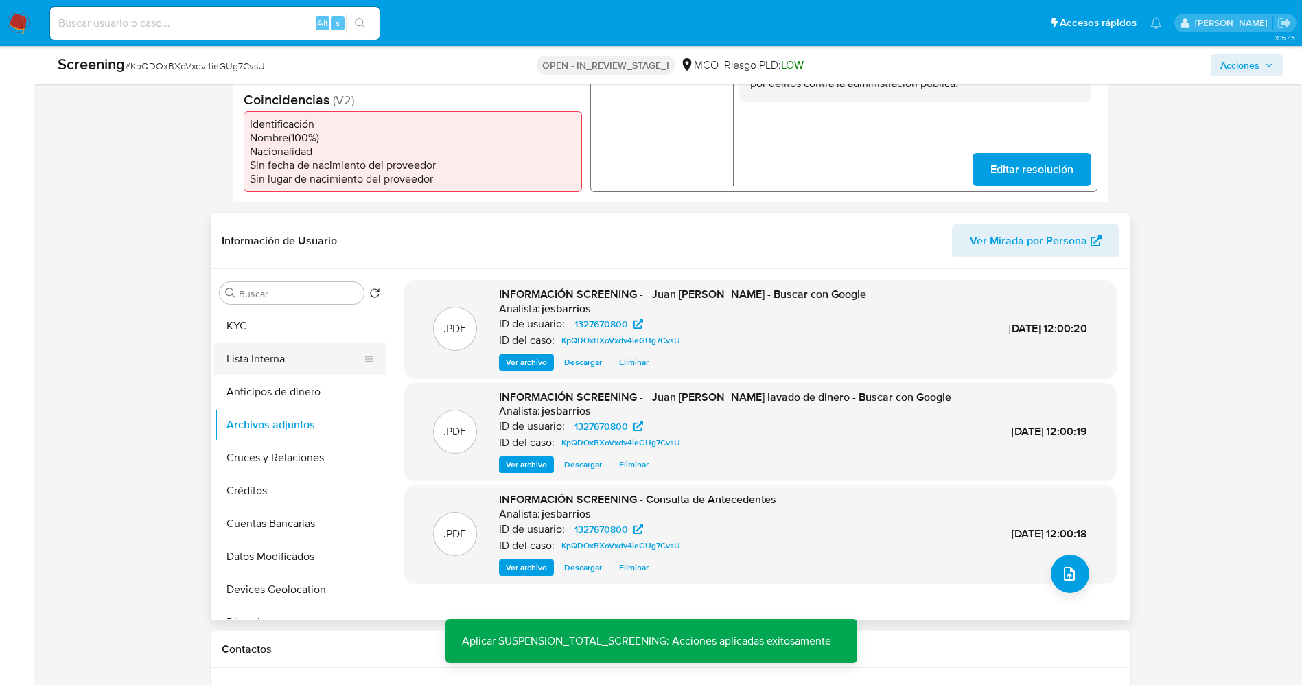
click at [290, 354] on button "Lista Interna" at bounding box center [294, 359] width 161 height 33
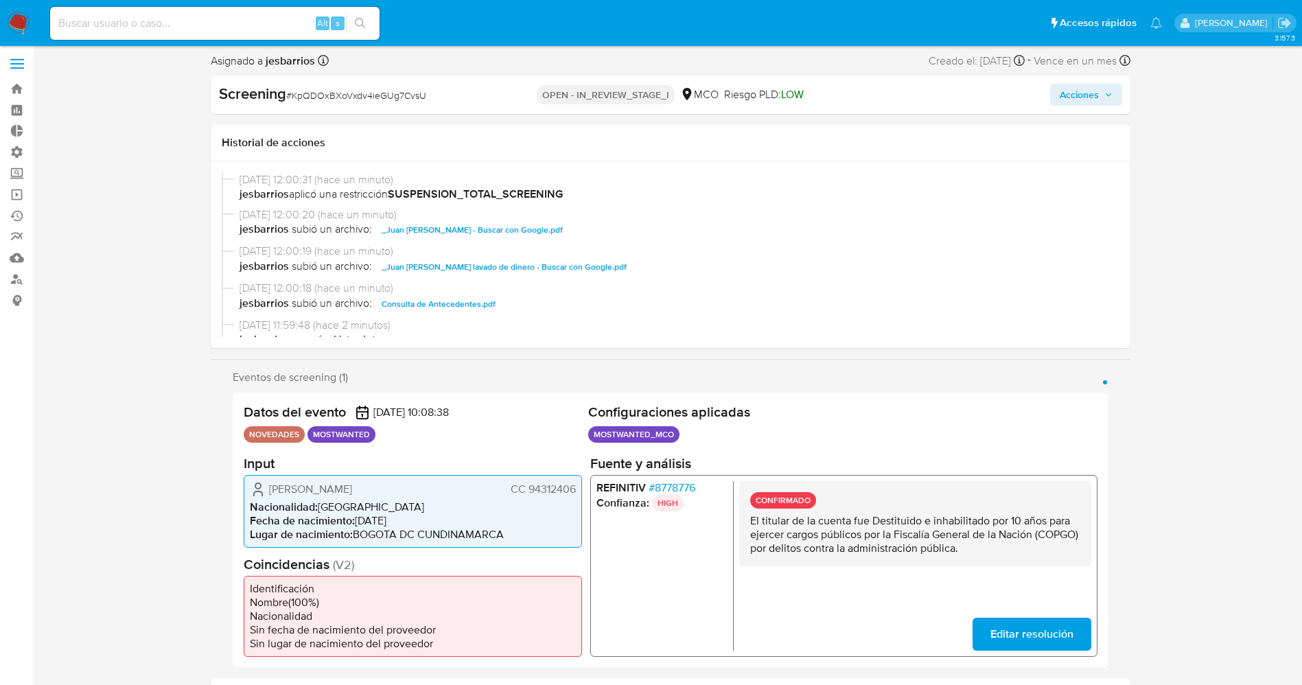
scroll to position [0, 0]
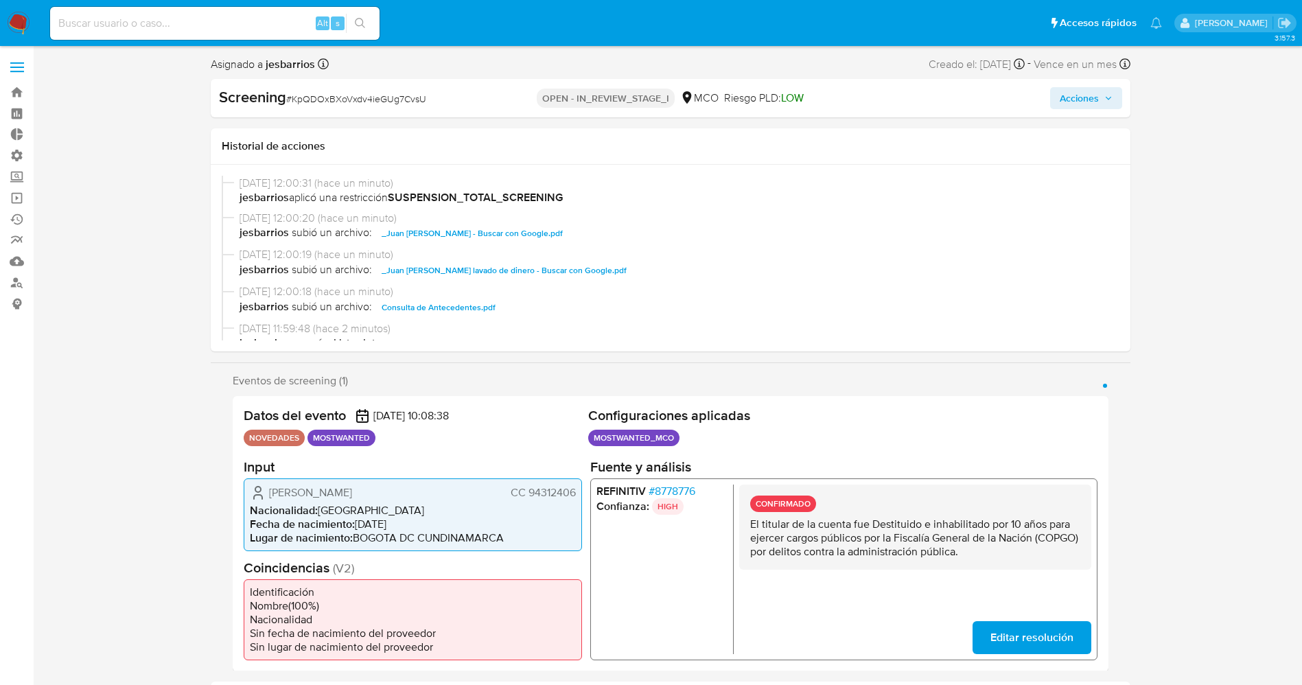
click at [1096, 85] on div "Screening # KpQDOxBXoVxdv4ieGUg7CvsU OPEN - IN_REVIEW_STAGE_I MCO Riesgo PLD: L…" at bounding box center [671, 98] width 920 height 38
click at [1096, 95] on span "Acciones" at bounding box center [1079, 98] width 39 height 22
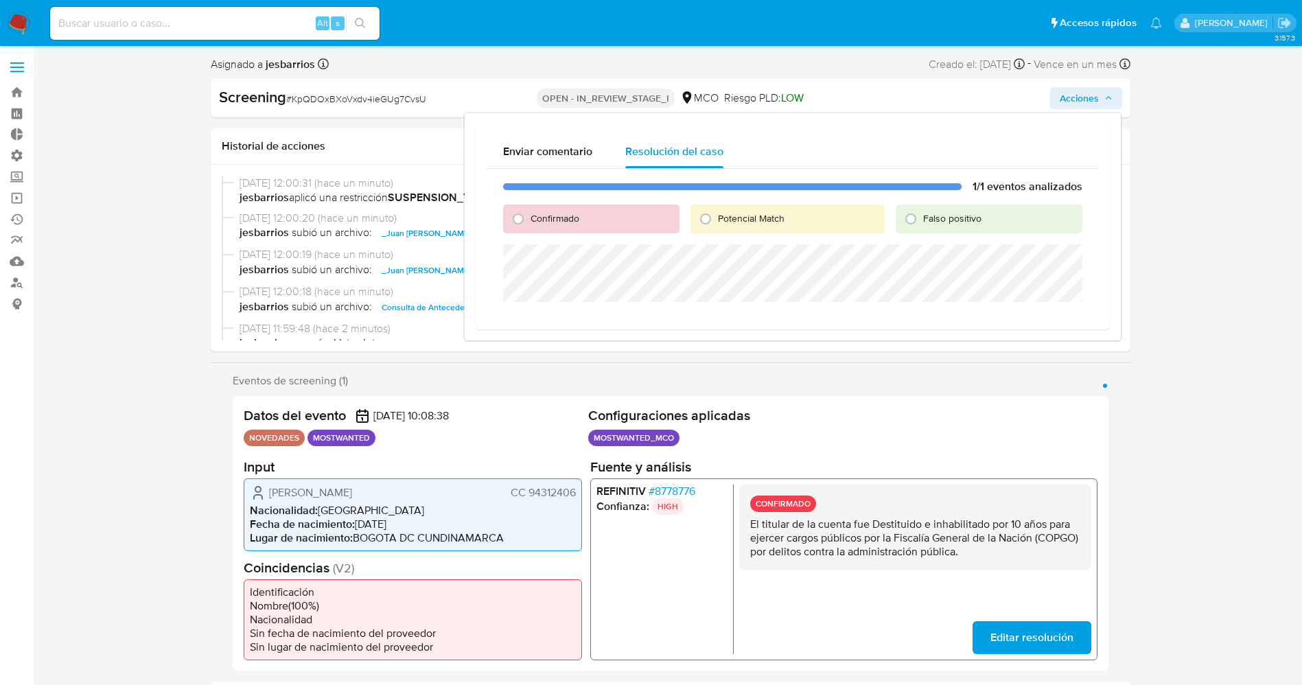
click at [743, 216] on span "Potencial Match" at bounding box center [751, 218] width 67 height 14
click at [717, 216] on input "Potencial Match" at bounding box center [706, 219] width 22 height 22
radio input "true"
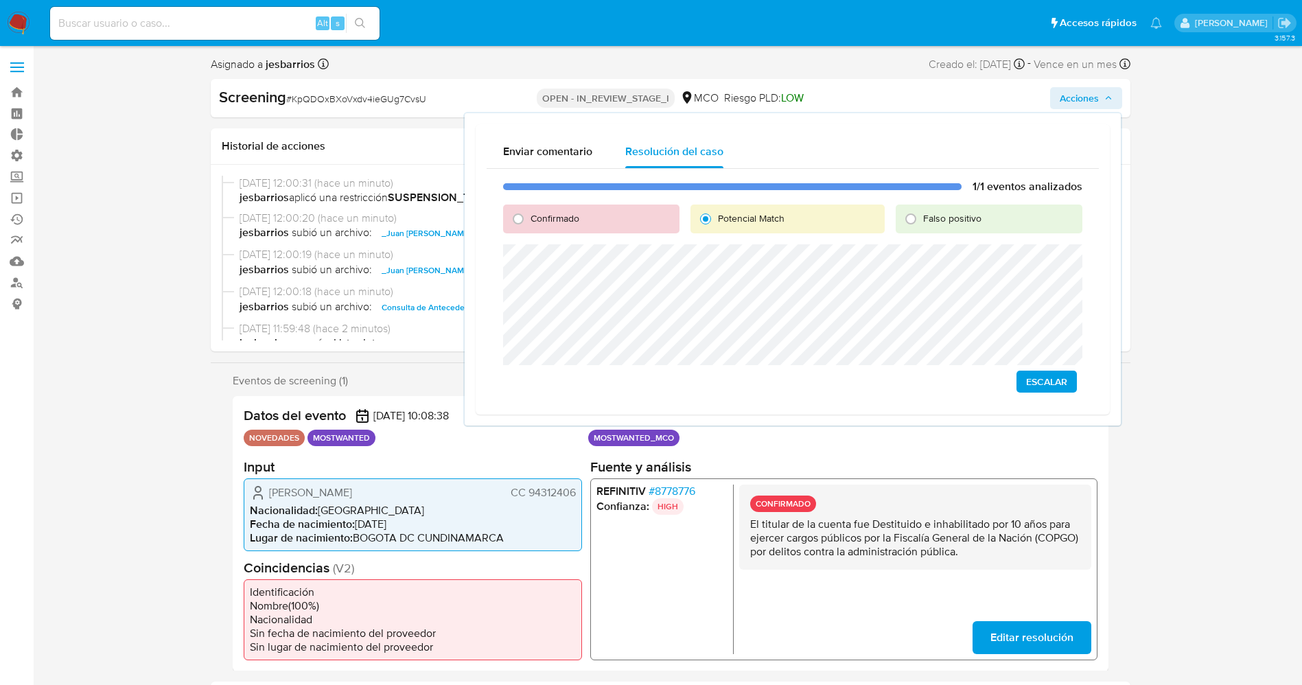
click at [1048, 384] on span "Escalar" at bounding box center [1046, 381] width 41 height 19
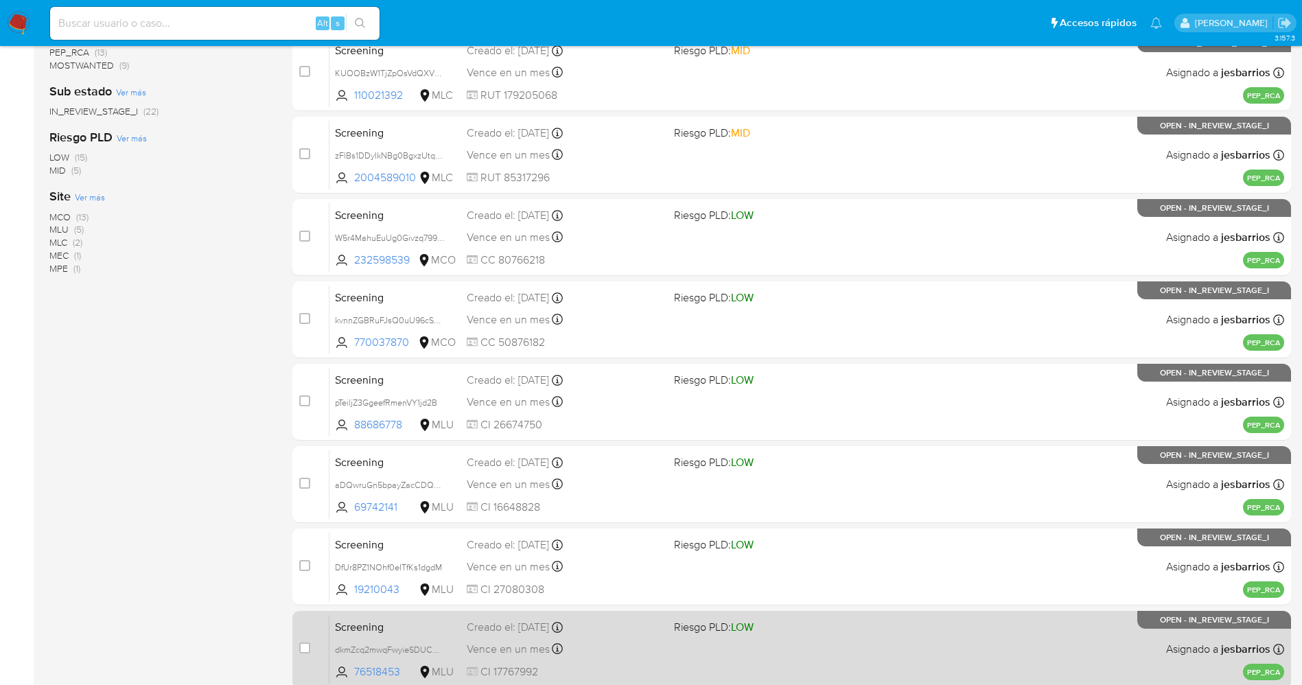
scroll to position [399, 0]
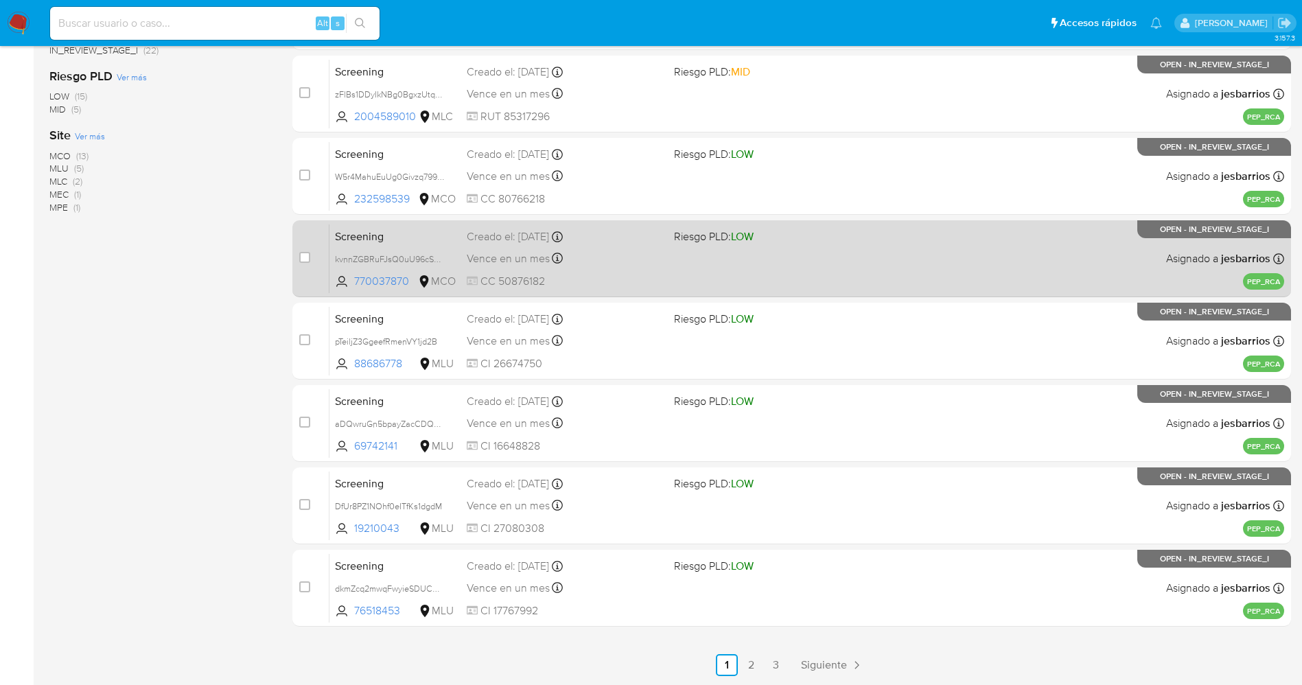
click at [782, 671] on link "3" at bounding box center [777, 665] width 22 height 22
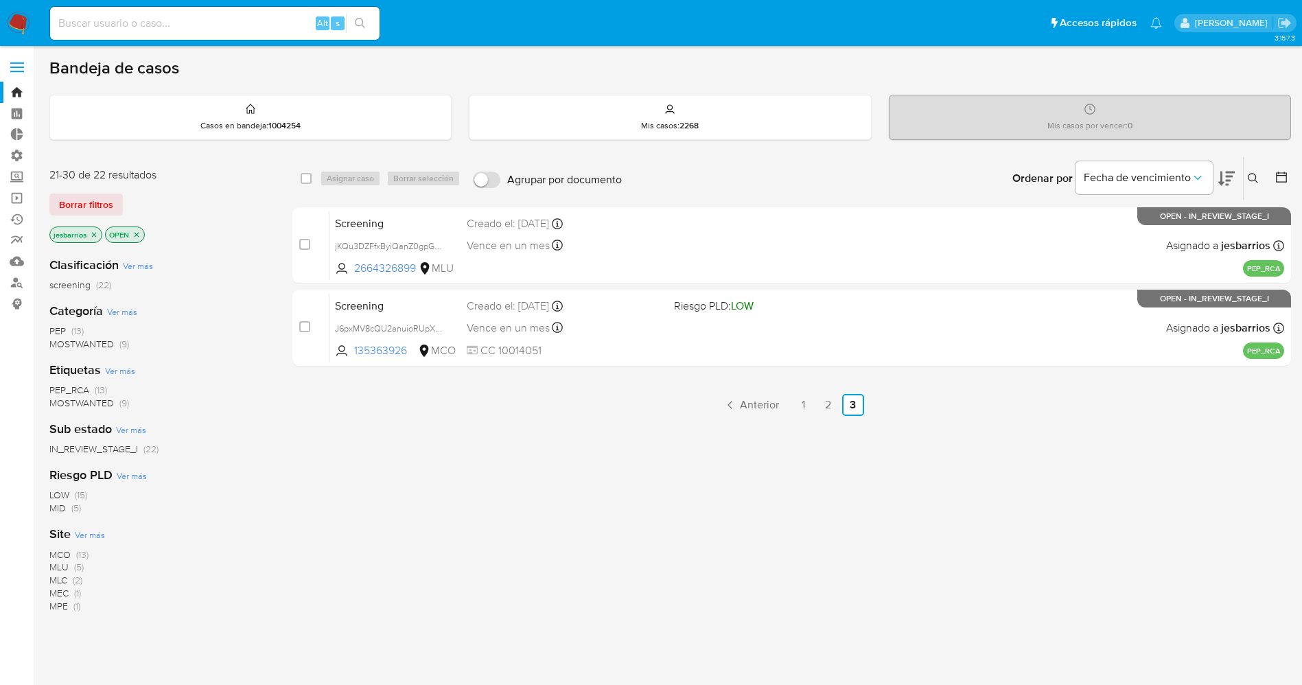
click at [108, 347] on span "MOSTWANTED" at bounding box center [81, 344] width 65 height 14
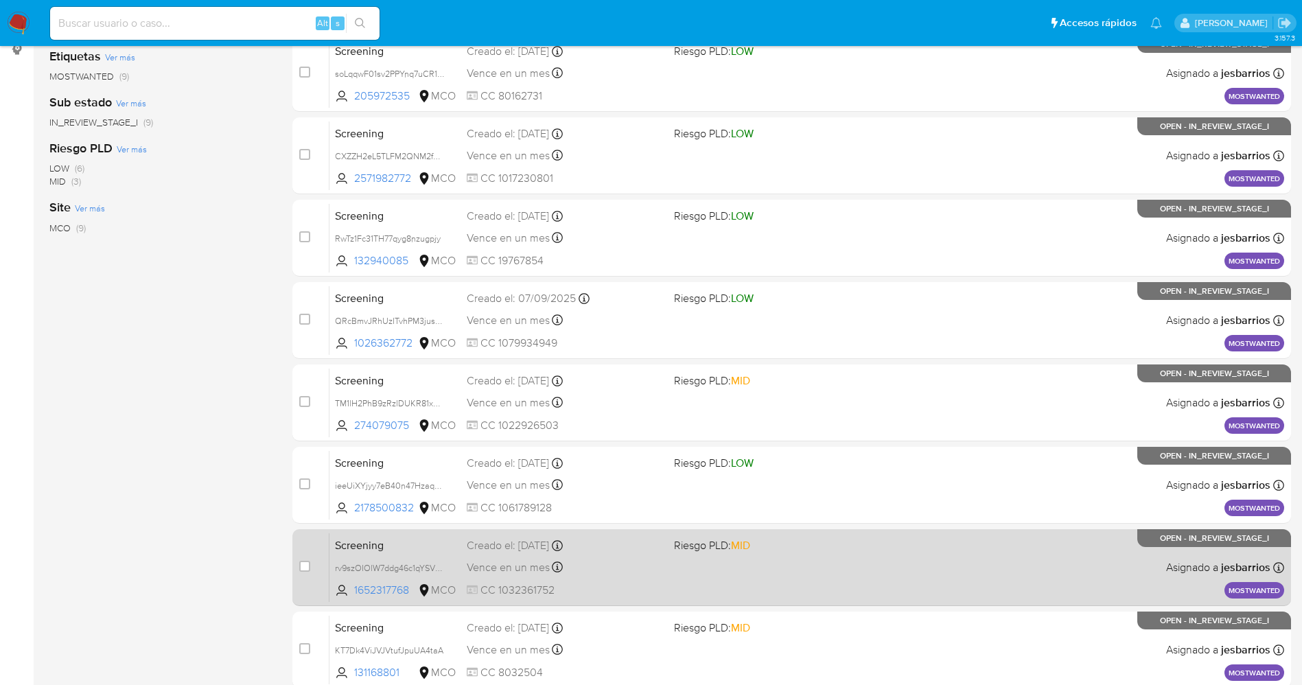
scroll to position [317, 0]
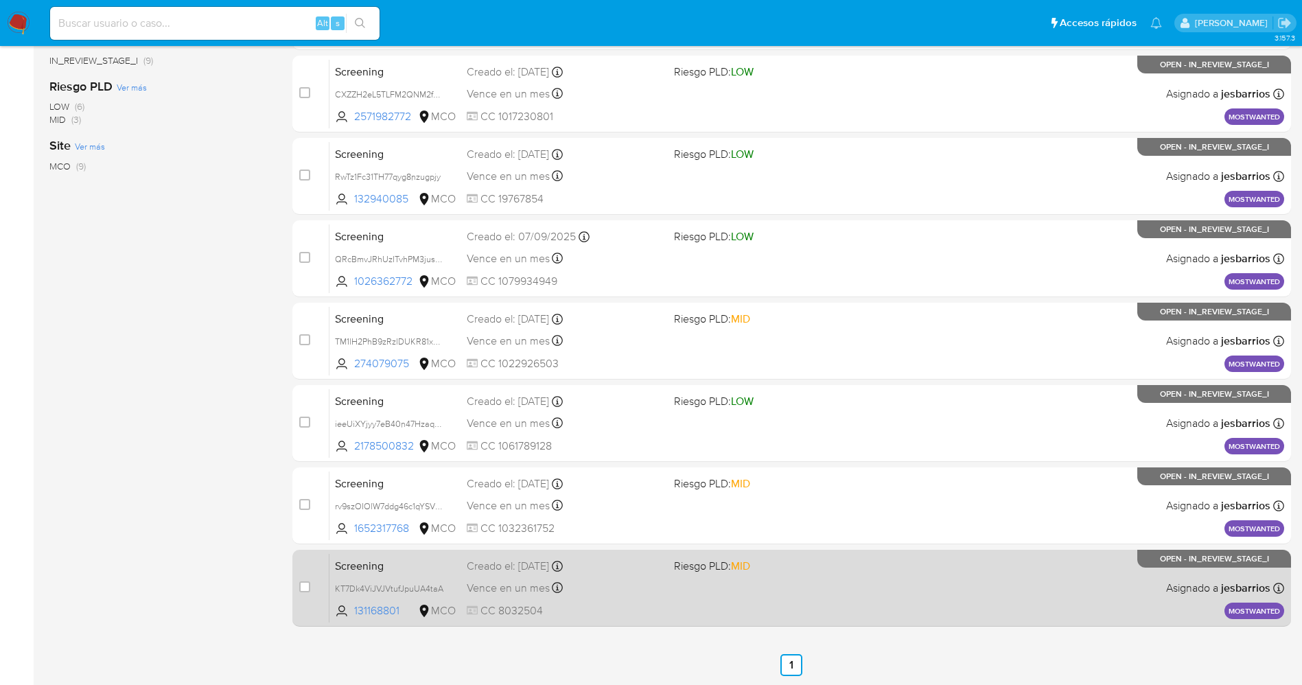
click at [759, 579] on div "Screening KT7Dk4ViJVJVtufJpuUA4taA 131168801 MCO Riesgo PLD: MID Creado el: [DA…" at bounding box center [807, 587] width 955 height 69
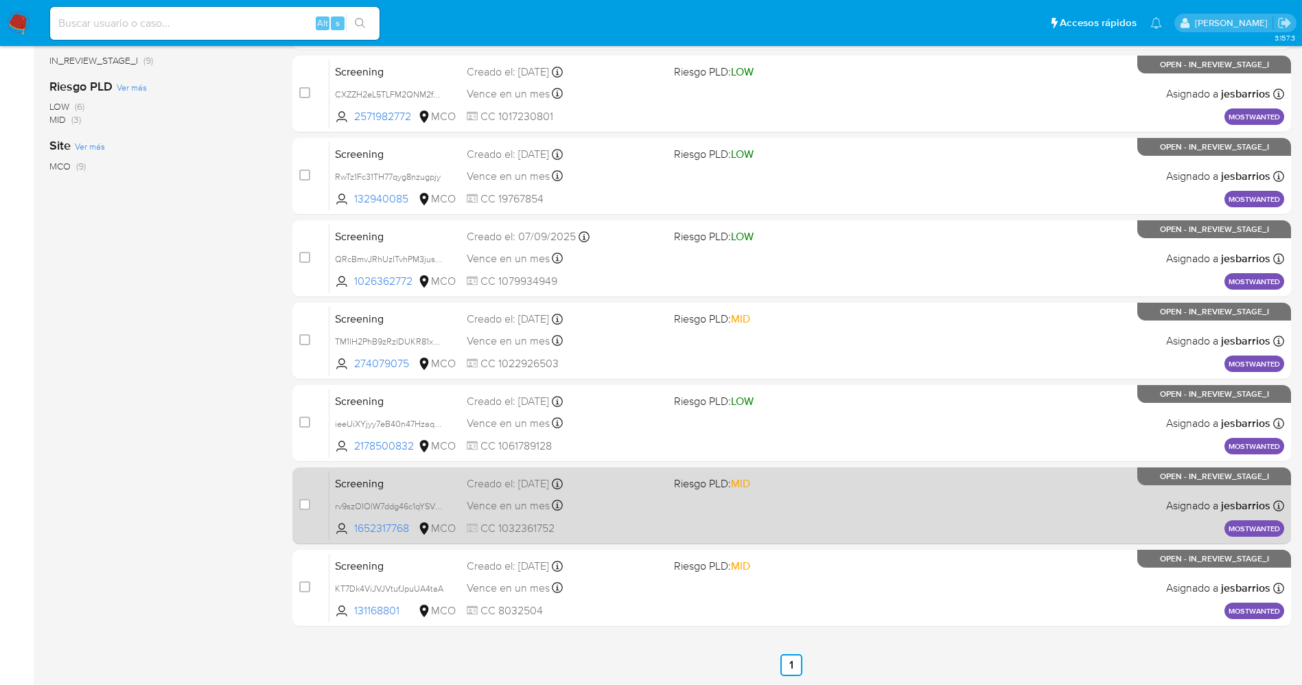
click at [746, 508] on div "Screening rv9szOIOlW7ddg46c1qYSV5m 1652317768 MCO Riesgo PLD: MID Creado el: [D…" at bounding box center [807, 505] width 955 height 69
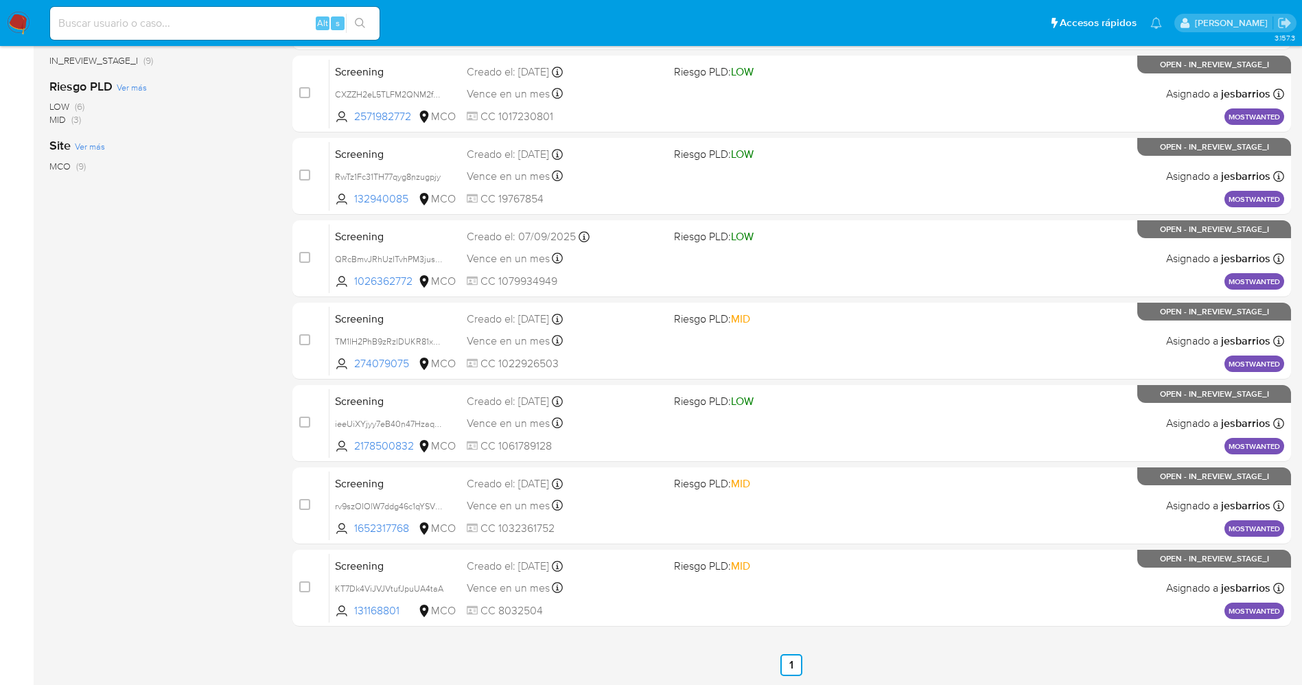
click at [23, 12] on img at bounding box center [18, 23] width 23 height 23
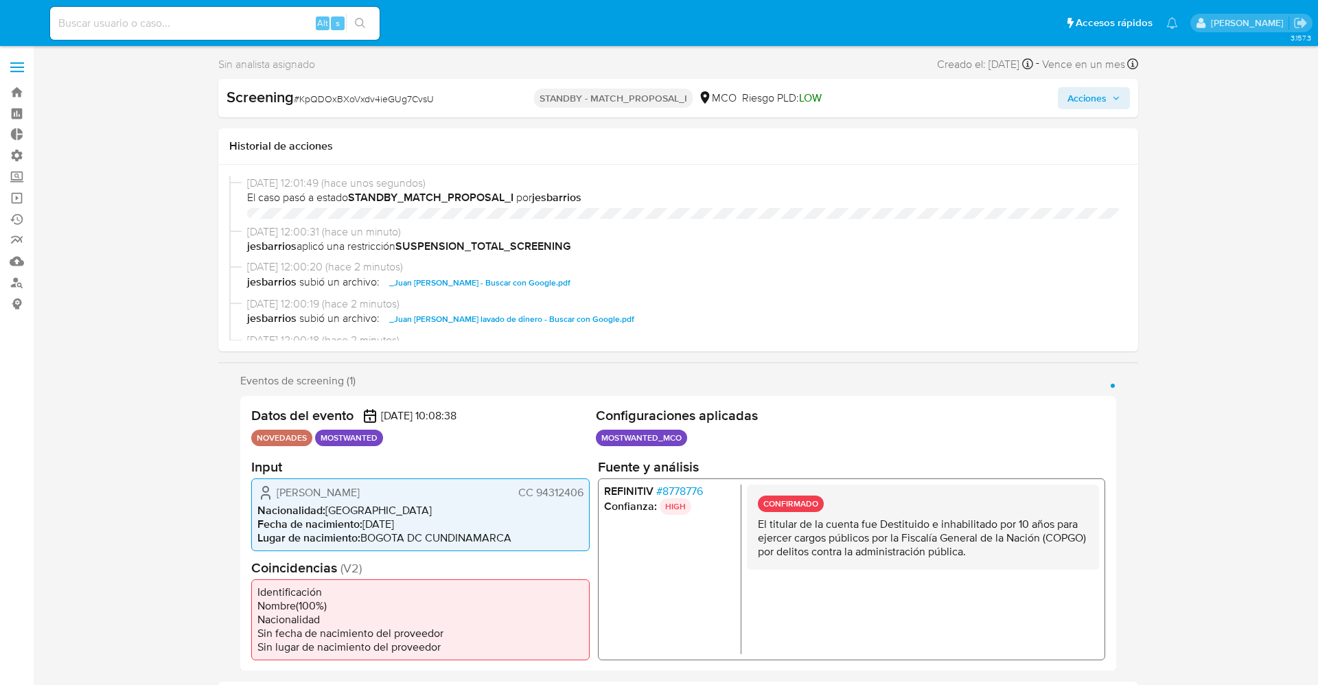
select select "10"
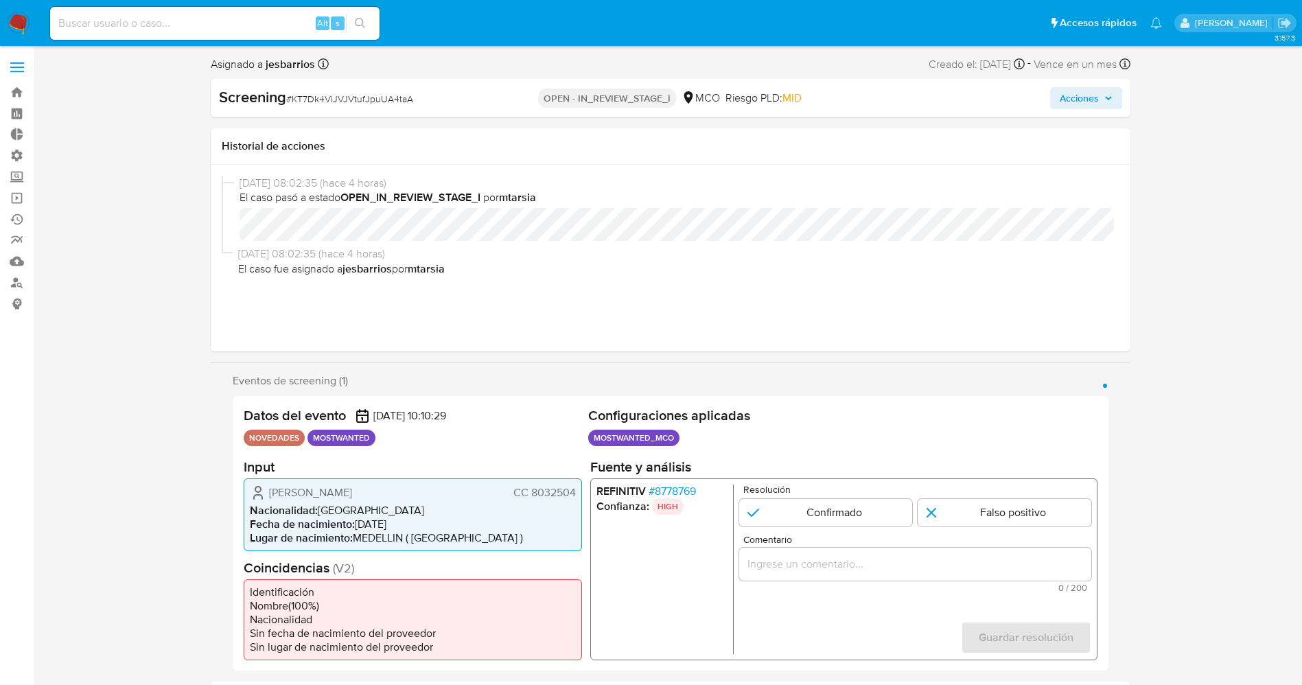
select select "10"
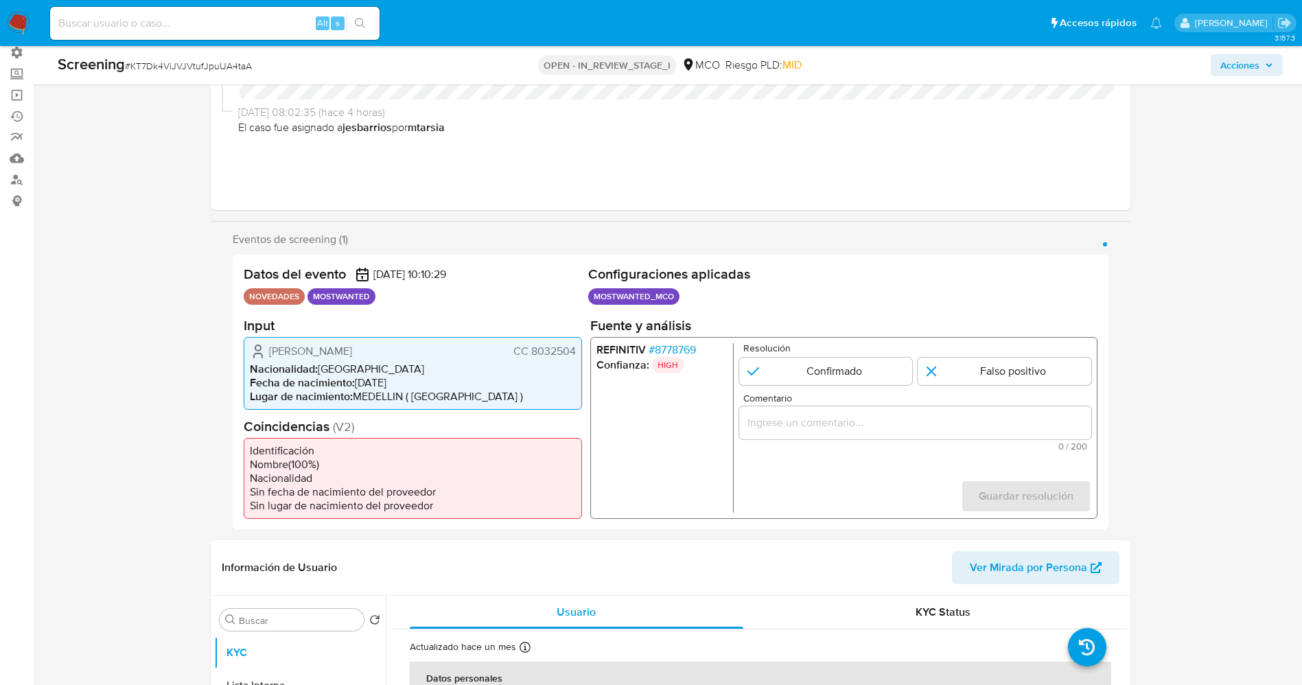
click at [666, 348] on span "# 8778769" at bounding box center [671, 350] width 47 height 14
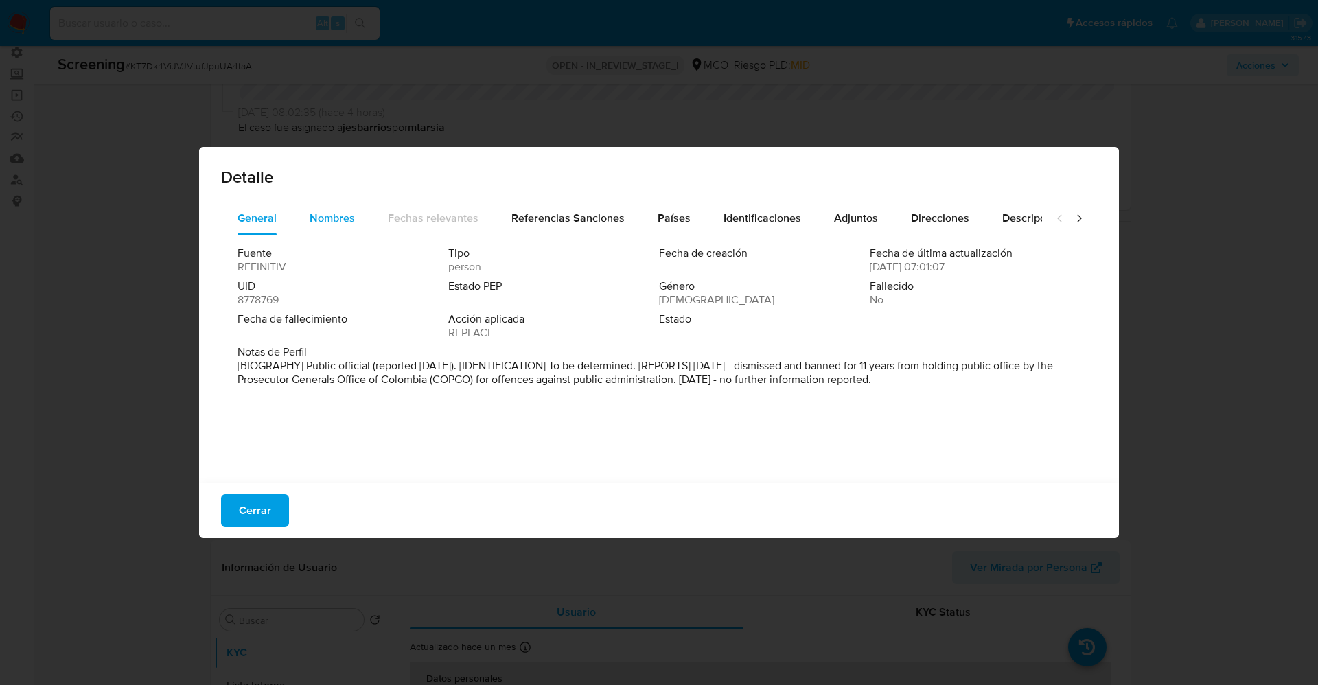
click at [336, 214] on span "Nombres" at bounding box center [332, 218] width 45 height 16
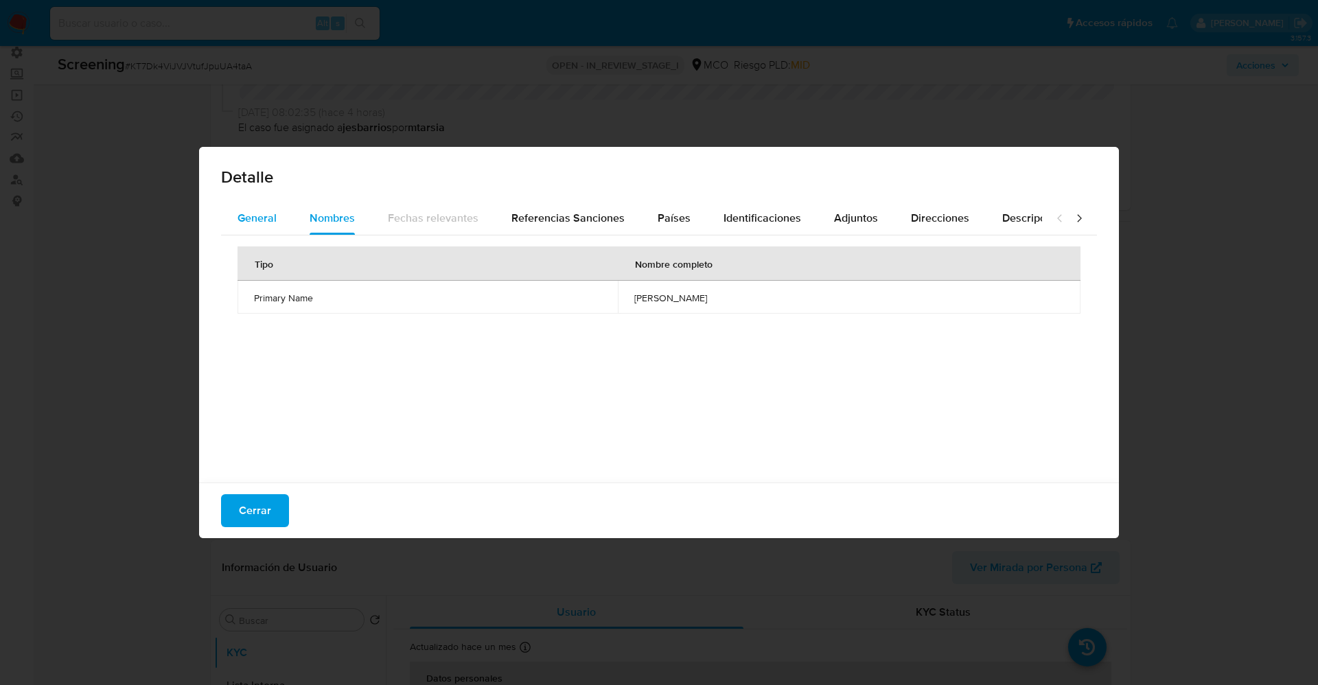
click at [271, 224] on span "General" at bounding box center [257, 218] width 39 height 16
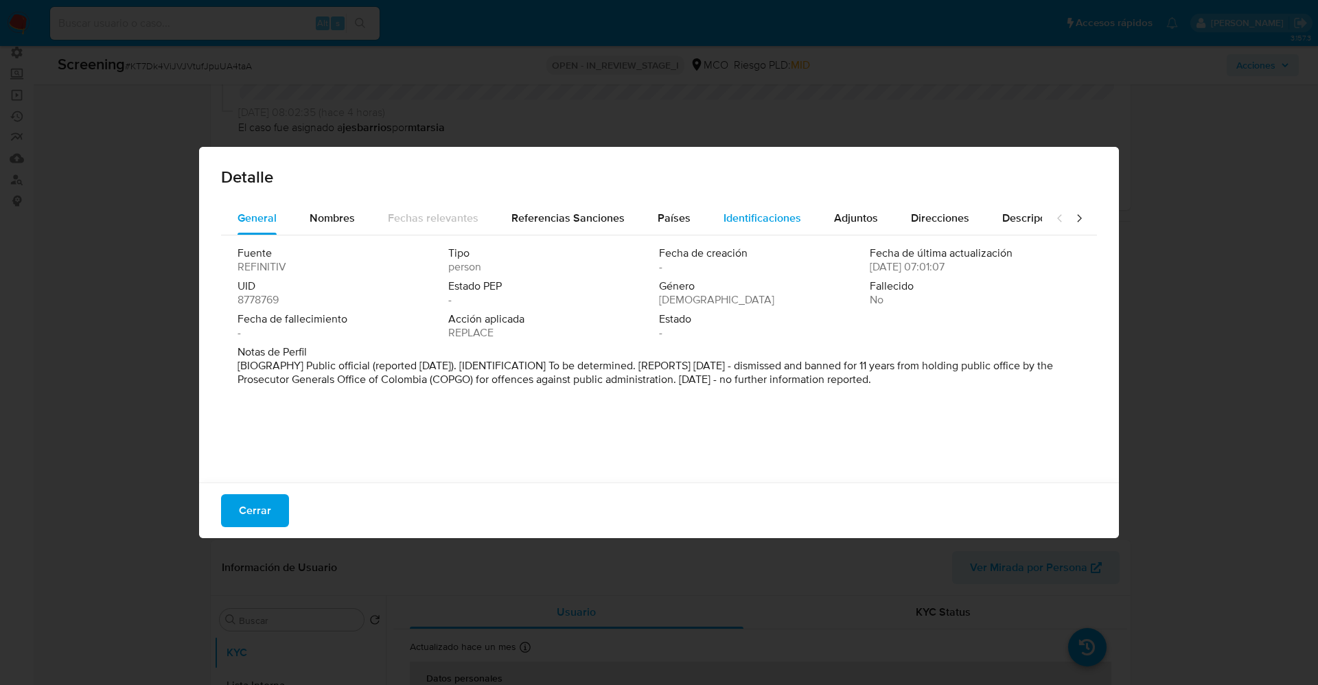
click at [724, 231] on div "Identificaciones" at bounding box center [763, 218] width 78 height 33
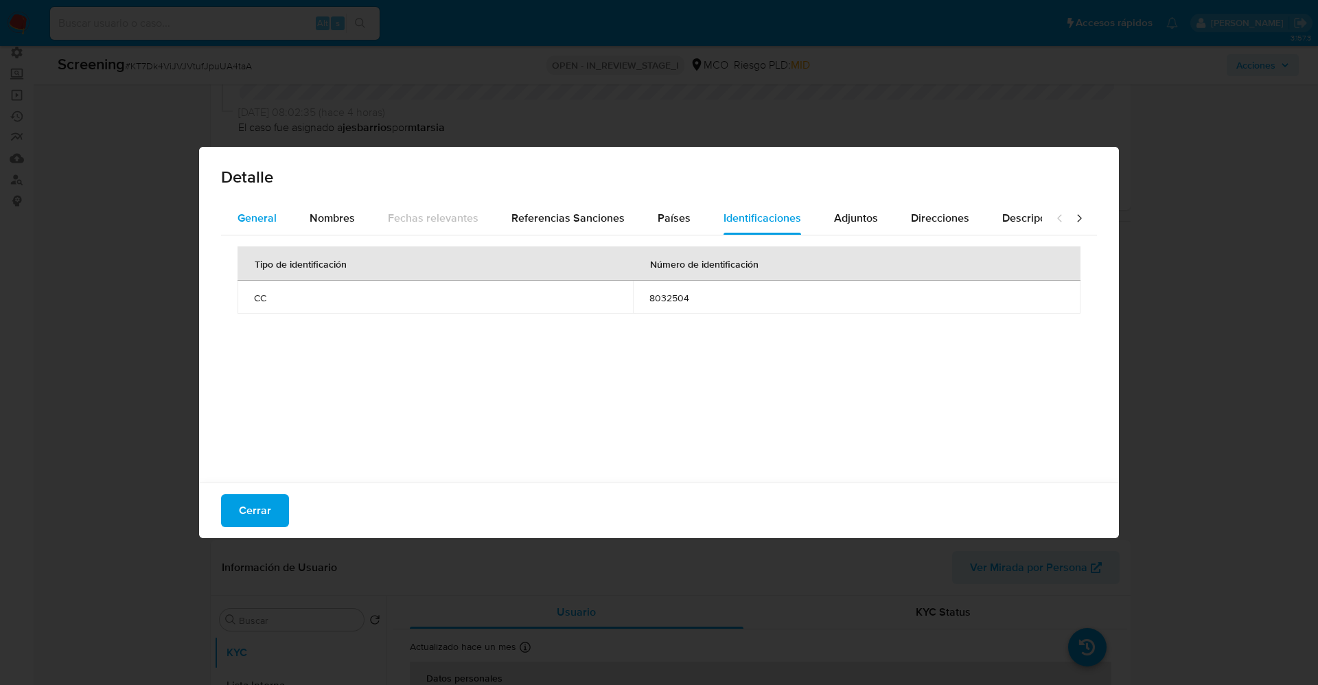
click at [249, 211] on span "General" at bounding box center [257, 218] width 39 height 16
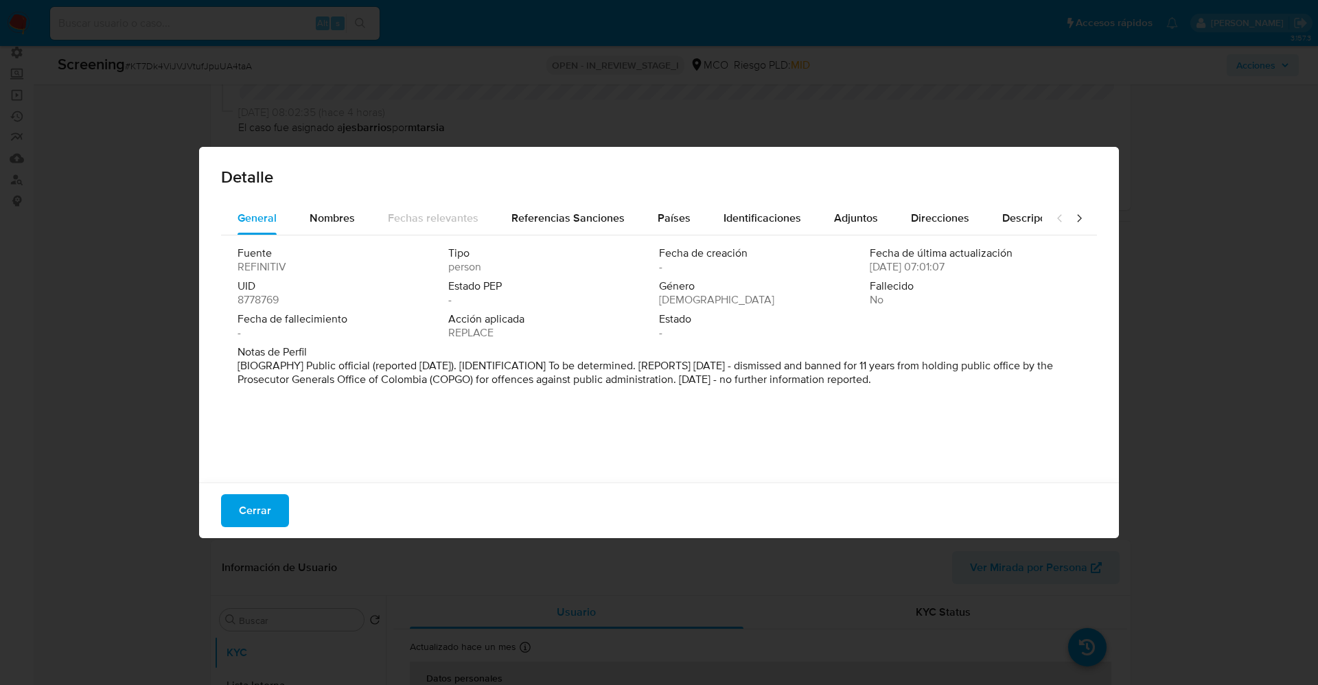
drag, startPoint x: 313, startPoint y: 367, endPoint x: 952, endPoint y: 389, distance: 638.9
click at [952, 389] on div "Notas de Perfil [BIOGRAPHY] Public official (reported [DATE]). [IDENTIFICATION]…" at bounding box center [659, 368] width 843 height 47
click at [258, 517] on span "Cerrar" at bounding box center [255, 511] width 32 height 30
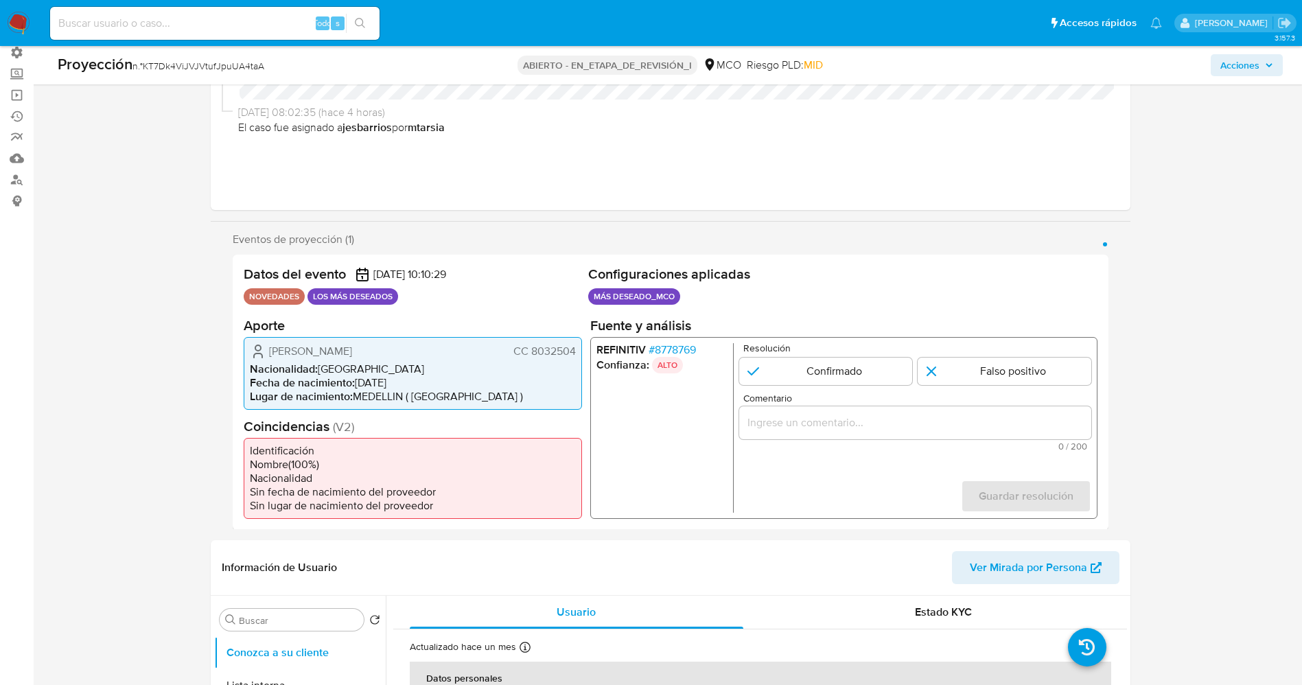
drag, startPoint x: 528, startPoint y: 352, endPoint x: 577, endPoint y: 350, distance: 48.8
click at [577, 350] on div "[PERSON_NAME] CC 8032504 Nacionalidad : [DEMOGRAPHIC_DATA] Fecha de nacimiento …" at bounding box center [413, 372] width 338 height 73
drag, startPoint x: 265, startPoint y: 355, endPoint x: 417, endPoint y: 355, distance: 151.7
click at [417, 355] on div "[PERSON_NAME] CC 8032504" at bounding box center [413, 351] width 326 height 16
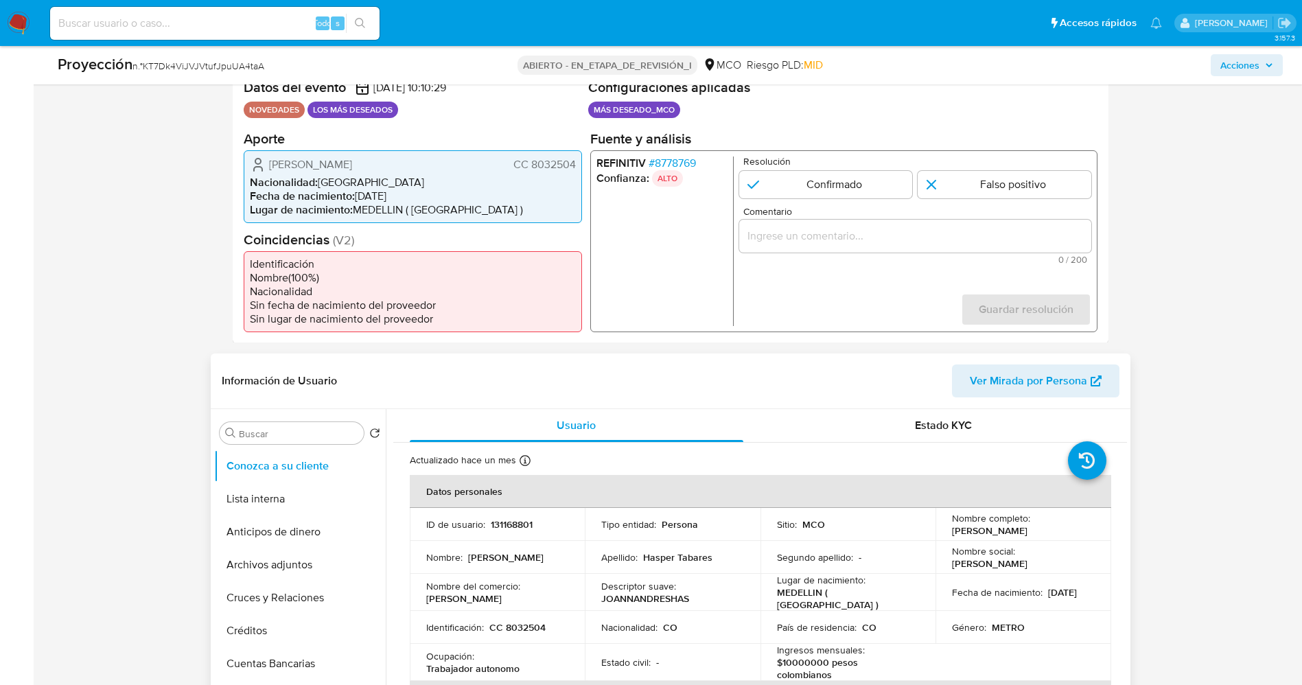
scroll to position [309, 0]
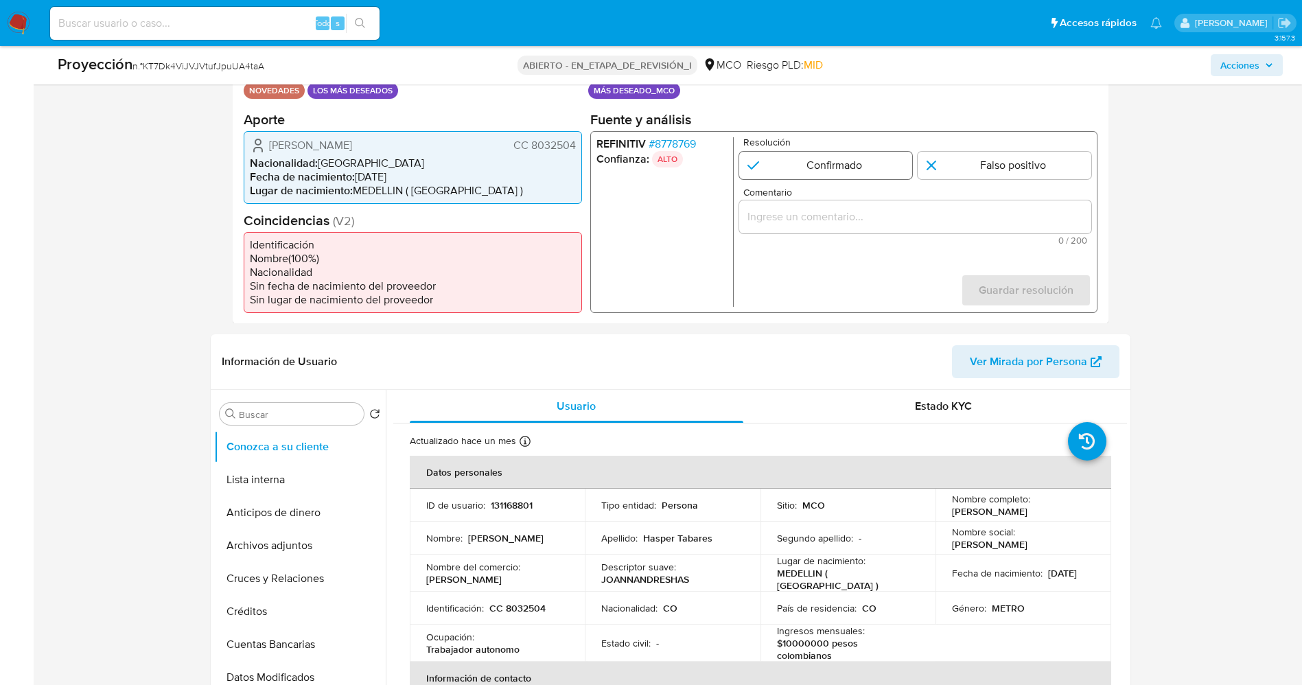
click at [804, 166] on input "1 de 1" at bounding box center [826, 164] width 174 height 27
radio input "true"
click at [296, 138] on font "Joan Andrés Hasper Tabares" at bounding box center [310, 145] width 83 height 16
drag, startPoint x: 262, startPoint y: 141, endPoint x: 553, endPoint y: 21, distance: 315.8
click at [579, 135] on div "Joan Andrés Hasper Tabares CC 8032504 Nacionalidad : Colombia Fecha de nacimien…" at bounding box center [413, 166] width 338 height 73
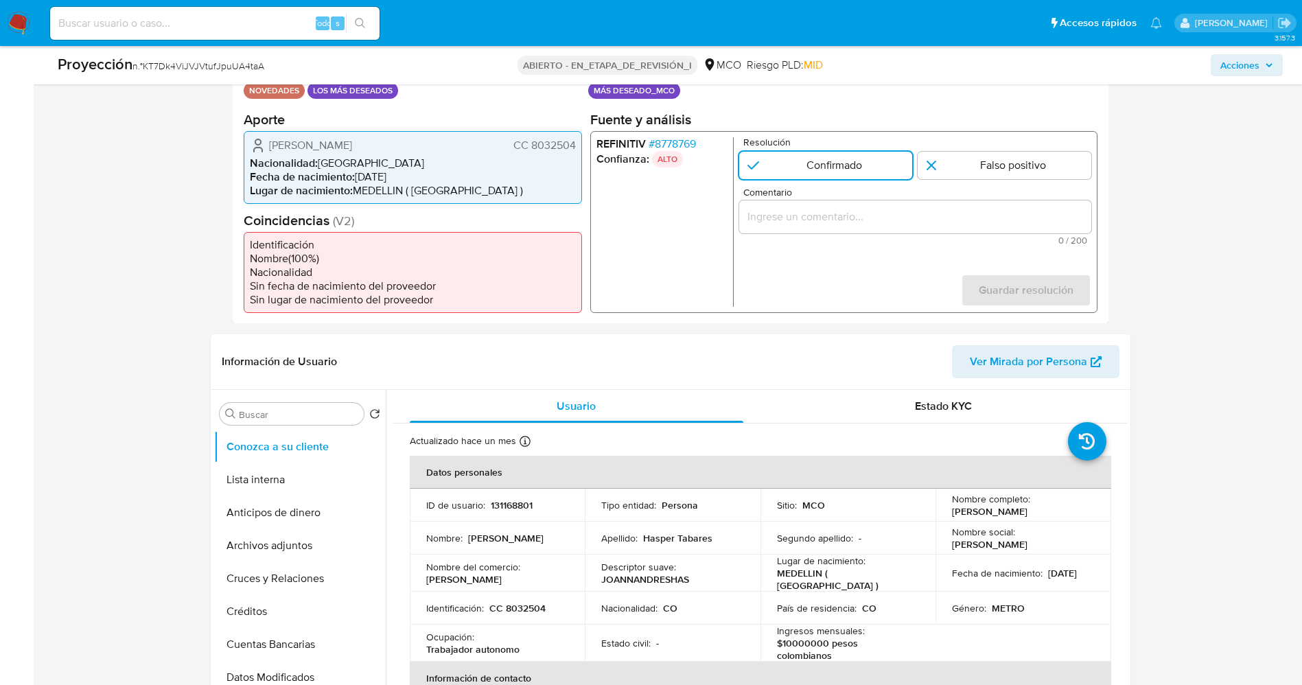
click at [283, 145] on font "Joan Andrés Hasper Tabares" at bounding box center [310, 145] width 83 height 16
drag, startPoint x: 268, startPoint y: 144, endPoint x: 564, endPoint y: 145, distance: 295.9
click at [578, 145] on div "Joan Andrés Hasper Tabares CC 8032504 Nacionalidad : Colombia Fecha de nacimien…" at bounding box center [413, 166] width 338 height 73
click at [821, 199] on div "Comentario 0 / 200 200 caracteres restantes" at bounding box center [915, 216] width 352 height 58
click at [819, 209] on input "Comentario" at bounding box center [915, 216] width 352 height 18
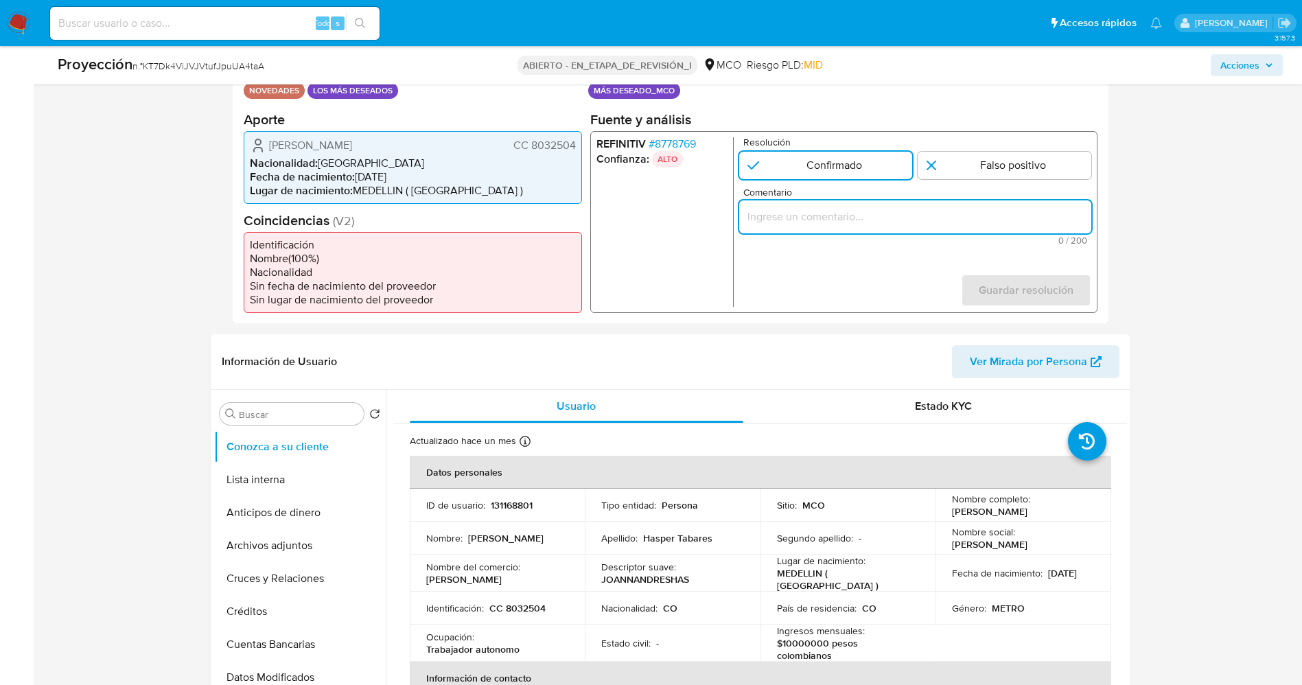
paste input "Se confirma match ya que el titular de la cuenta aún se encuentra reportado por…"
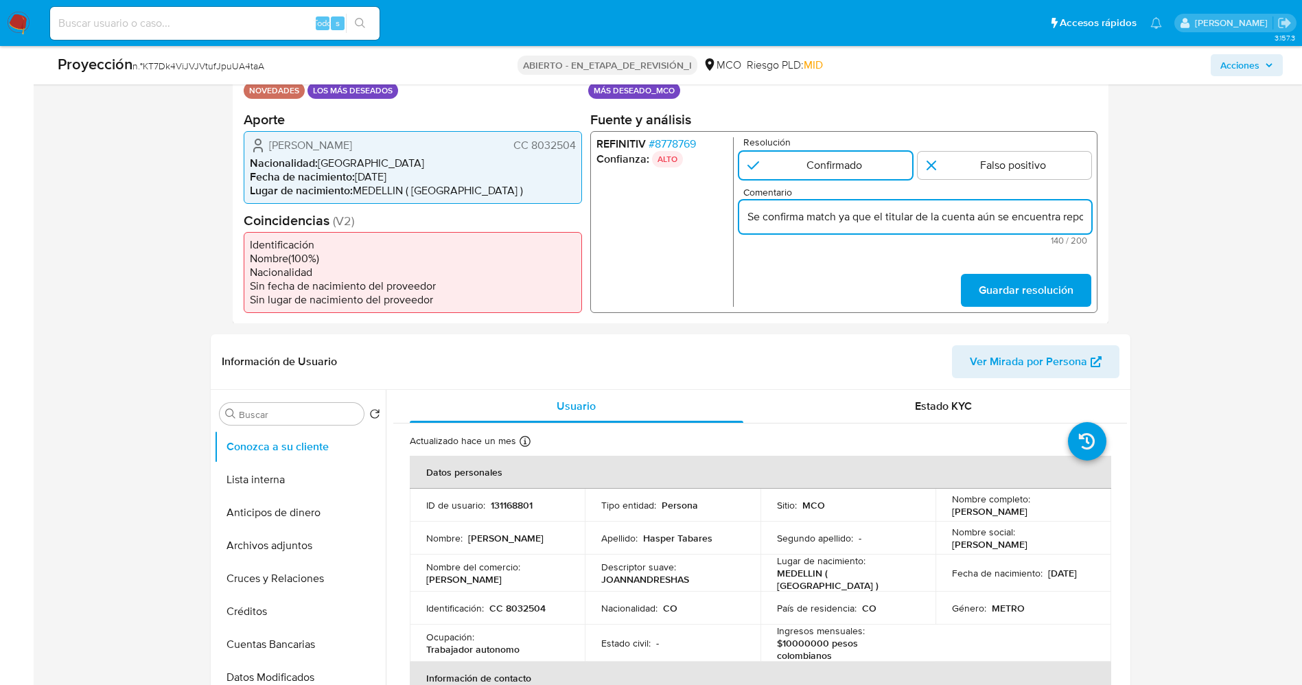
scroll to position [0, 329]
type input "Se confirma match ya que el titular de la cuenta aún se encuentra reportado por…"
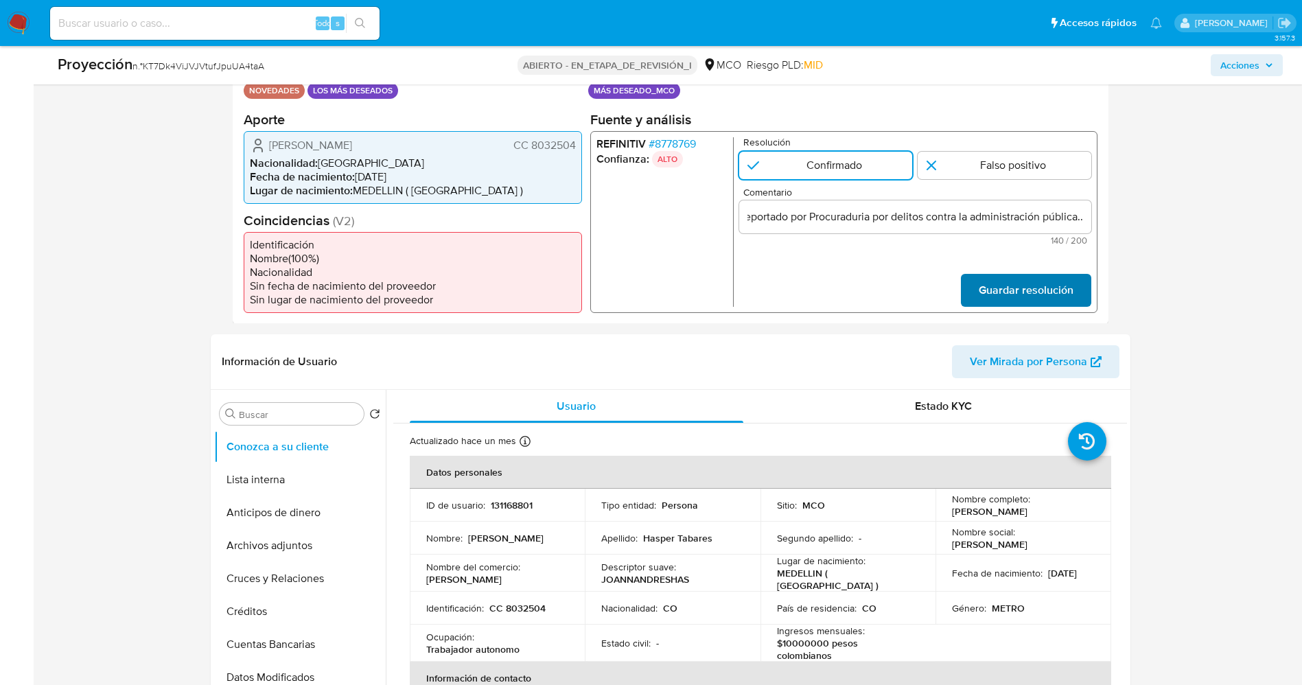
click at [1002, 275] on span "Guardar resolución" at bounding box center [1025, 290] width 95 height 30
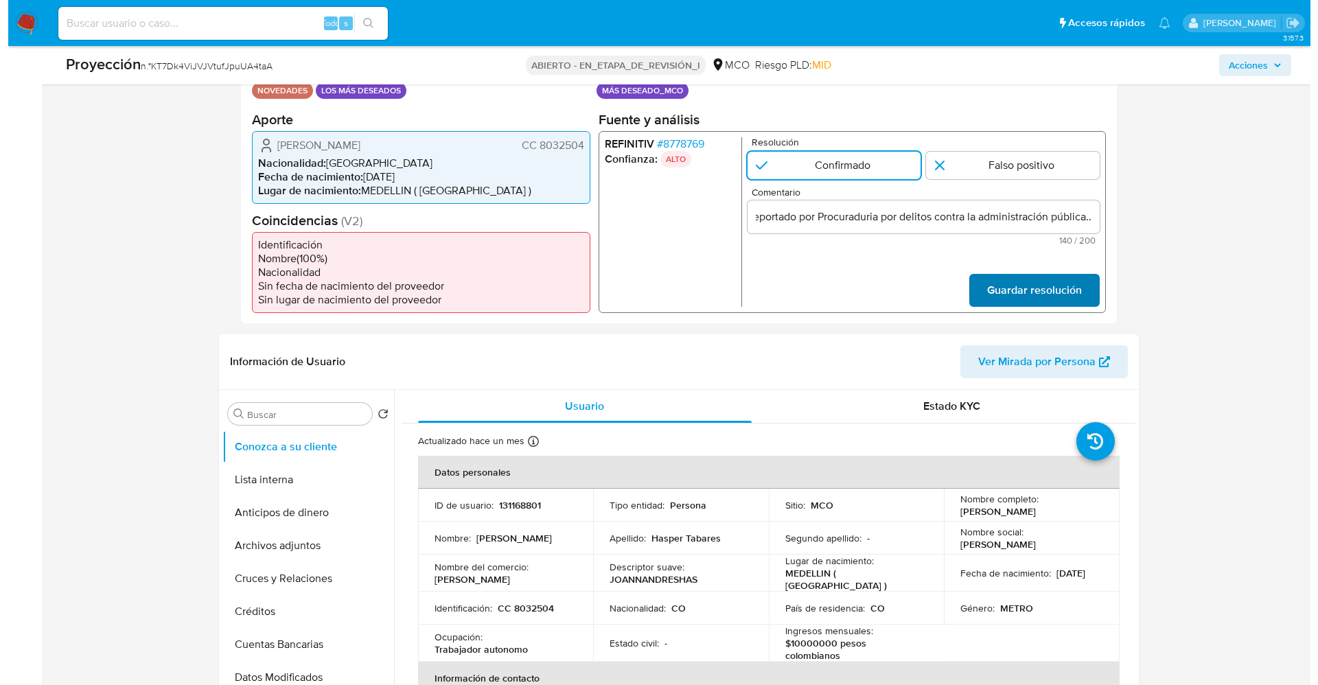
scroll to position [0, 0]
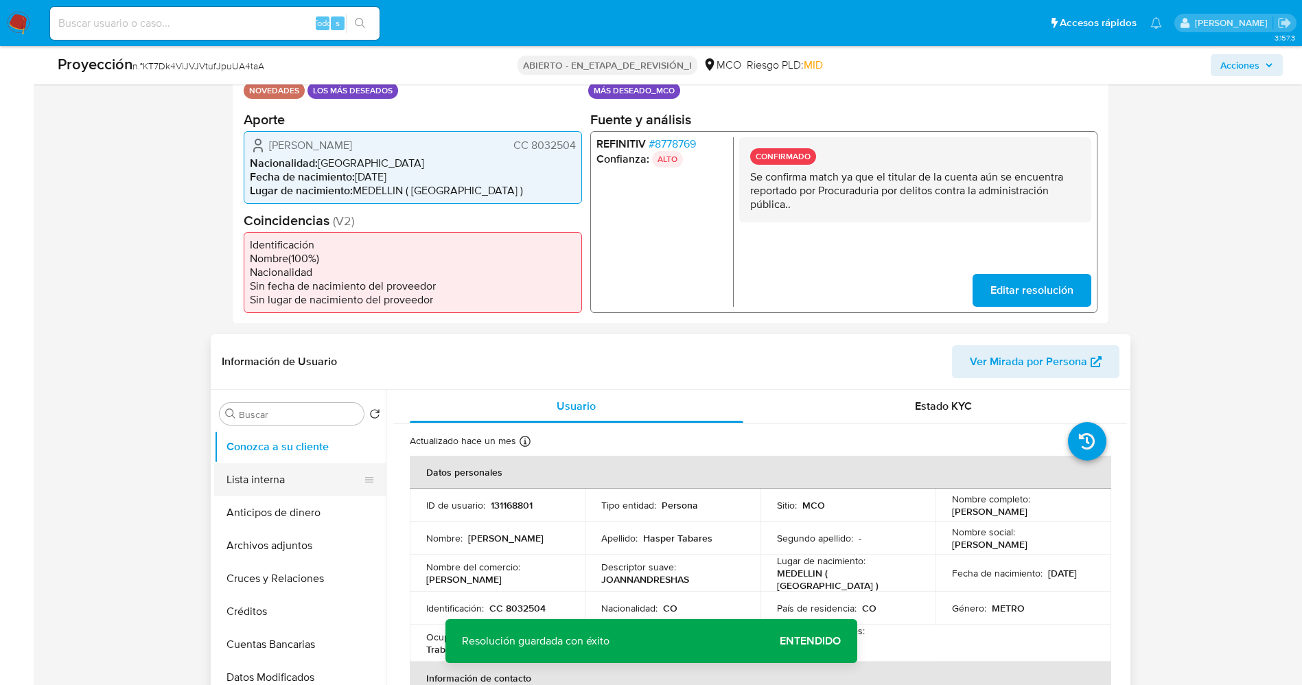
click at [294, 494] on button "Lista interna" at bounding box center [294, 479] width 161 height 33
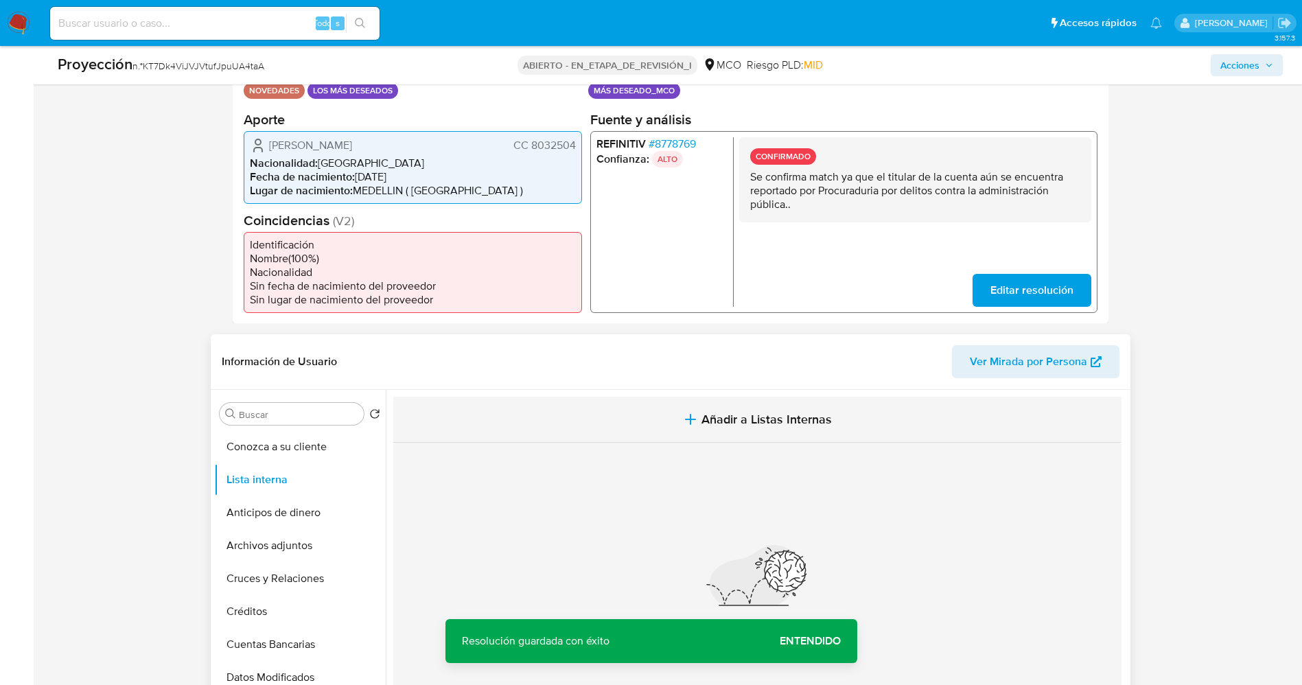
click at [693, 415] on icon "button" at bounding box center [690, 419] width 16 height 16
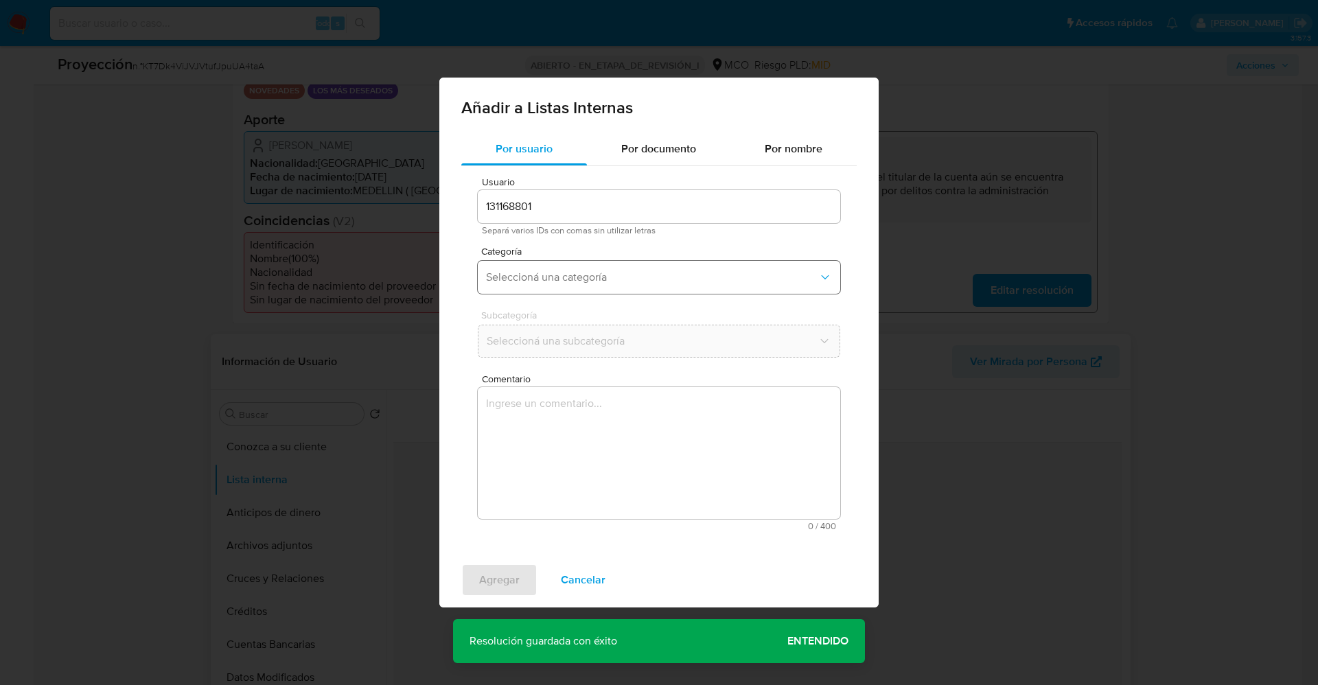
click at [612, 272] on span "Seleccioná una categoría" at bounding box center [652, 278] width 332 height 14
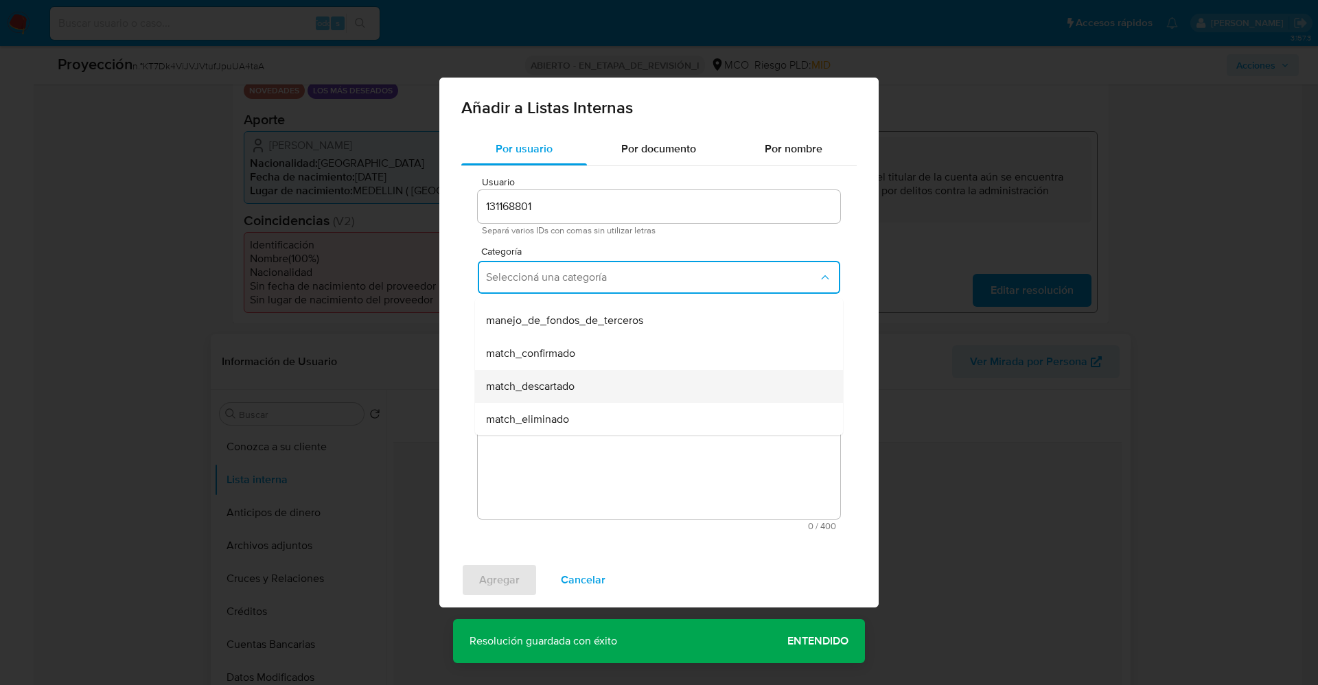
scroll to position [103, 0]
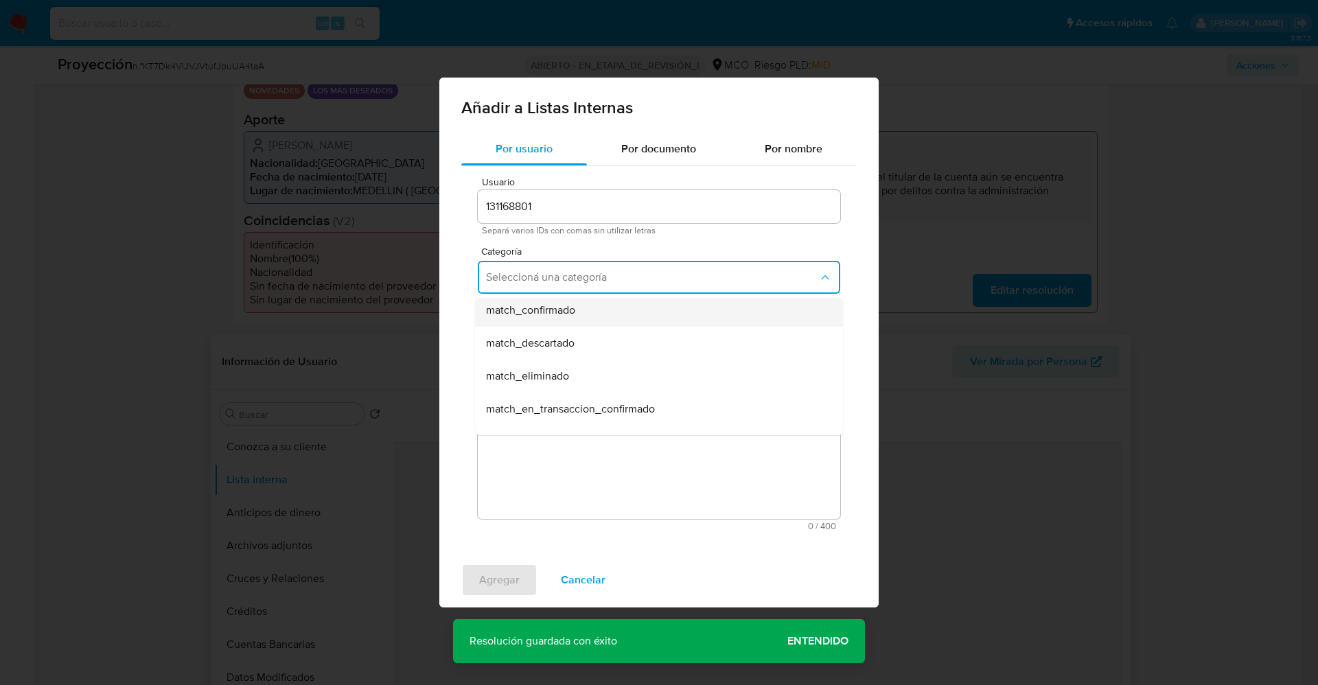
click at [592, 309] on div "match_confirmado" at bounding box center [655, 310] width 338 height 33
click at [591, 341] on span "Seleccioná una subcategoría" at bounding box center [652, 341] width 332 height 14
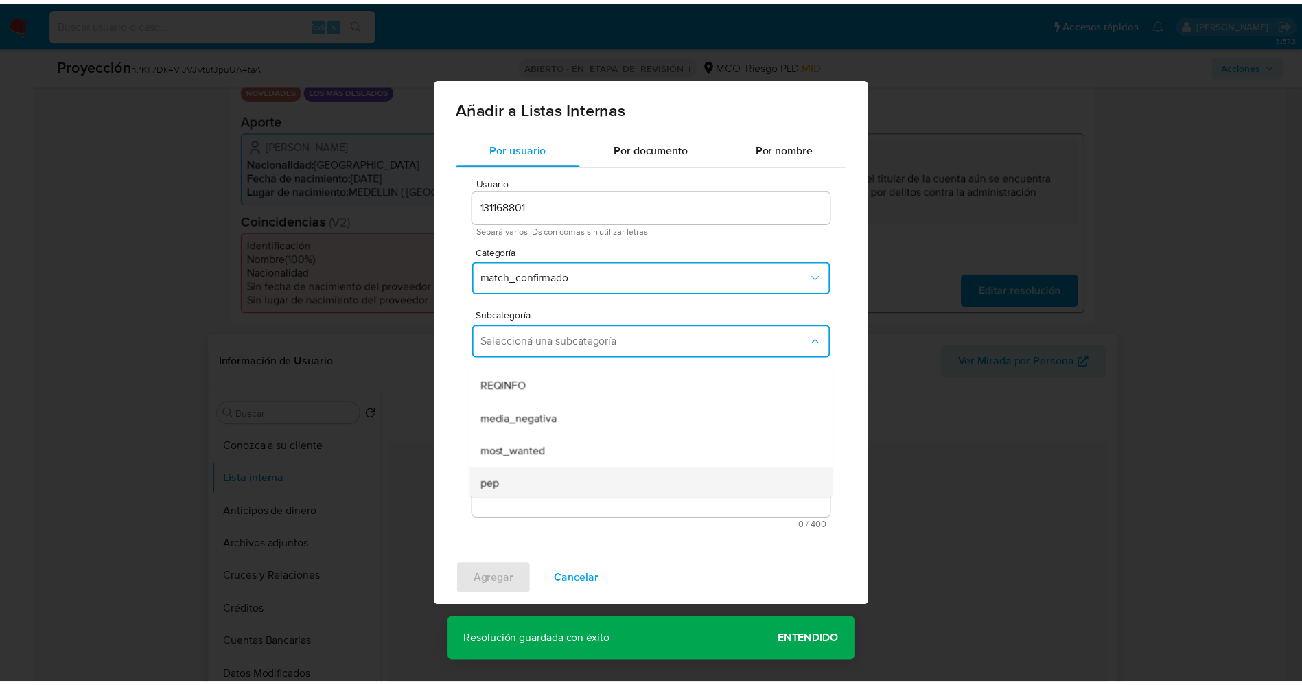
scroll to position [93, 0]
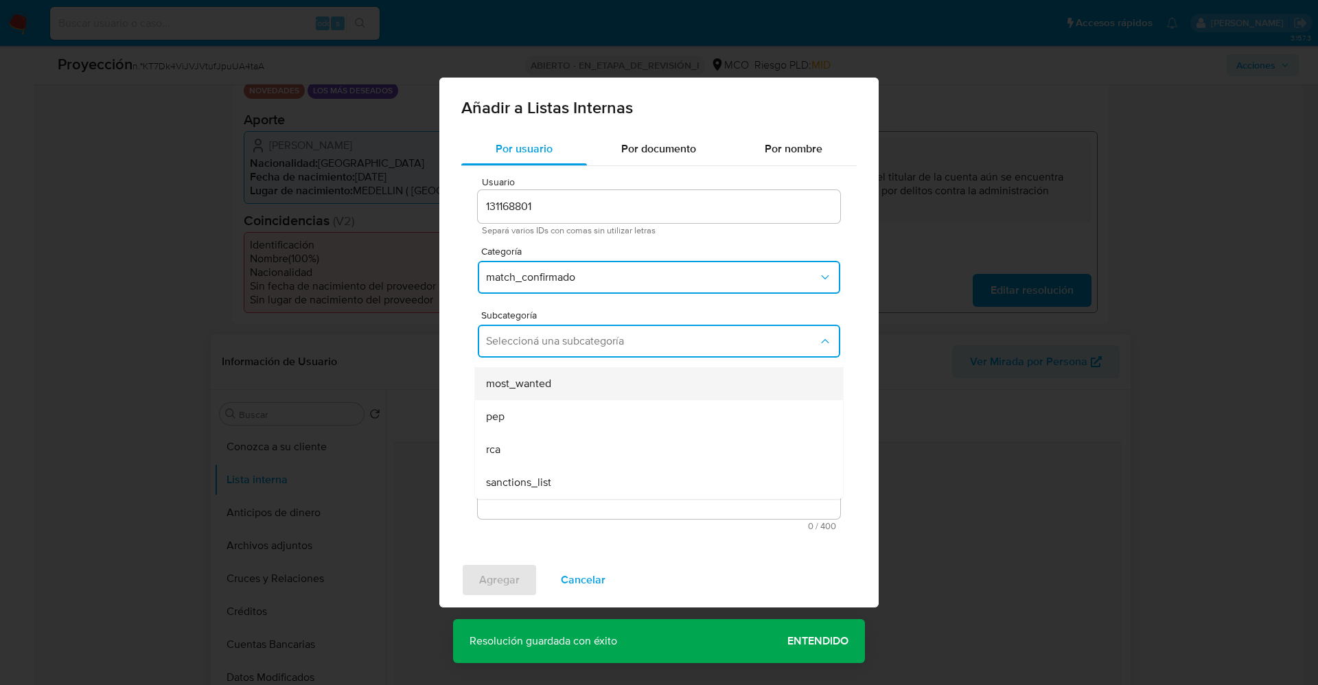
click at [536, 387] on span "most_wanted" at bounding box center [518, 384] width 65 height 14
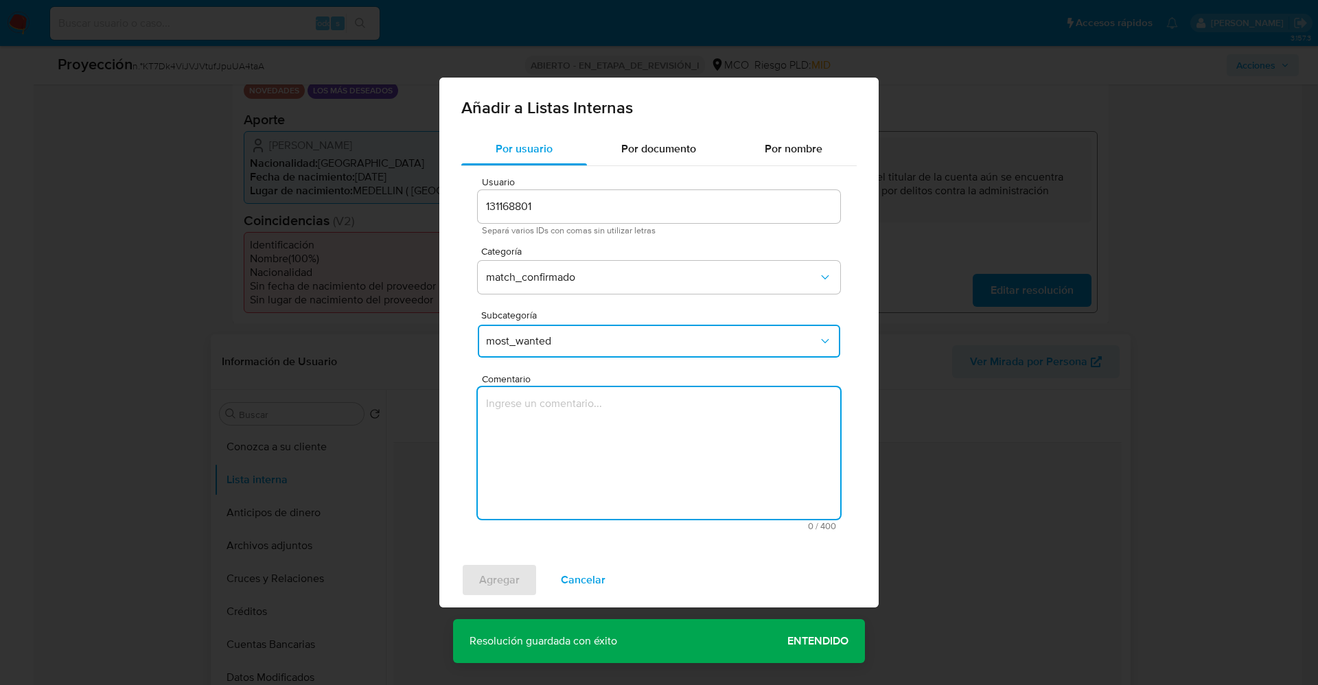
click at [531, 432] on textarea "Comentario" at bounding box center [659, 453] width 363 height 132
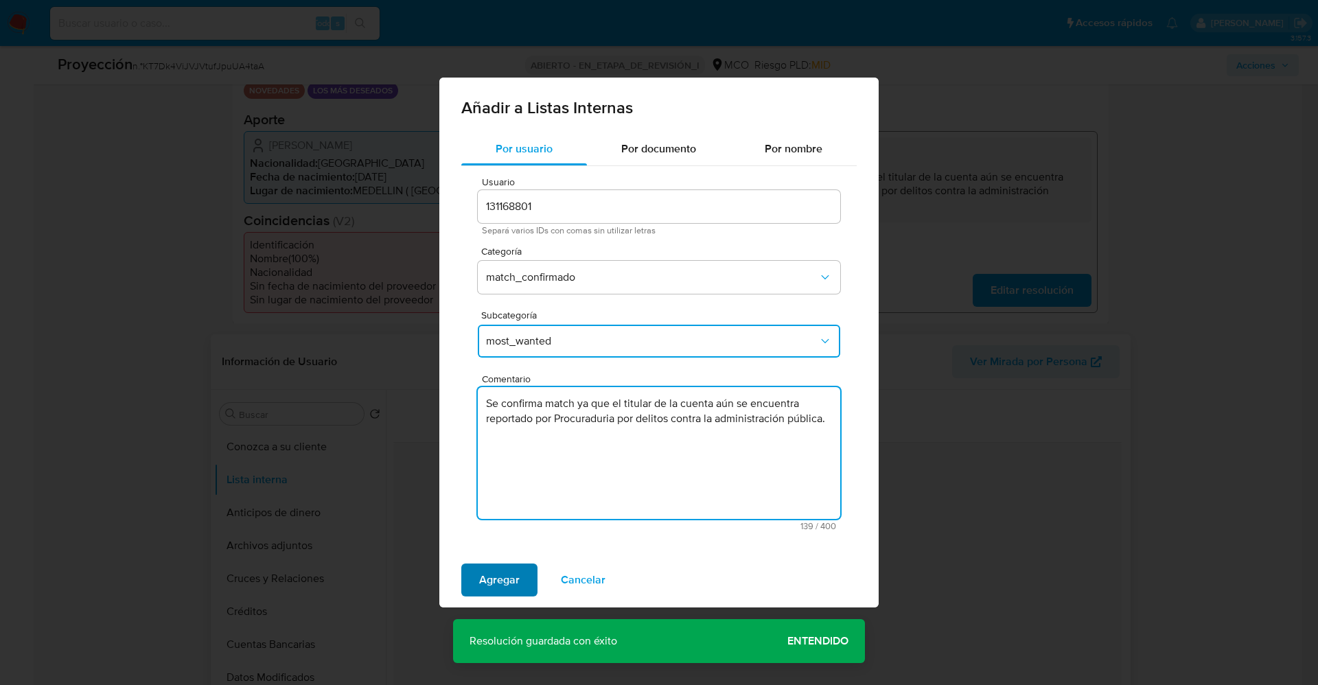
type textarea "Se confirma match ya que el titular de la cuenta aún se encuentra reportado por…"
click at [507, 590] on span "Agregar" at bounding box center [499, 580] width 41 height 30
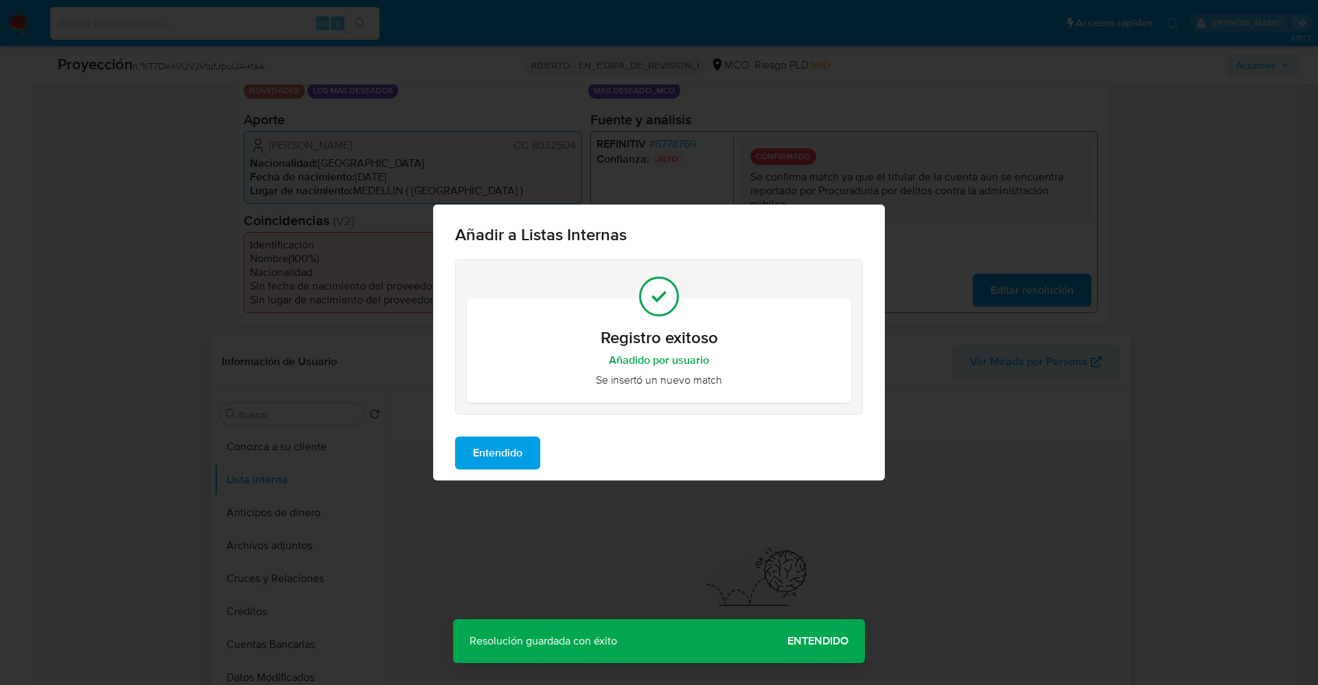
click at [501, 448] on span "Entendido" at bounding box center [497, 453] width 49 height 30
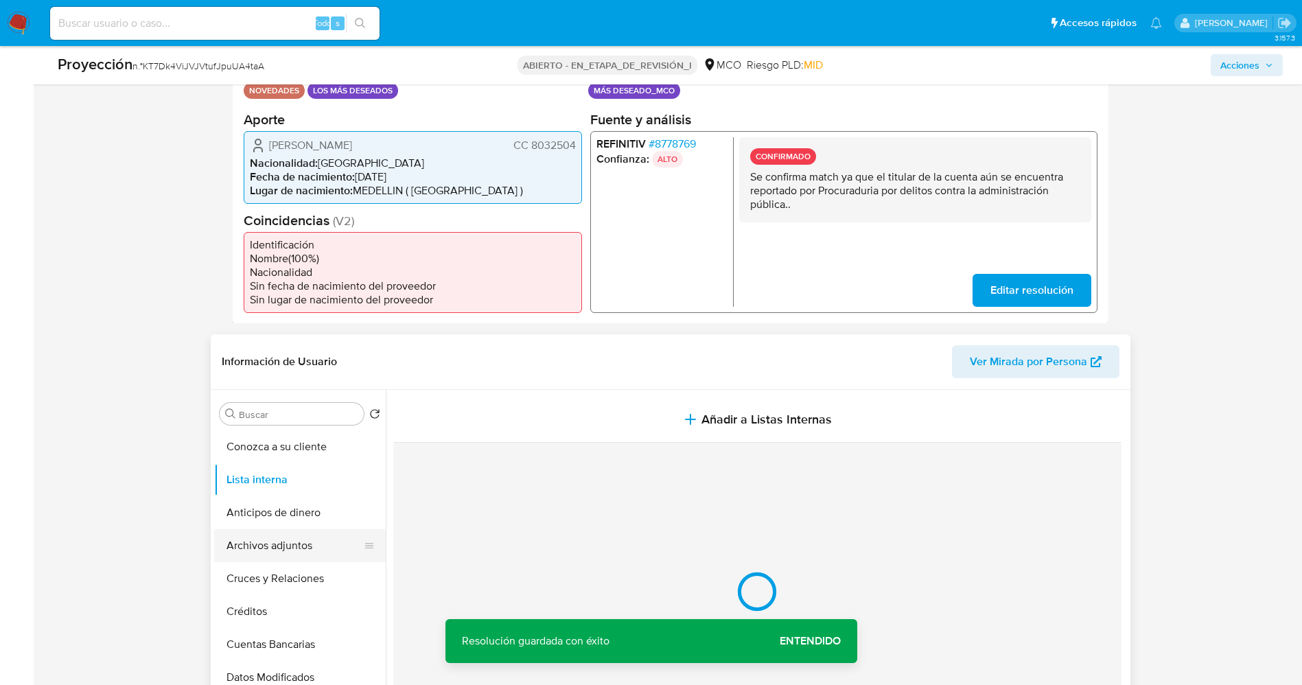
click at [254, 543] on button "Archivos adjuntos" at bounding box center [294, 545] width 161 height 33
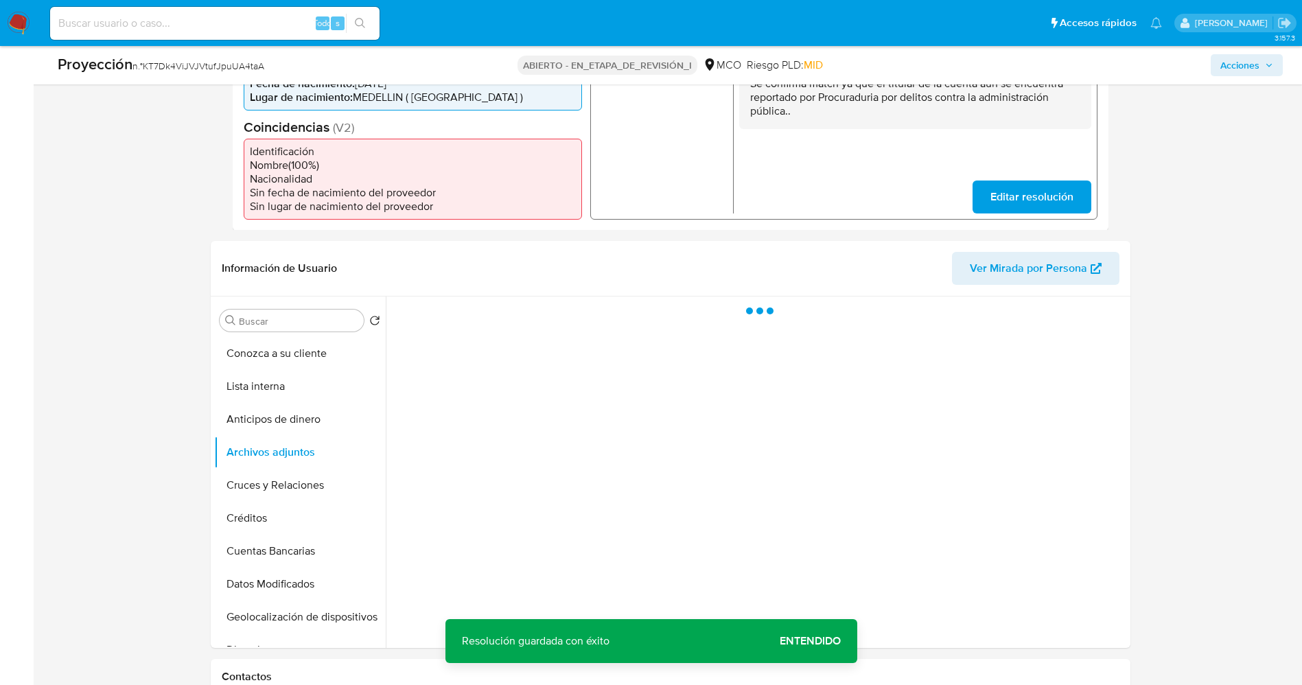
scroll to position [412, 0]
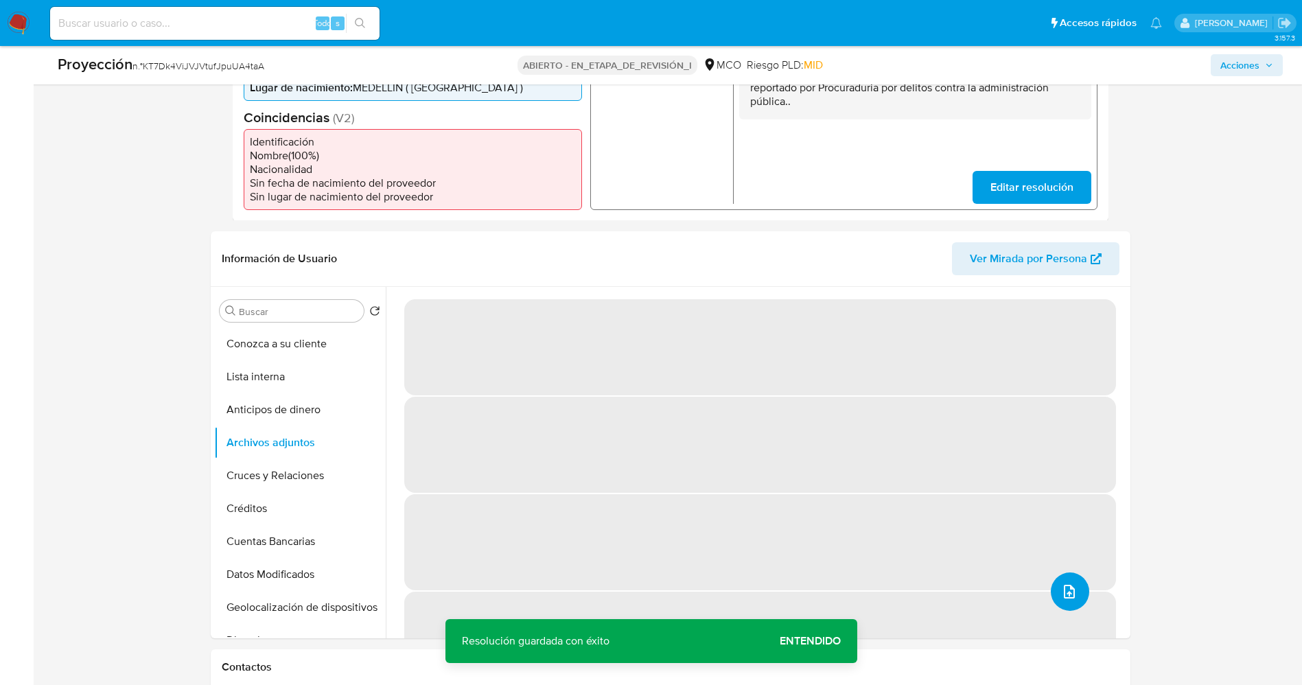
click at [1064, 592] on icon "subir archivo" at bounding box center [1069, 592] width 11 height 14
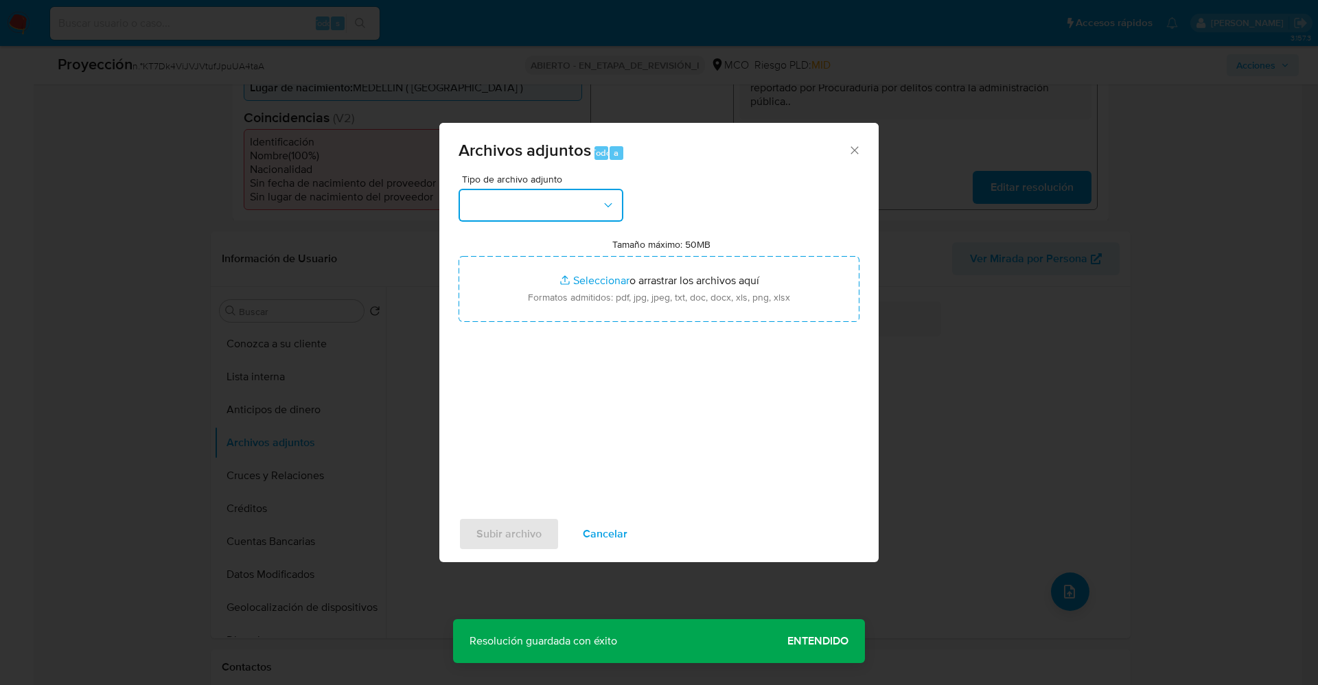
click at [510, 211] on button "button" at bounding box center [541, 205] width 165 height 33
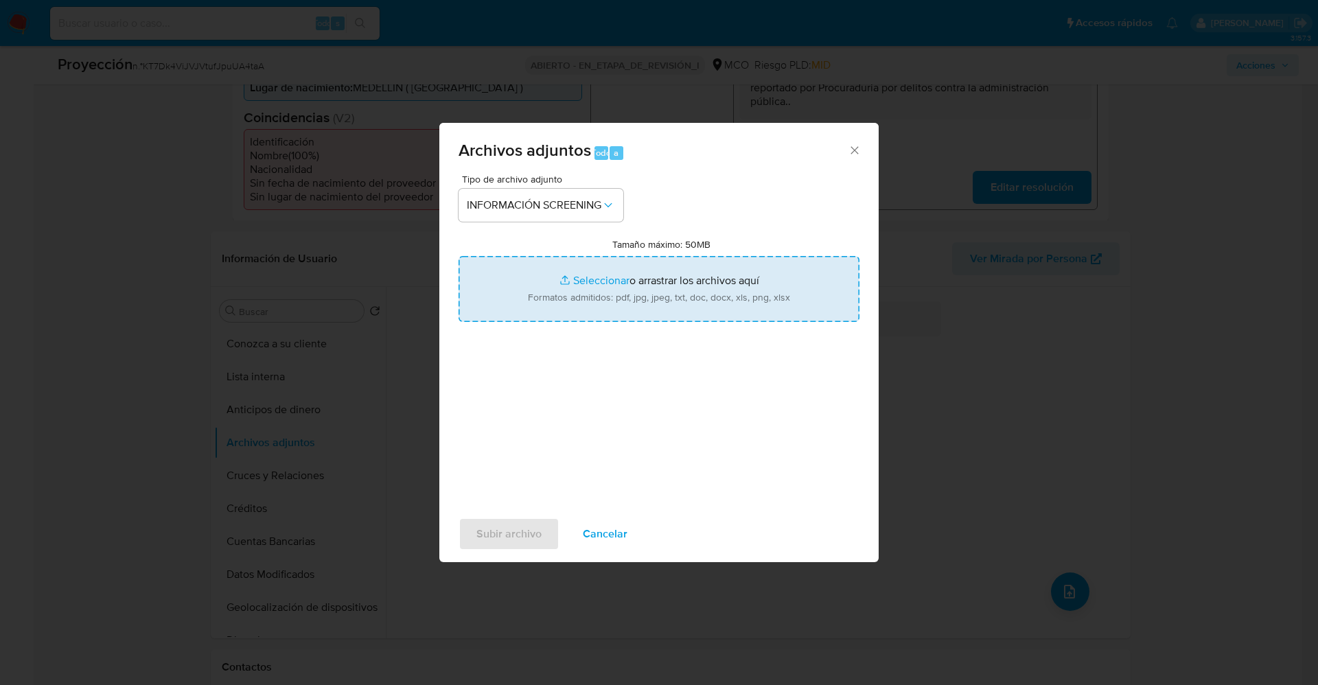
type input "C:\fakepath\Consulta de Antecedentes.pdf"
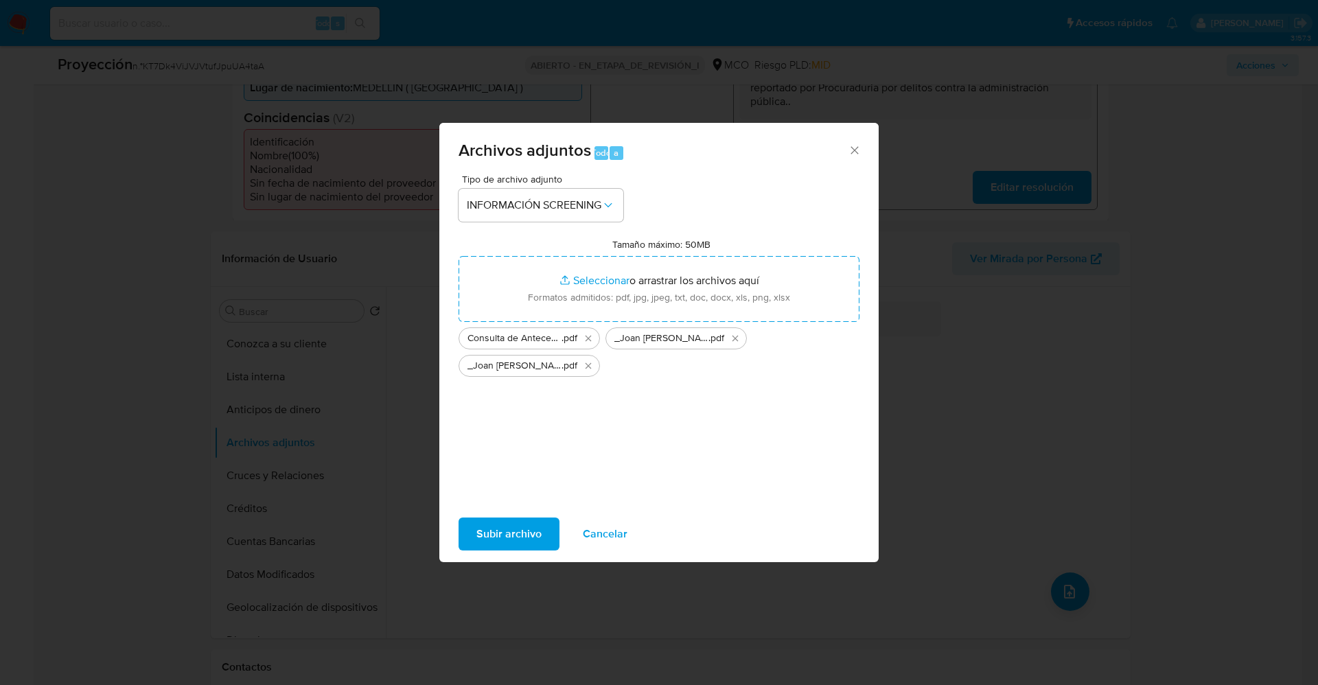
click at [496, 532] on span "Subir archivo" at bounding box center [508, 534] width 65 height 30
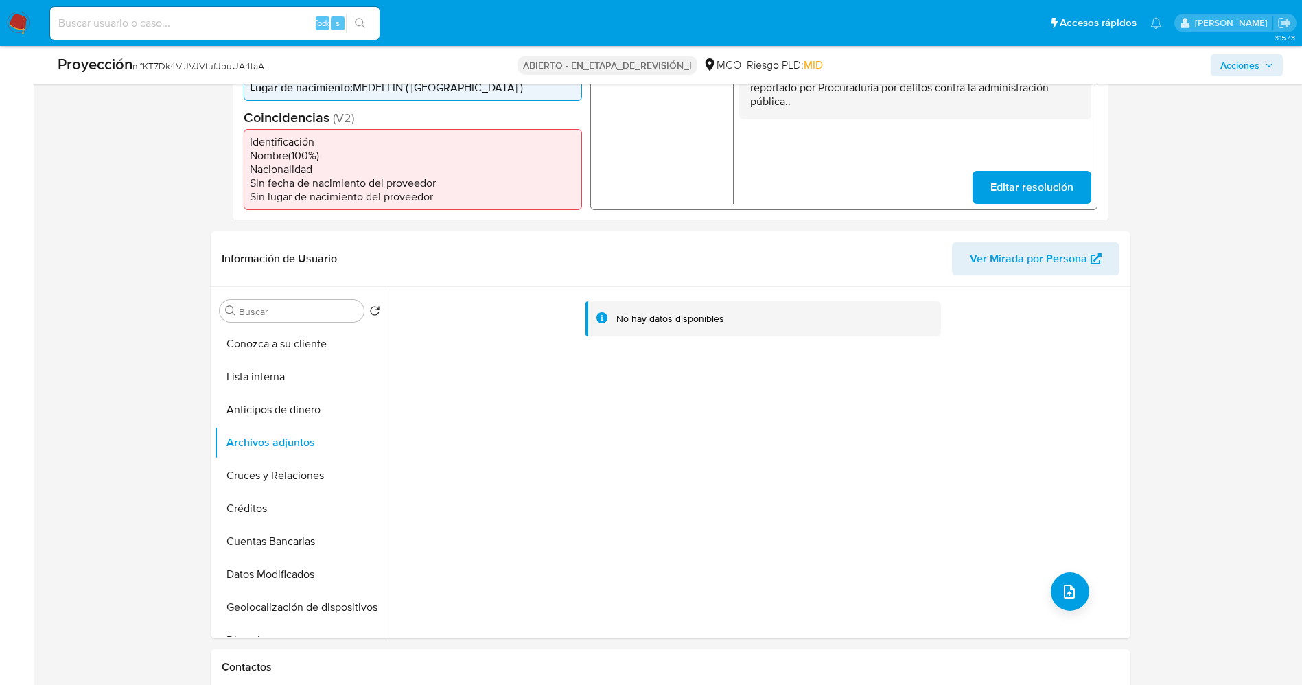
click at [263, 371] on button "Lista interna" at bounding box center [300, 376] width 172 height 33
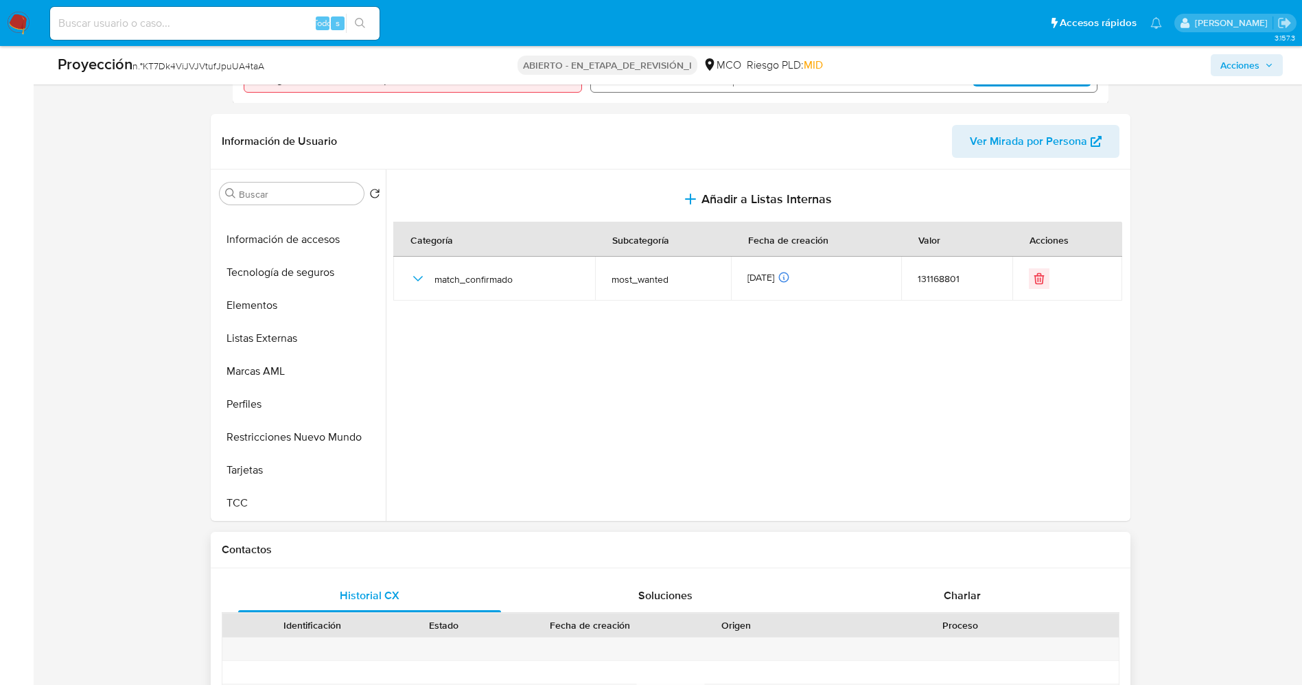
scroll to position [721, 0]
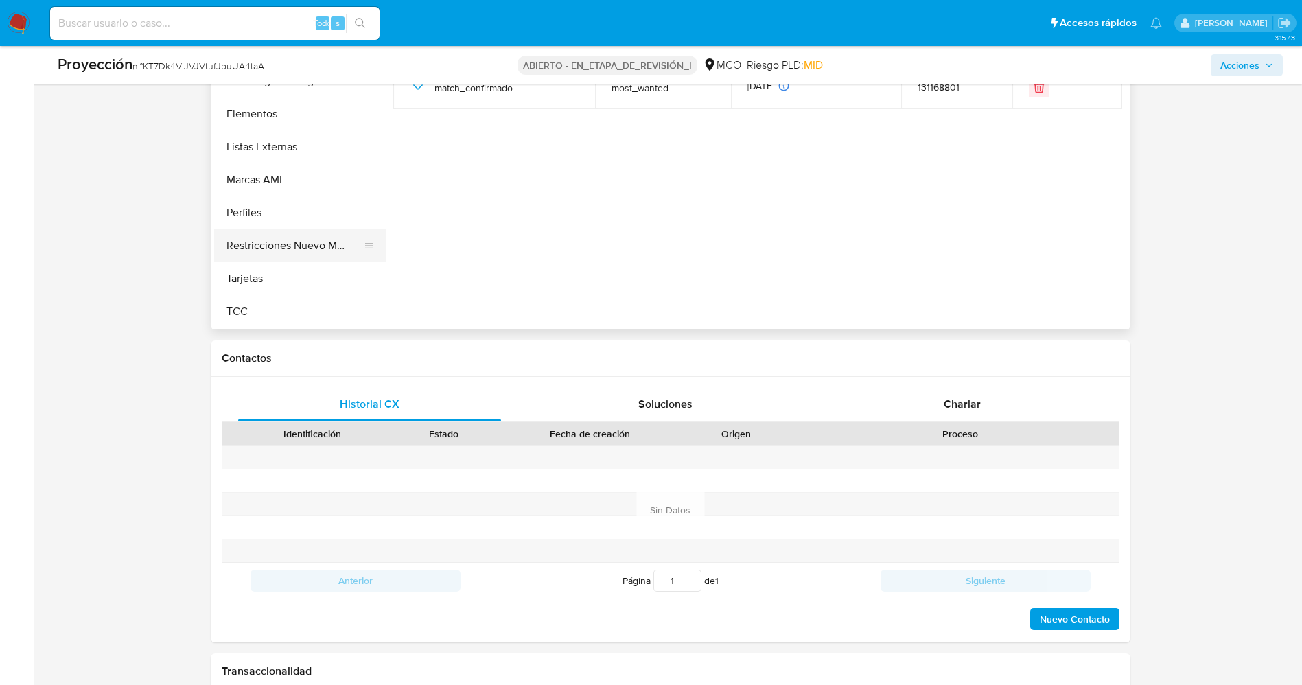
click at [314, 257] on button "Restricciones Nuevo Mundo" at bounding box center [294, 245] width 161 height 33
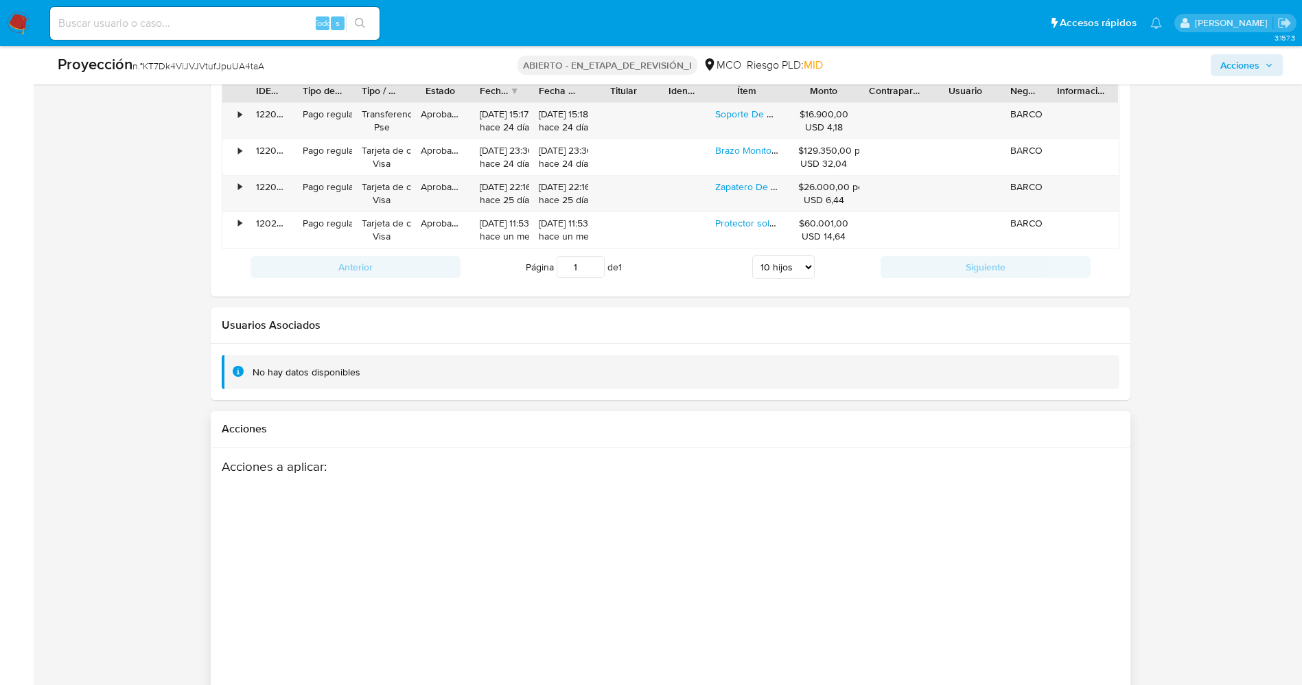
scroll to position [2083, 0]
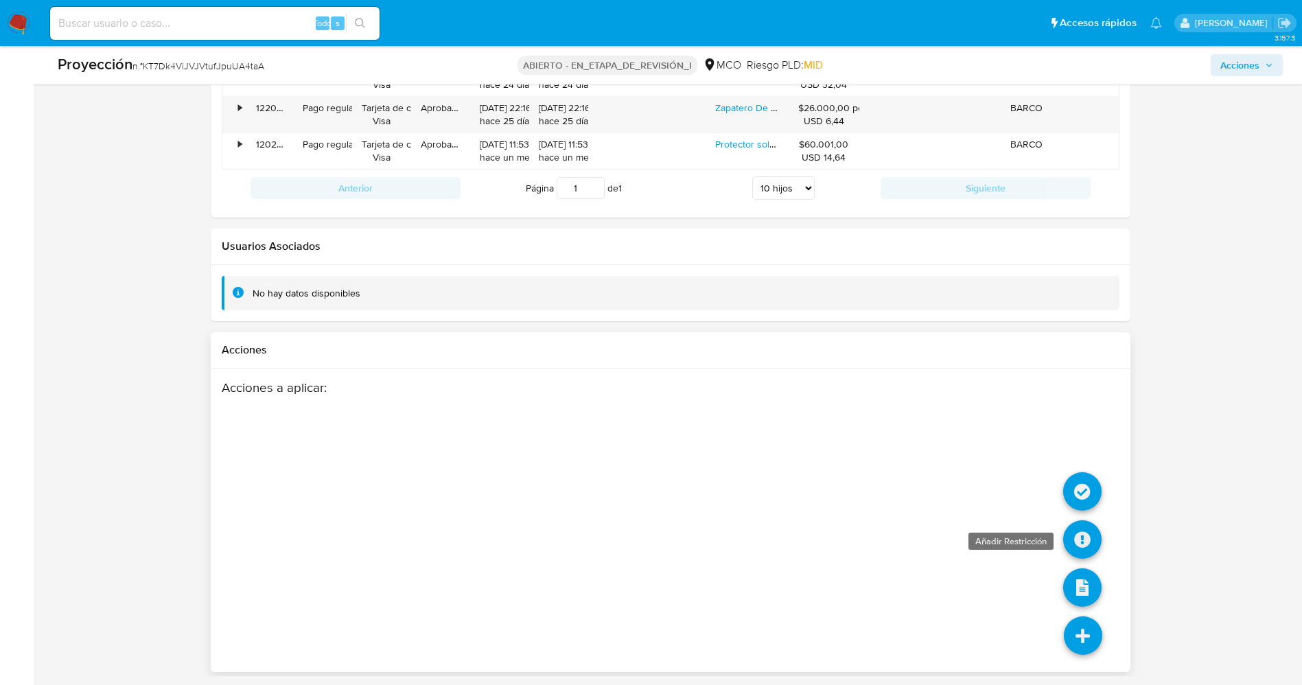
click at [1085, 538] on icon at bounding box center [1083, 539] width 38 height 38
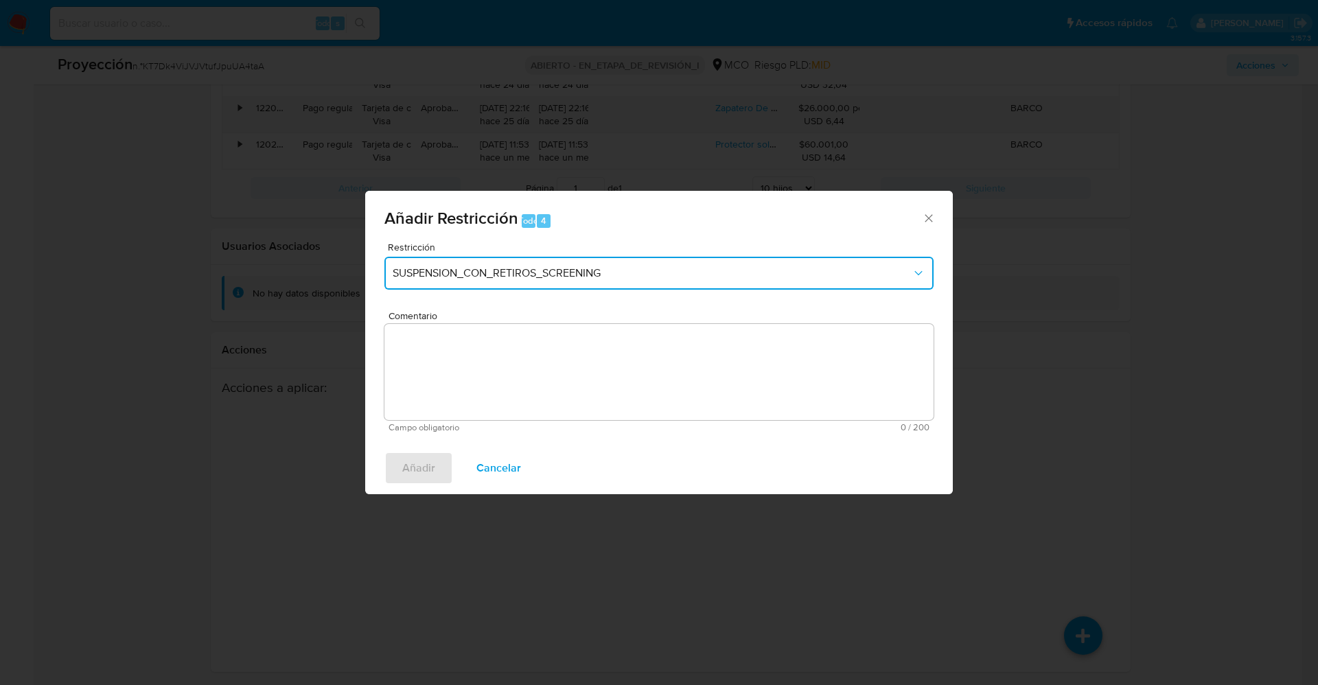
click at [568, 280] on button "SUSPENSION_CON_RETIROS_SCREENING" at bounding box center [658, 273] width 549 height 33
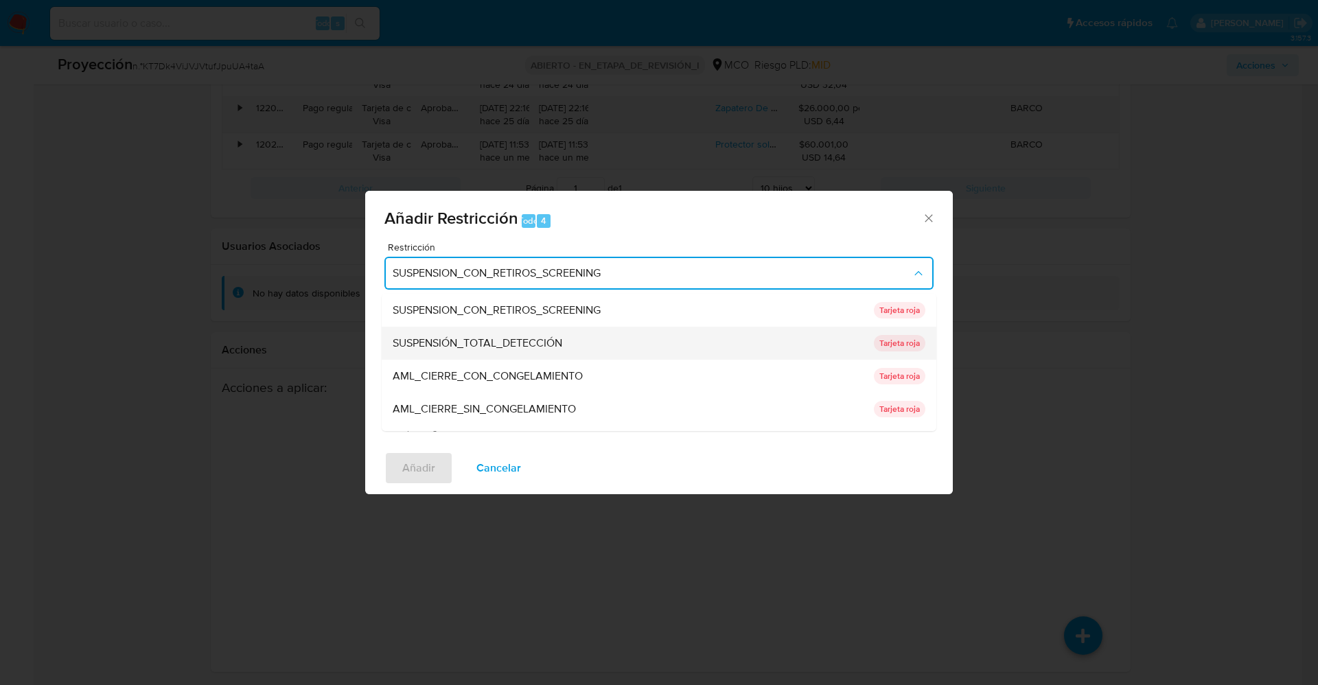
click at [546, 349] on font "SUSPENSIÓN_TOTAL_DETECCIÓN" at bounding box center [478, 343] width 170 height 16
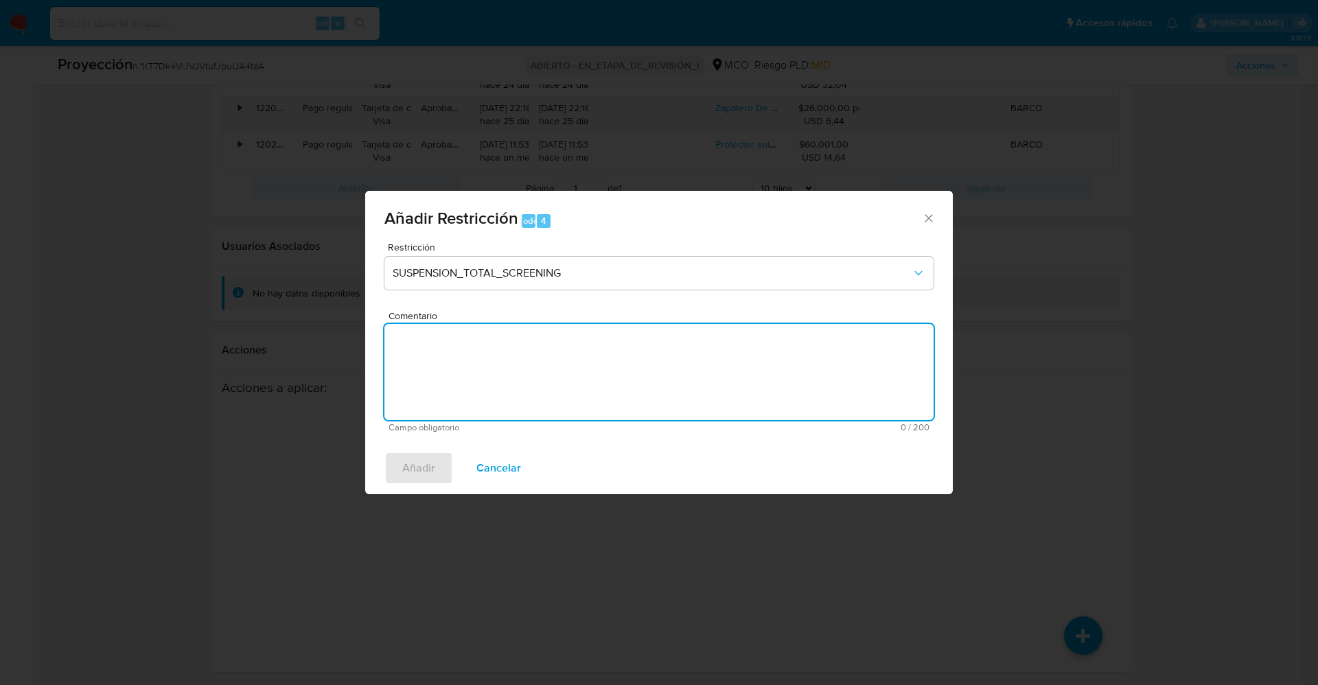
click at [549, 365] on textarea "Comentario" at bounding box center [658, 372] width 549 height 96
type textarea "z"
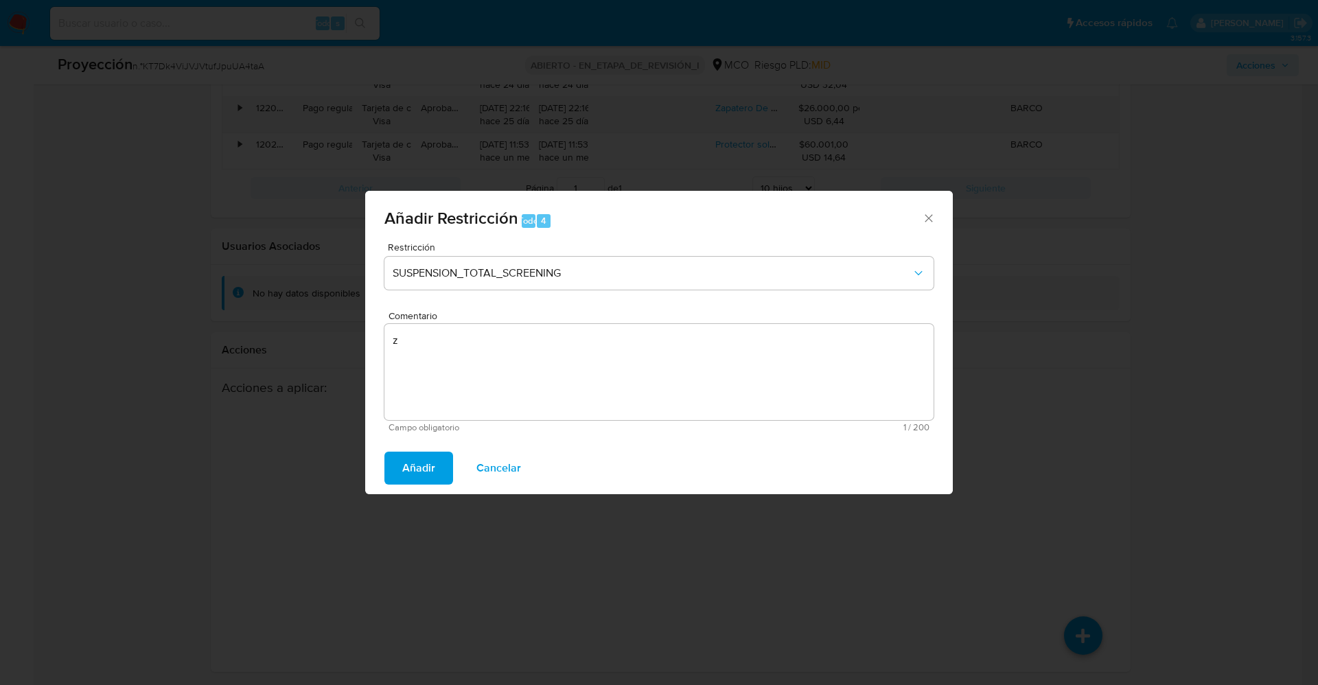
click at [428, 476] on span "Añadir" at bounding box center [418, 468] width 33 height 30
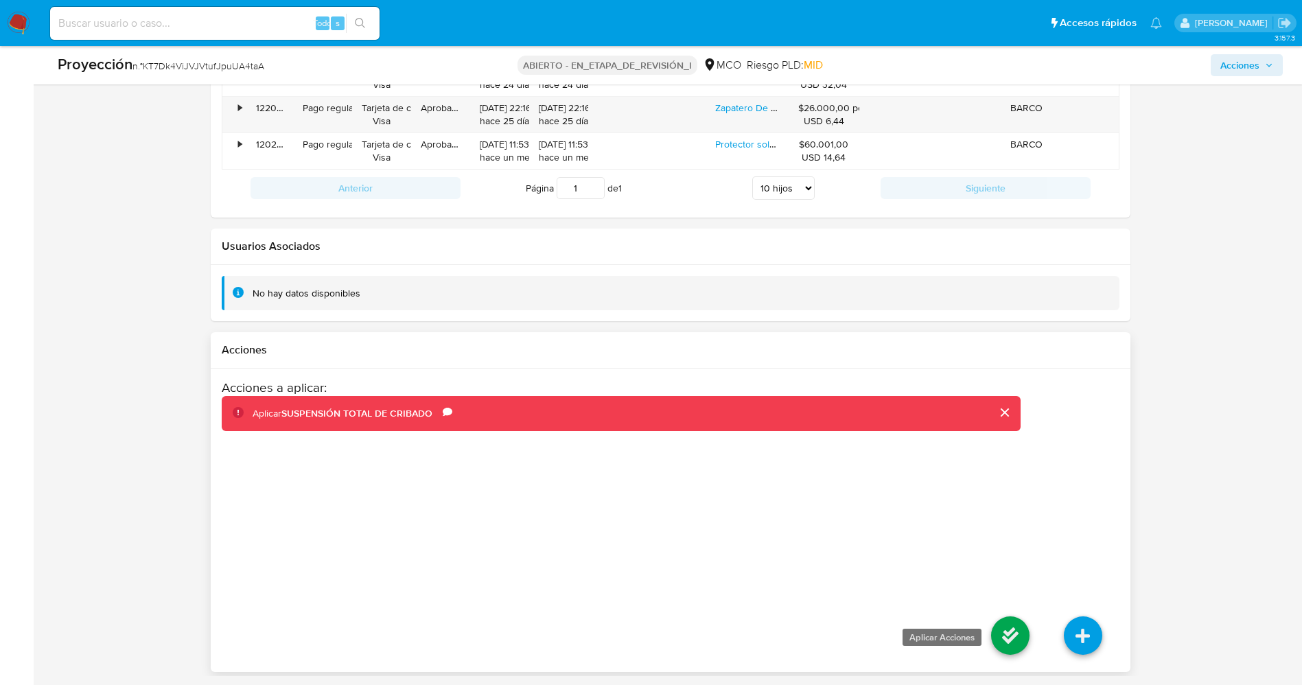
click at [1011, 628] on icon at bounding box center [1010, 636] width 38 height 38
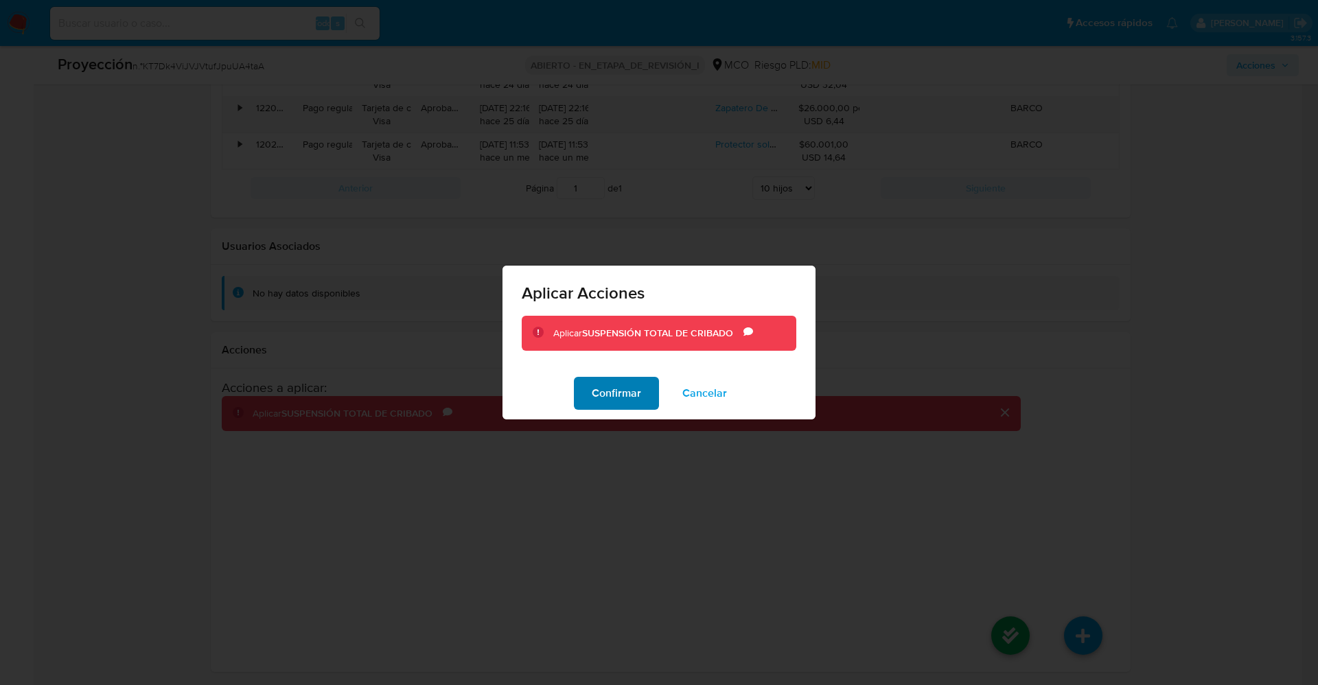
click at [591, 395] on button "Confirmar" at bounding box center [616, 393] width 85 height 33
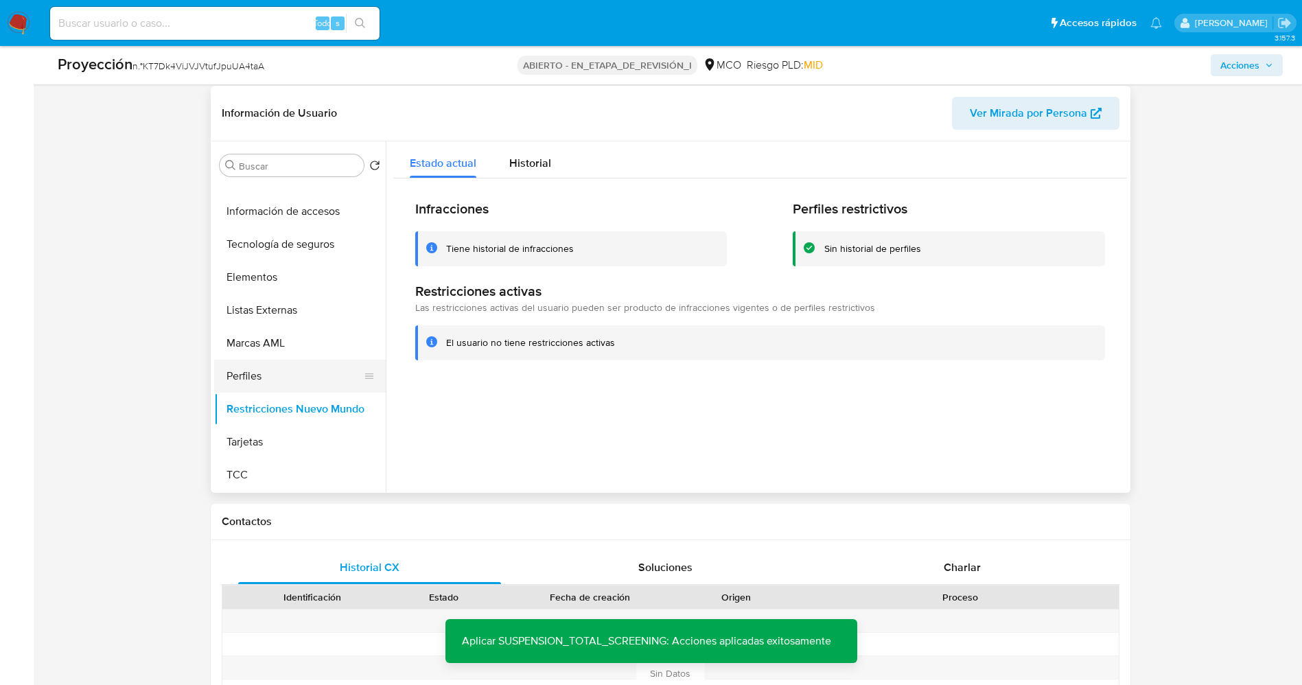
scroll to position [538, 0]
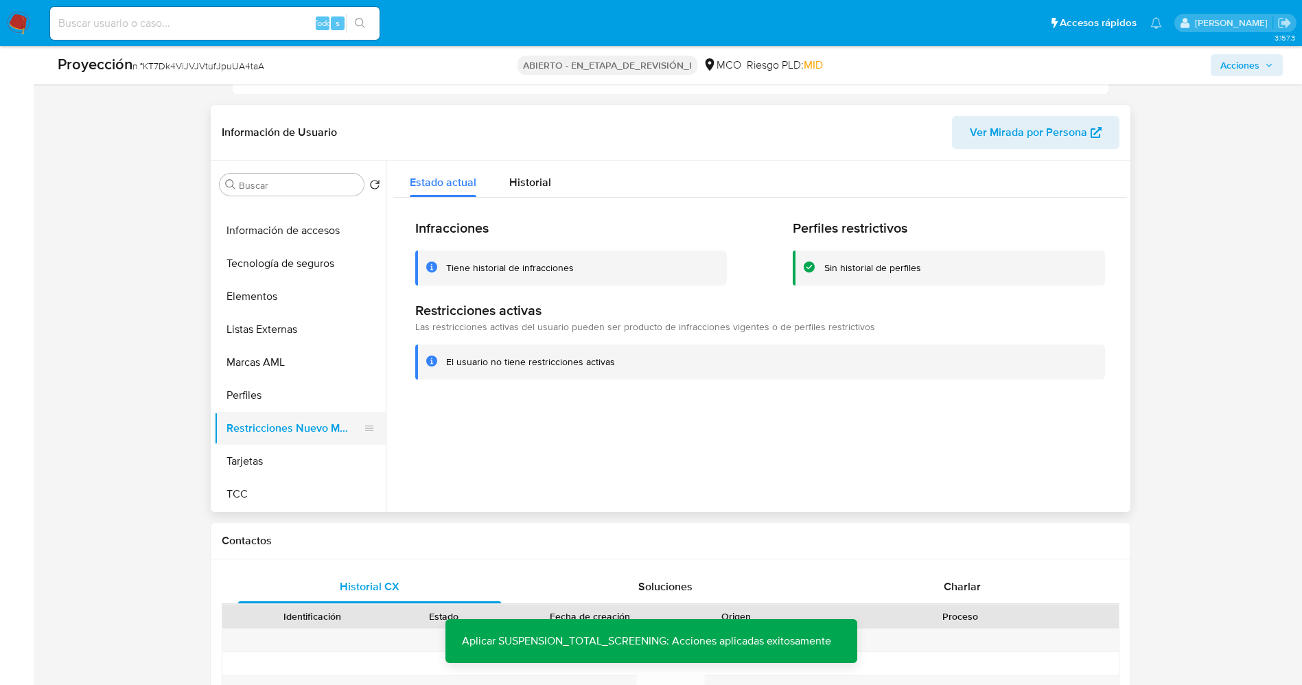
click at [294, 424] on button "Restricciones Nuevo Mundo" at bounding box center [294, 428] width 161 height 33
click at [284, 400] on button "Perfiles" at bounding box center [294, 395] width 161 height 33
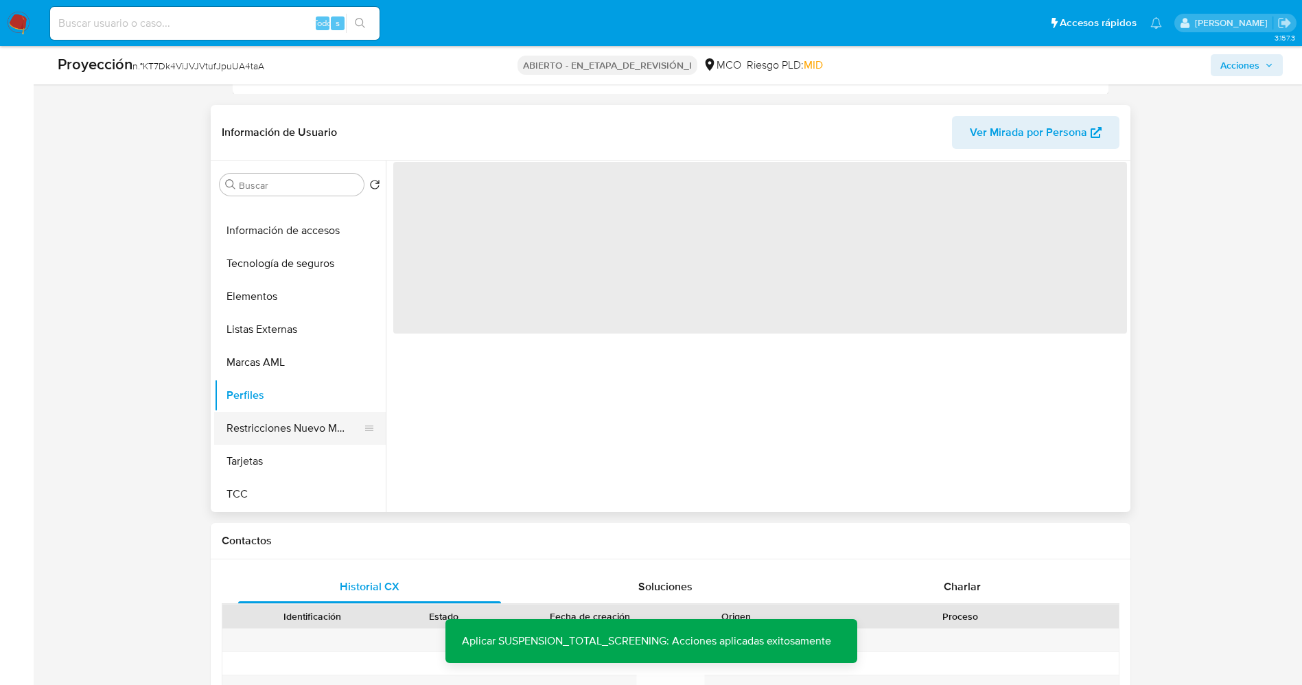
click at [298, 422] on button "Restricciones Nuevo Mundo" at bounding box center [294, 428] width 161 height 33
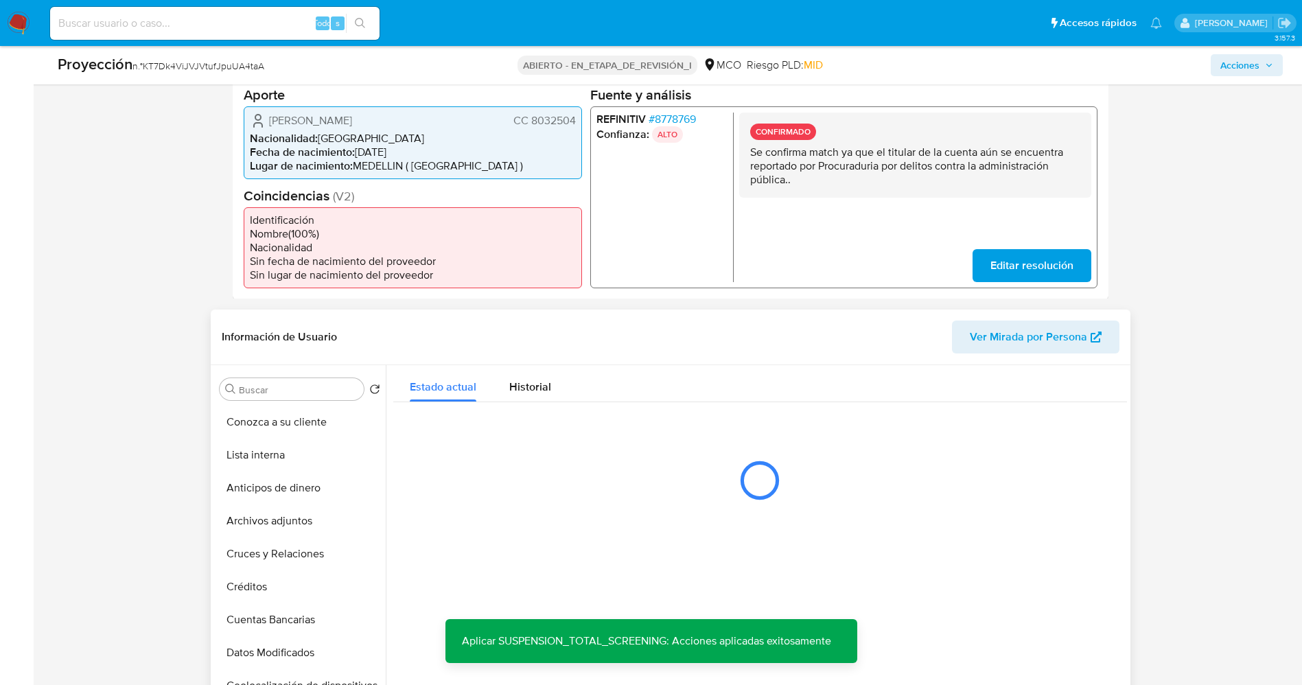
scroll to position [332, 0]
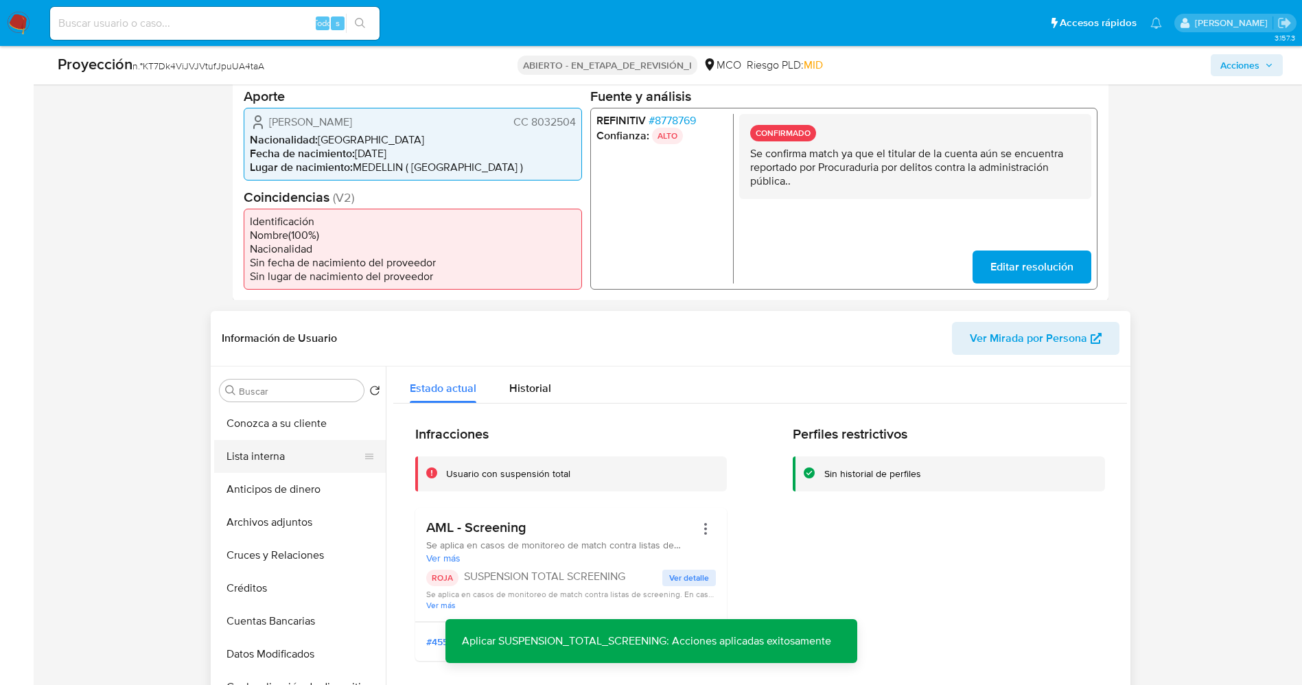
click at [290, 457] on button "Lista interna" at bounding box center [294, 456] width 161 height 33
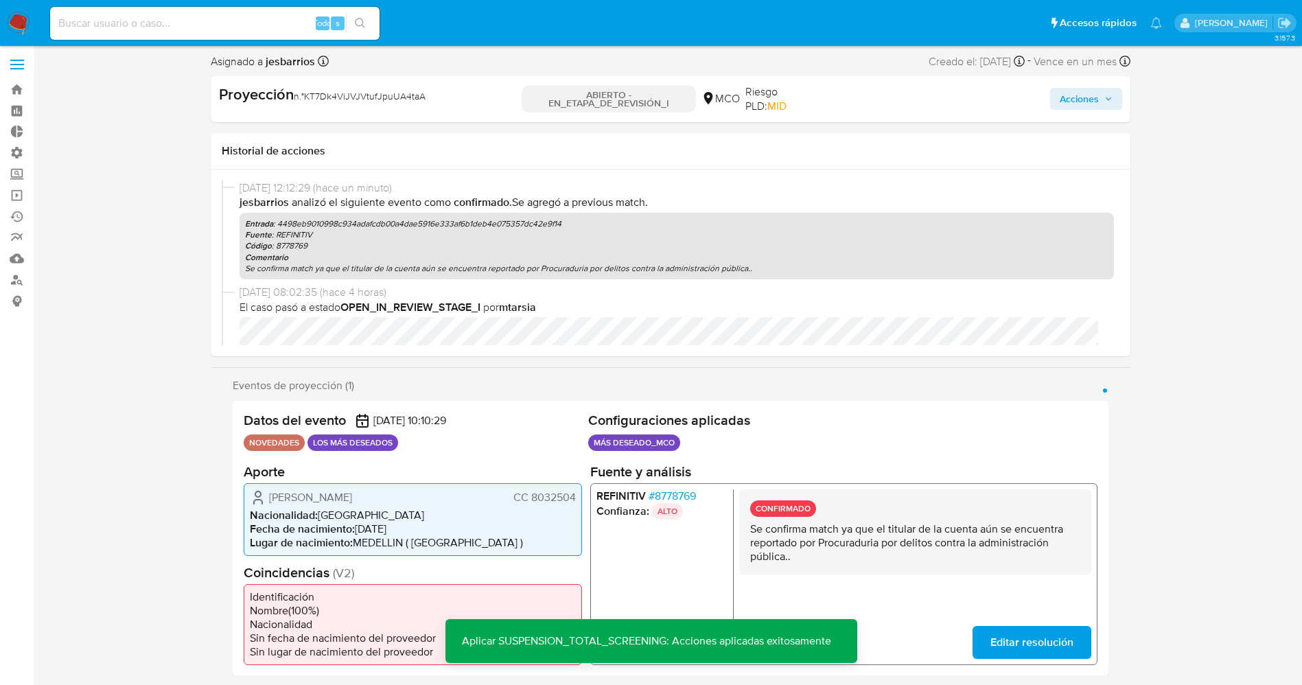
scroll to position [0, 0]
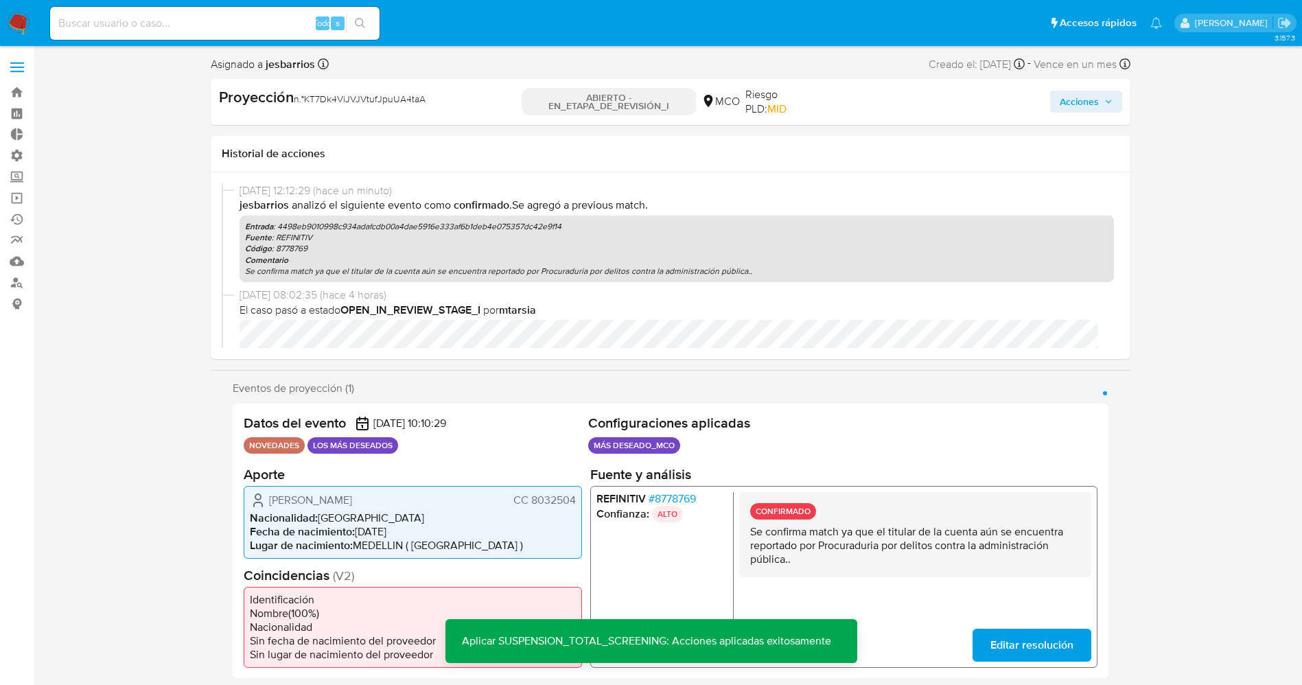
click at [1098, 103] on span "Acciones" at bounding box center [1079, 102] width 39 height 22
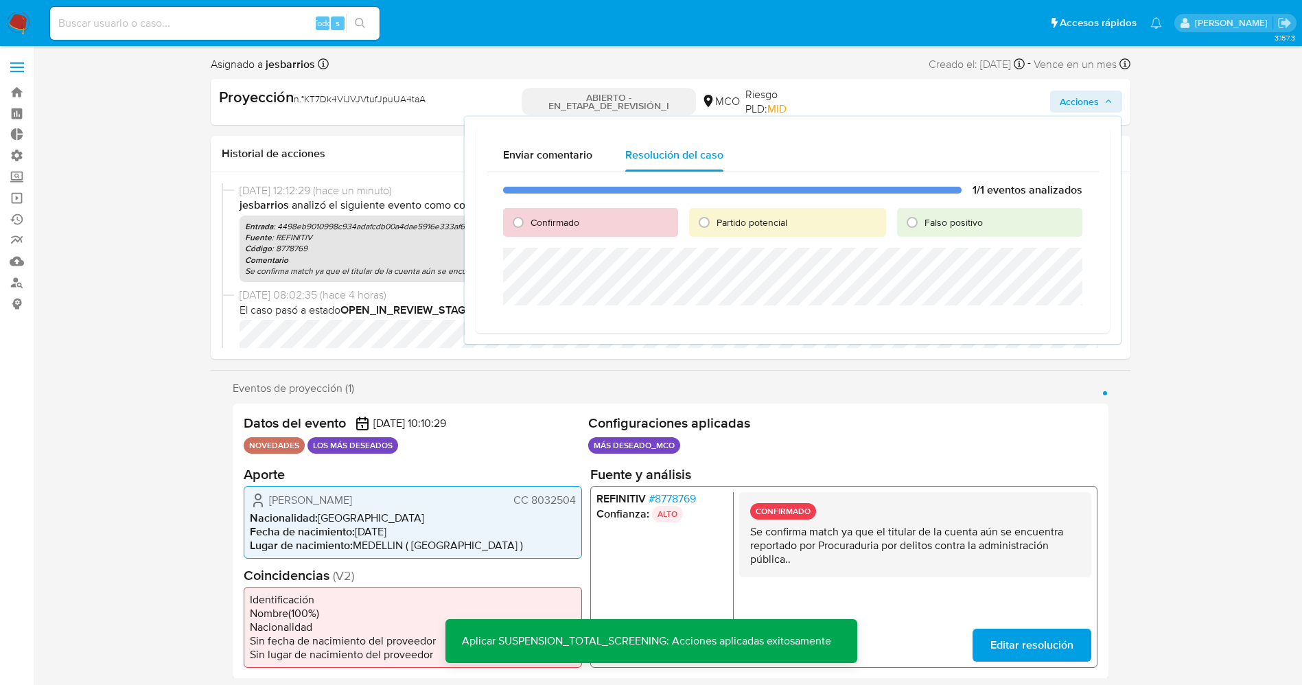
click at [579, 220] on font "Confirmado" at bounding box center [555, 223] width 49 height 14
click at [529, 220] on input "Confirmado" at bounding box center [518, 222] width 22 height 22
radio input "true"
click at [735, 222] on font "Partido potencial" at bounding box center [752, 223] width 71 height 14
click at [715, 222] on input "Partido potencial" at bounding box center [704, 222] width 22 height 22
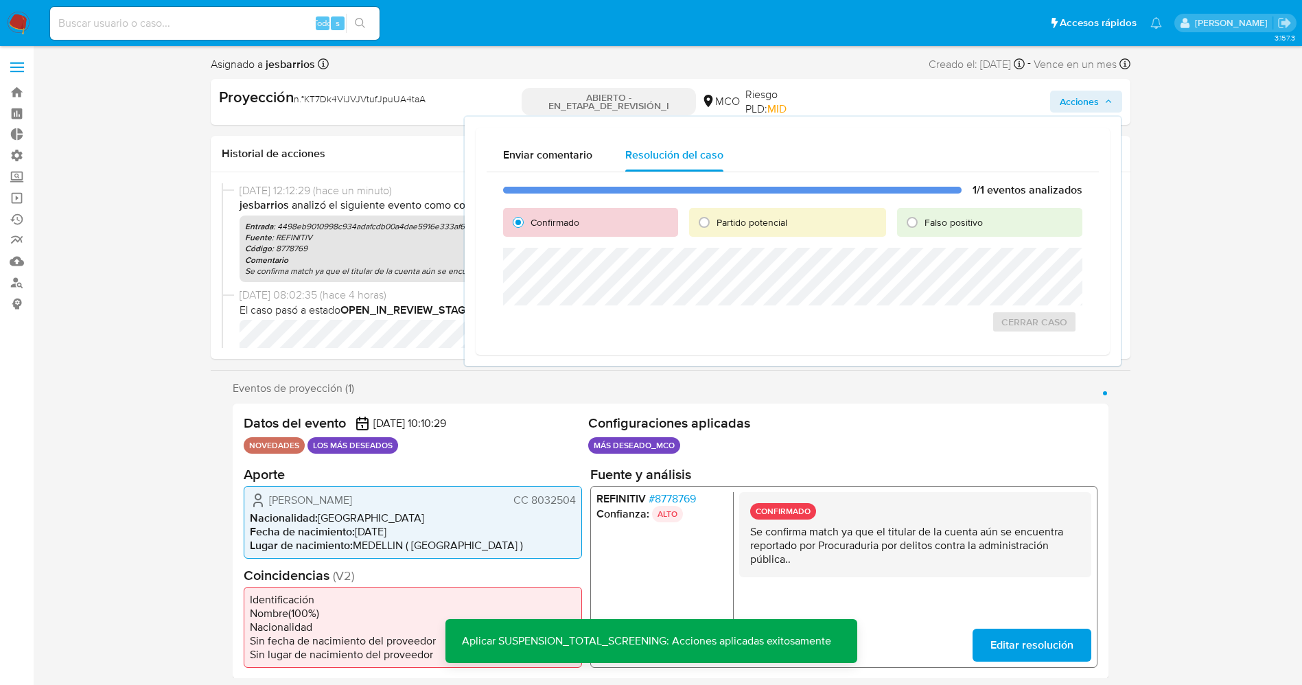
radio input "true"
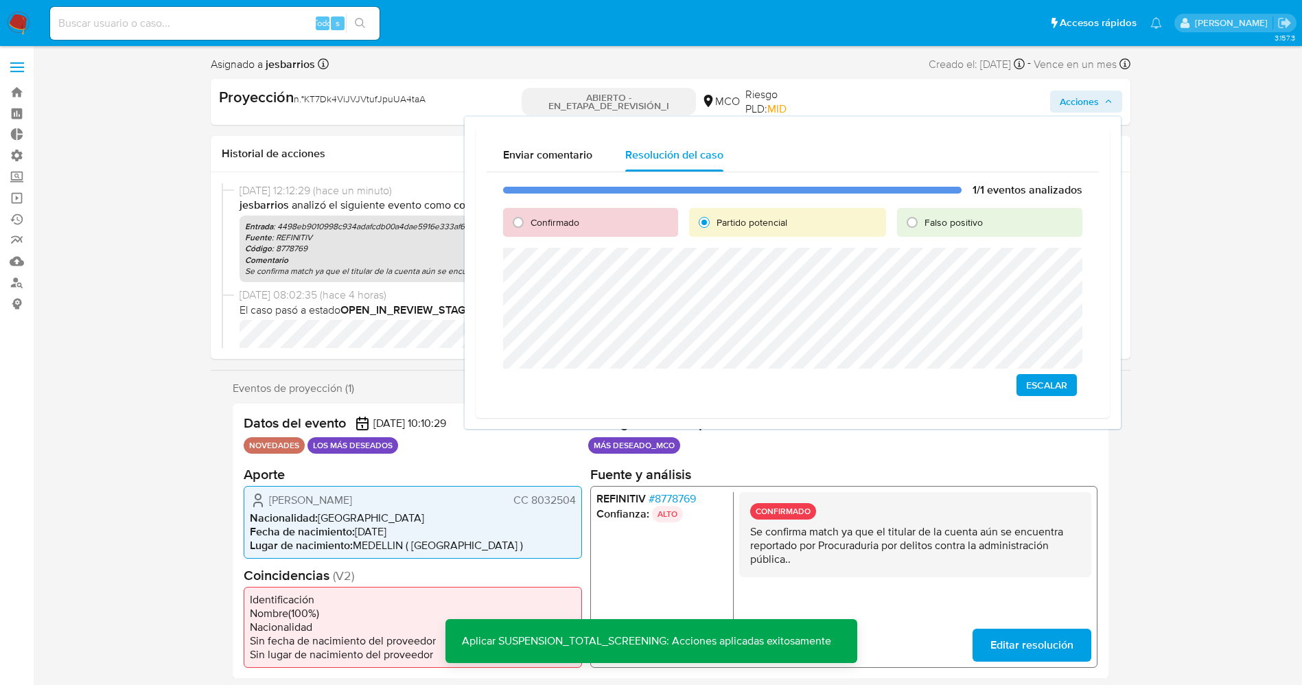
click at [1054, 391] on span "Escalar" at bounding box center [1046, 385] width 41 height 19
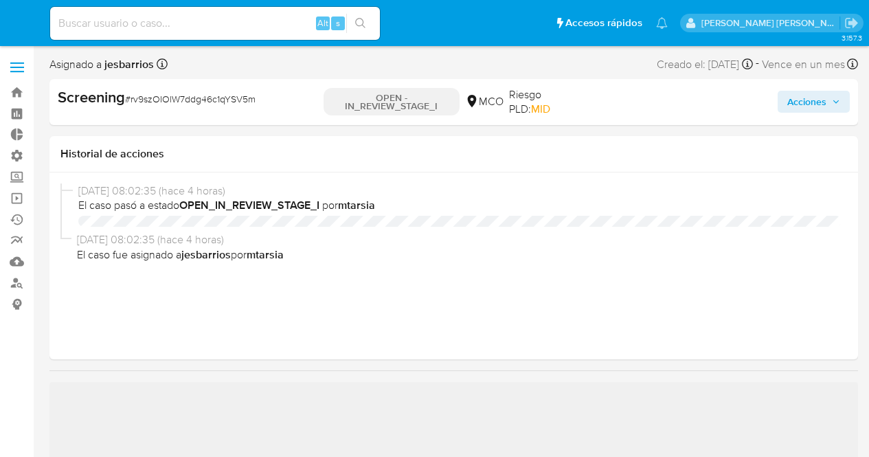
select select "10"
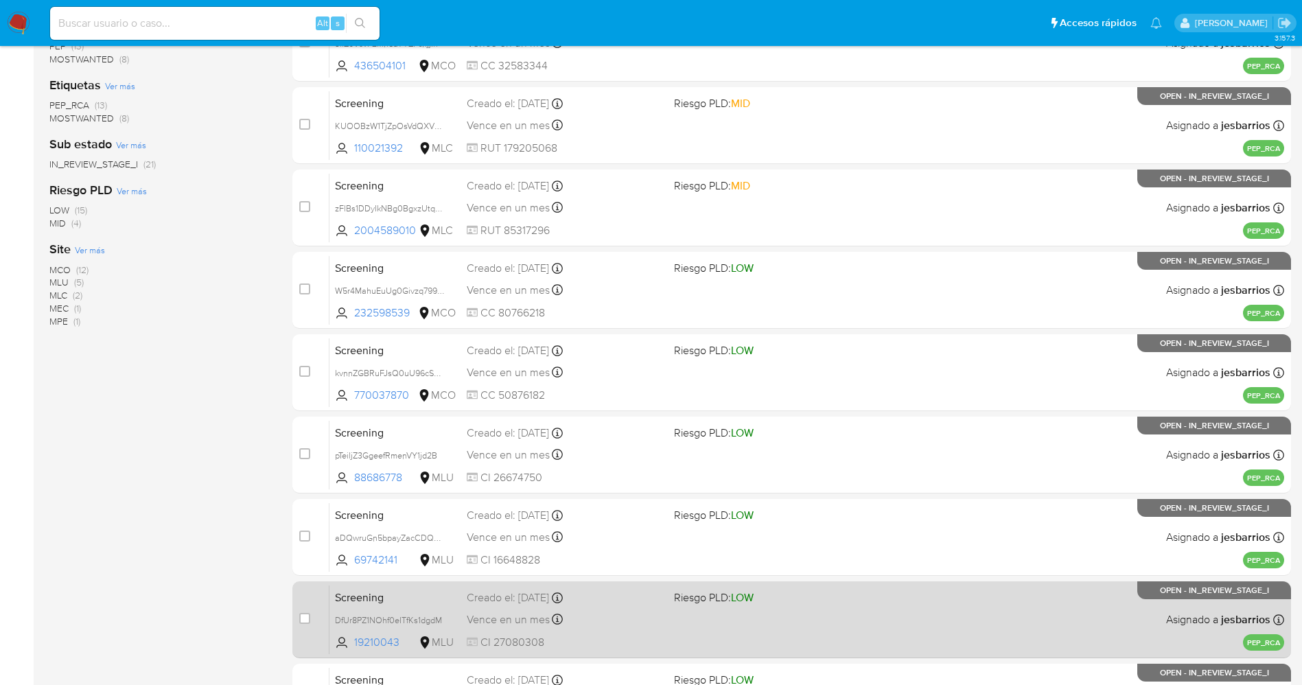
scroll to position [399, 0]
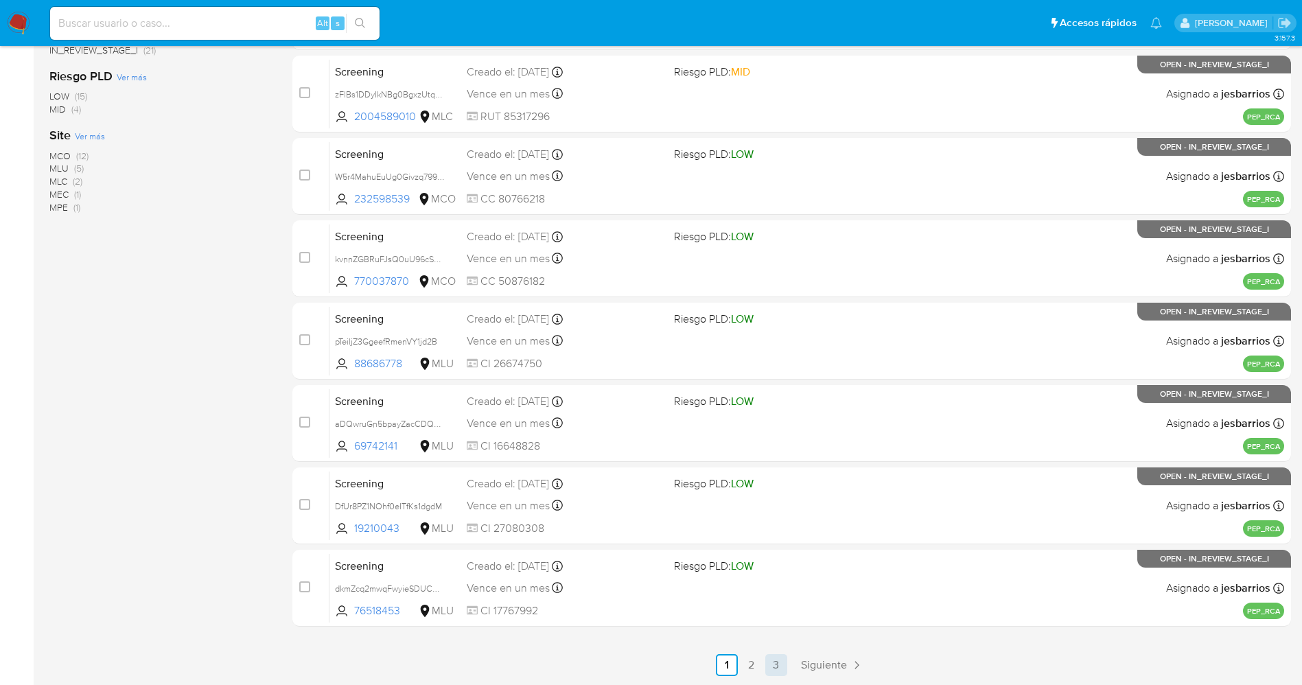
click at [779, 660] on link "3" at bounding box center [777, 665] width 22 height 22
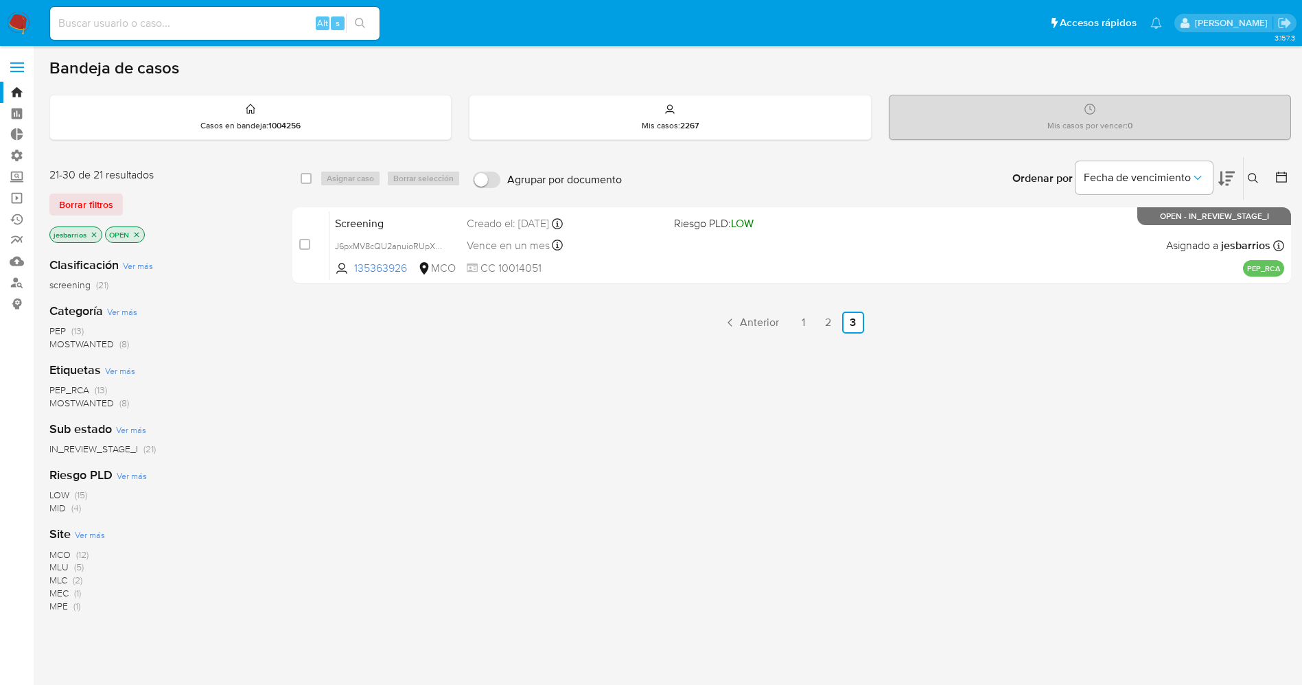
click at [89, 342] on span "MOSTWANTED" at bounding box center [81, 344] width 65 height 14
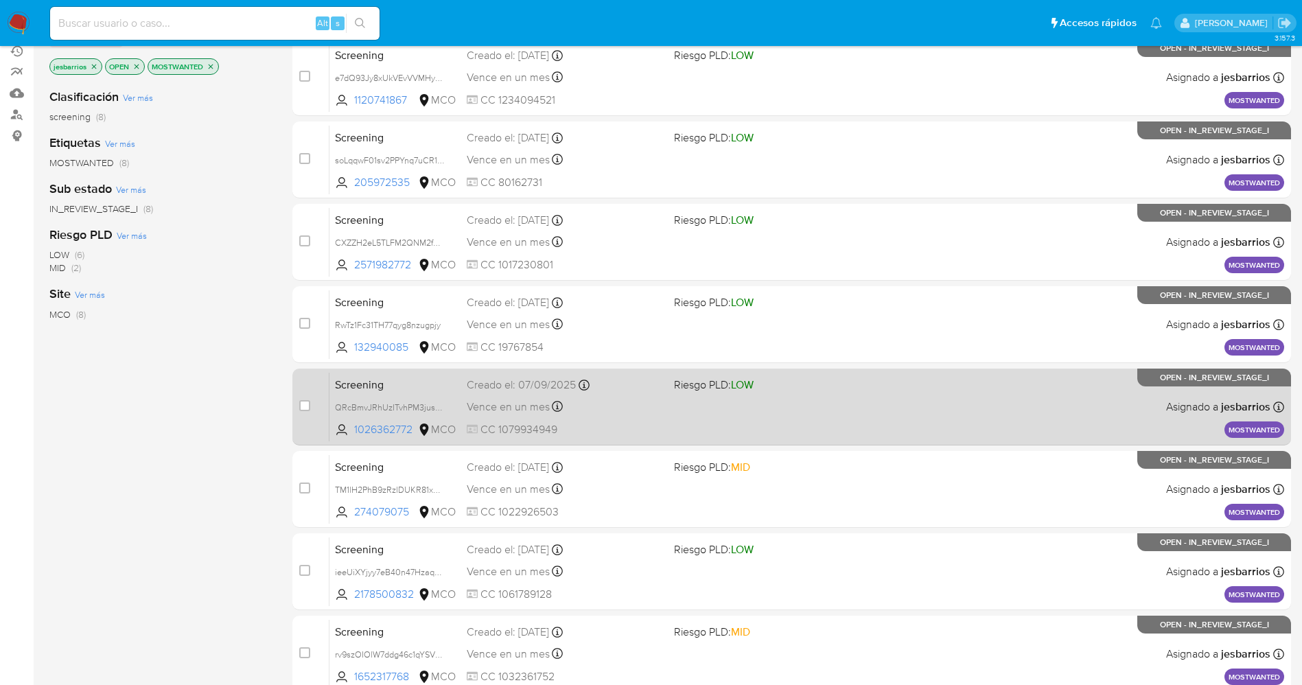
scroll to position [234, 0]
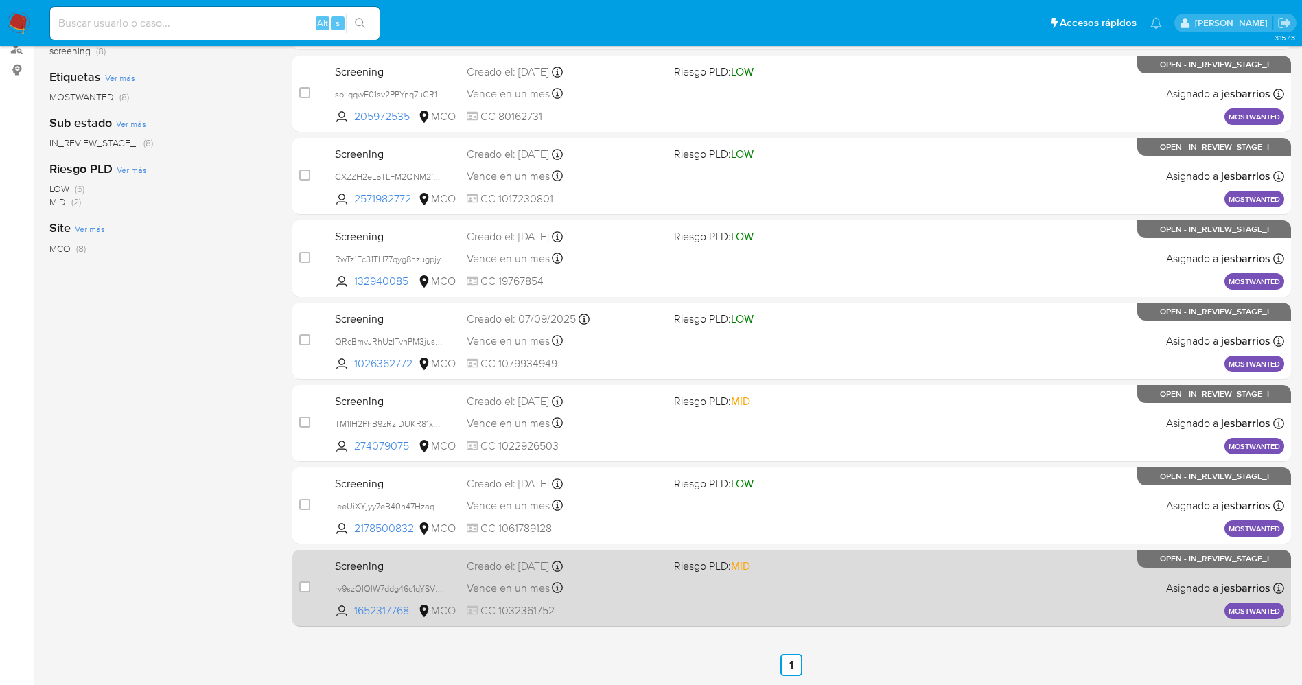
click at [759, 601] on div "Screening rv9szOIOlW7ddg46c1qYSV5m 1652317768 MCO Riesgo PLD: MID Creado el: [D…" at bounding box center [807, 587] width 955 height 69
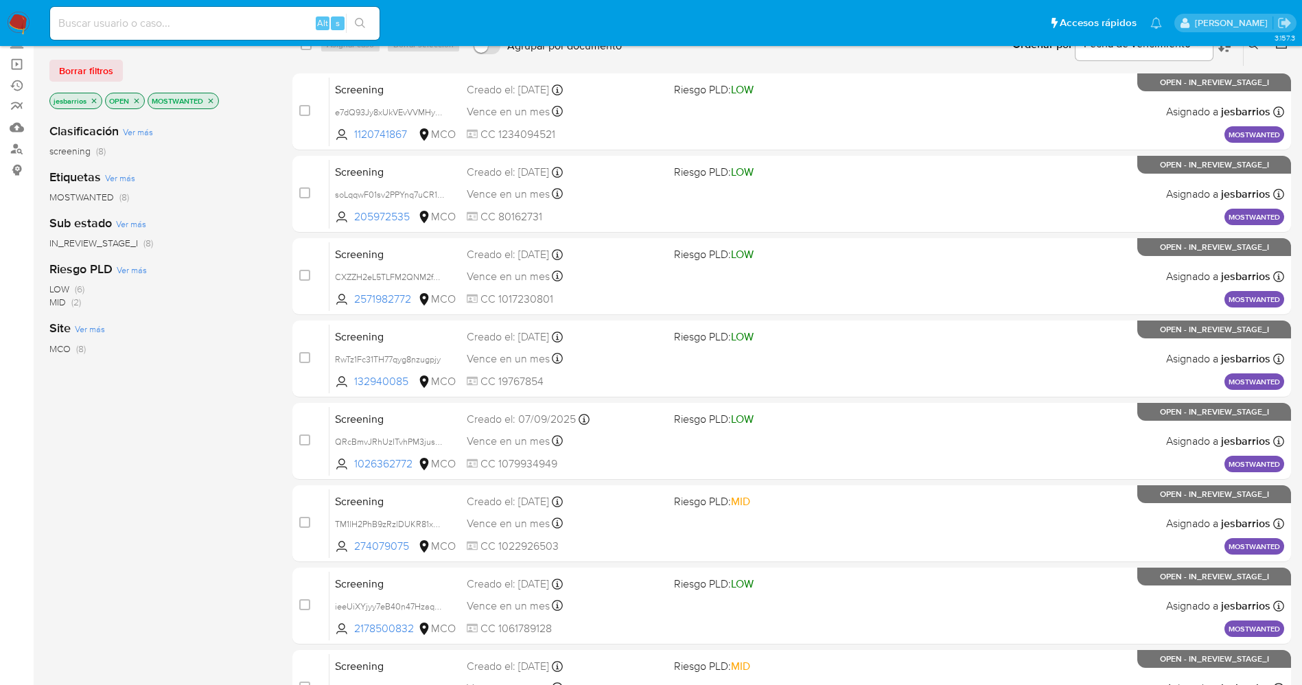
scroll to position [0, 0]
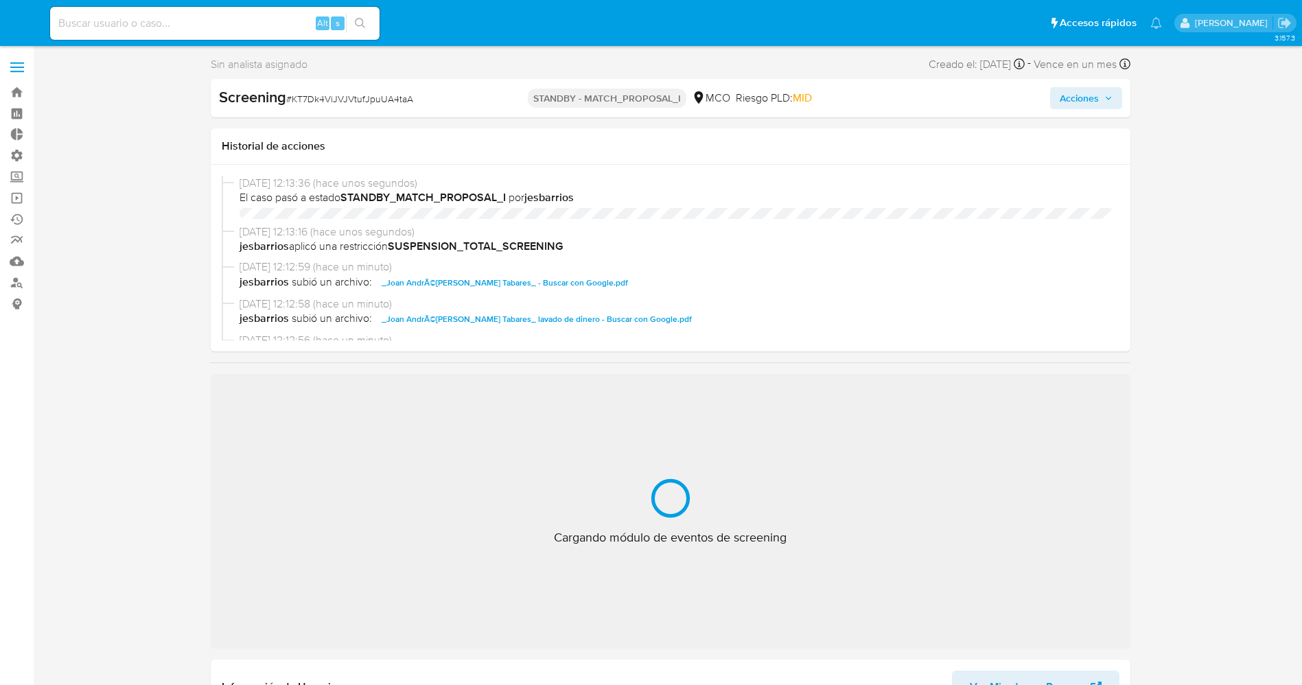
select select "10"
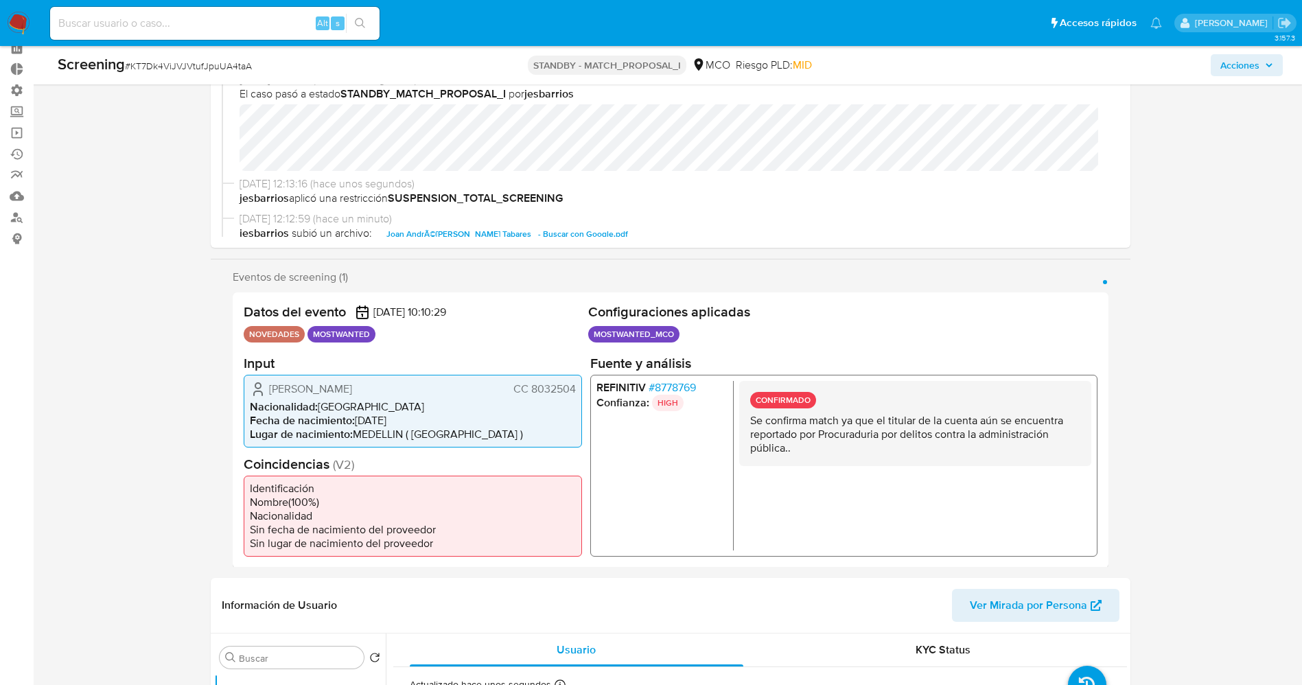
scroll to position [206, 0]
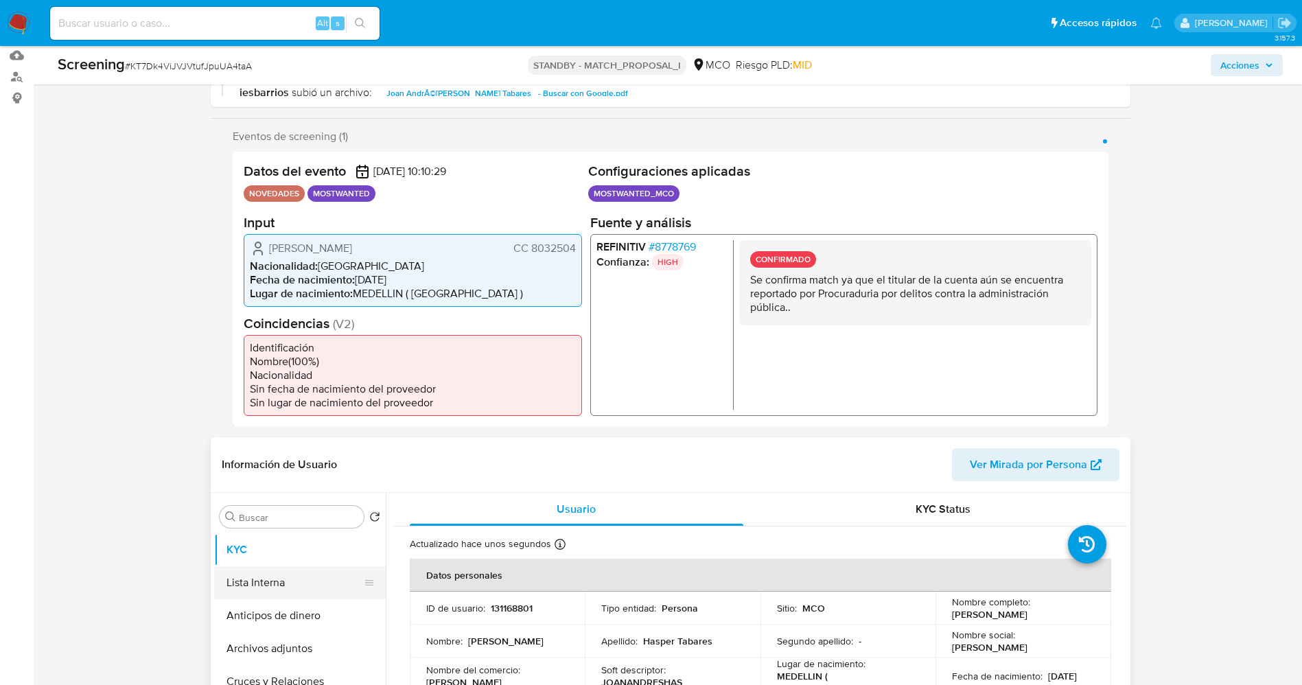
click at [266, 582] on button "Lista Interna" at bounding box center [294, 582] width 161 height 33
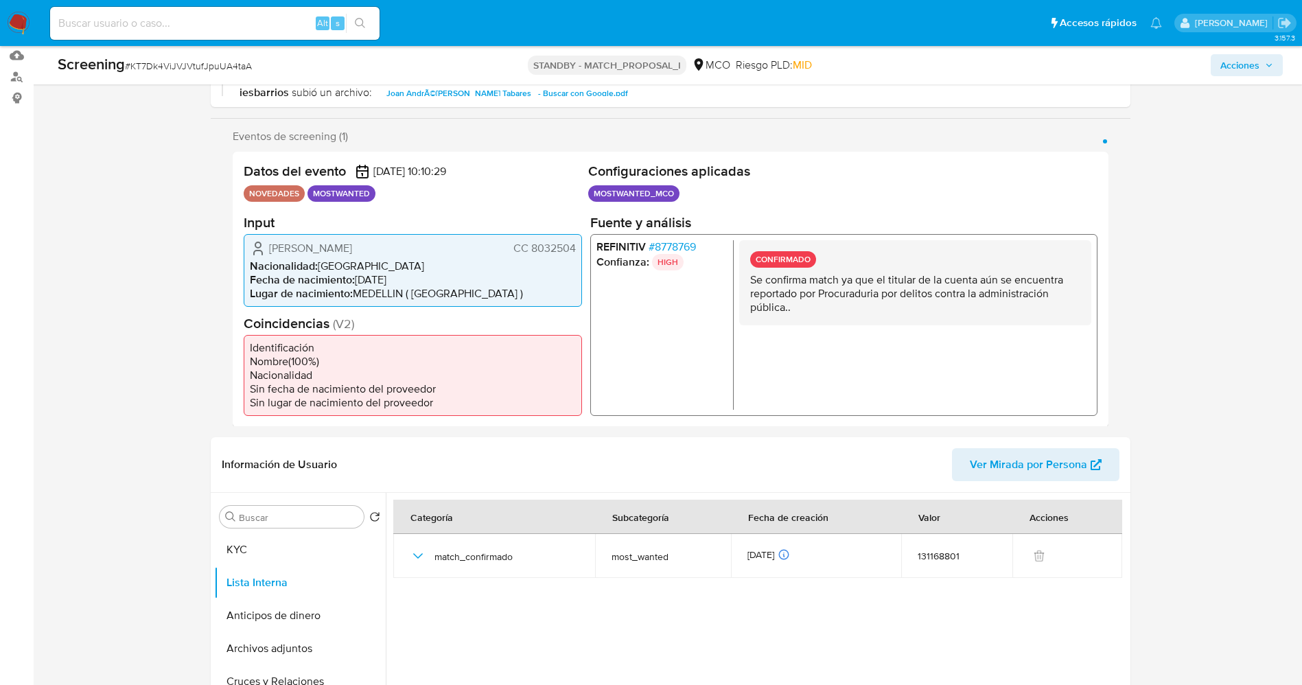
scroll to position [0, 0]
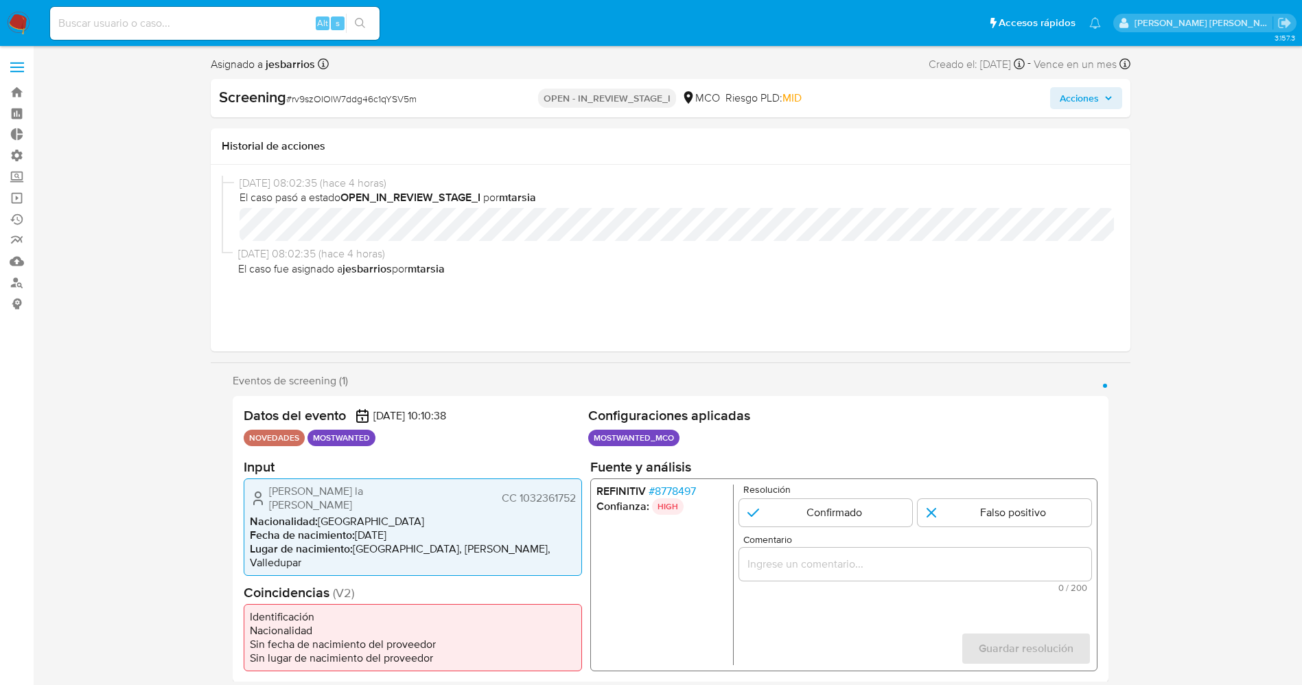
select select "10"
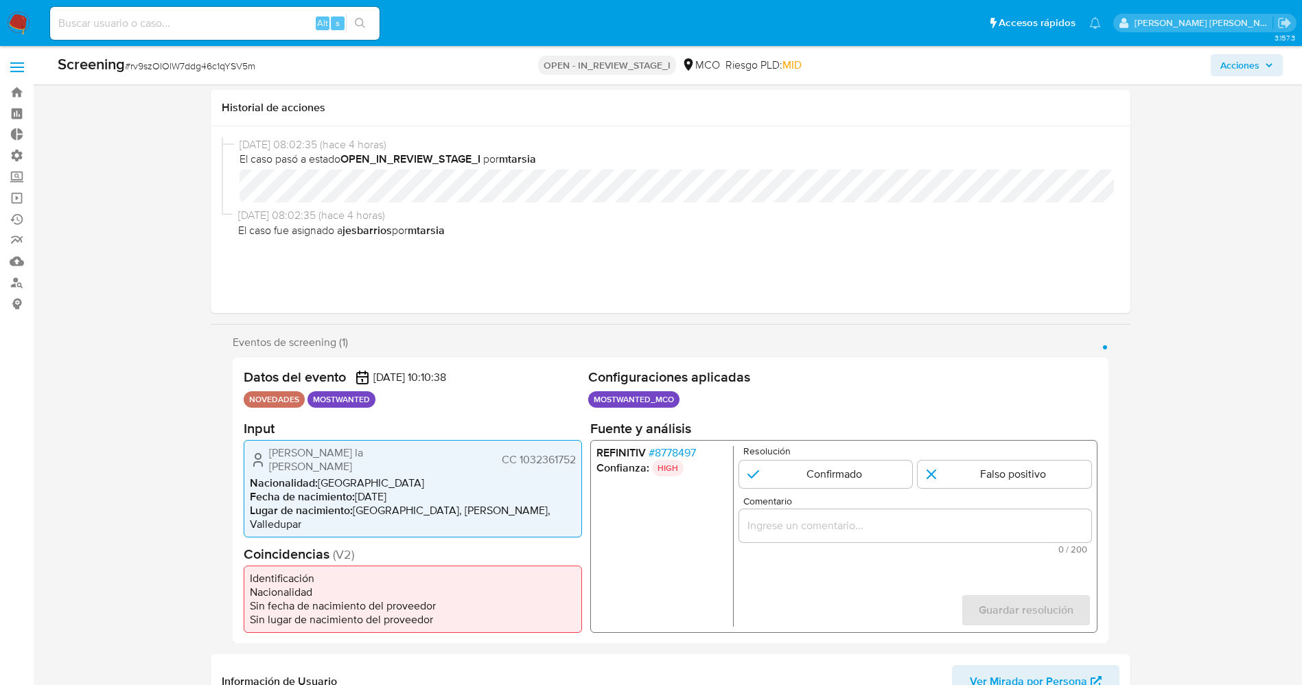
scroll to position [103, 0]
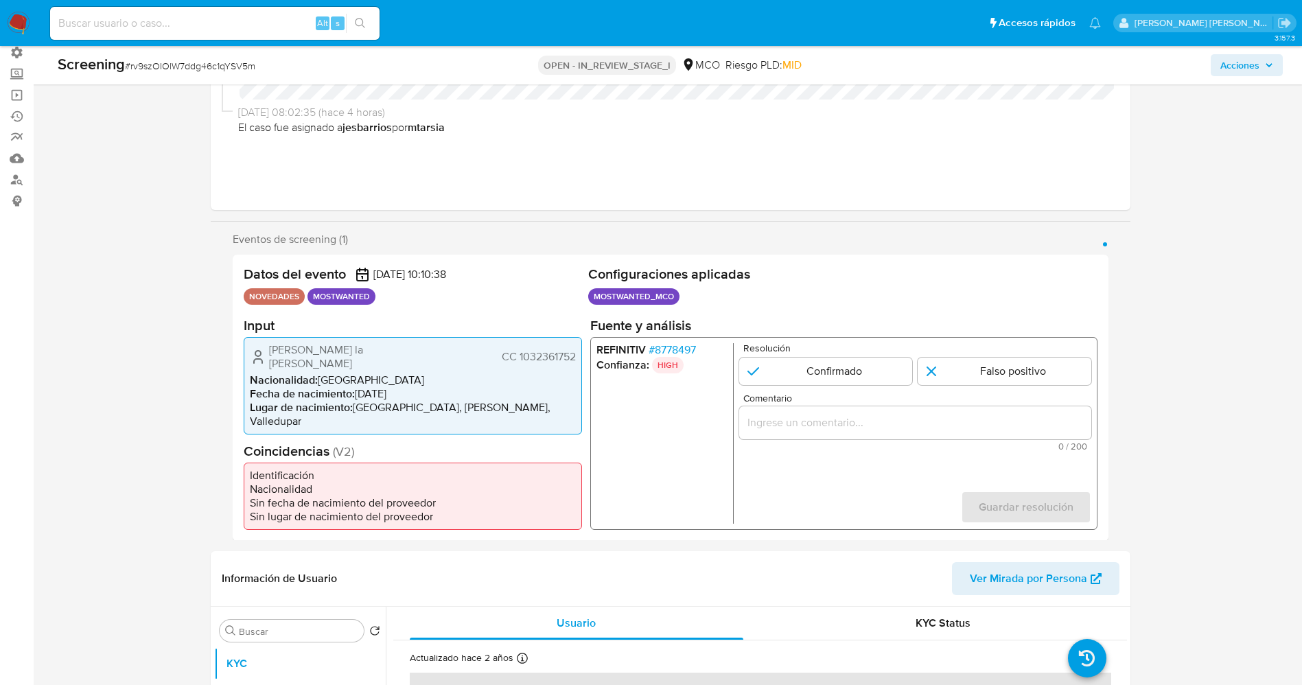
click at [682, 352] on span "# 8778497" at bounding box center [671, 350] width 47 height 14
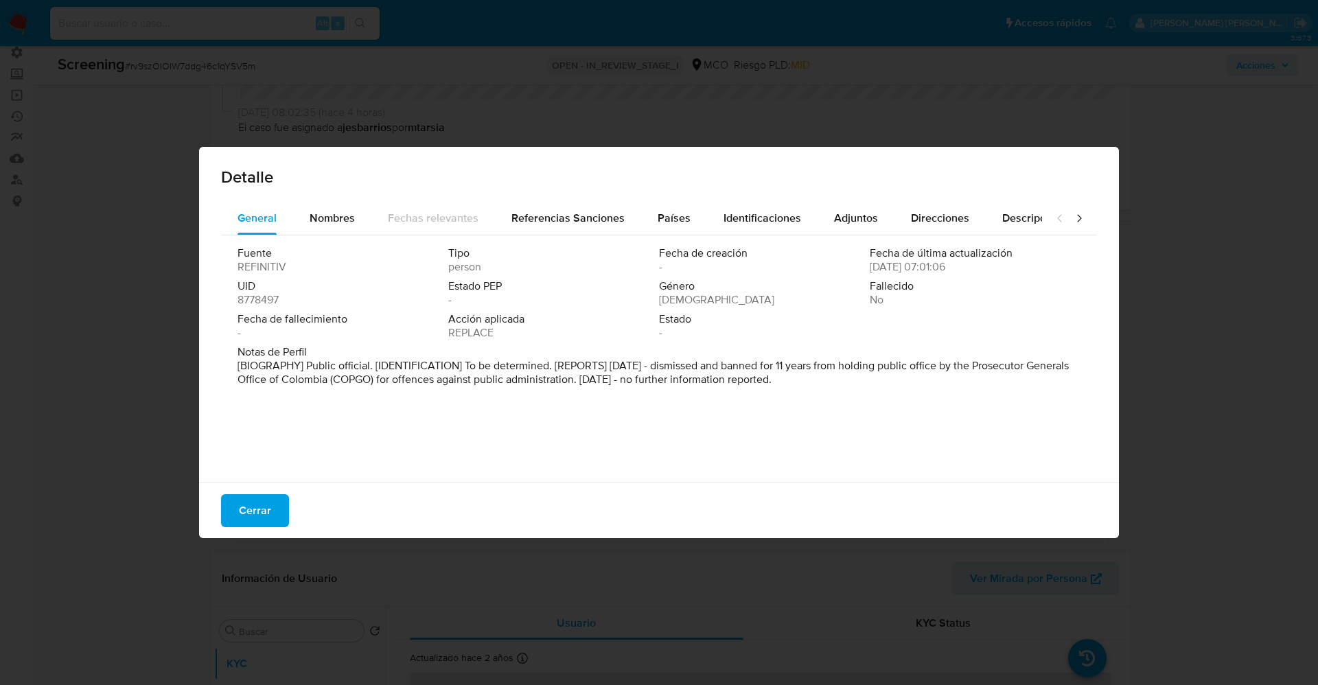
drag, startPoint x: 317, startPoint y: 367, endPoint x: 763, endPoint y: 384, distance: 445.9
click at [885, 400] on div "Fuente REFINITIV Tipo person Fecha de creación - Fecha de última actualización …" at bounding box center [659, 355] width 876 height 240
click at [336, 204] on div "Nombres" at bounding box center [332, 218] width 45 height 33
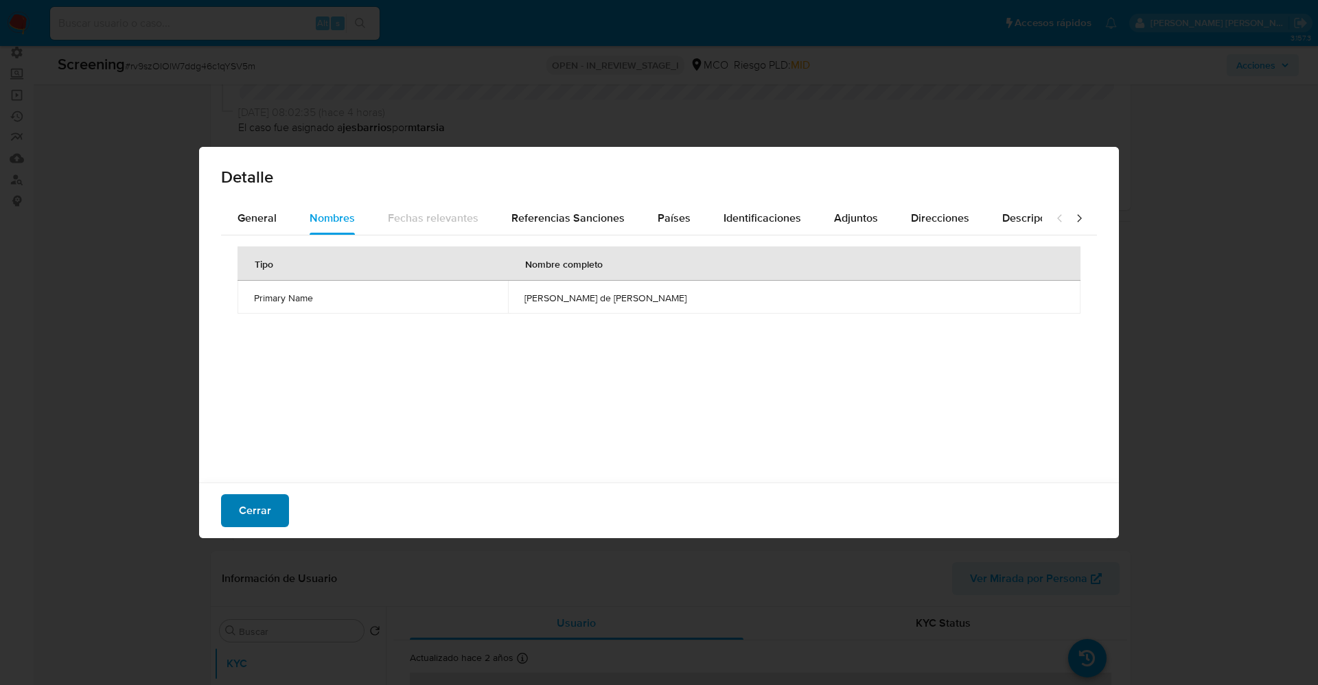
click at [272, 516] on button "Cerrar" at bounding box center [255, 510] width 68 height 33
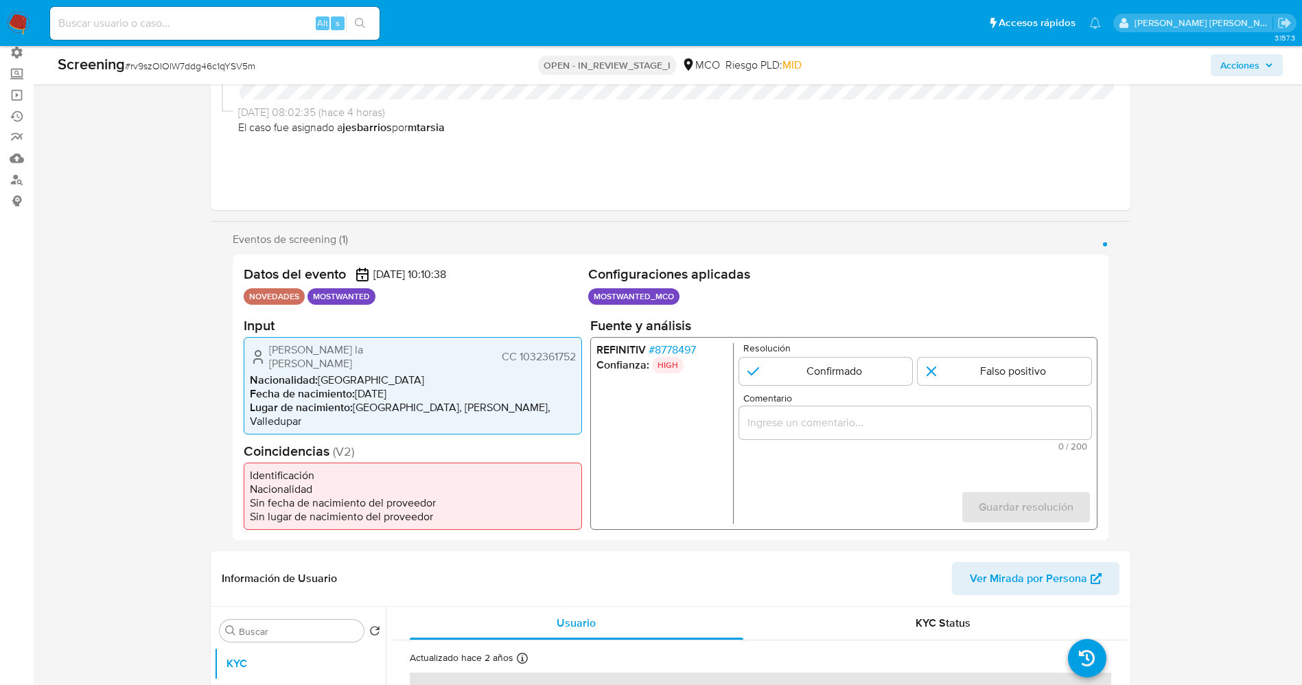
drag, startPoint x: 519, startPoint y: 351, endPoint x: 581, endPoint y: 358, distance: 62.3
click at [581, 358] on div "[PERSON_NAME] la [PERSON_NAME] CC 1032361752 Nacionalidad : Colombia Fecha de n…" at bounding box center [413, 384] width 338 height 97
drag, startPoint x: 264, startPoint y: 361, endPoint x: 436, endPoint y: 356, distance: 171.7
click at [436, 356] on div "[PERSON_NAME] la [PERSON_NAME] CC 1032361752" at bounding box center [413, 356] width 326 height 27
click at [517, 355] on span "CC 1032361752" at bounding box center [538, 356] width 74 height 14
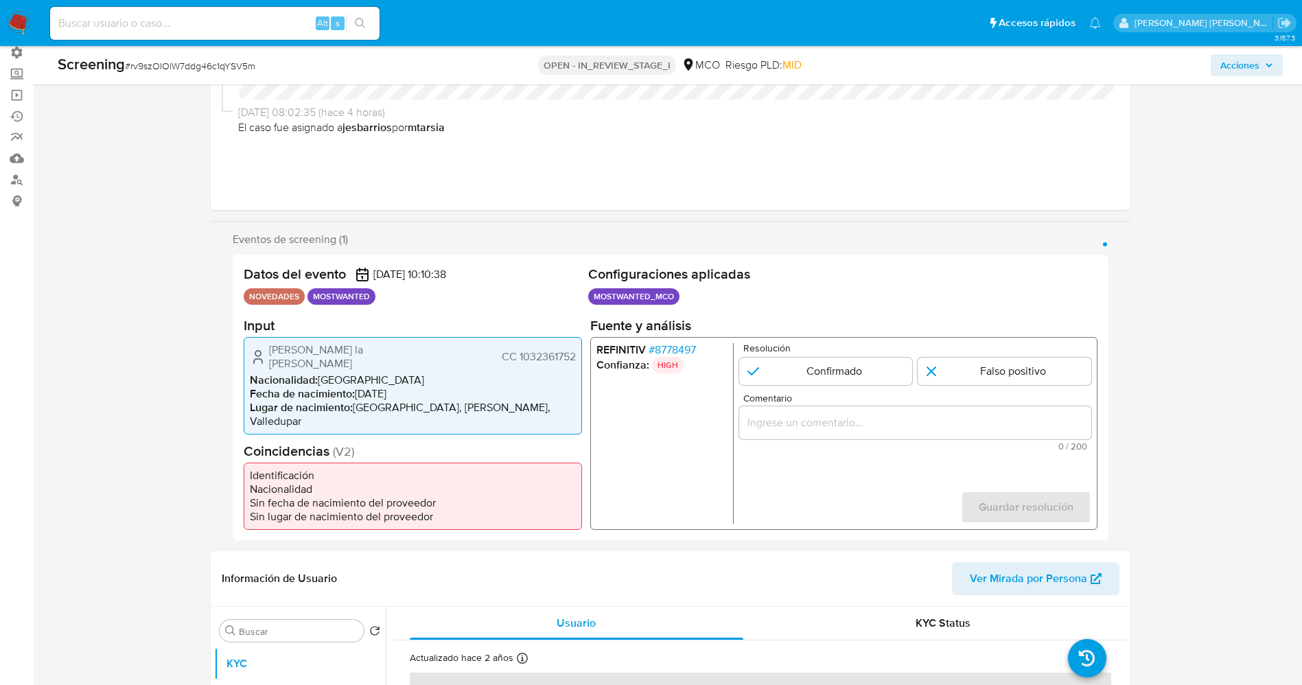
click at [511, 359] on span "CC 1032361752" at bounding box center [538, 356] width 74 height 14
drag, startPoint x: 562, startPoint y: 358, endPoint x: 577, endPoint y: 358, distance: 15.1
click at [577, 358] on div "[PERSON_NAME] la [PERSON_NAME] CC 1032361752 Nacionalidad : Colombia Fecha de n…" at bounding box center [413, 384] width 338 height 97
drag, startPoint x: 255, startPoint y: 354, endPoint x: 430, endPoint y: 355, distance: 175.1
click at [435, 356] on div "[PERSON_NAME] la [PERSON_NAME] CC 1032361752" at bounding box center [413, 356] width 326 height 27
